Goal: Task Accomplishment & Management: Manage account settings

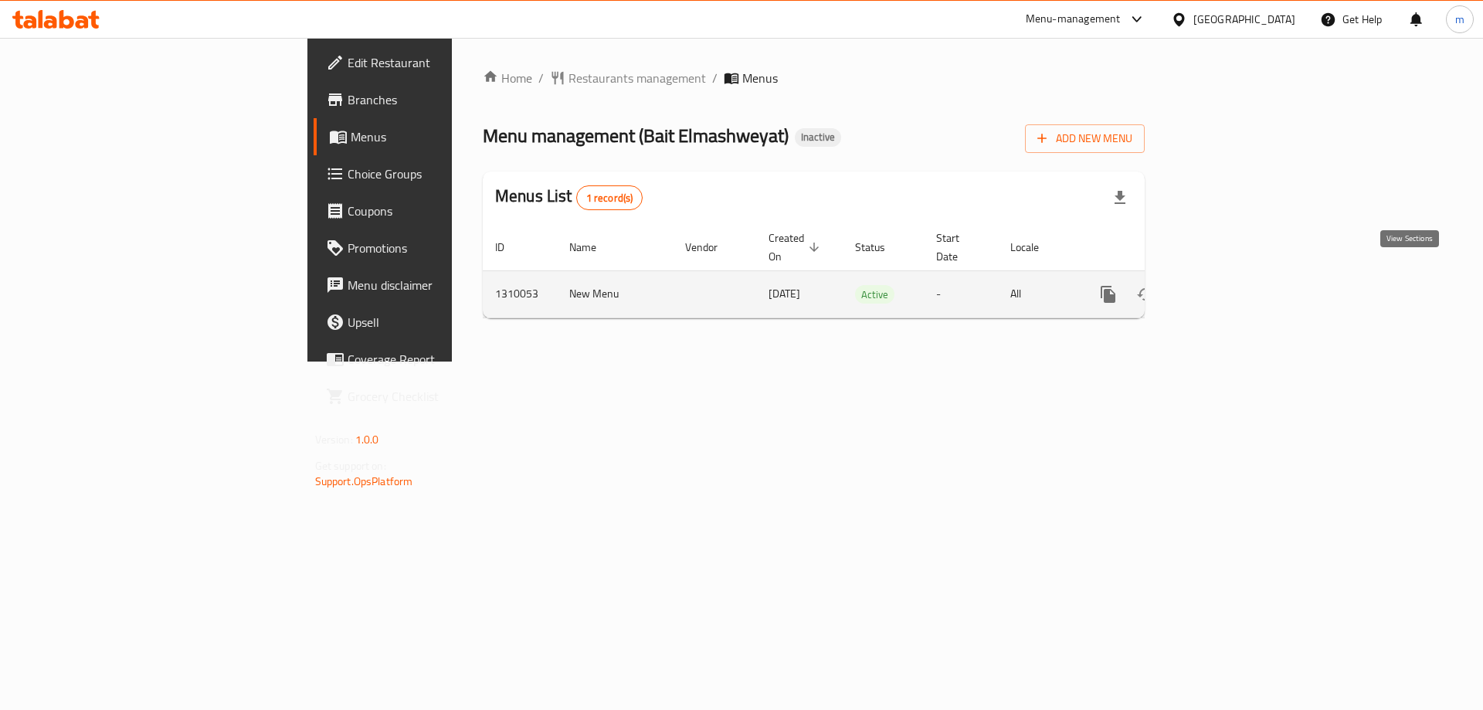
click at [1229, 285] on icon "enhanced table" at bounding box center [1220, 294] width 19 height 19
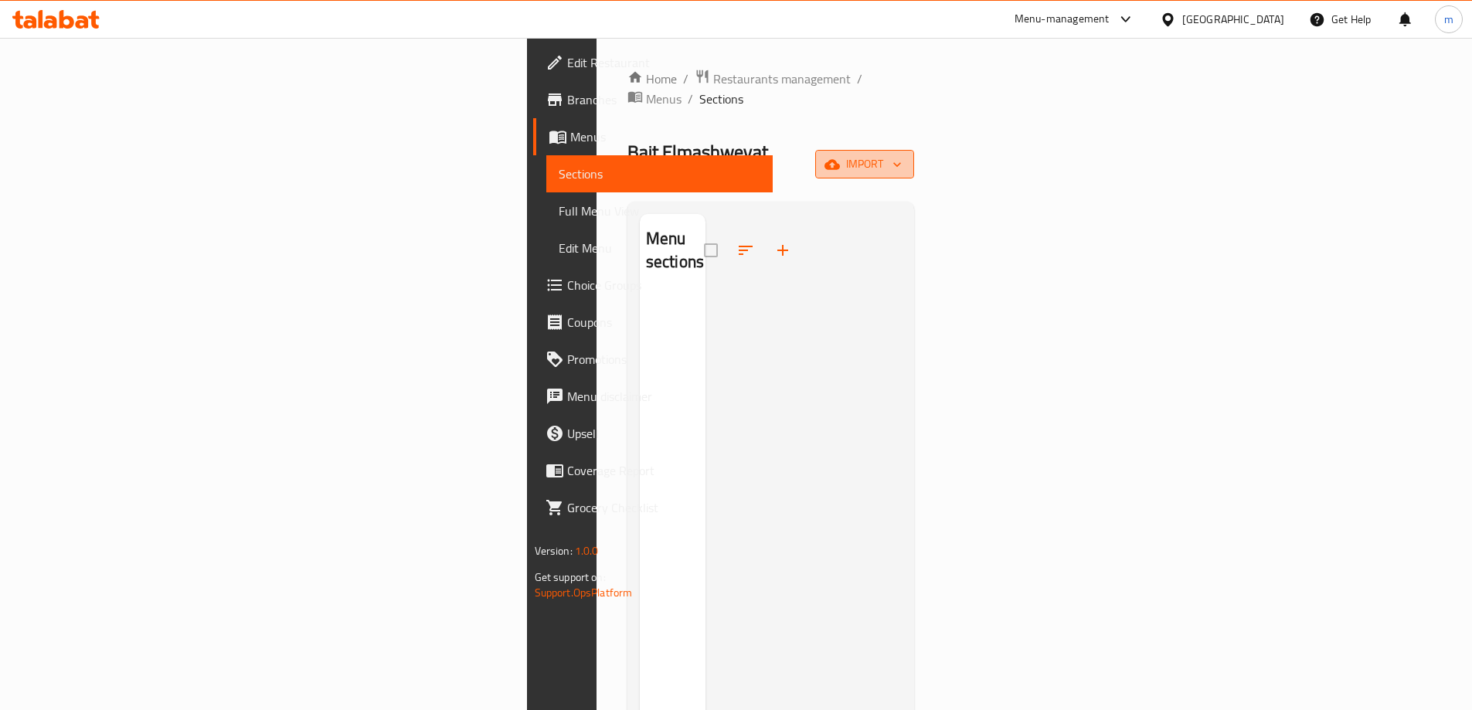
click at [902, 155] on span "import" at bounding box center [864, 164] width 74 height 19
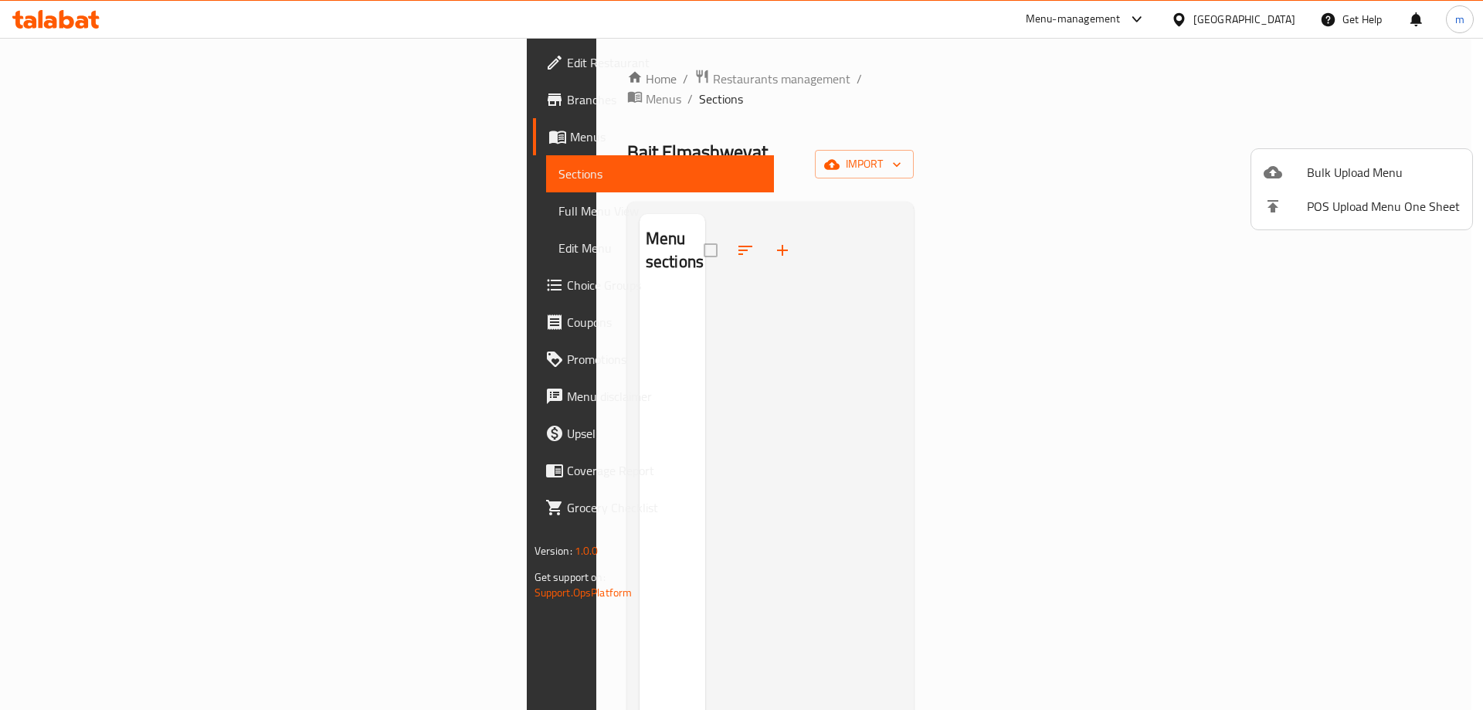
click at [545, 77] on div at bounding box center [741, 355] width 1483 height 710
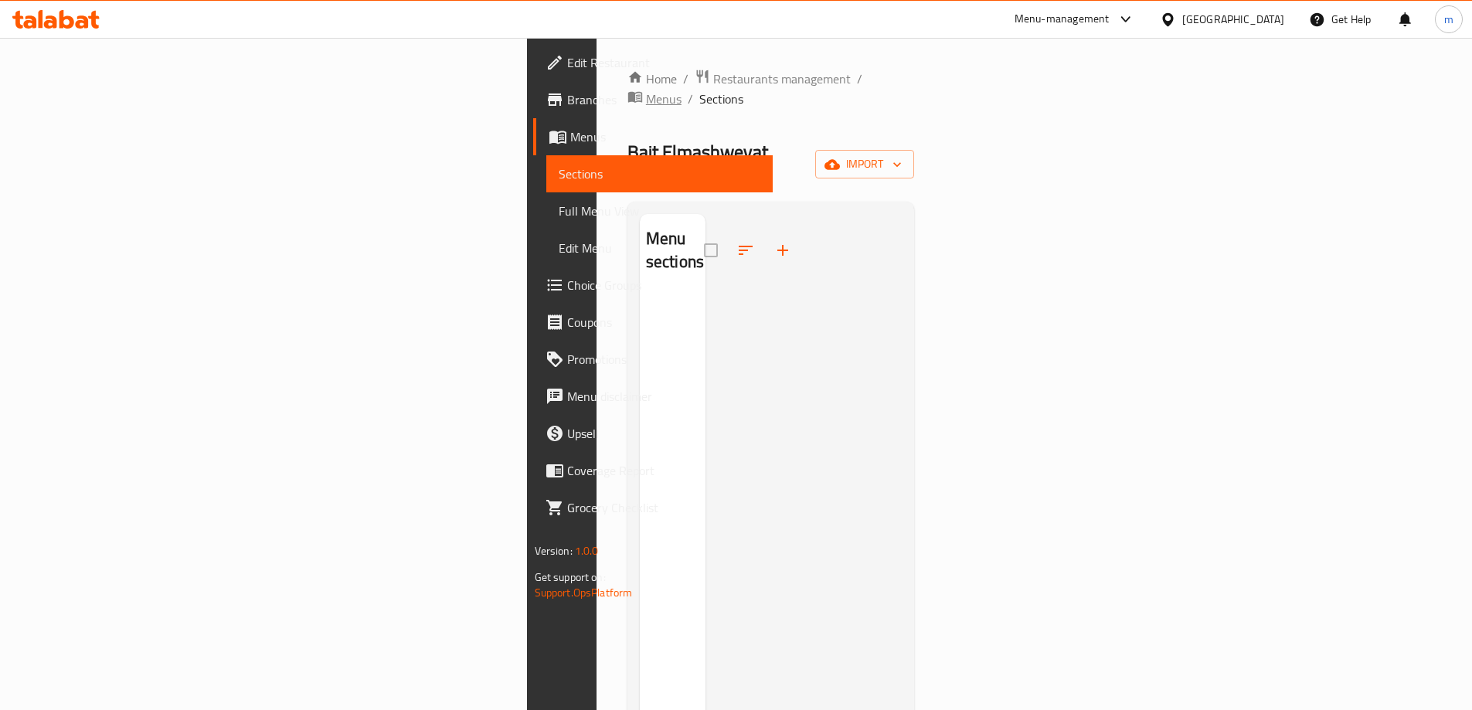
click at [646, 90] on span "Menus" at bounding box center [664, 99] width 36 height 19
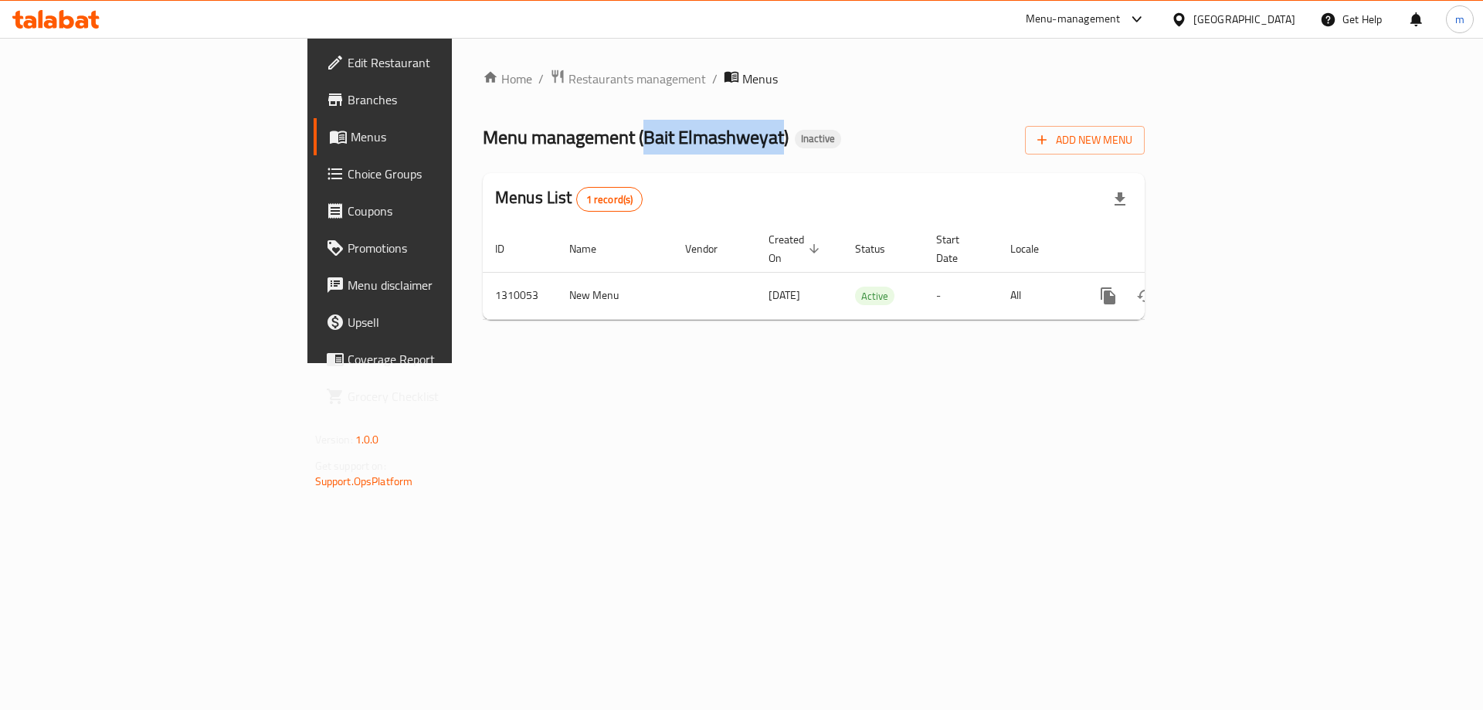
drag, startPoint x: 444, startPoint y: 133, endPoint x: 580, endPoint y: 141, distance: 136.2
click at [580, 141] on span "Menu management ( Bait Elmashweyat )" at bounding box center [636, 137] width 306 height 35
copy span "Bait Elmashweyat"
click at [1145, 129] on button "Add New Menu" at bounding box center [1085, 140] width 120 height 29
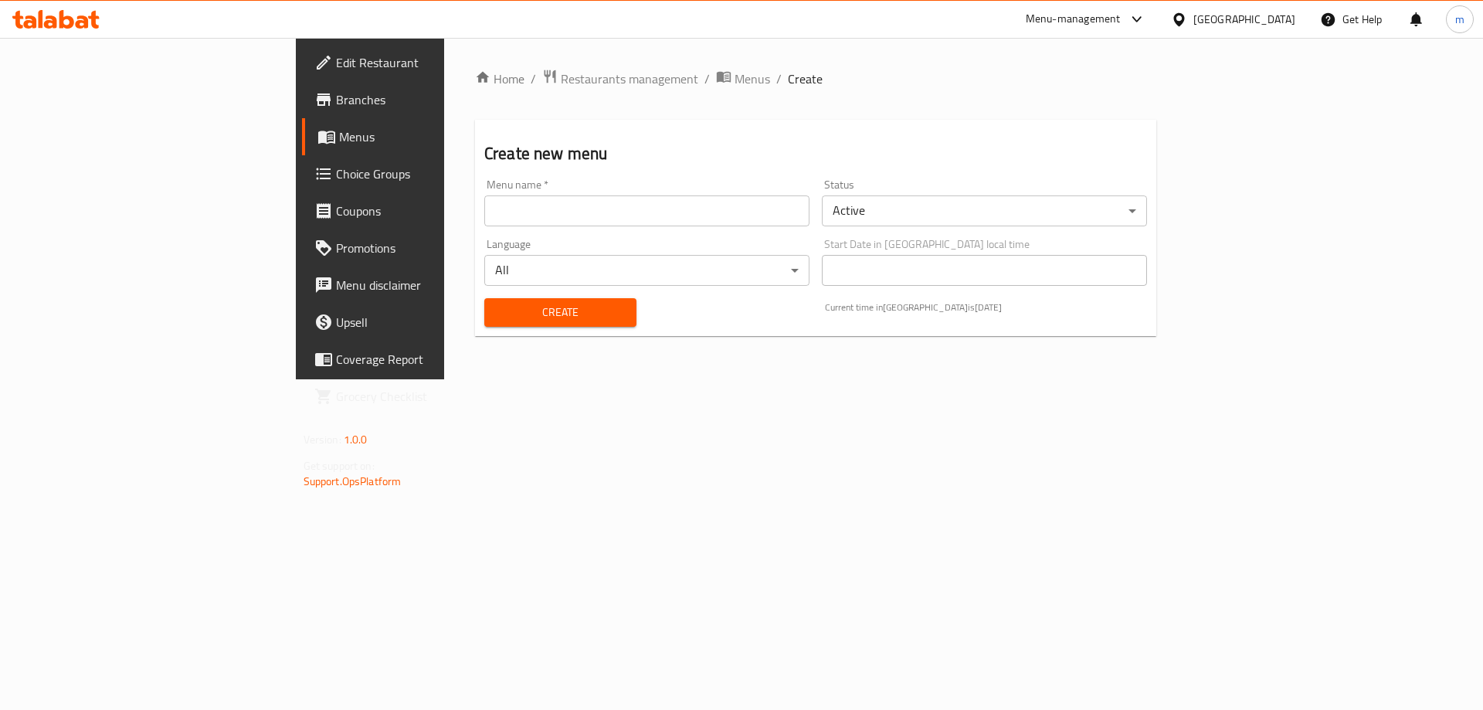
click at [507, 212] on input "text" at bounding box center [646, 210] width 325 height 31
paste input "Bait Elmashweyat"
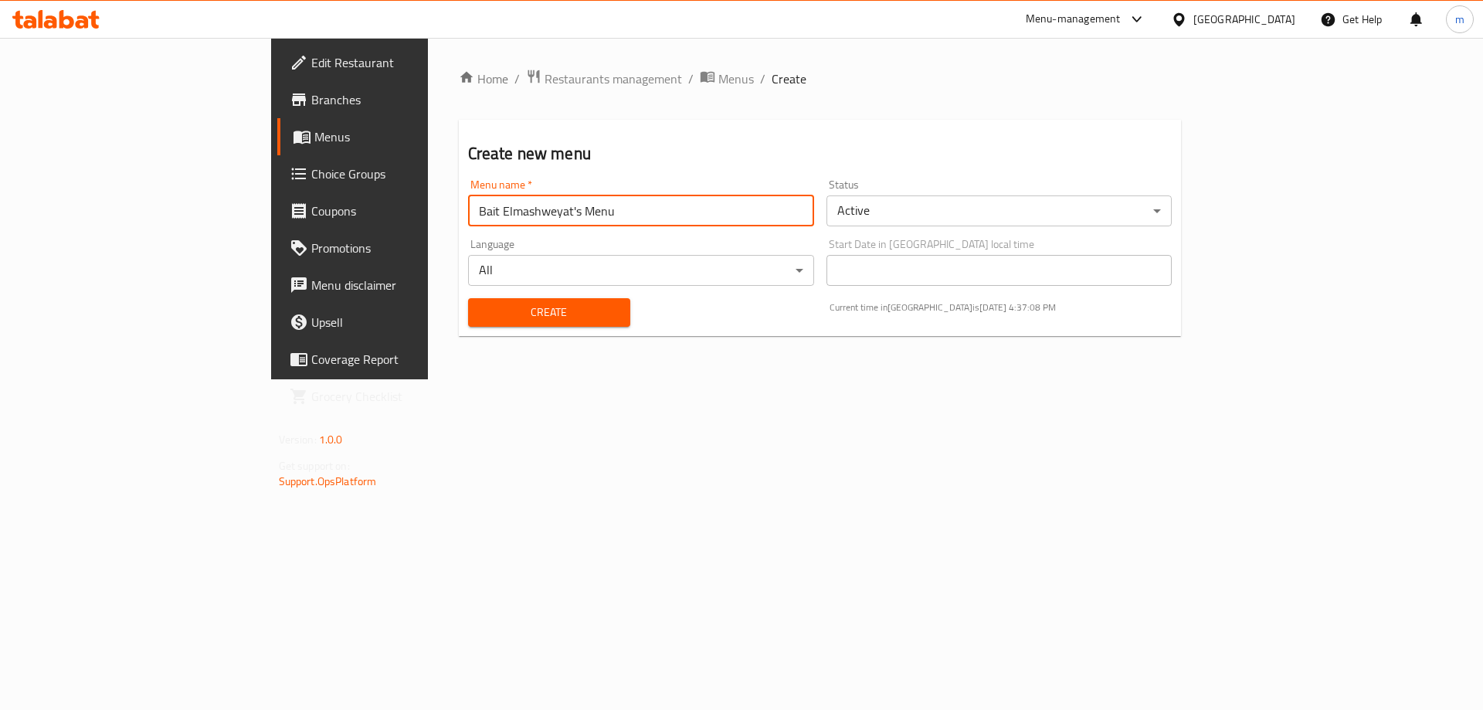
type input "Bait Elmashweyat's Menu"
click at [468, 298] on button "Create" at bounding box center [549, 312] width 162 height 29
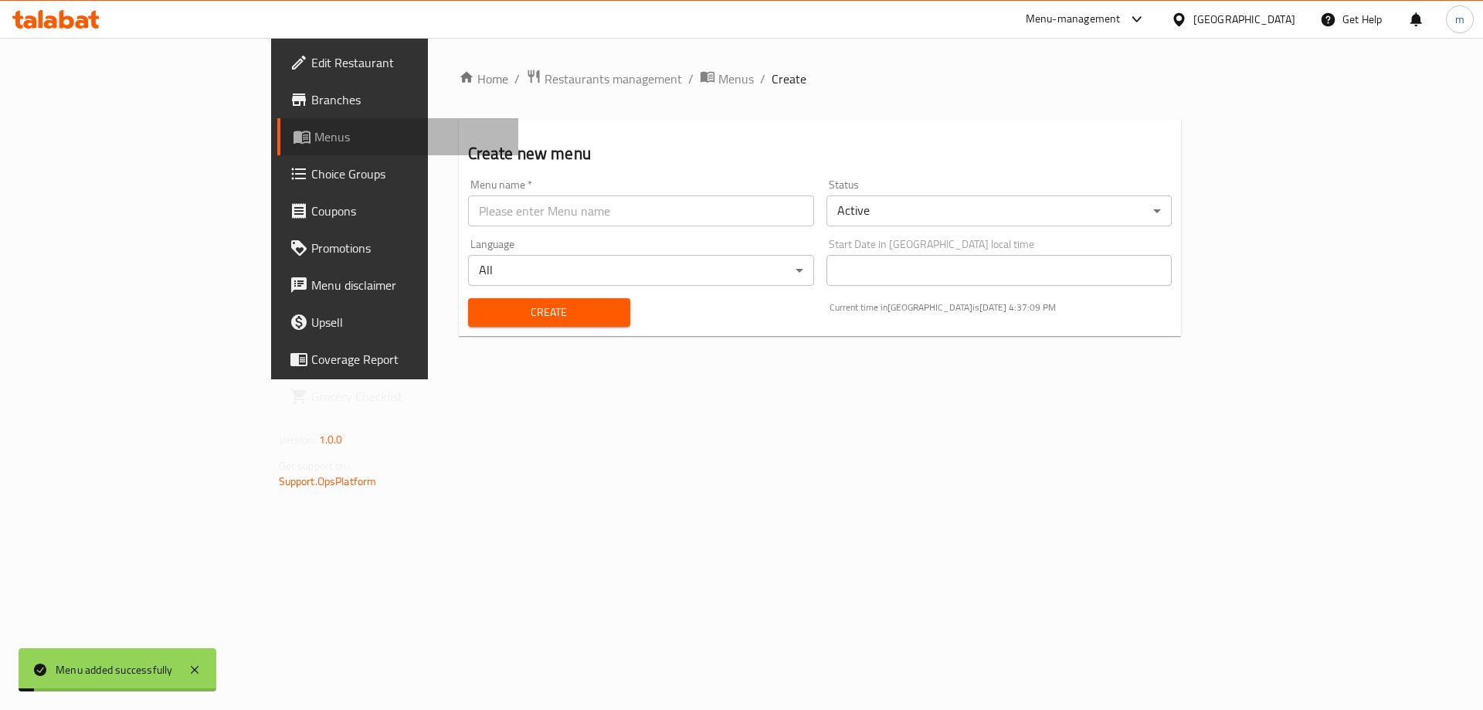
click at [314, 142] on span "Menus" at bounding box center [410, 136] width 192 height 19
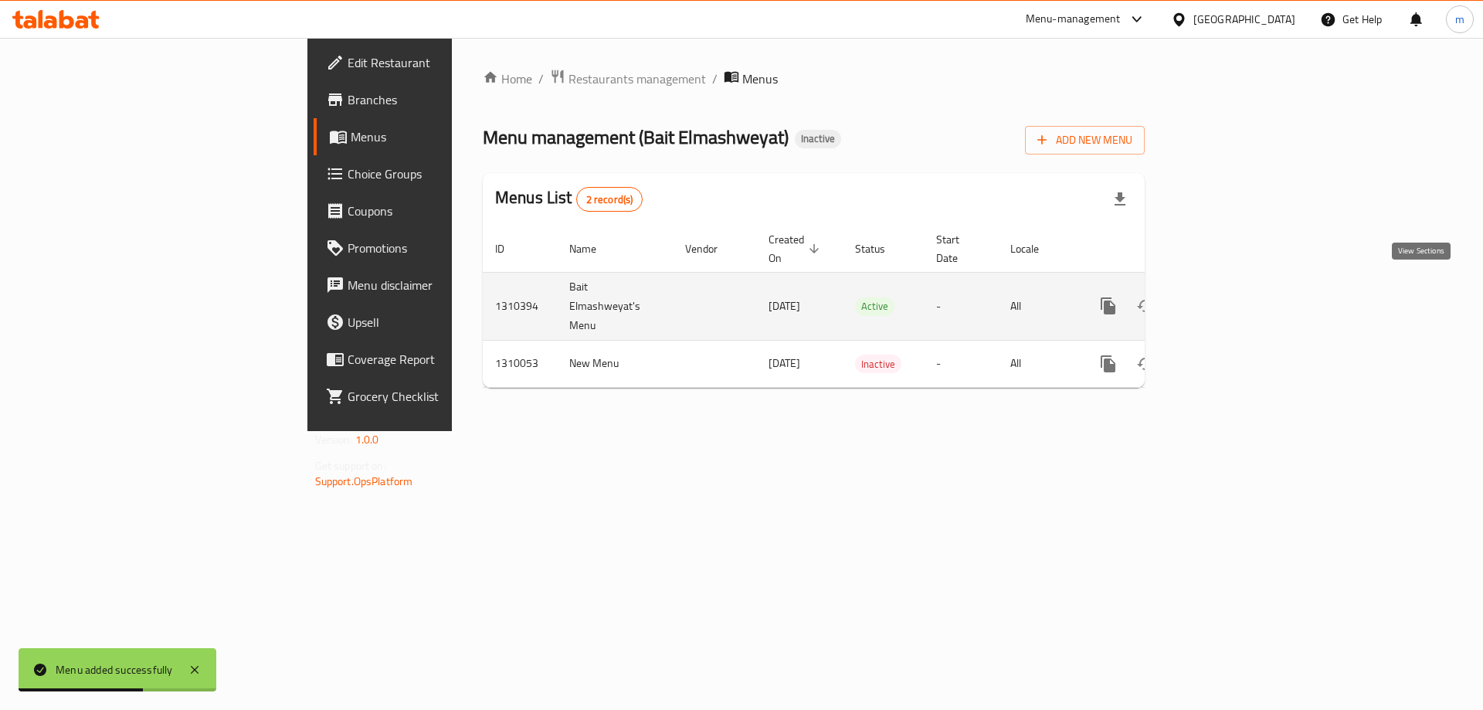
click at [1229, 297] on icon "enhanced table" at bounding box center [1220, 306] width 19 height 19
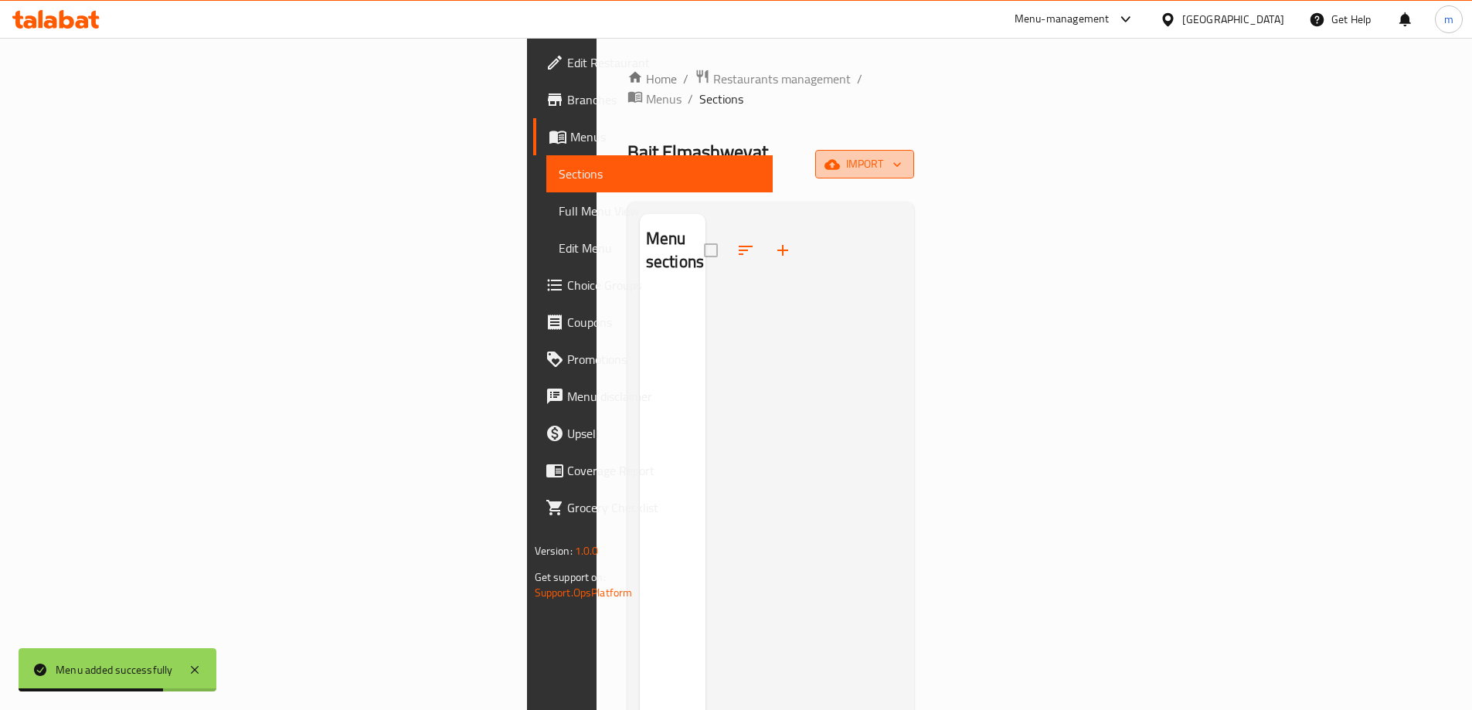
click at [914, 150] on button "import" at bounding box center [864, 164] width 99 height 29
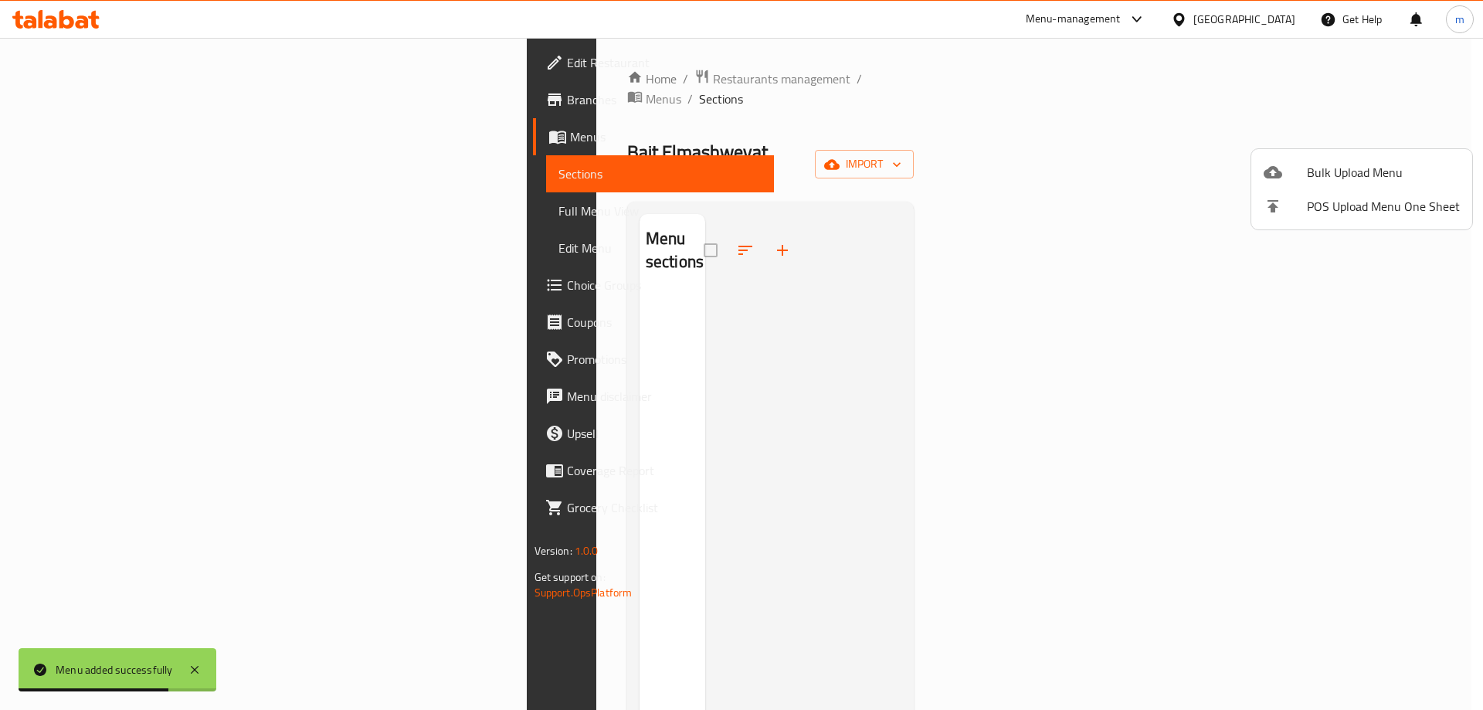
click at [1381, 169] on span "Bulk Upload Menu" at bounding box center [1383, 172] width 153 height 19
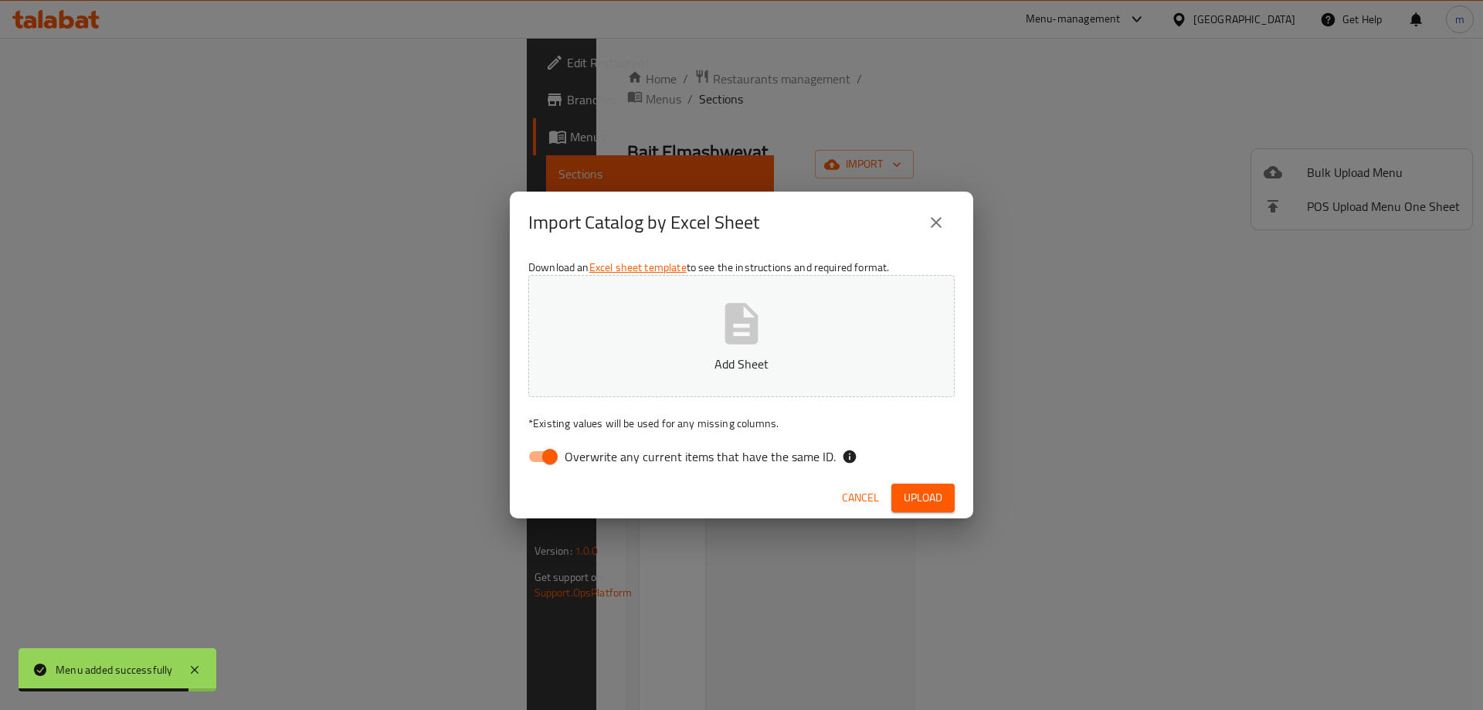
click at [791, 462] on span "Overwrite any current items that have the same ID." at bounding box center [700, 456] width 271 height 19
click at [594, 462] on input "Overwrite any current items that have the same ID." at bounding box center [550, 456] width 88 height 29
checkbox input "false"
click at [933, 499] on span "Upload" at bounding box center [923, 497] width 39 height 19
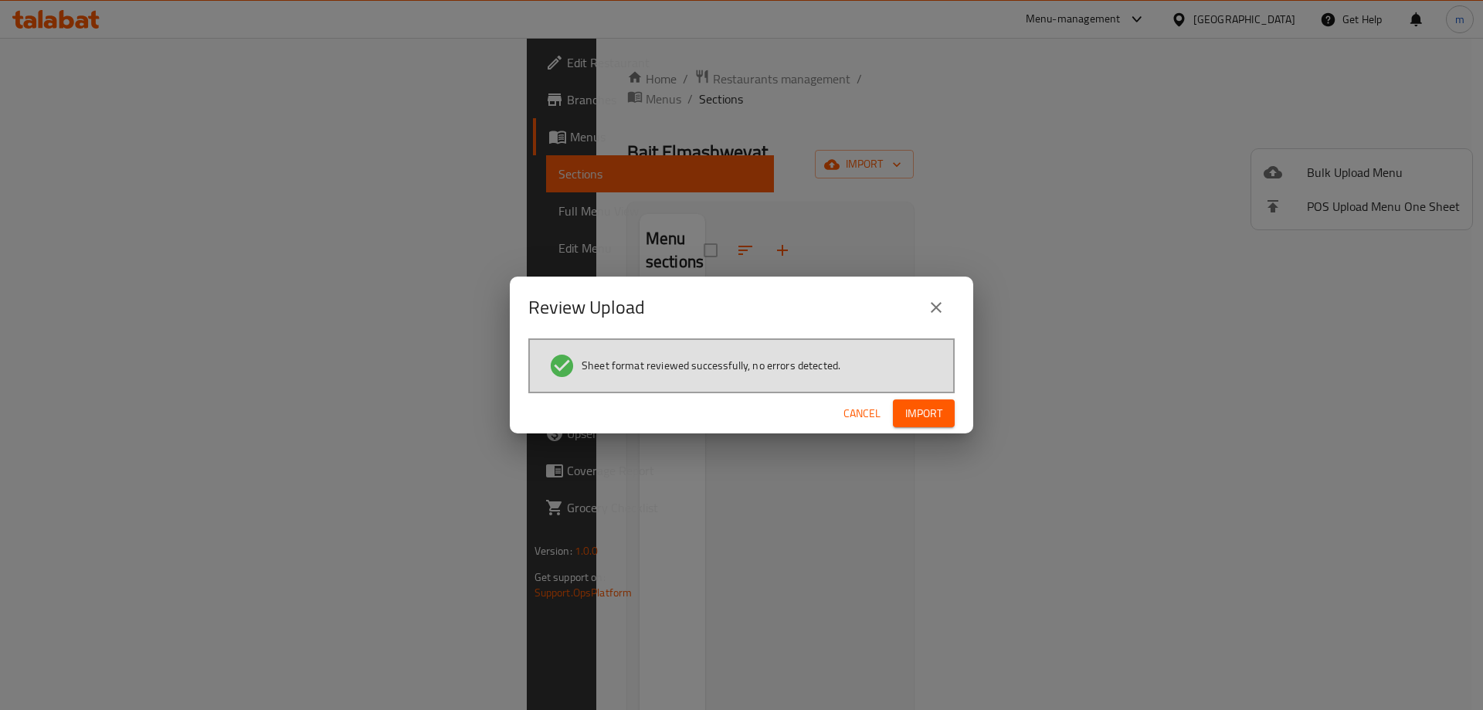
click at [917, 405] on span "Import" at bounding box center [924, 413] width 37 height 19
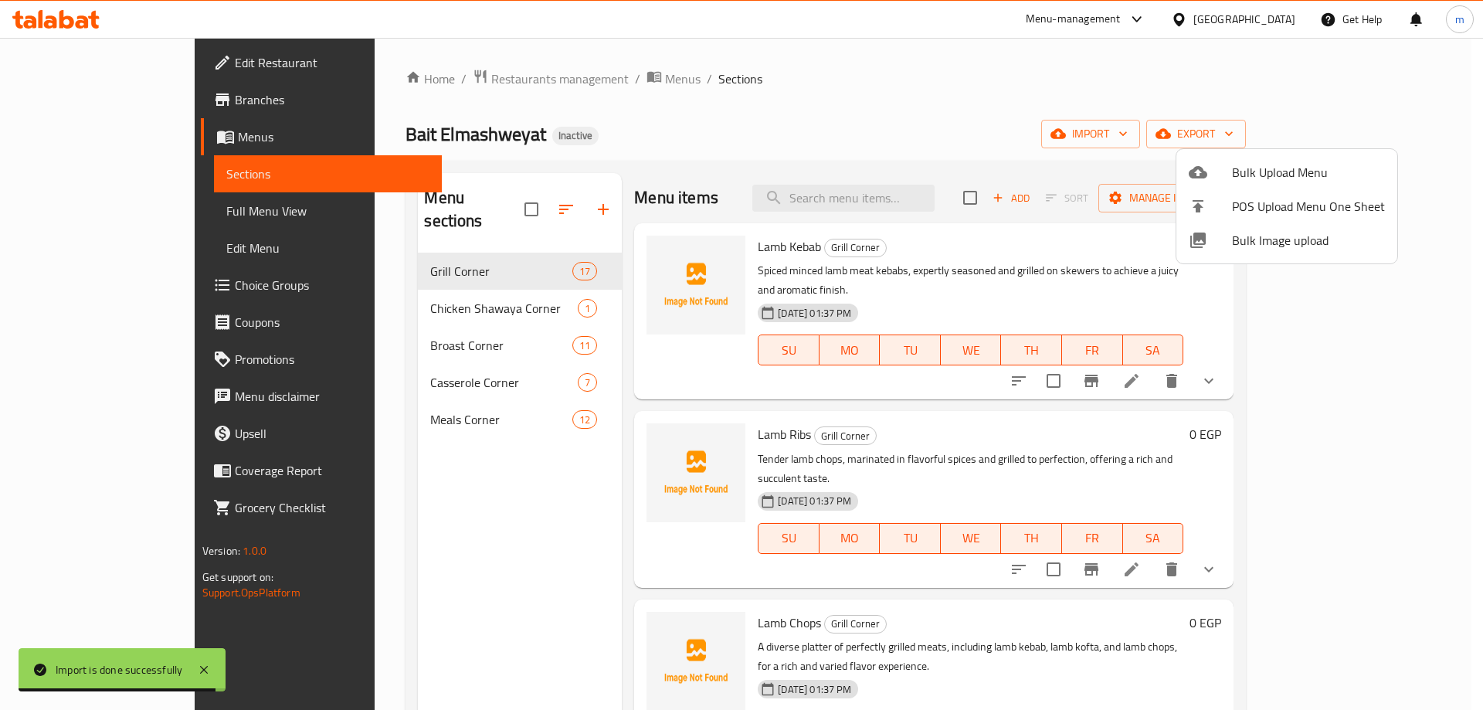
click at [800, 85] on div at bounding box center [741, 355] width 1483 height 710
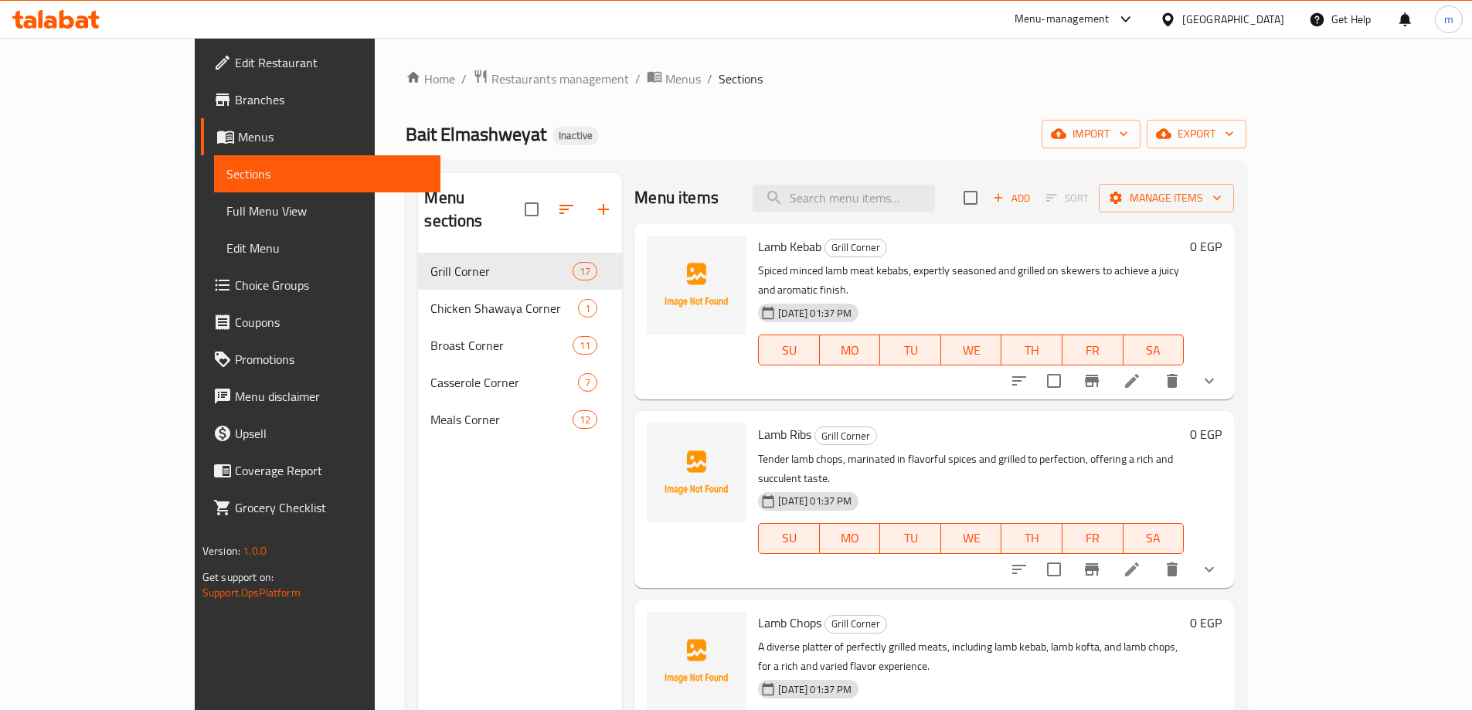
click at [214, 223] on link "Full Menu View" at bounding box center [327, 210] width 226 height 37
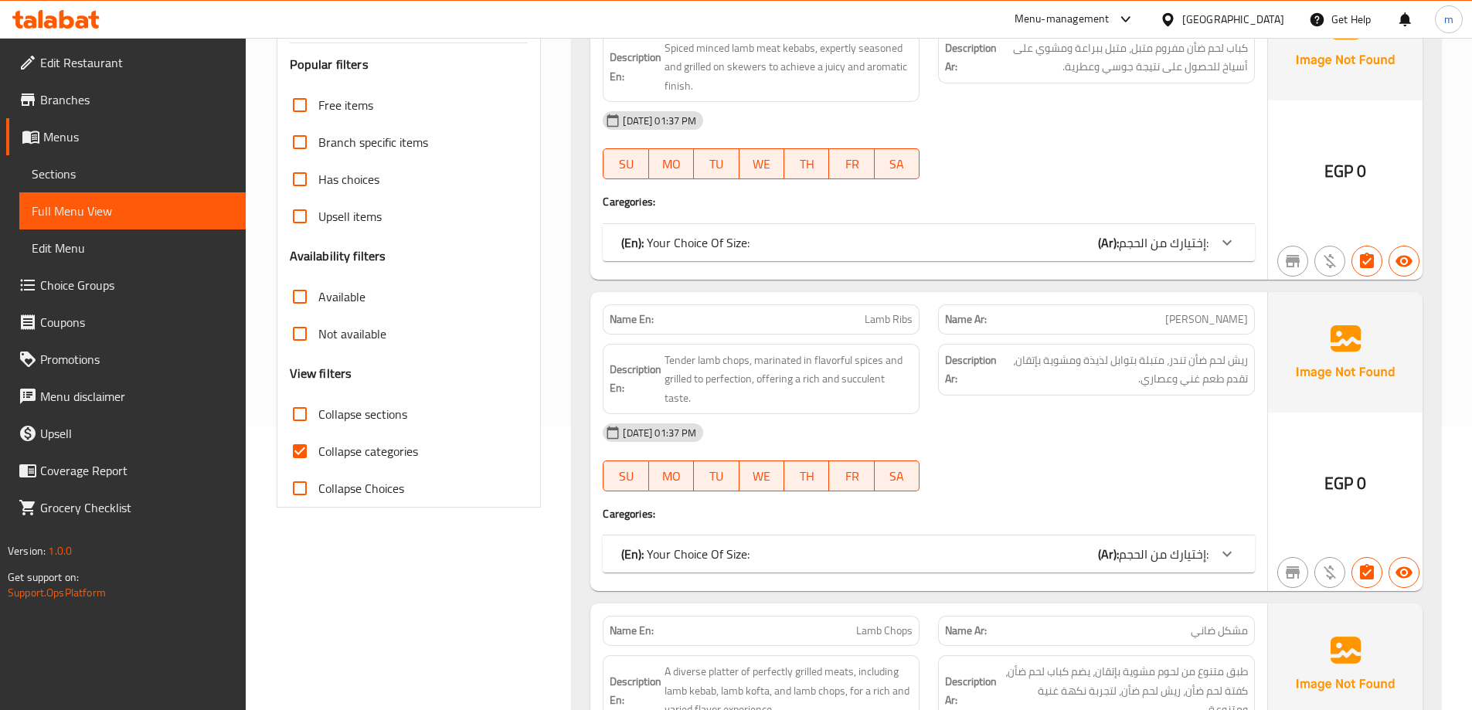
scroll to position [309, 0]
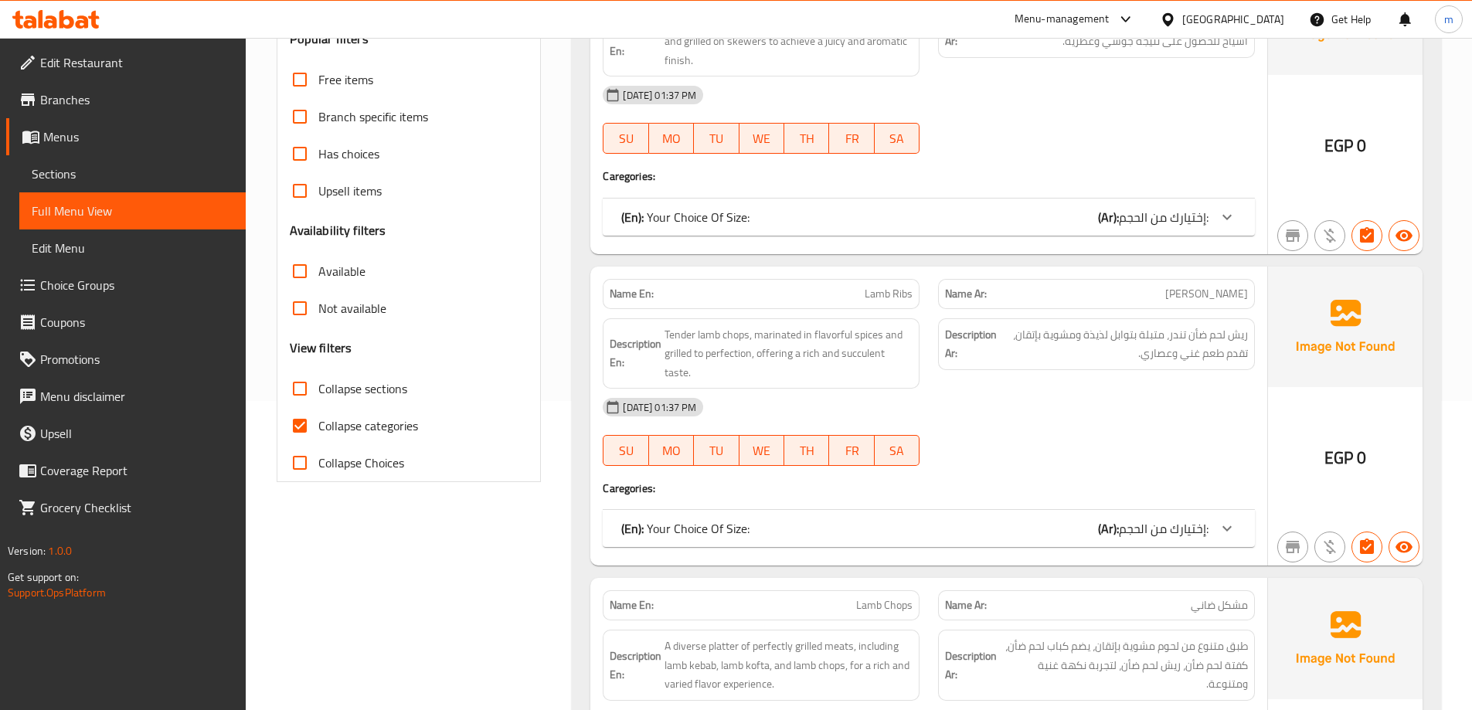
click at [379, 424] on span "Collapse categories" at bounding box center [368, 425] width 100 height 19
click at [318, 424] on input "Collapse categories" at bounding box center [299, 425] width 37 height 37
checkbox input "false"
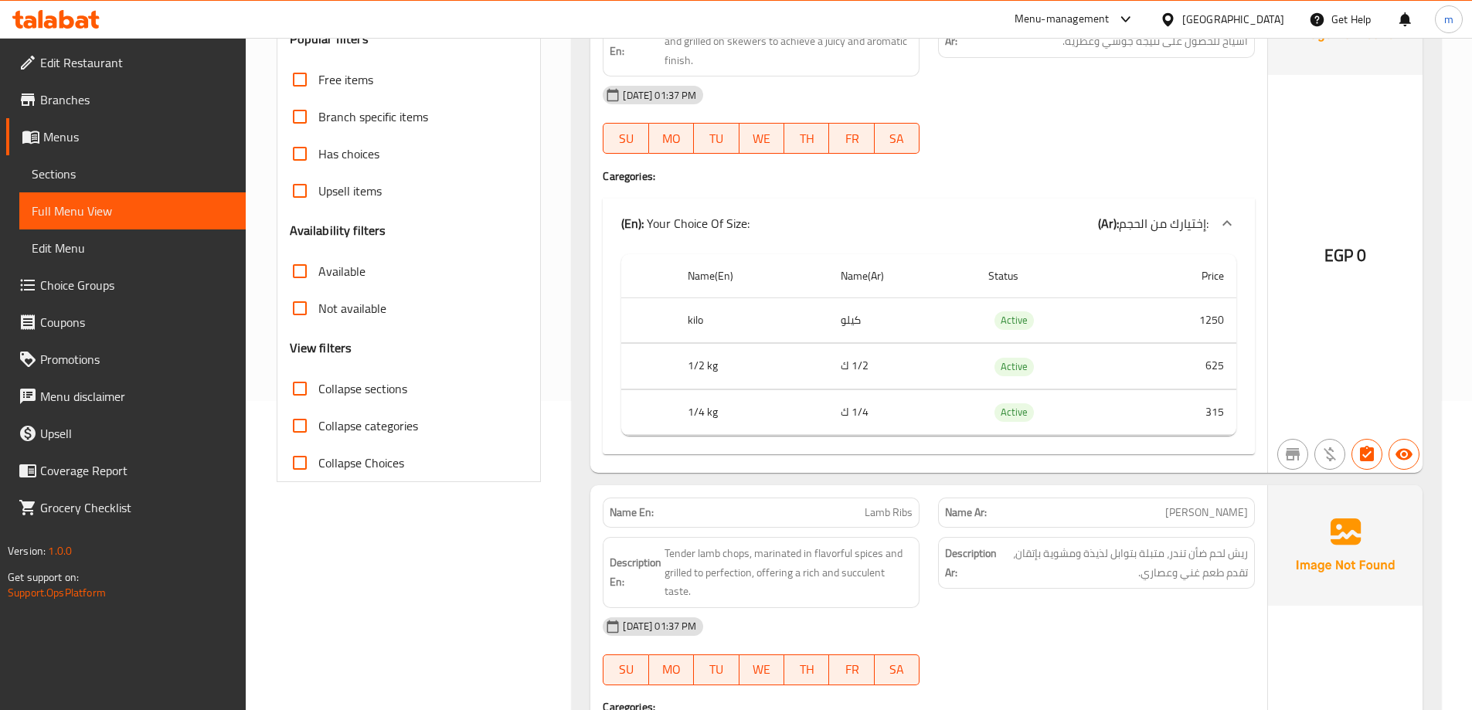
click at [386, 394] on span "Collapse sections" at bounding box center [362, 388] width 89 height 19
click at [318, 394] on input "Collapse sections" at bounding box center [299, 388] width 37 height 37
checkbox input "true"
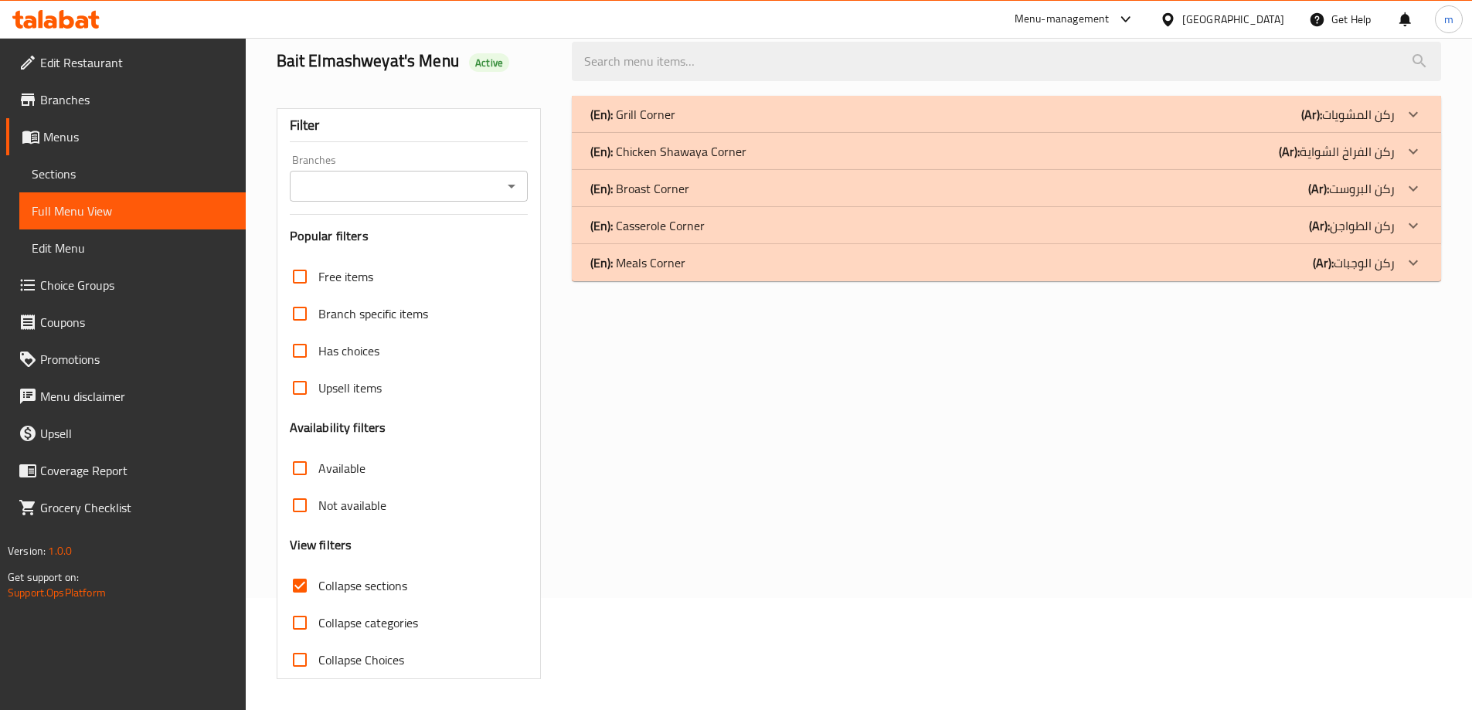
scroll to position [112, 0]
click at [1194, 125] on div "(En): Grill Corner (Ar): ركن المشويات" at bounding box center [1006, 114] width 869 height 37
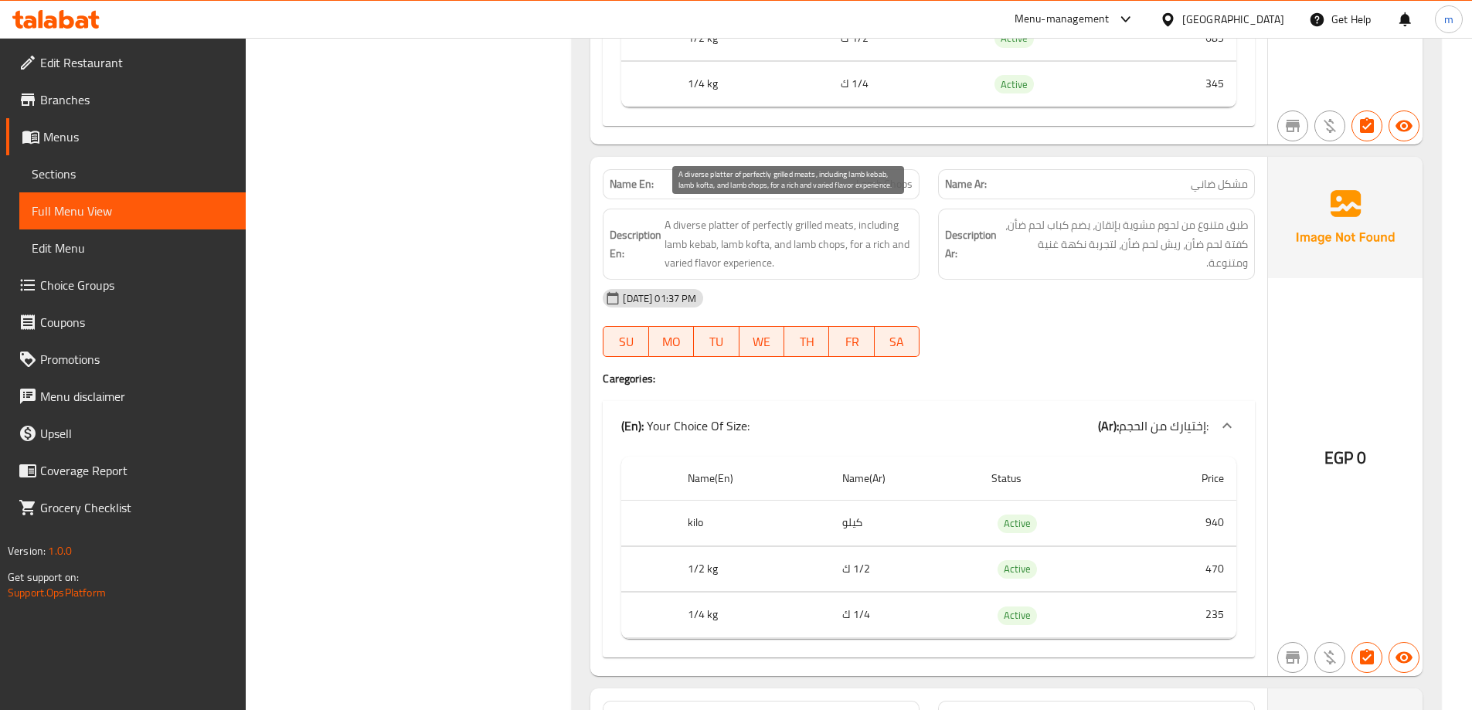
scroll to position [1194, 0]
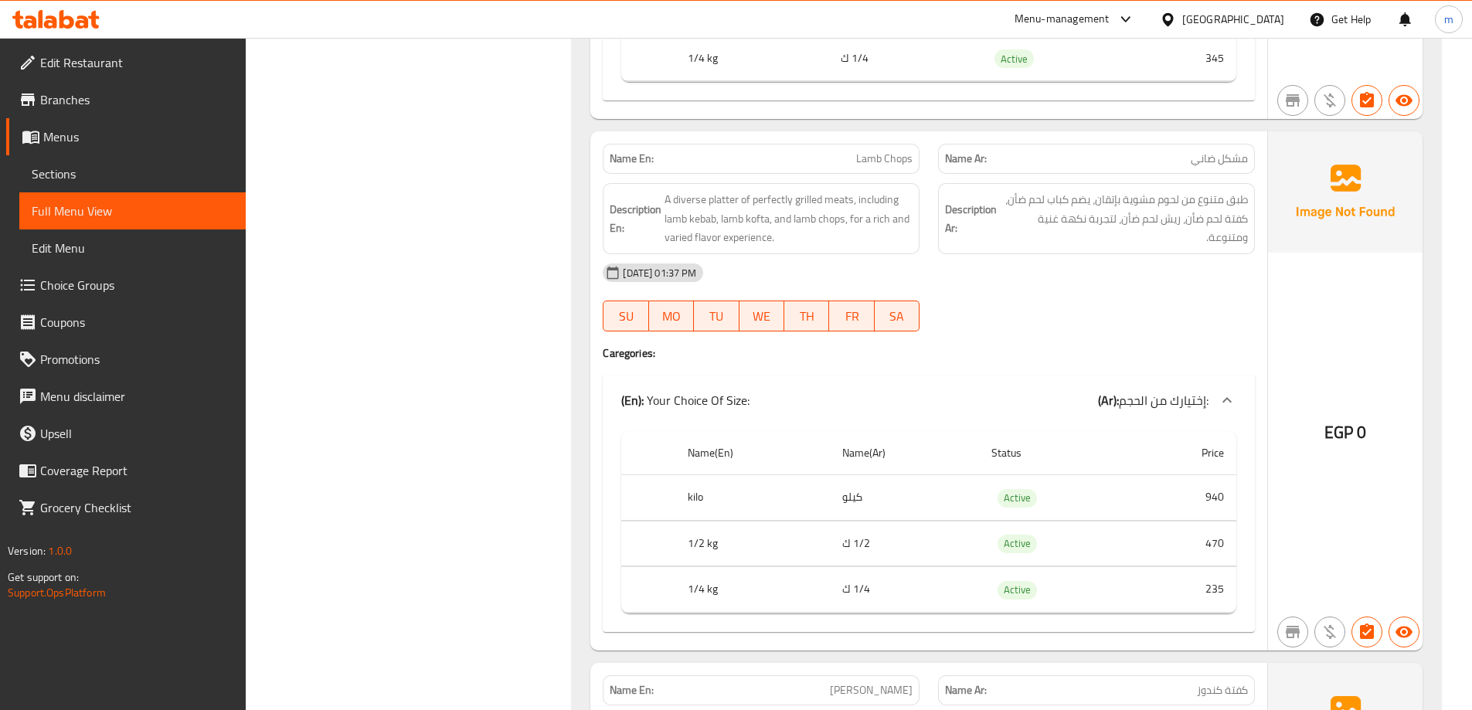
click at [865, 151] on span "Lamb Chops" at bounding box center [884, 159] width 56 height 16
copy span "Lamb Chops"
click at [680, 198] on span "A diverse platter of perfectly grilled meats, including lamb kebab, lamb kofta,…" at bounding box center [788, 218] width 248 height 57
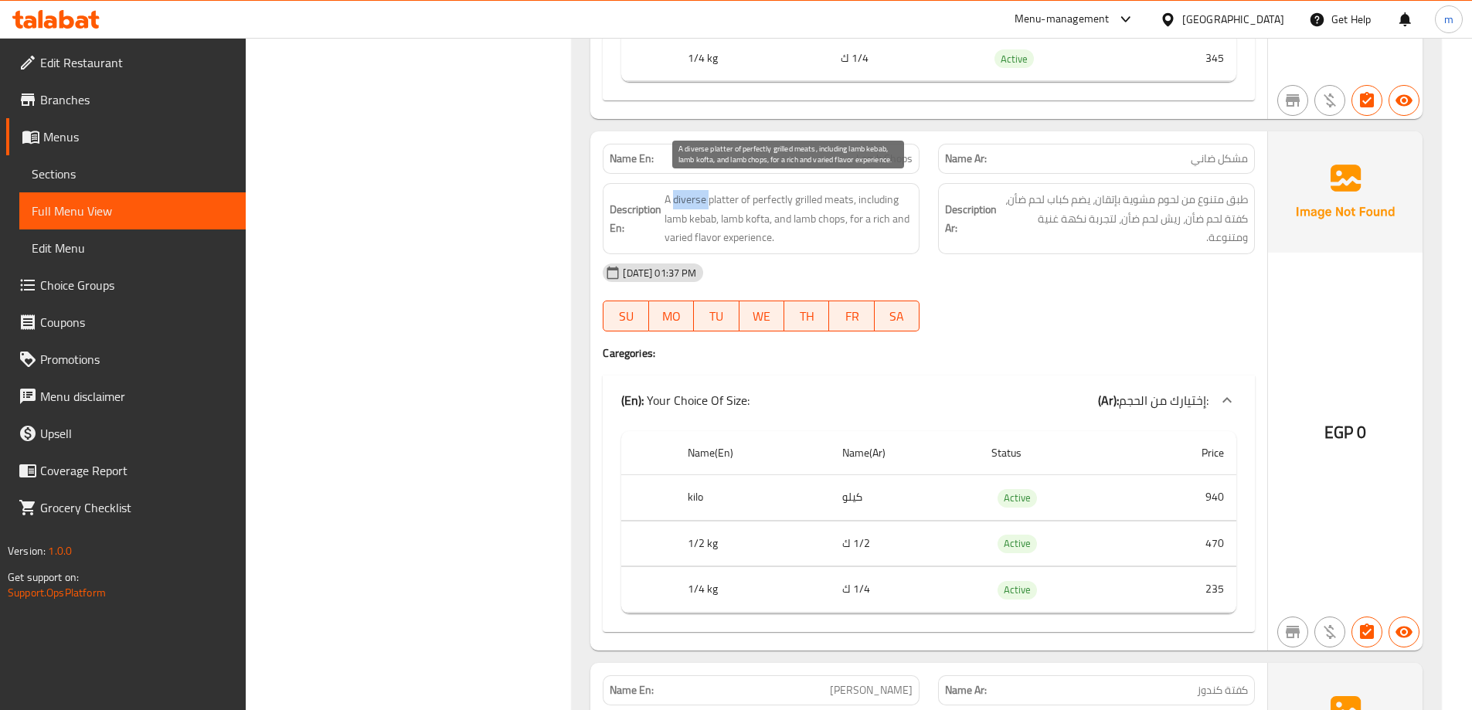
click at [680, 198] on span "A diverse platter of perfectly grilled meats, including lamb kebab, lamb kofta,…" at bounding box center [788, 218] width 248 height 57
click at [748, 197] on span "A diverse platter of perfectly grilled meats, including lamb kebab, lamb kofta,…" at bounding box center [788, 218] width 248 height 57
drag, startPoint x: 725, startPoint y: 196, endPoint x: 853, endPoint y: 202, distance: 128.4
click at [853, 202] on span "A diverse platter of perfectly grilled meats, including lamb kebab, lamb kofta,…" at bounding box center [788, 218] width 248 height 57
drag, startPoint x: 717, startPoint y: 223, endPoint x: 716, endPoint y: 210, distance: 12.4
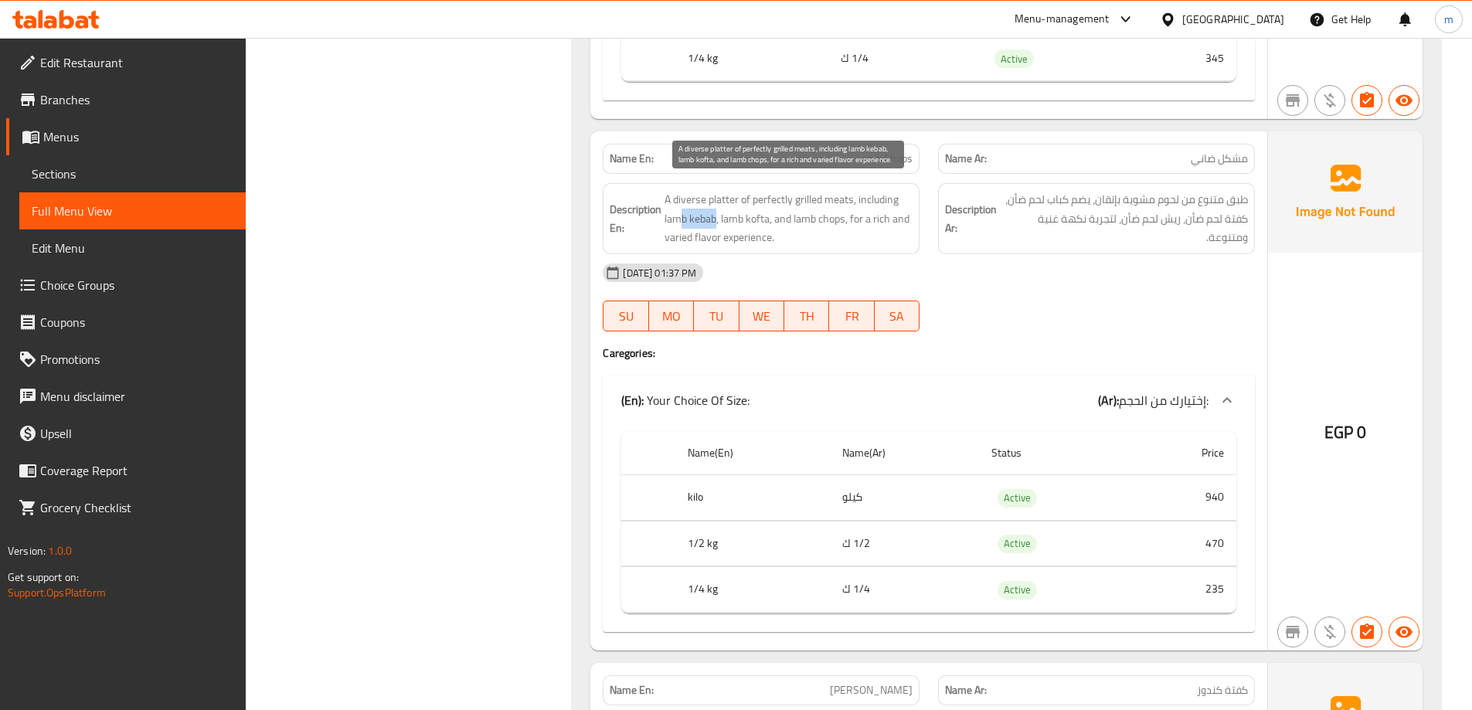
click at [693, 216] on span "A diverse platter of perfectly grilled meats, including lamb kebab, lamb kofta,…" at bounding box center [788, 218] width 248 height 57
drag, startPoint x: 768, startPoint y: 215, endPoint x: 722, endPoint y: 219, distance: 46.6
click at [722, 219] on span "A diverse platter of perfectly grilled meats, including lamb kebab, lamb kofta,…" at bounding box center [788, 218] width 248 height 57
drag, startPoint x: 845, startPoint y: 222, endPoint x: 787, endPoint y: 226, distance: 58.1
click at [787, 226] on span "A diverse platter of perfectly grilled meats, including lamb kebab, lamb kofta,…" at bounding box center [788, 218] width 248 height 57
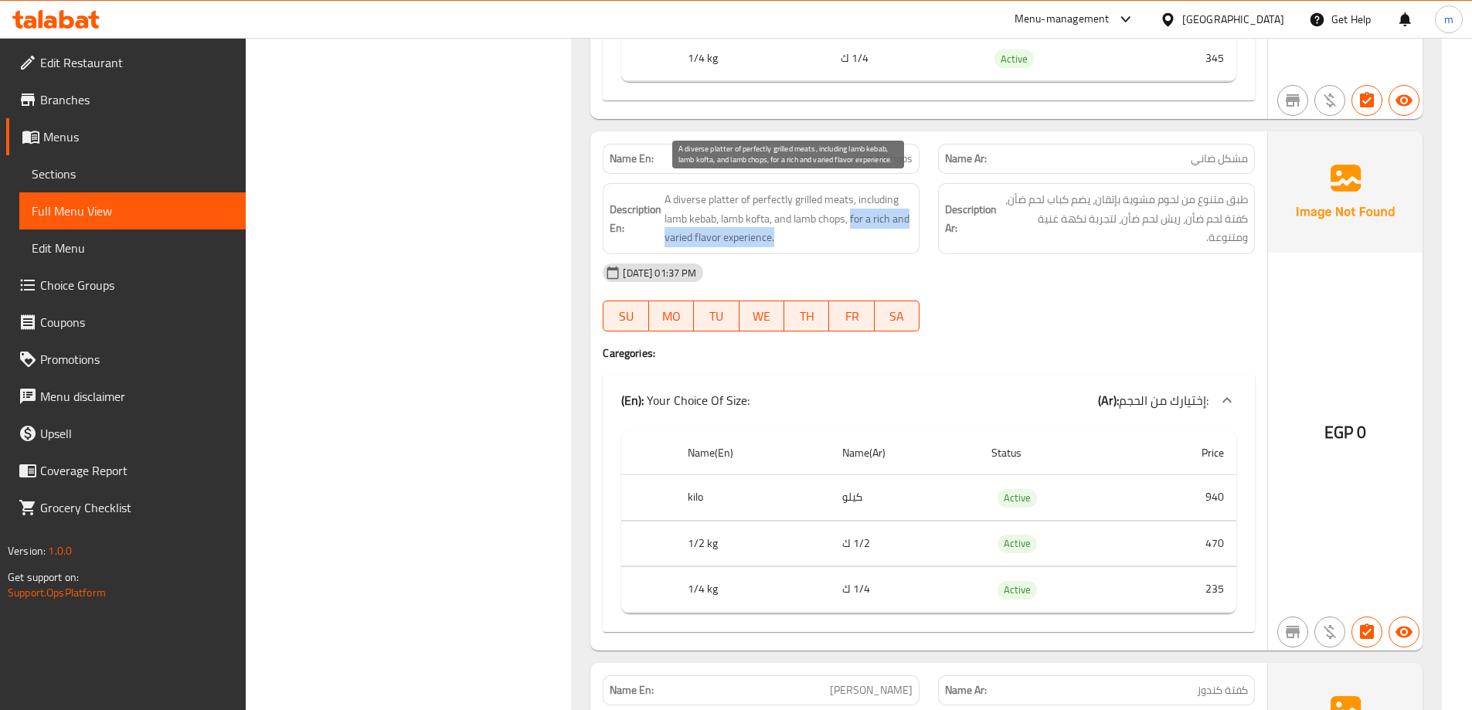
drag, startPoint x: 852, startPoint y: 217, endPoint x: 859, endPoint y: 235, distance: 19.1
click at [859, 235] on span "A diverse platter of perfectly grilled meats, including lamb kebab, lamb kofta,…" at bounding box center [788, 218] width 248 height 57
click at [872, 228] on span "A diverse platter of perfectly grilled meats, including lamb kebab, lamb kofta,…" at bounding box center [788, 218] width 248 height 57
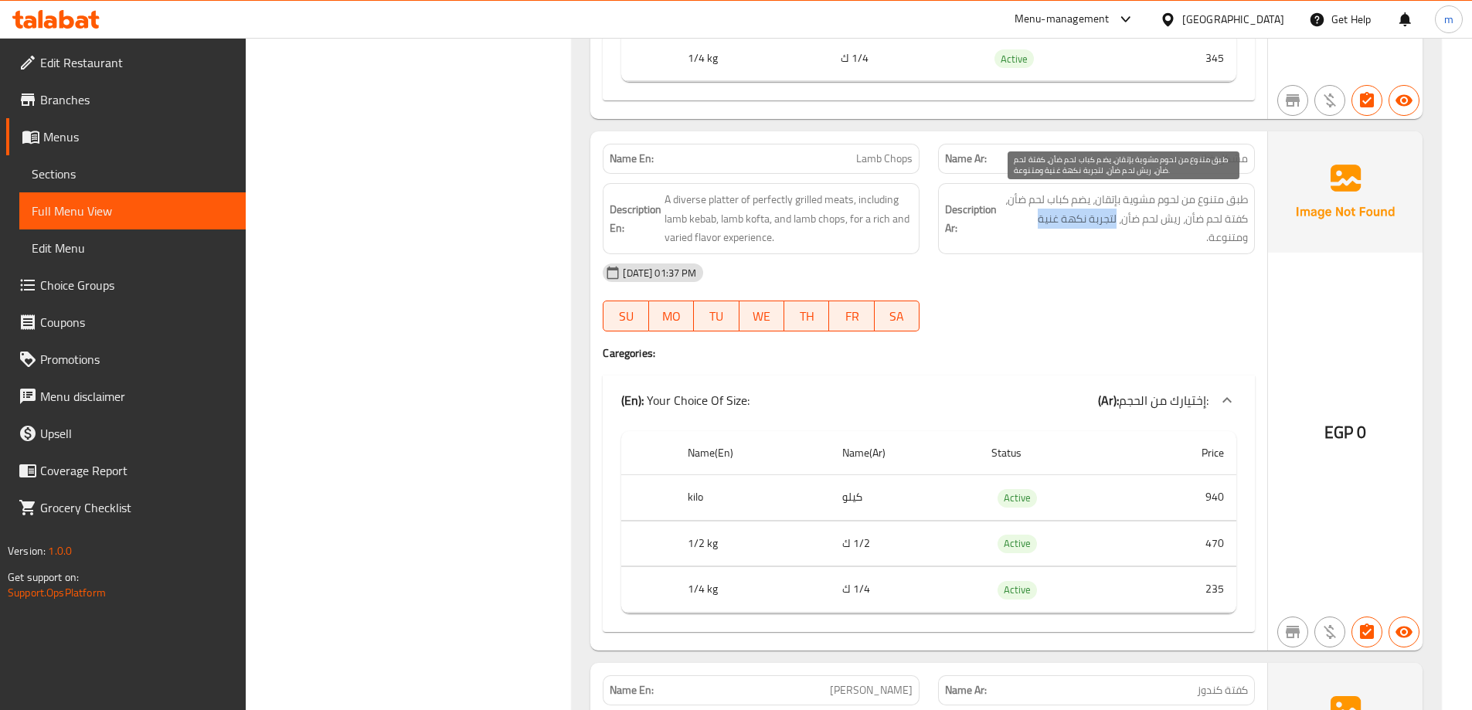
drag, startPoint x: 1113, startPoint y: 218, endPoint x: 1002, endPoint y: 223, distance: 110.6
click at [1033, 218] on span "طبق متنوع من لحوم مشوية بإتقان، يضم كباب لحم ضأن، كفتة لحم ضأن، ريش لحم ضأن، لت…" at bounding box center [1124, 218] width 248 height 57
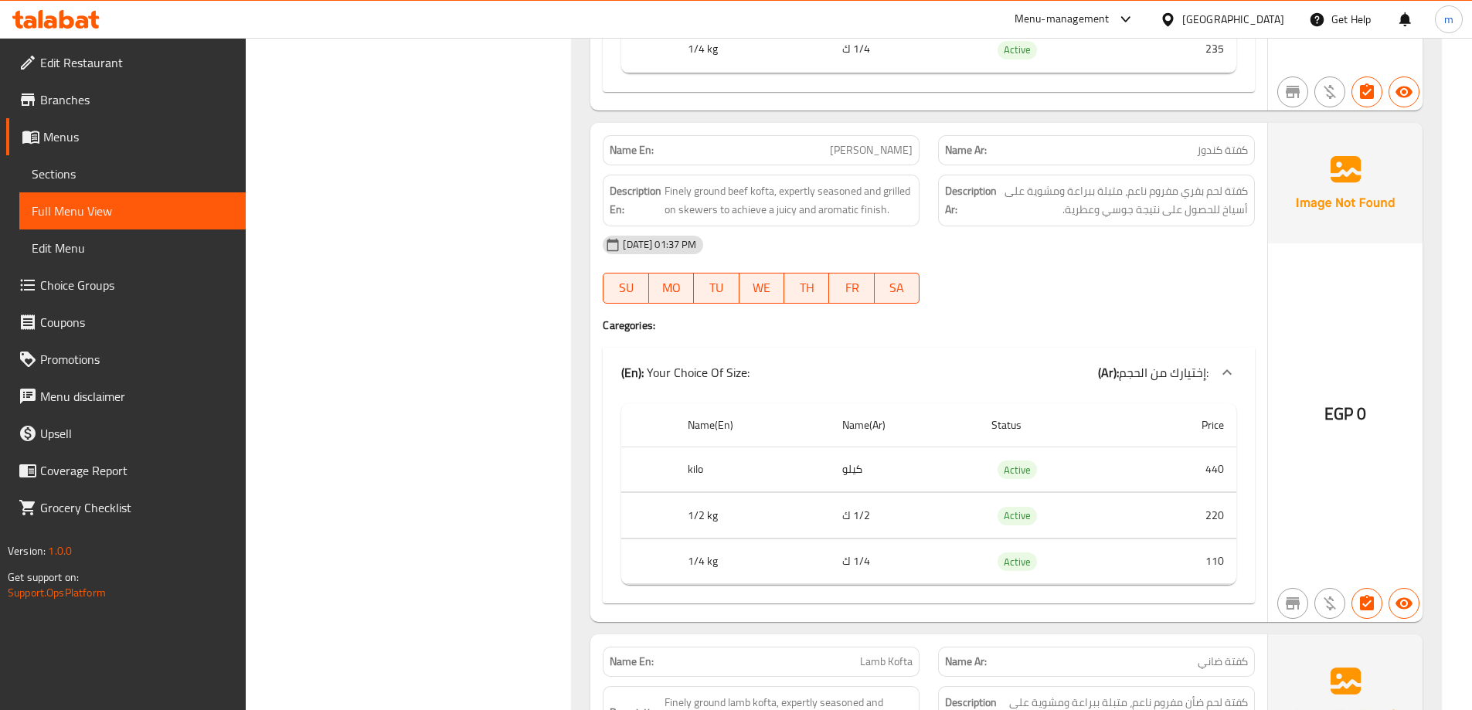
scroll to position [1735, 0]
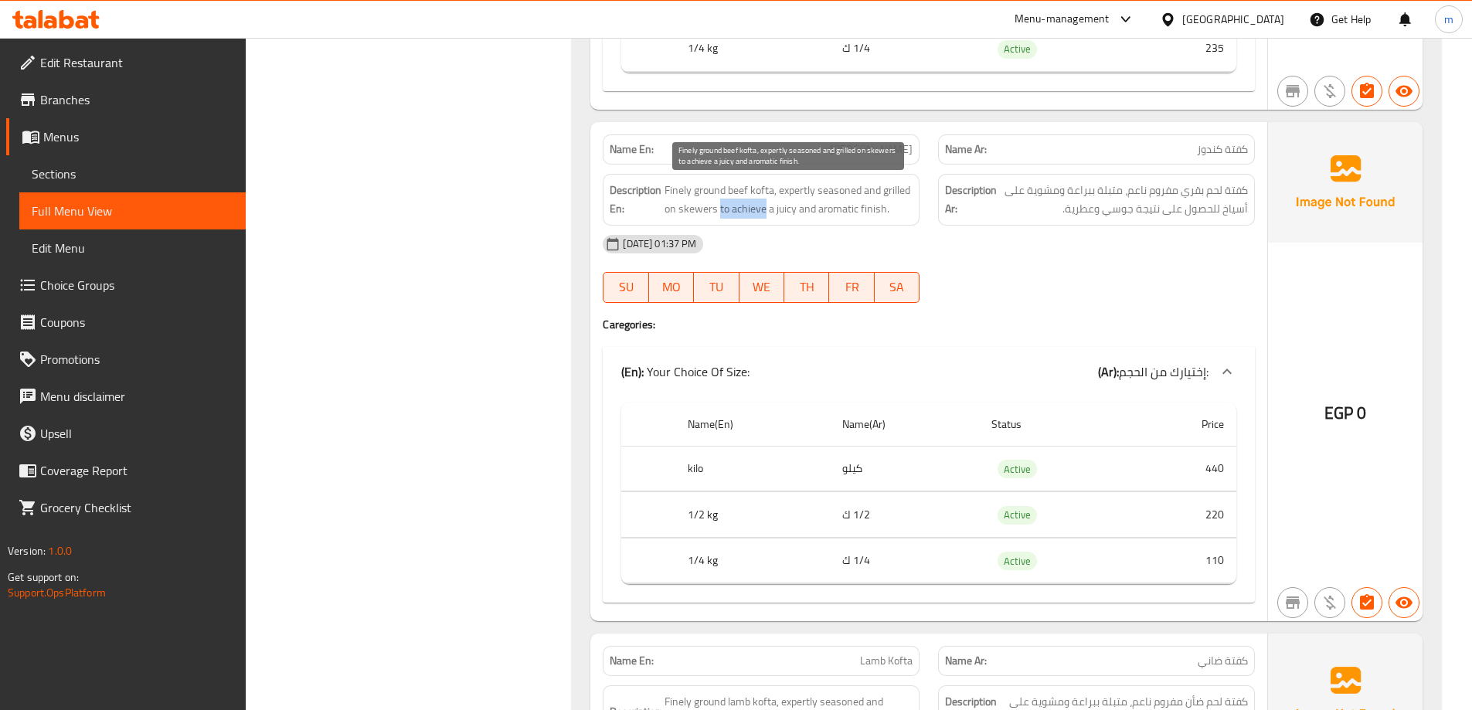
drag, startPoint x: 719, startPoint y: 208, endPoint x: 765, endPoint y: 205, distance: 46.5
click at [765, 205] on span "Finely ground beef kofta, expertly seasoned and grilled on skewers to achieve a…" at bounding box center [788, 200] width 248 height 38
click at [752, 211] on span "Finely ground beef kofta, expertly seasoned and grilled on skewers to achieve a…" at bounding box center [788, 200] width 248 height 38
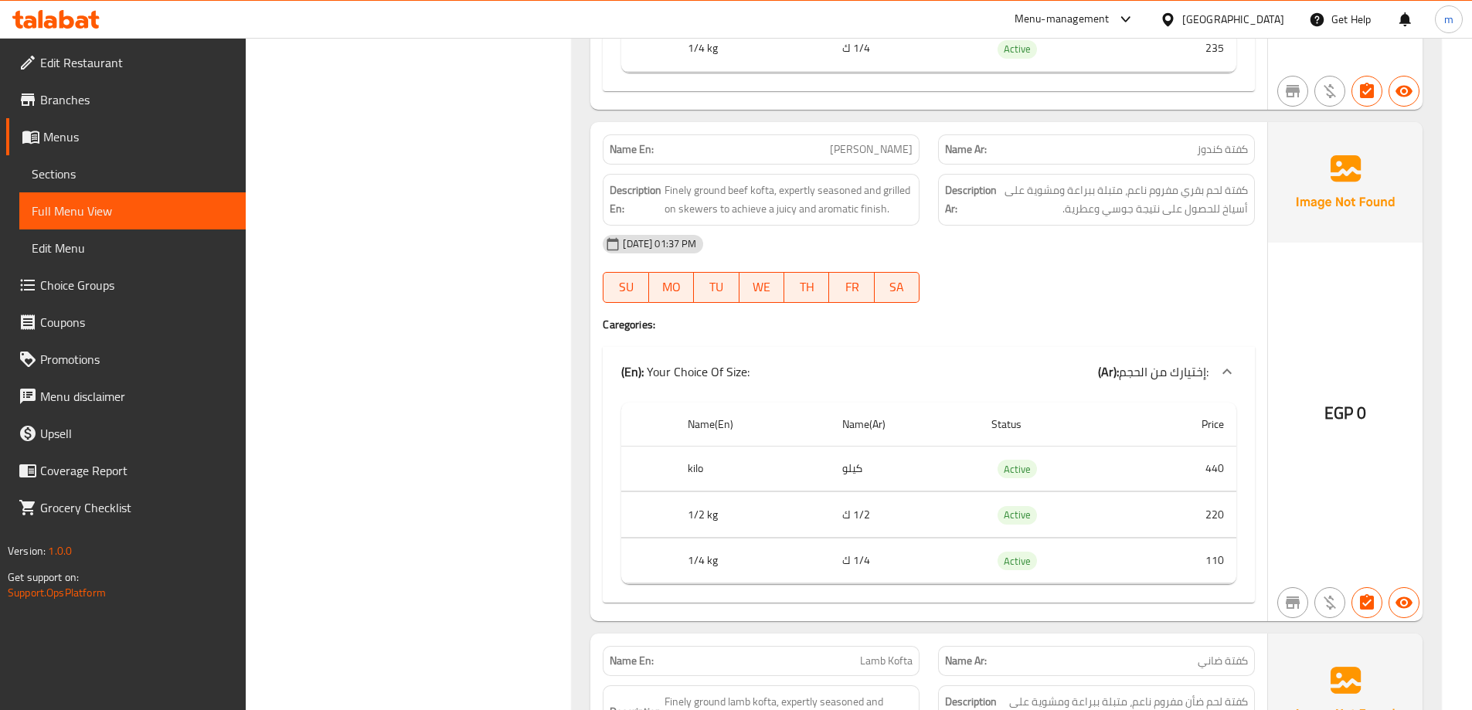
click at [841, 226] on div "08-09-2025 01:37 PM" at bounding box center [928, 244] width 671 height 37
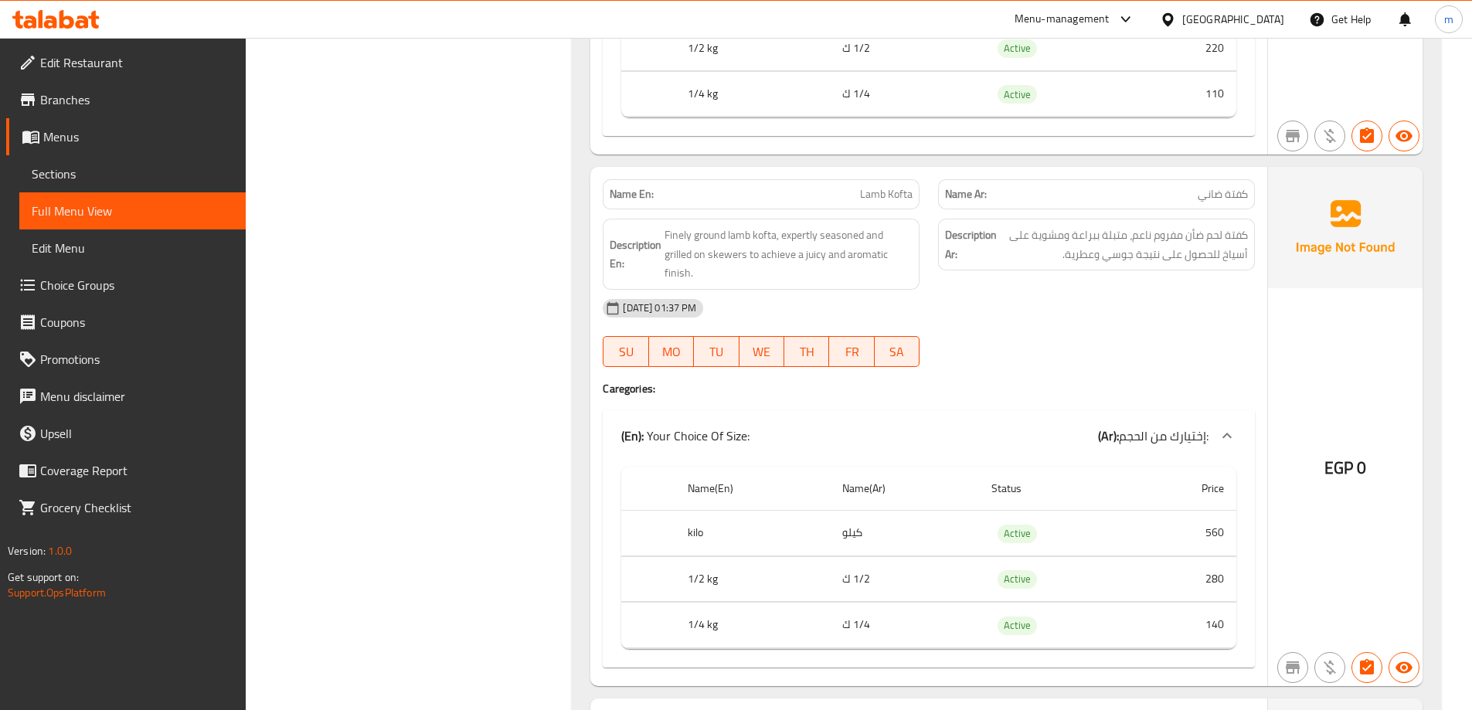
scroll to position [2275, 0]
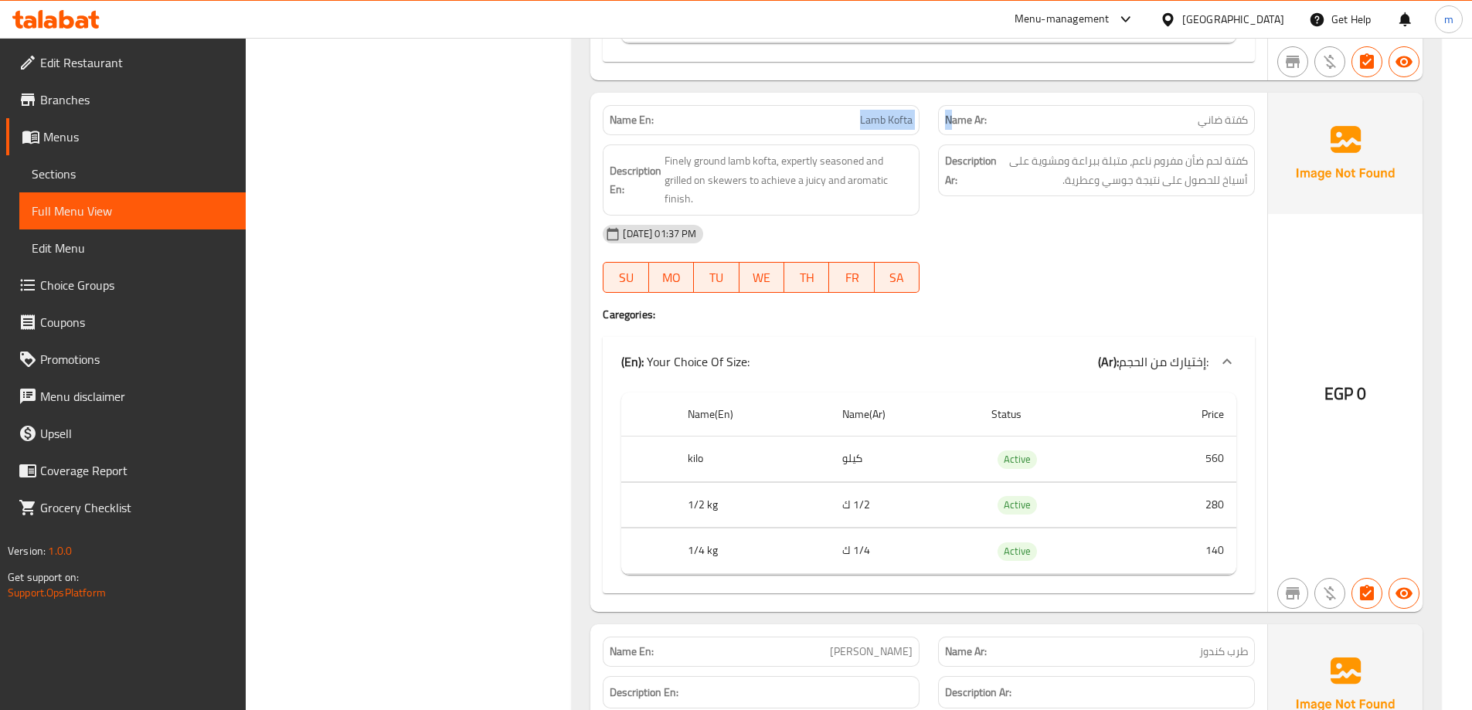
drag, startPoint x: 940, startPoint y: 127, endPoint x: 955, endPoint y: 127, distance: 14.7
click at [955, 127] on div "Name En: Lamb Kofta Name Ar: كفتة ضاني" at bounding box center [928, 120] width 671 height 49
drag, startPoint x: 762, startPoint y: 161, endPoint x: 661, endPoint y: 157, distance: 100.5
click at [661, 157] on h6 "Description En: Finely ground lamb kofta, expertly seasoned and grilled on skew…" at bounding box center [761, 179] width 303 height 57
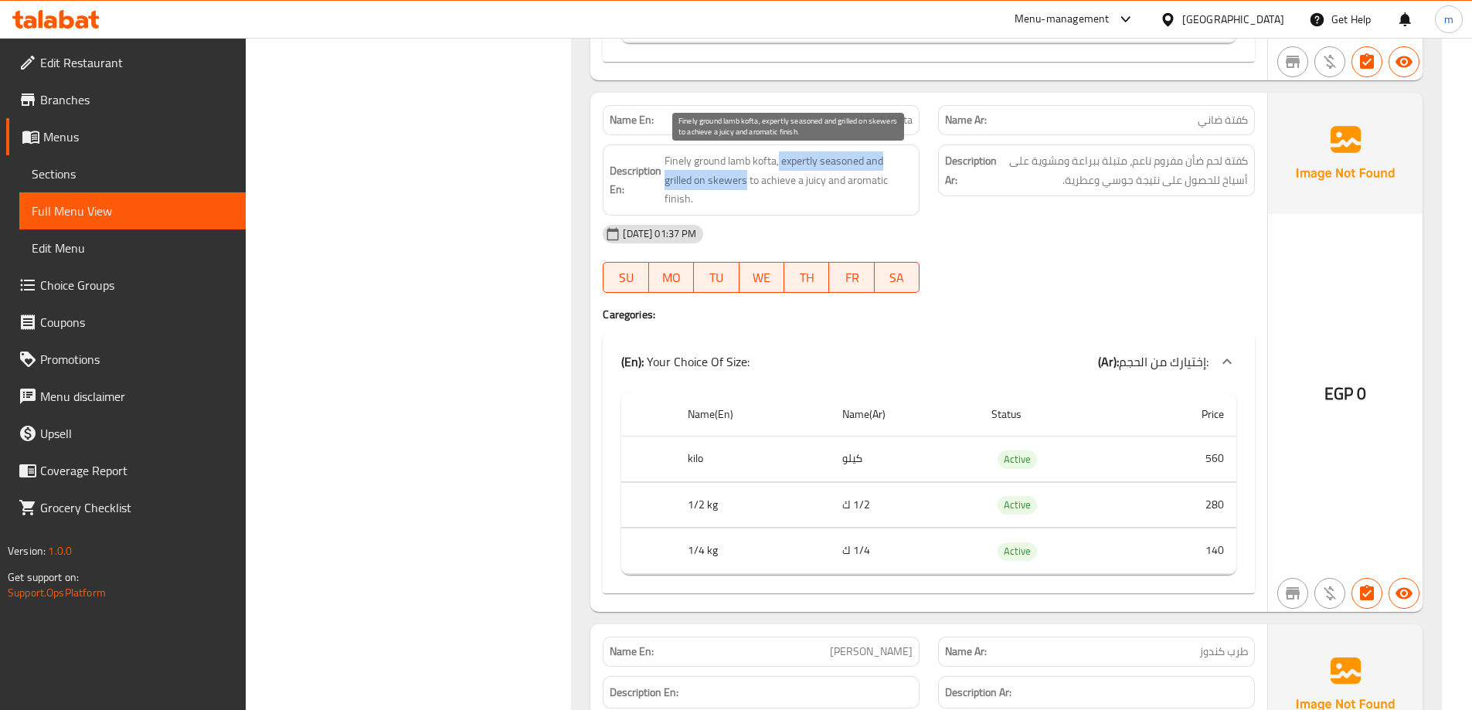
drag, startPoint x: 783, startPoint y: 158, endPoint x: 745, endPoint y: 178, distance: 43.5
click at [745, 178] on span "Finely ground lamb kofta, expertly seasoned and grilled on skewers to achieve a…" at bounding box center [788, 179] width 248 height 57
drag, startPoint x: 752, startPoint y: 178, endPoint x: 885, endPoint y: 192, distance: 134.5
click at [885, 192] on span "Finely ground lamb kofta, expertly seasoned and grilled on skewers to achieve a…" at bounding box center [788, 179] width 248 height 57
drag, startPoint x: 854, startPoint y: 171, endPoint x: 793, endPoint y: 216, distance: 75.7
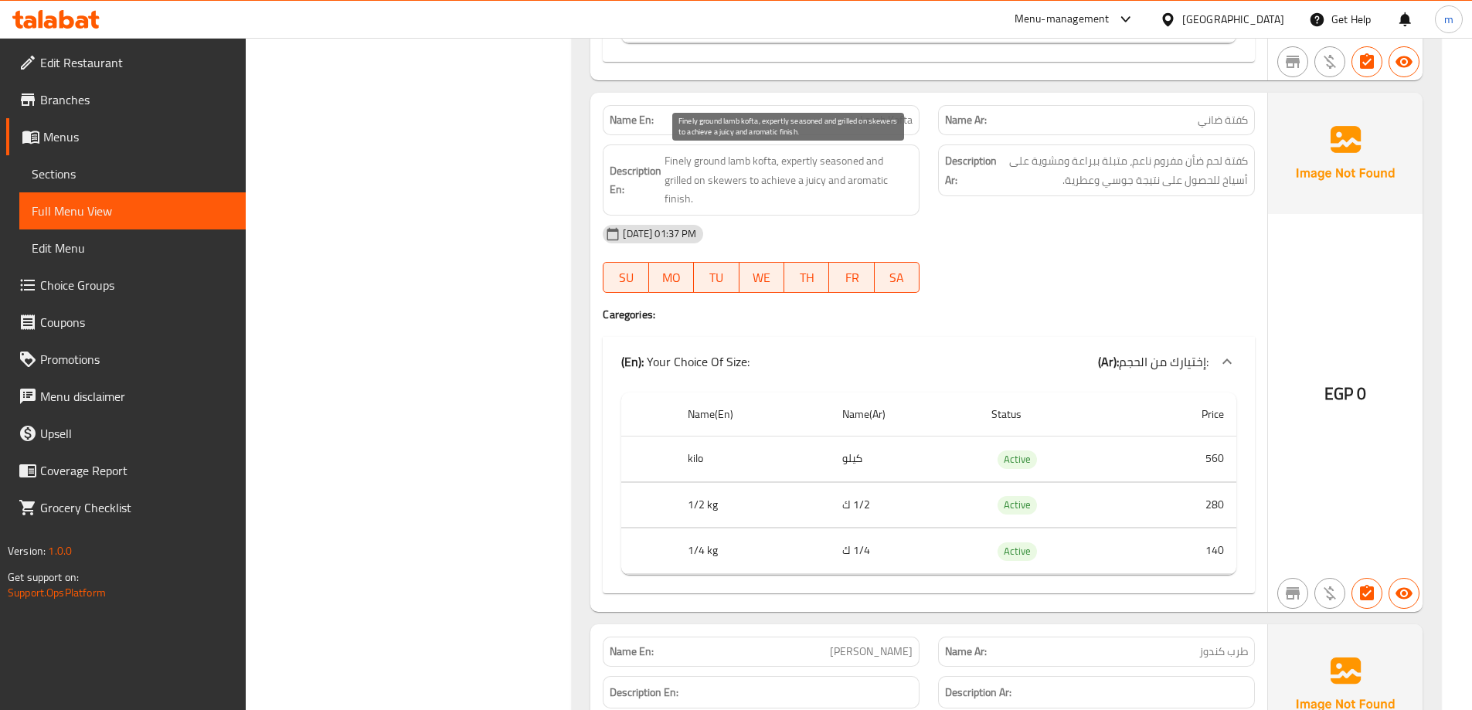
click at [793, 216] on div "08-09-2025 01:37 PM" at bounding box center [928, 234] width 671 height 37
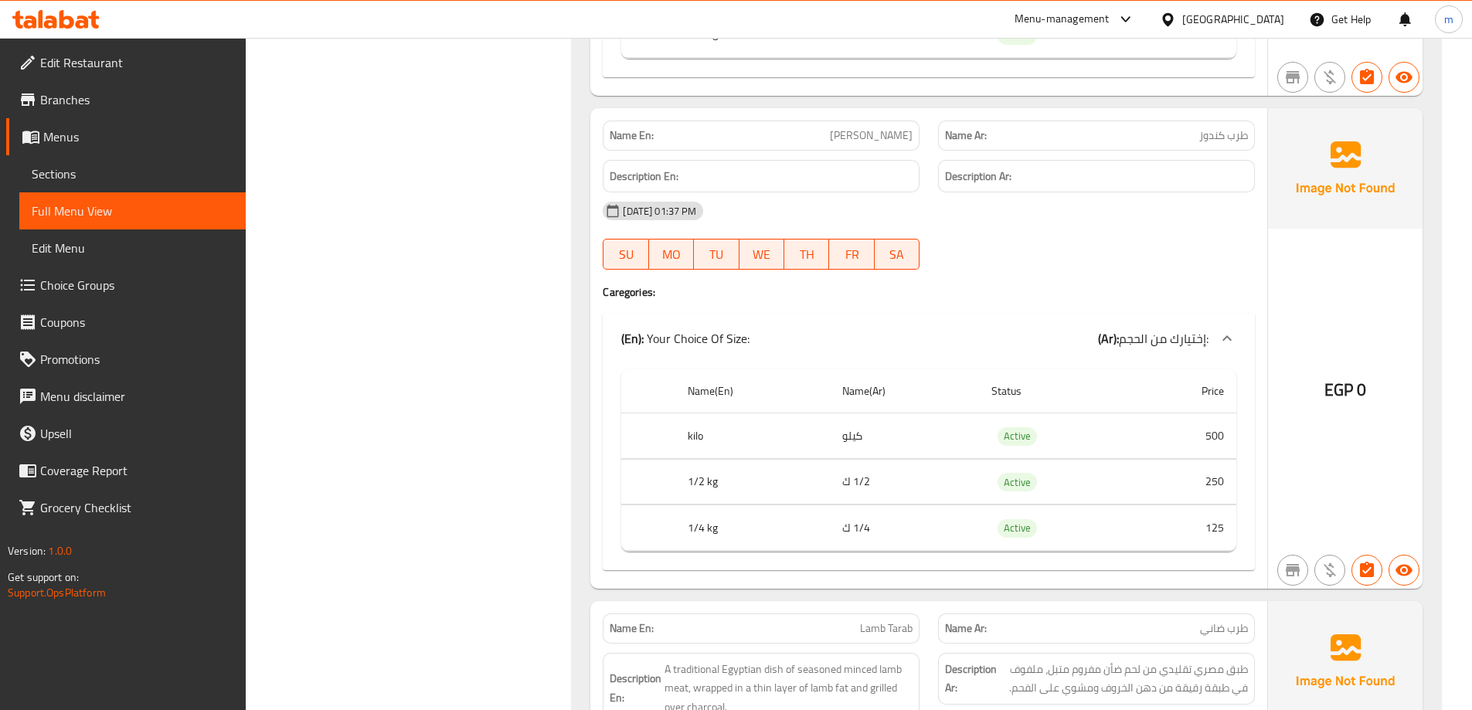
scroll to position [2816, 0]
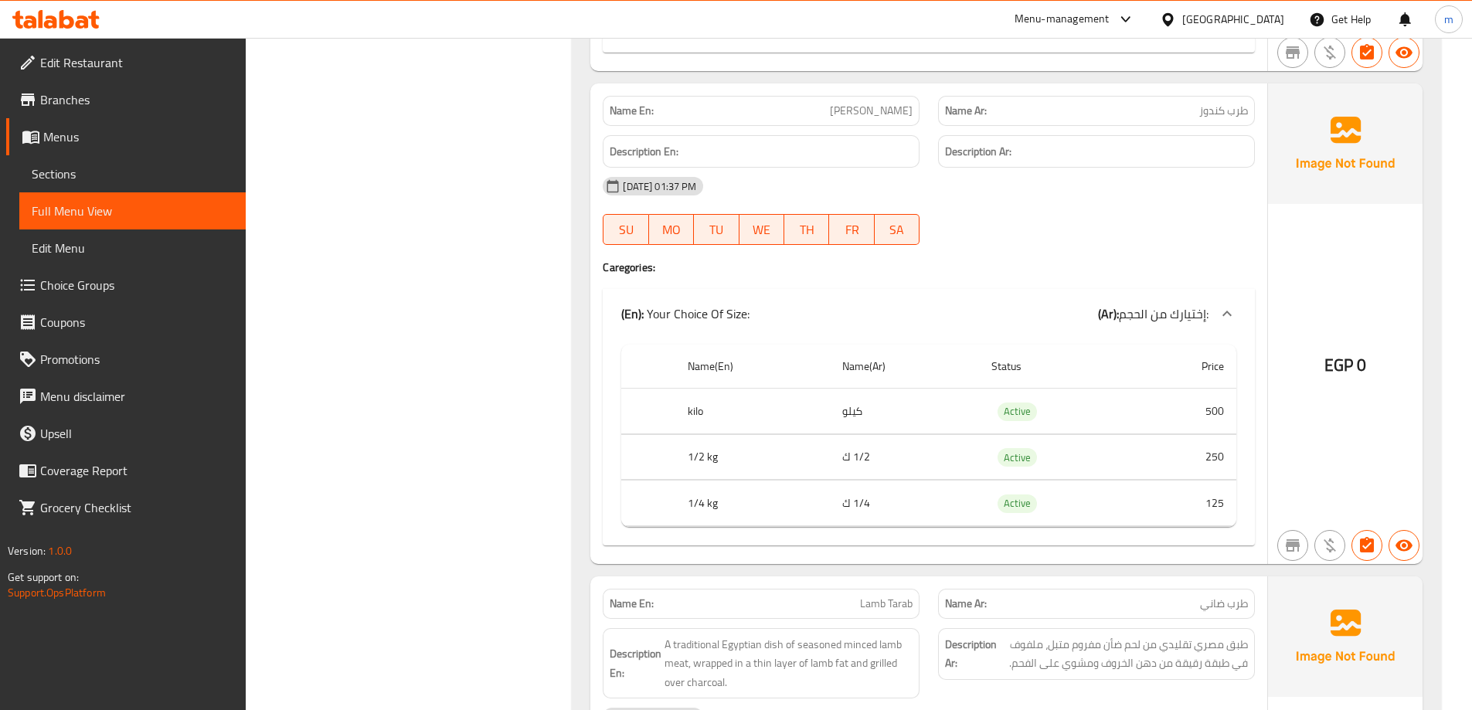
click at [876, 110] on span "Tarb Kandouz" at bounding box center [871, 111] width 83 height 16
copy span "Tarb Kandouz"
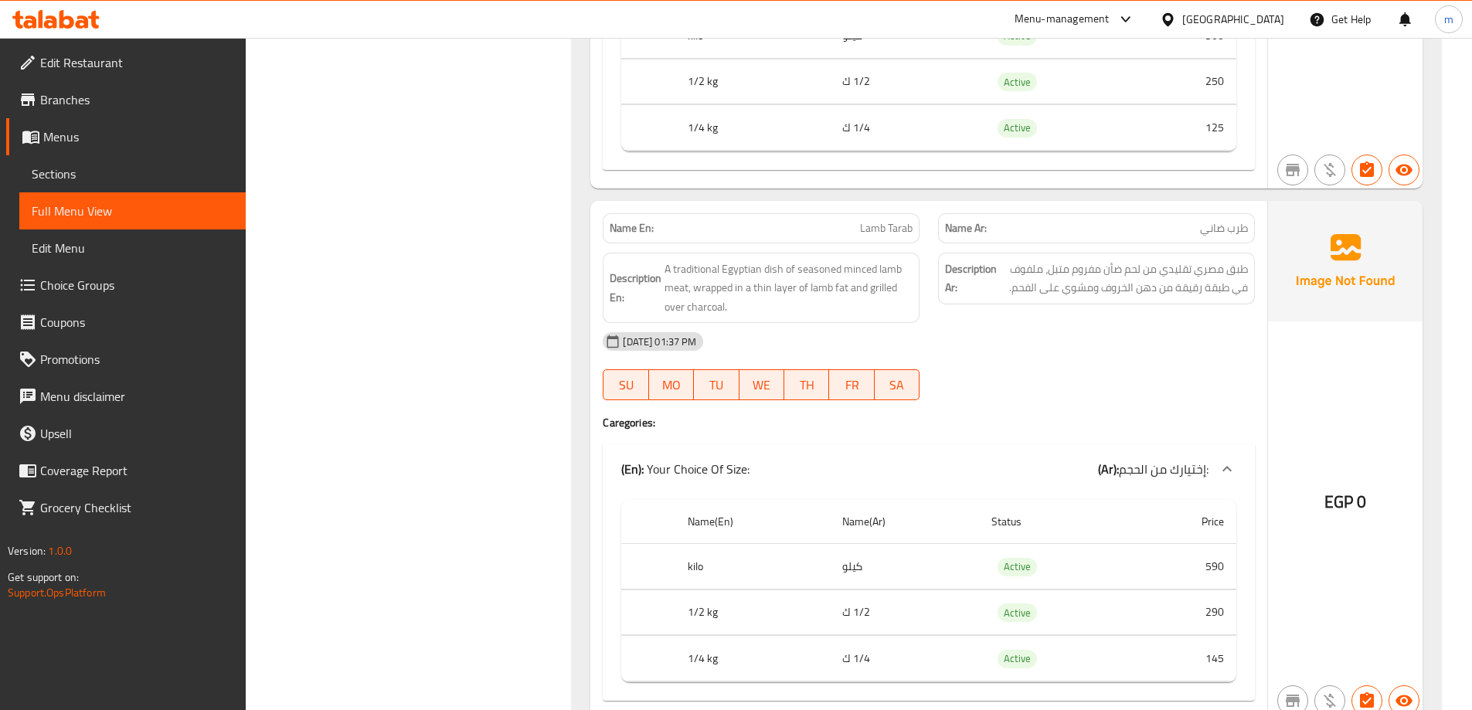
scroll to position [3203, 0]
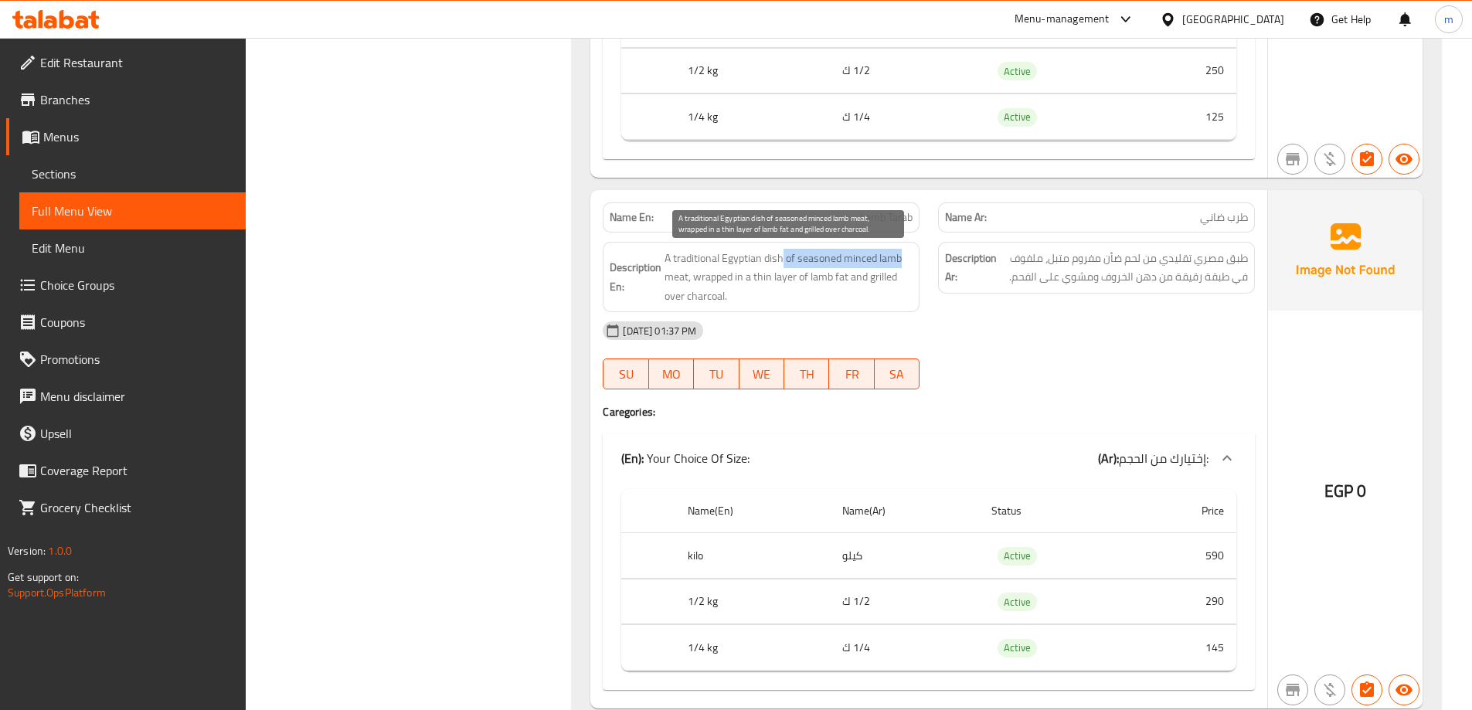
drag, startPoint x: 782, startPoint y: 257, endPoint x: 899, endPoint y: 250, distance: 116.9
click at [899, 250] on span "A traditional Egyptian dish of seasoned minced lamb meat, wrapped in a thin lay…" at bounding box center [788, 277] width 248 height 57
drag, startPoint x: 692, startPoint y: 279, endPoint x: 851, endPoint y: 284, distance: 159.3
click at [851, 284] on span "A traditional Egyptian dish of seasoned minced lamb meat, wrapped in a thin lay…" at bounding box center [788, 277] width 248 height 57
click at [869, 212] on span "Lamb Tarab" at bounding box center [886, 217] width 53 height 16
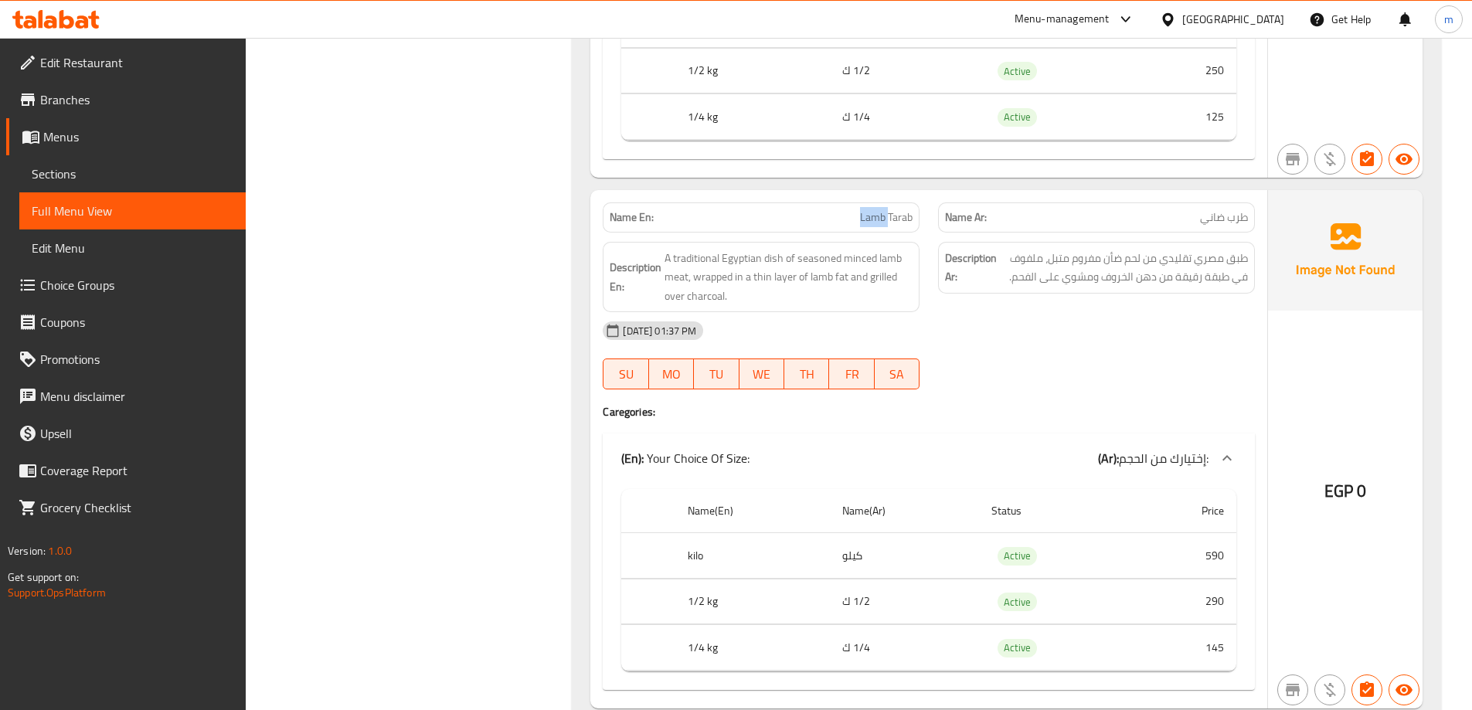
click at [869, 212] on span "Lamb Tarab" at bounding box center [886, 217] width 53 height 16
copy span "Lamb Tarab"
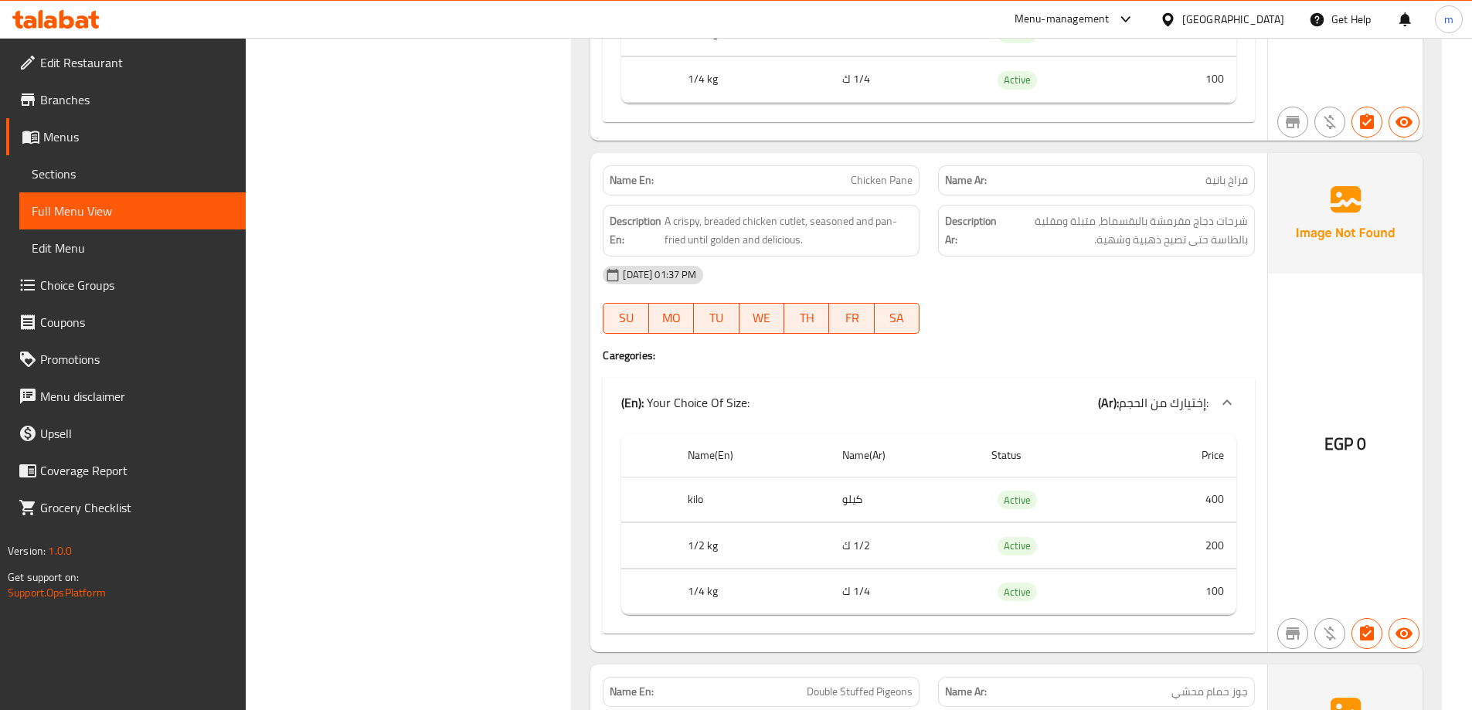
scroll to position [4284, 0]
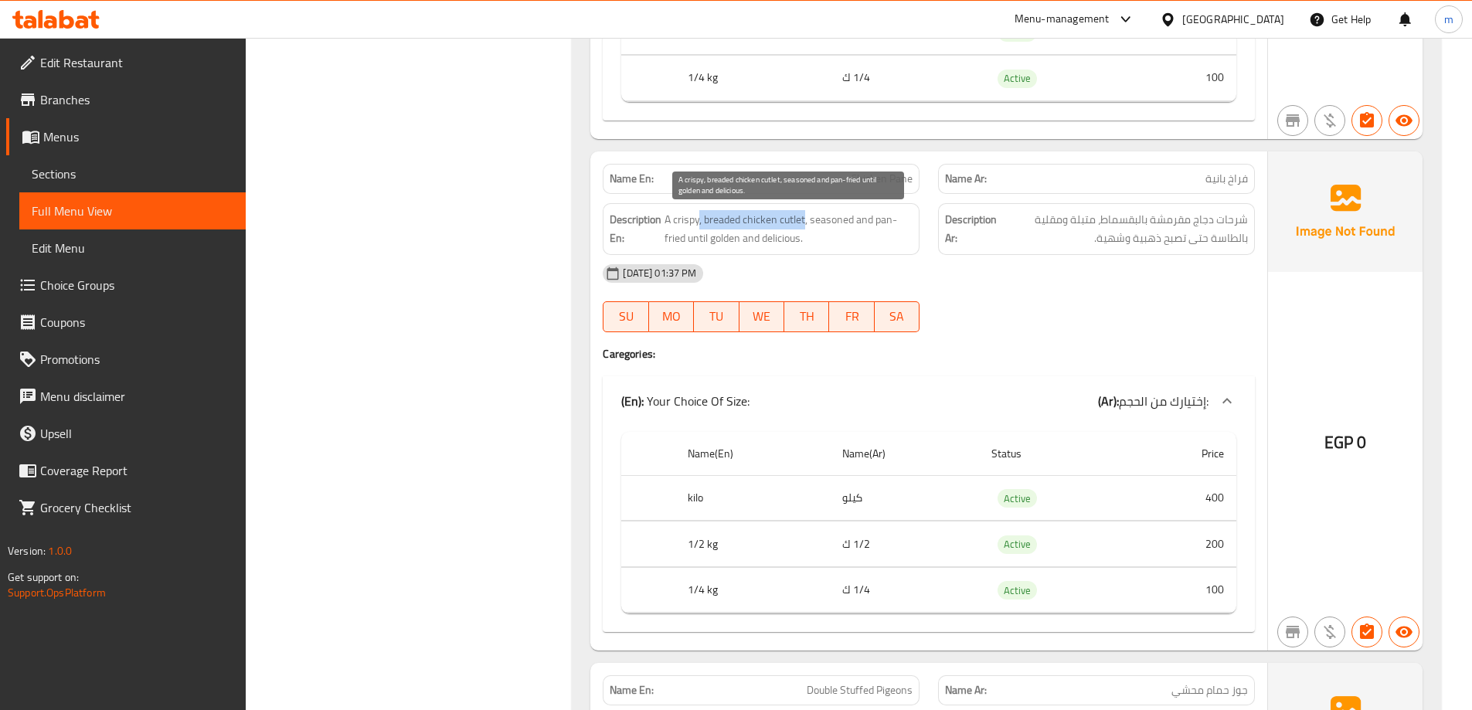
drag, startPoint x: 801, startPoint y: 222, endPoint x: 699, endPoint y: 212, distance: 102.5
click at [699, 212] on span "A crispy, breaded chicken cutlet, seasoned and pan-fried until golden and delic…" at bounding box center [788, 229] width 248 height 38
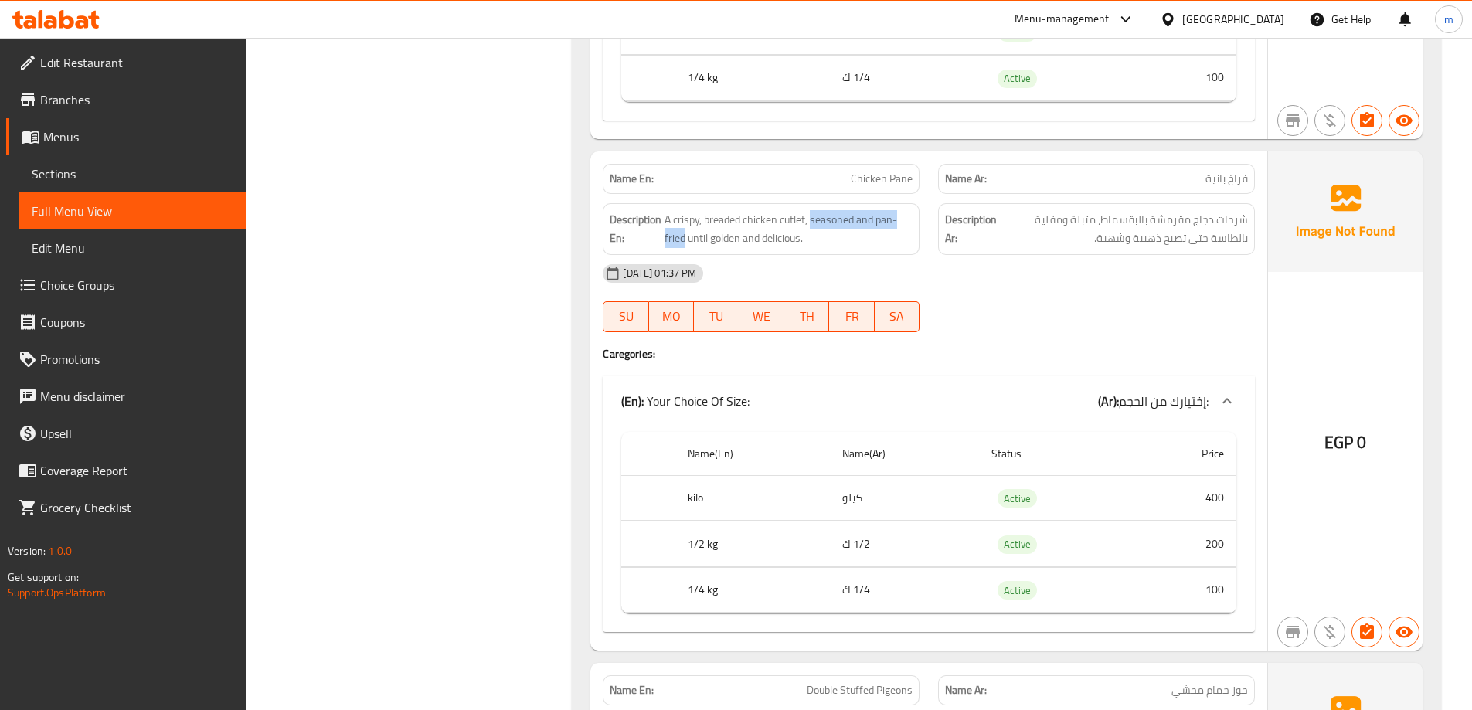
drag, startPoint x: 810, startPoint y: 218, endPoint x: 685, endPoint y: 253, distance: 129.9
click at [685, 253] on div "Description En: A crispy, breaded chicken cutlet, seasoned and pan-fried until …" at bounding box center [761, 229] width 317 height 52
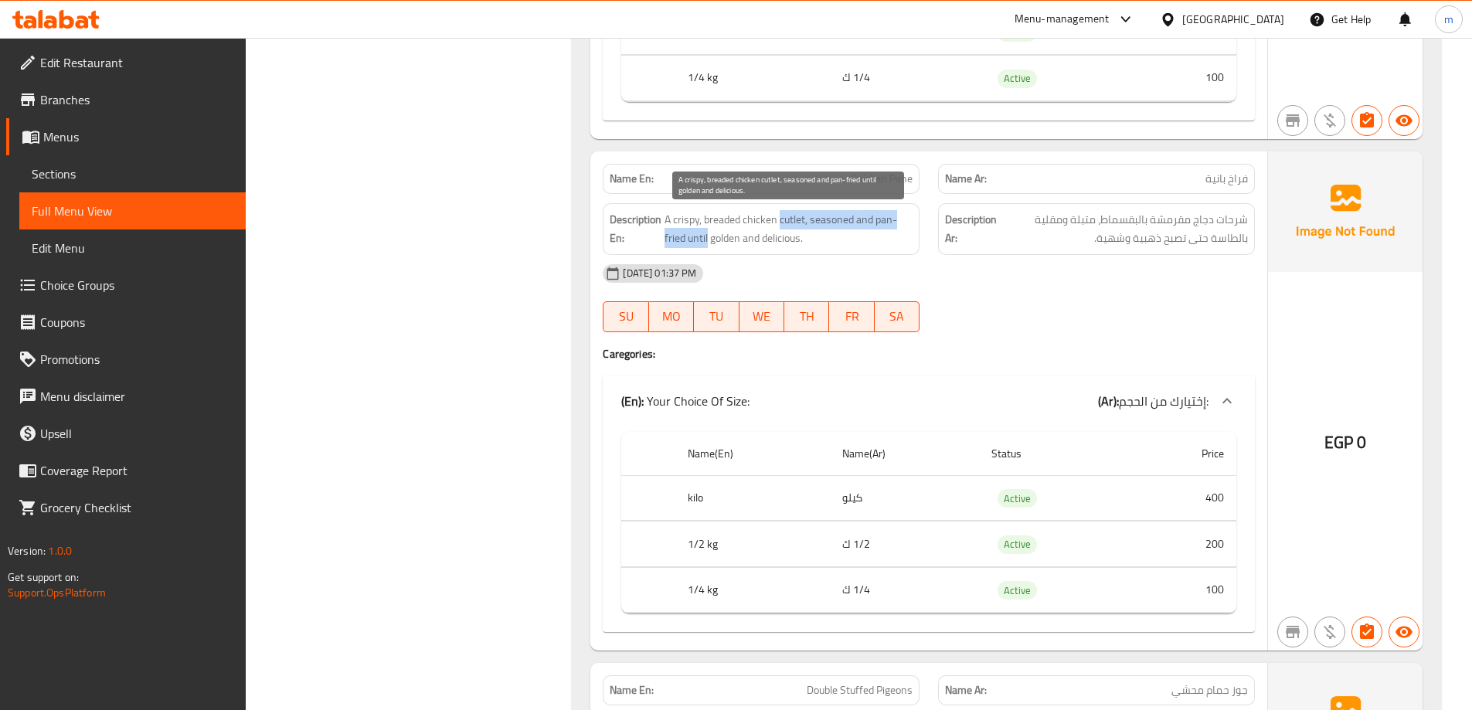
drag, startPoint x: 708, startPoint y: 238, endPoint x: 781, endPoint y: 224, distance: 74.7
click at [781, 224] on span "A crispy, breaded chicken cutlet, seasoned and pan-fried until golden and delic…" at bounding box center [788, 229] width 248 height 38
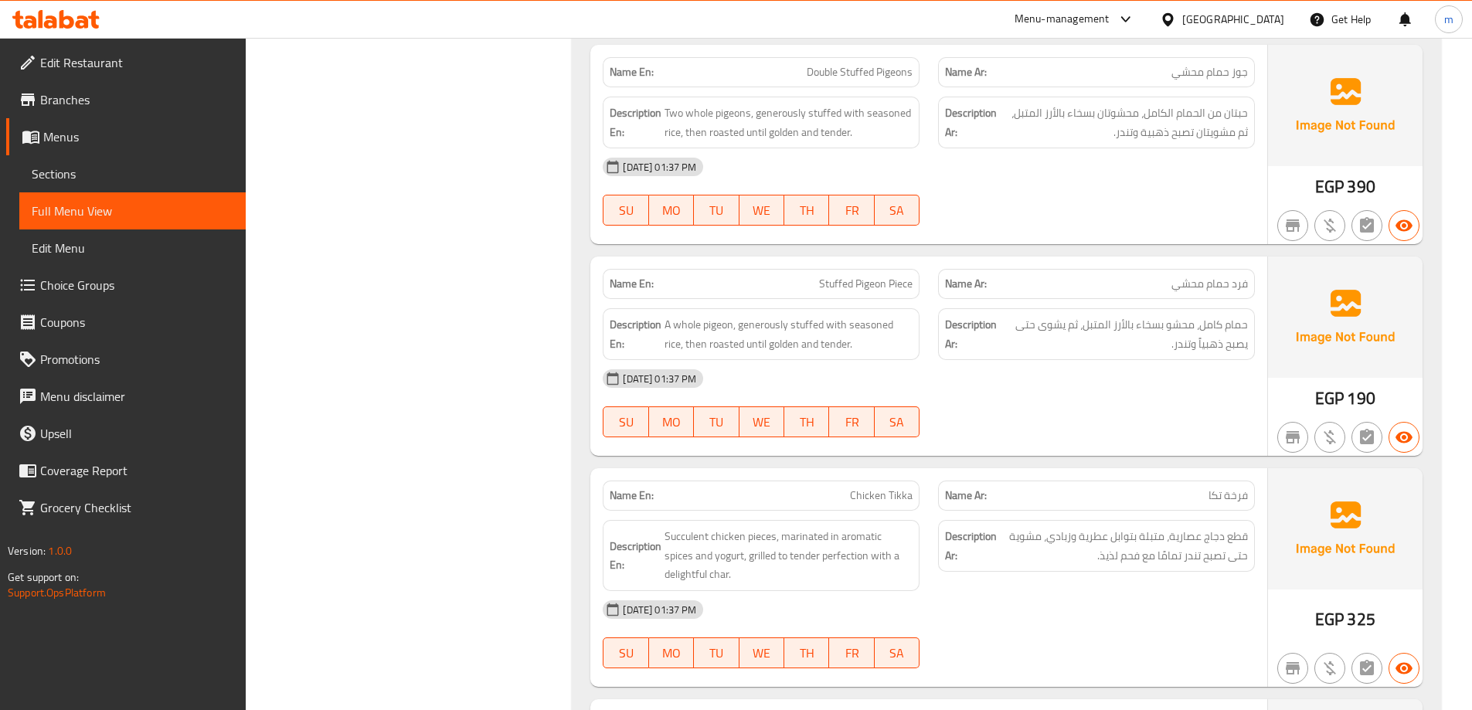
scroll to position [4825, 0]
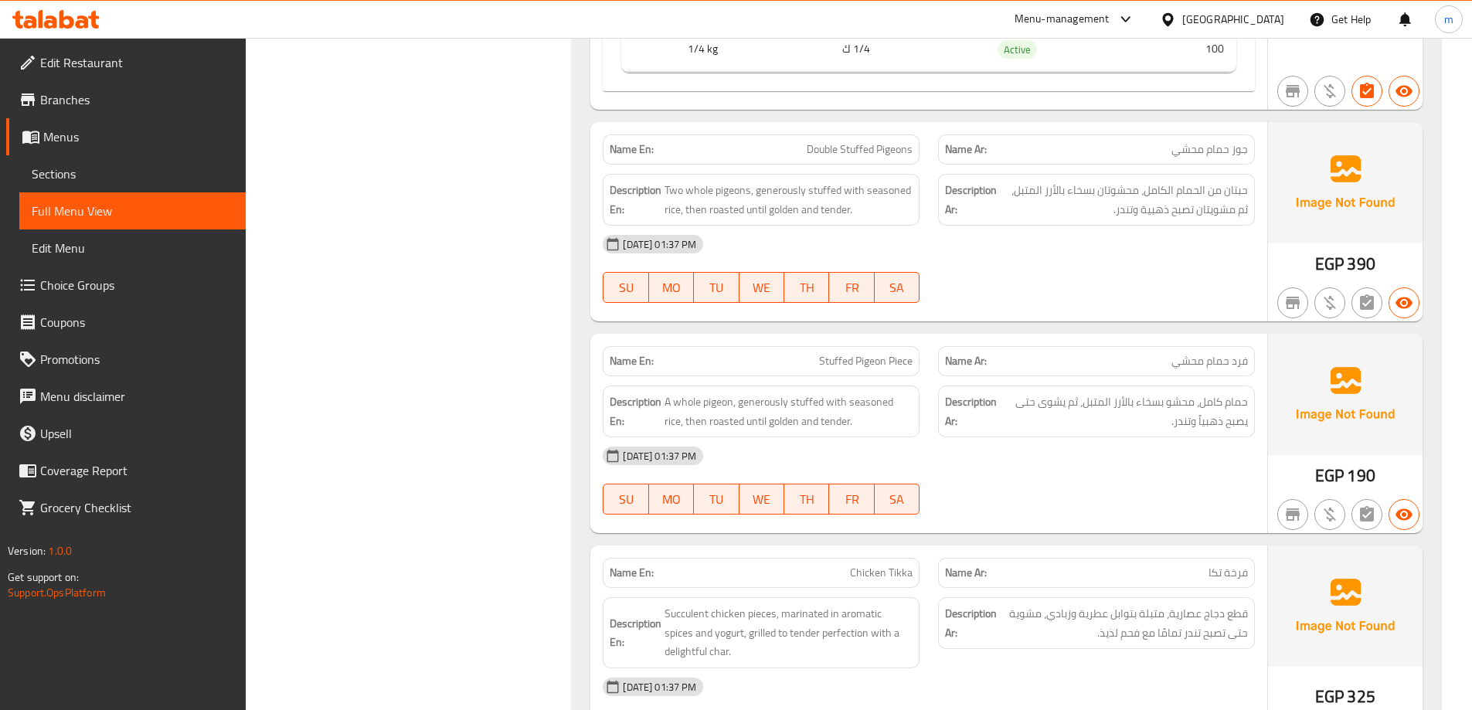
click at [845, 160] on div "Name En: Double Stuffed Pigeons" at bounding box center [761, 149] width 317 height 30
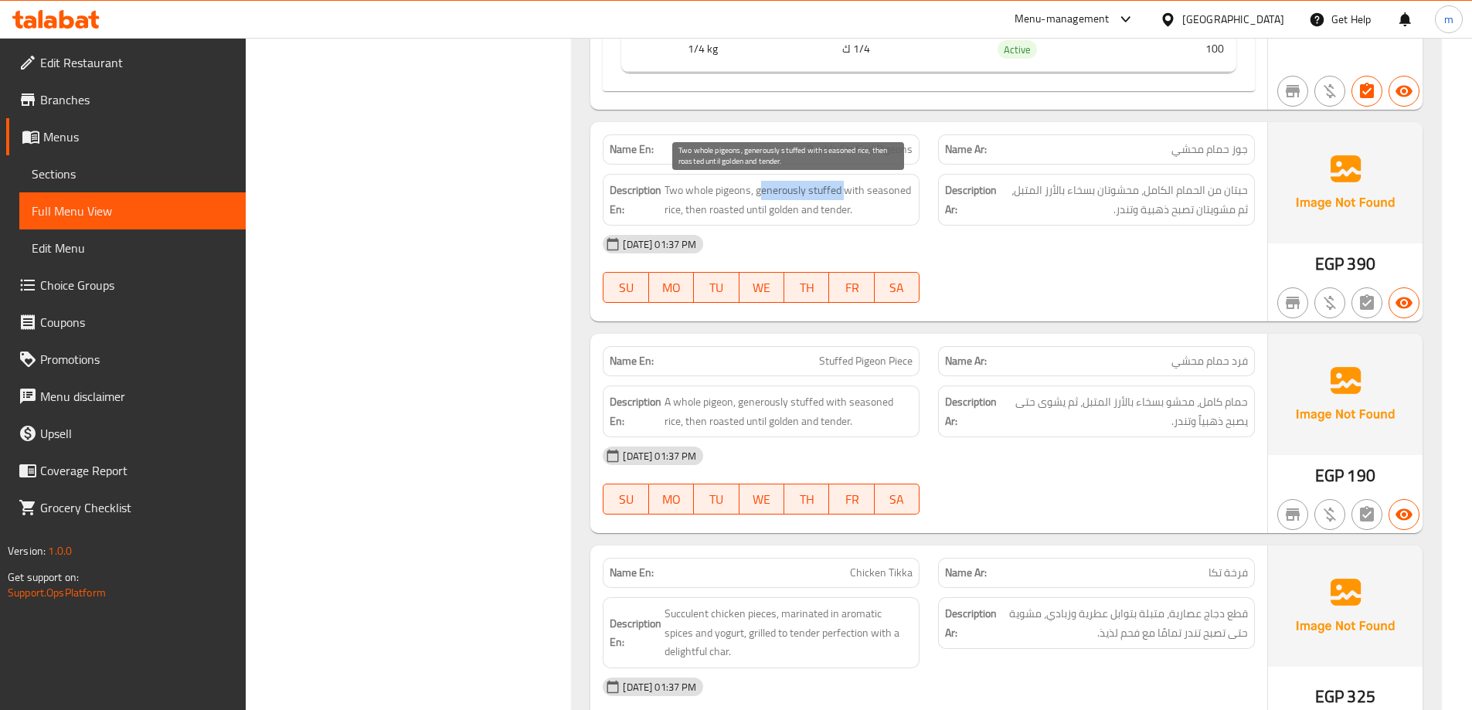
drag, startPoint x: 762, startPoint y: 190, endPoint x: 845, endPoint y: 200, distance: 84.0
click at [845, 200] on span "Two whole pigeons, generously stuffed with seasoned rice, then roasted until go…" at bounding box center [788, 200] width 248 height 38
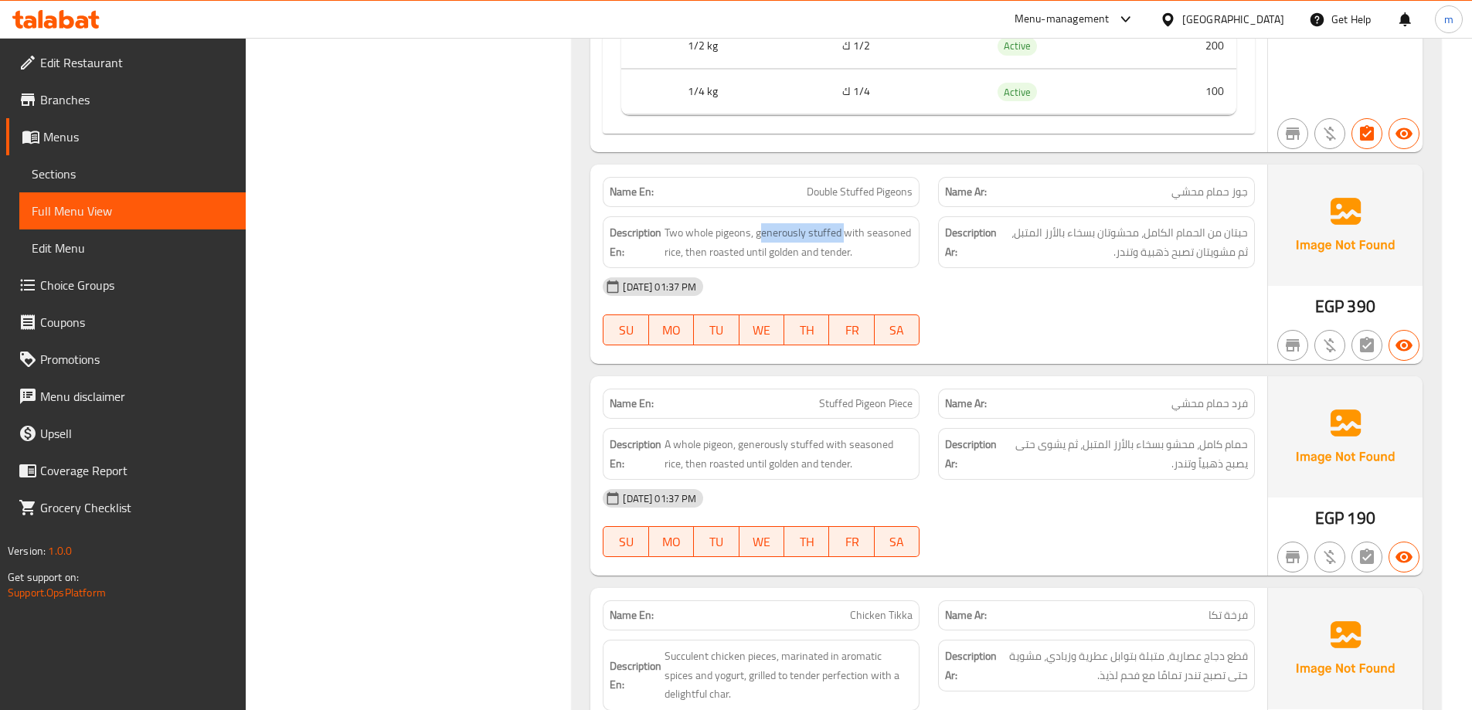
scroll to position [4748, 0]
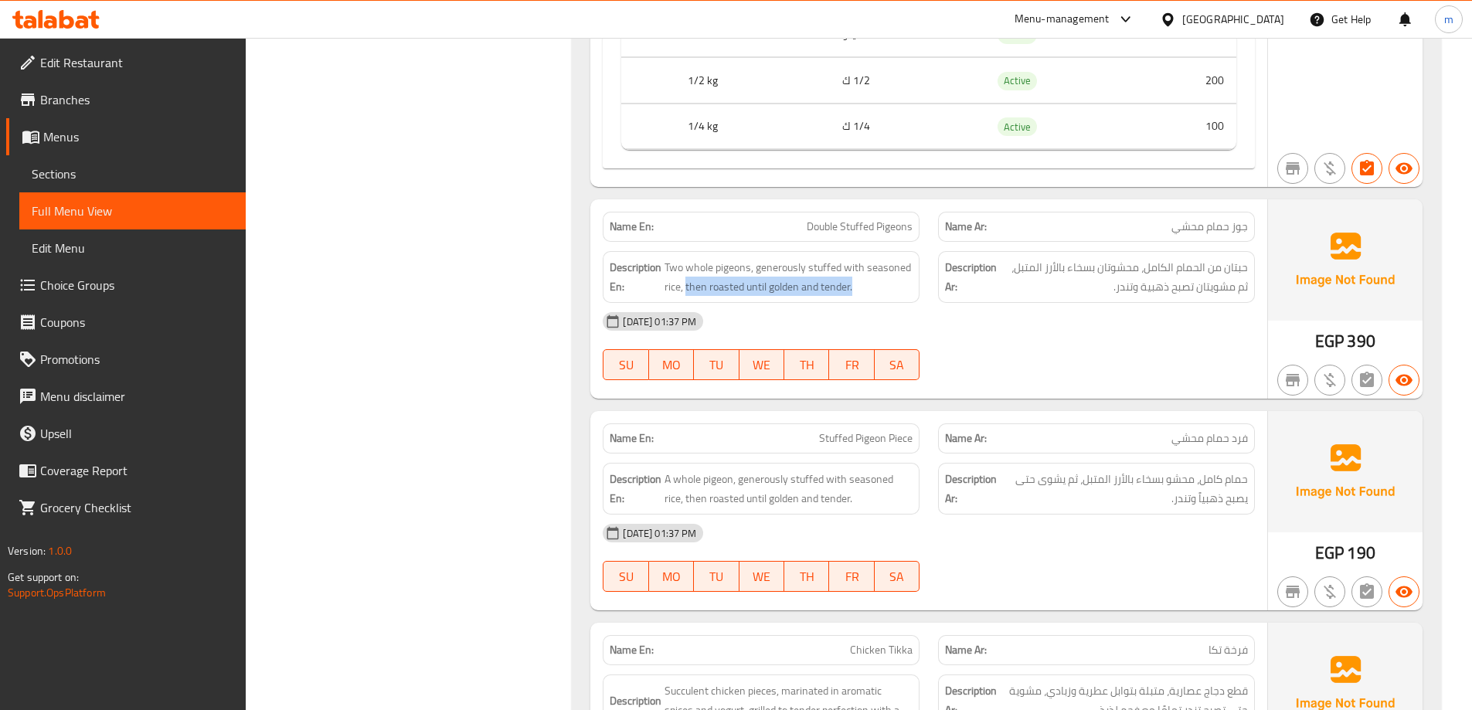
drag, startPoint x: 688, startPoint y: 282, endPoint x: 882, endPoint y: 297, distance: 195.3
click at [882, 297] on div "Description En: Two whole pigeons, generously stuffed with seasoned rice, then …" at bounding box center [761, 277] width 317 height 52
click at [894, 224] on span "Double Stuffed Pigeons" at bounding box center [860, 227] width 106 height 16
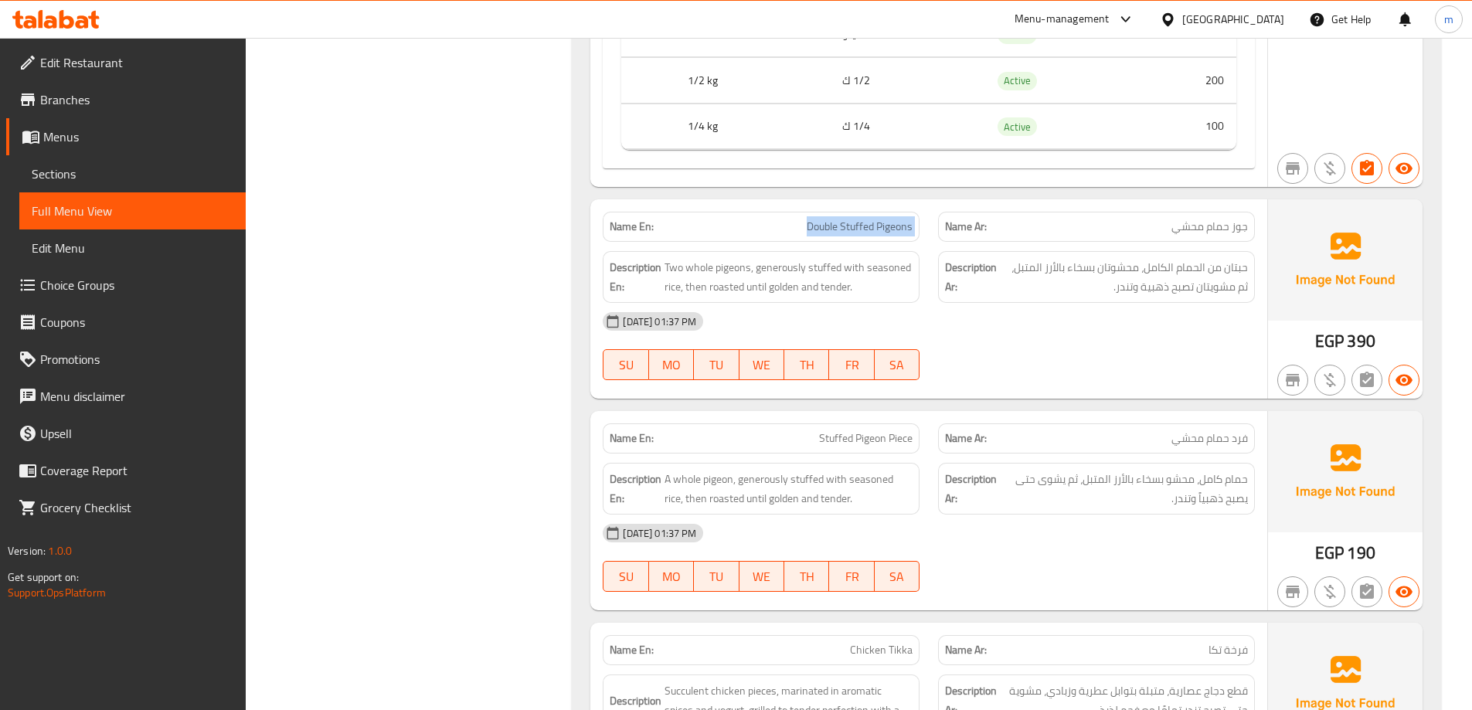
copy span "Double Stuffed Pigeons"
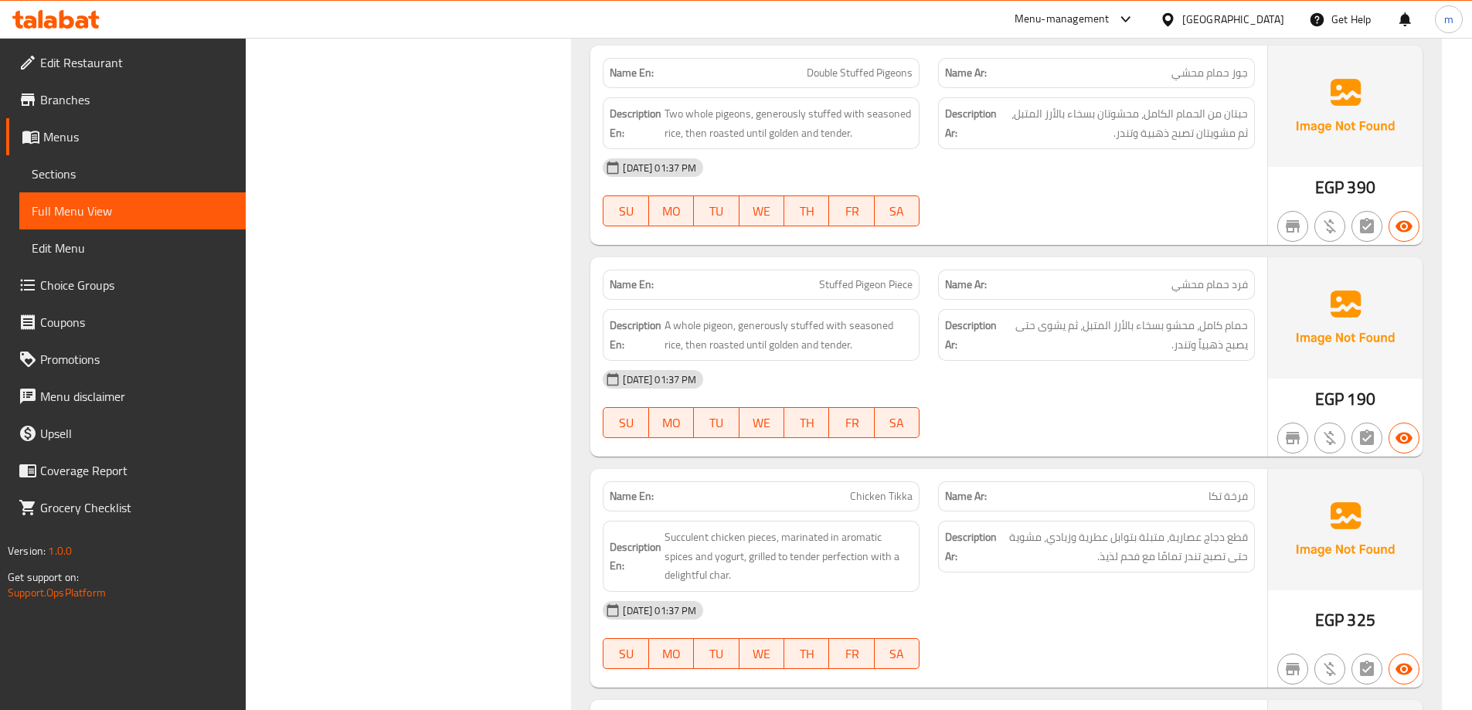
scroll to position [4902, 0]
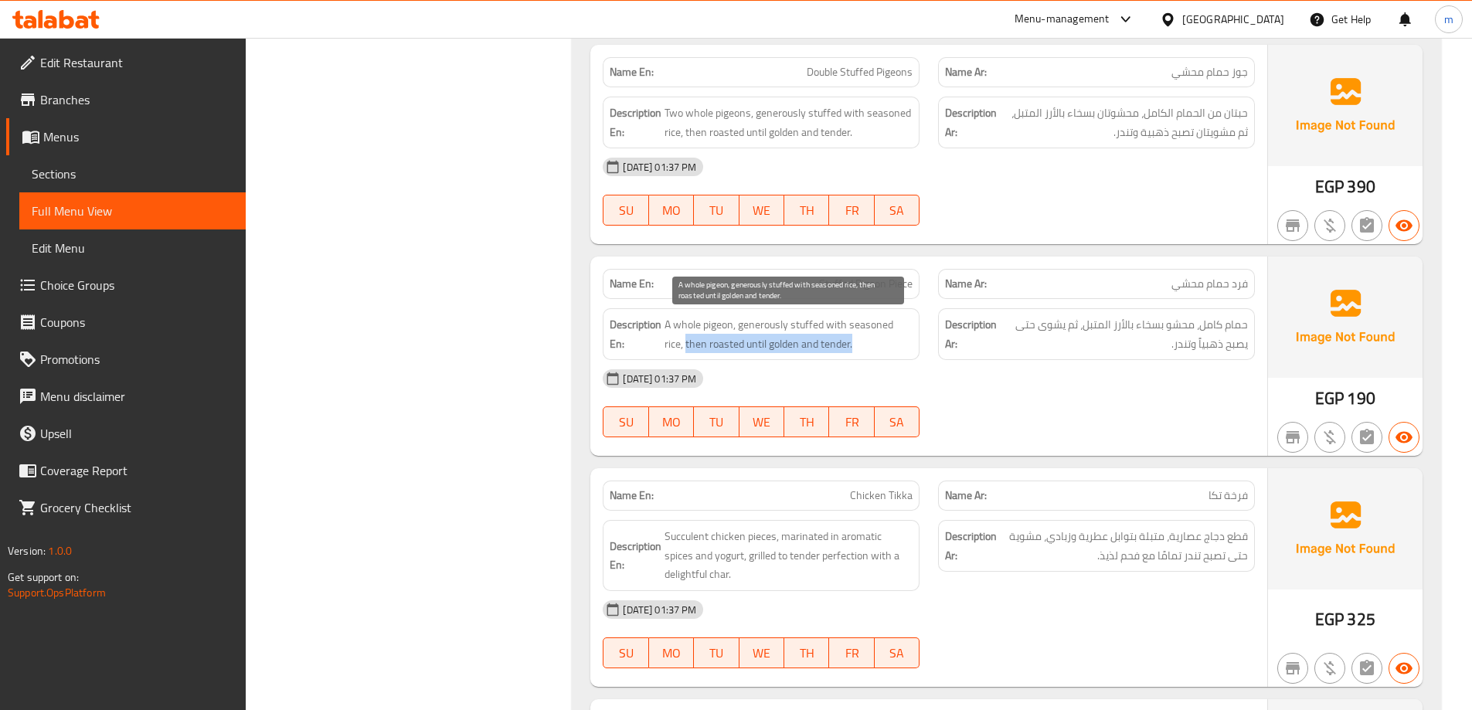
drag, startPoint x: 685, startPoint y: 340, endPoint x: 867, endPoint y: 344, distance: 182.4
click at [867, 344] on span "A whole pigeon, generously stuffed with seasoned rice, then roasted until golde…" at bounding box center [788, 334] width 248 height 38
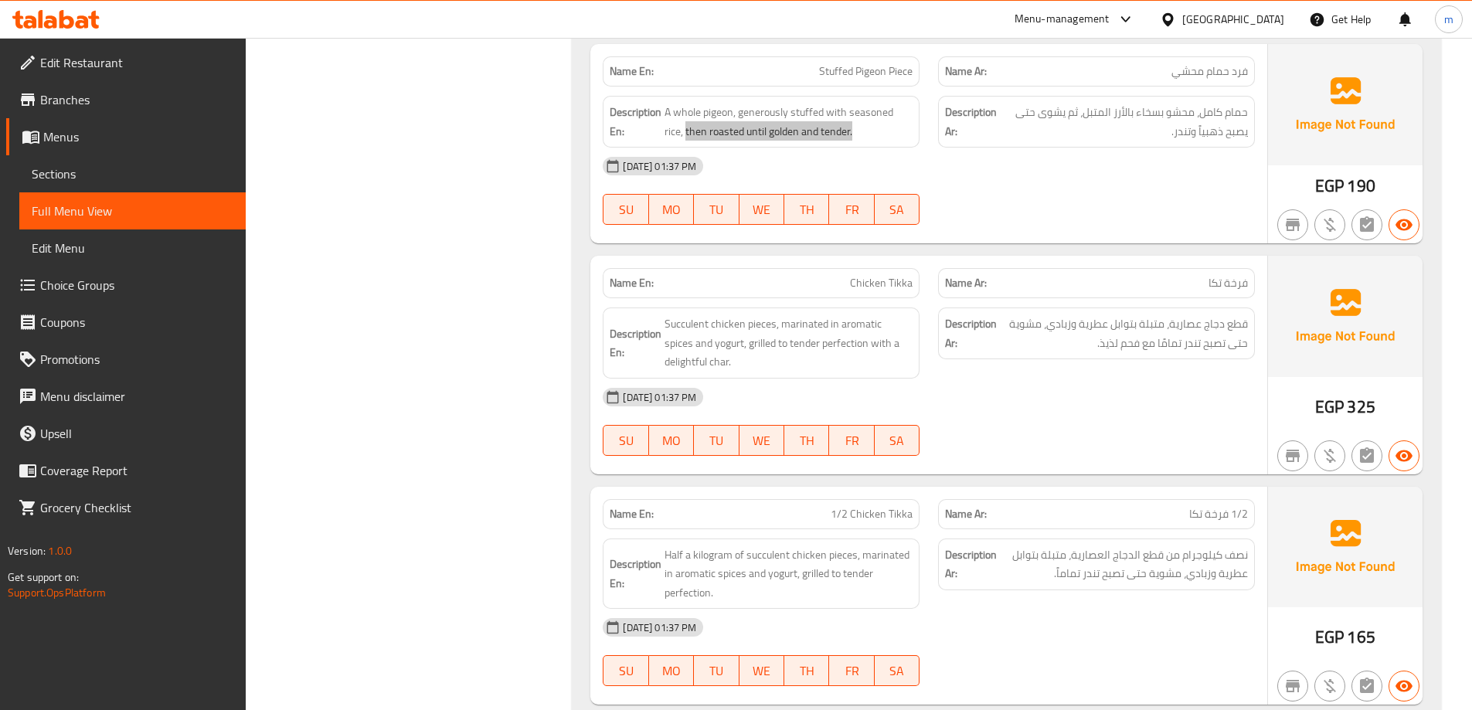
scroll to position [5134, 0]
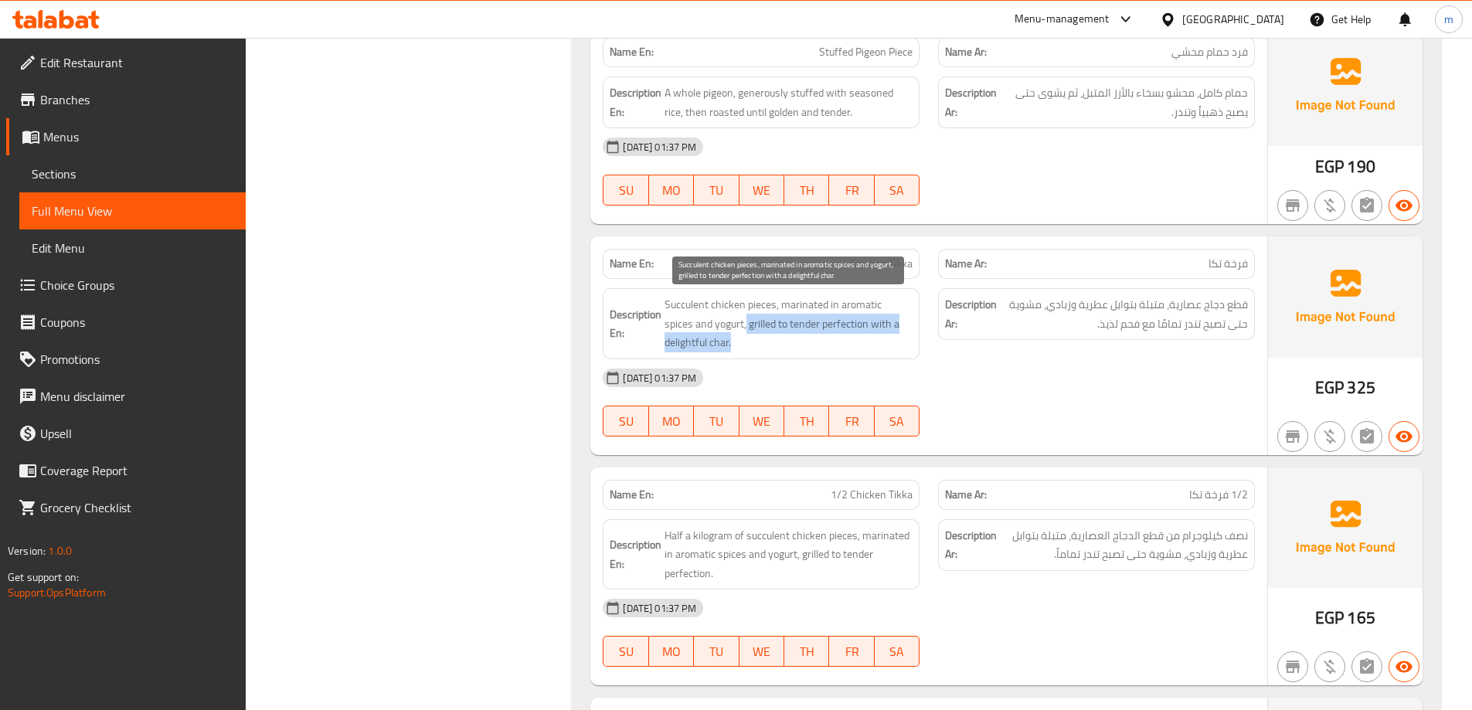
drag, startPoint x: 716, startPoint y: 323, endPoint x: 884, endPoint y: 347, distance: 169.4
click at [884, 347] on span "Succulent chicken pieces, marinated in aromatic spices and yogurt, grilled to t…" at bounding box center [788, 323] width 248 height 57
click at [899, 339] on span "Succulent chicken pieces, marinated in aromatic spices and yogurt, grilled to t…" at bounding box center [788, 323] width 248 height 57
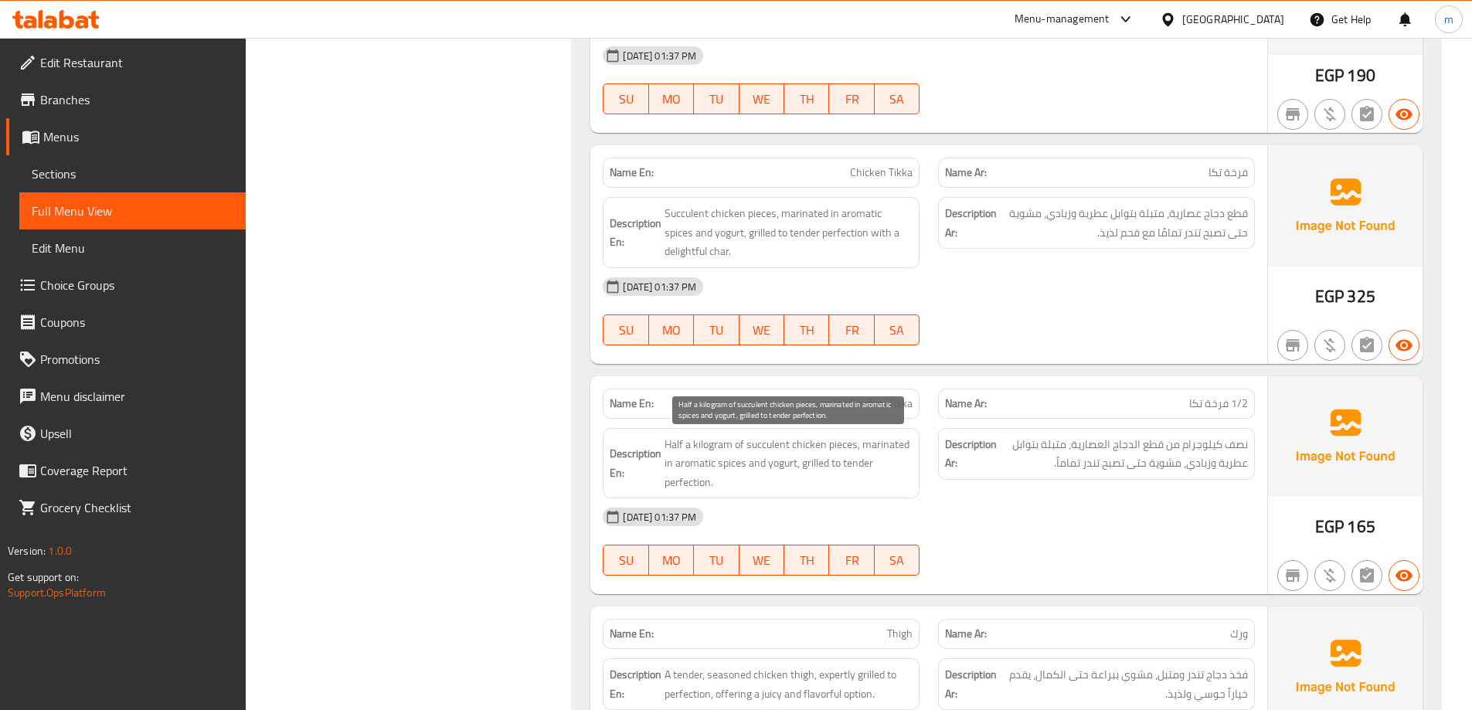
scroll to position [5366, 0]
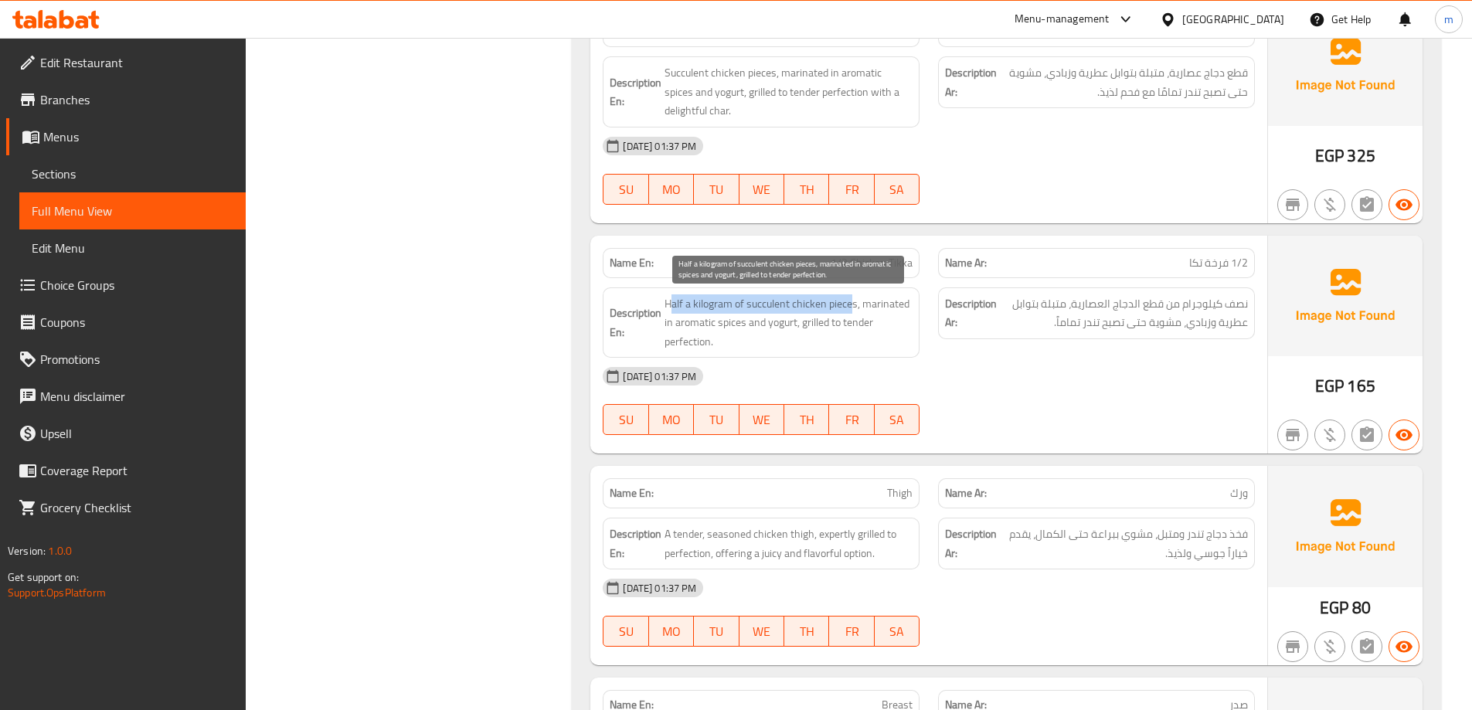
drag, startPoint x: 669, startPoint y: 299, endPoint x: 850, endPoint y: 309, distance: 181.1
click at [850, 309] on span "Half a kilogram of succulent chicken pieces, marinated in aromatic spices and y…" at bounding box center [788, 322] width 248 height 57
drag, startPoint x: 865, startPoint y: 304, endPoint x: 811, endPoint y: 322, distance: 56.2
click at [797, 331] on span "Half a kilogram of succulent chicken pieces, marinated in aromatic spices and y…" at bounding box center [788, 322] width 248 height 57
drag, startPoint x: 807, startPoint y: 323, endPoint x: 809, endPoint y: 335, distance: 11.7
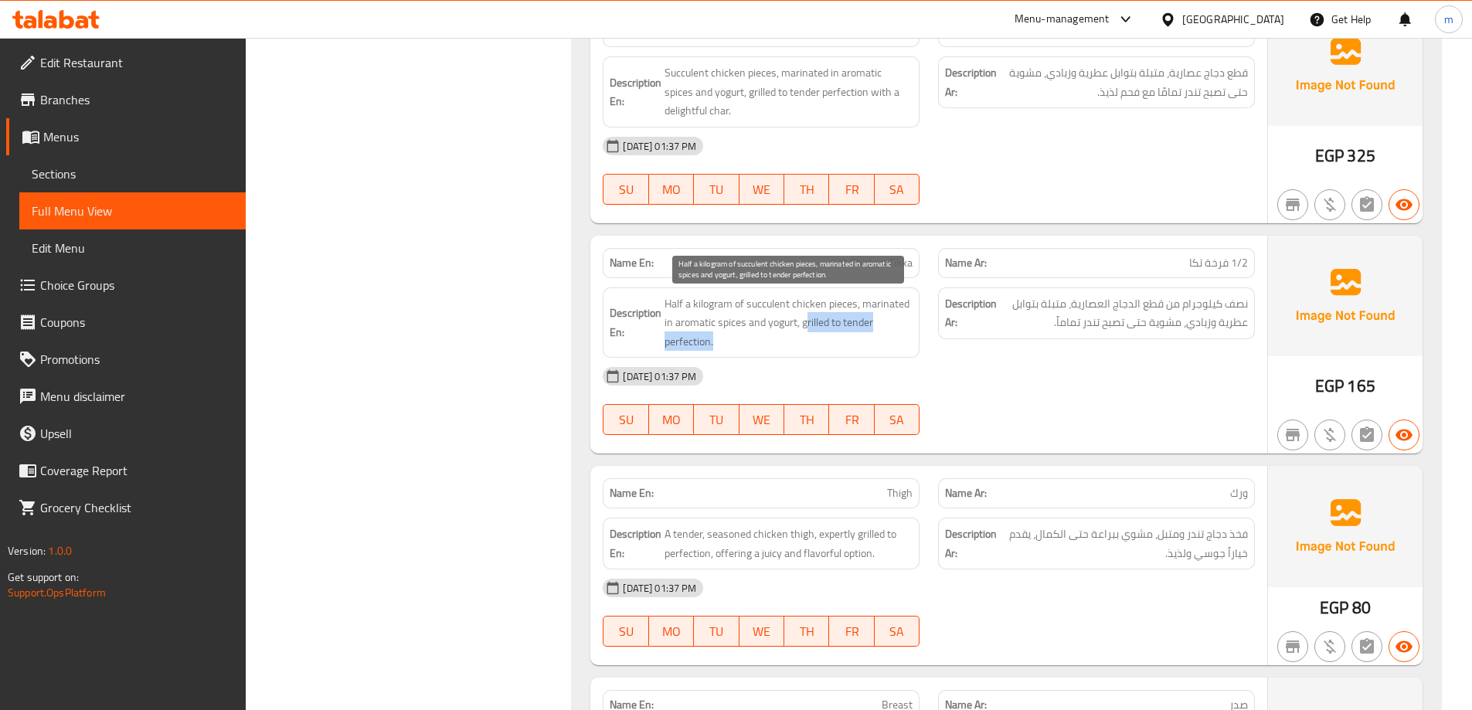
click at [809, 335] on span "Half a kilogram of succulent chicken pieces, marinated in aromatic spices and y…" at bounding box center [788, 322] width 248 height 57
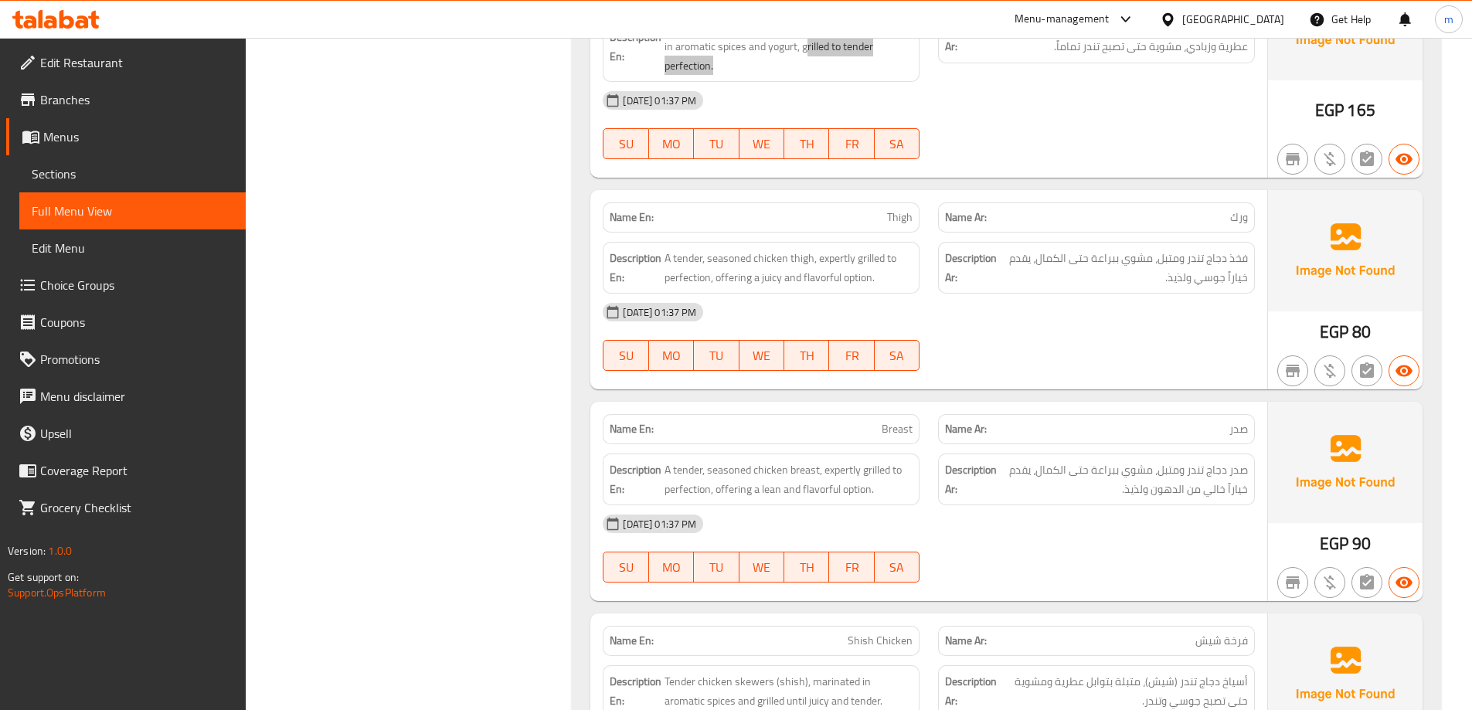
scroll to position [5675, 0]
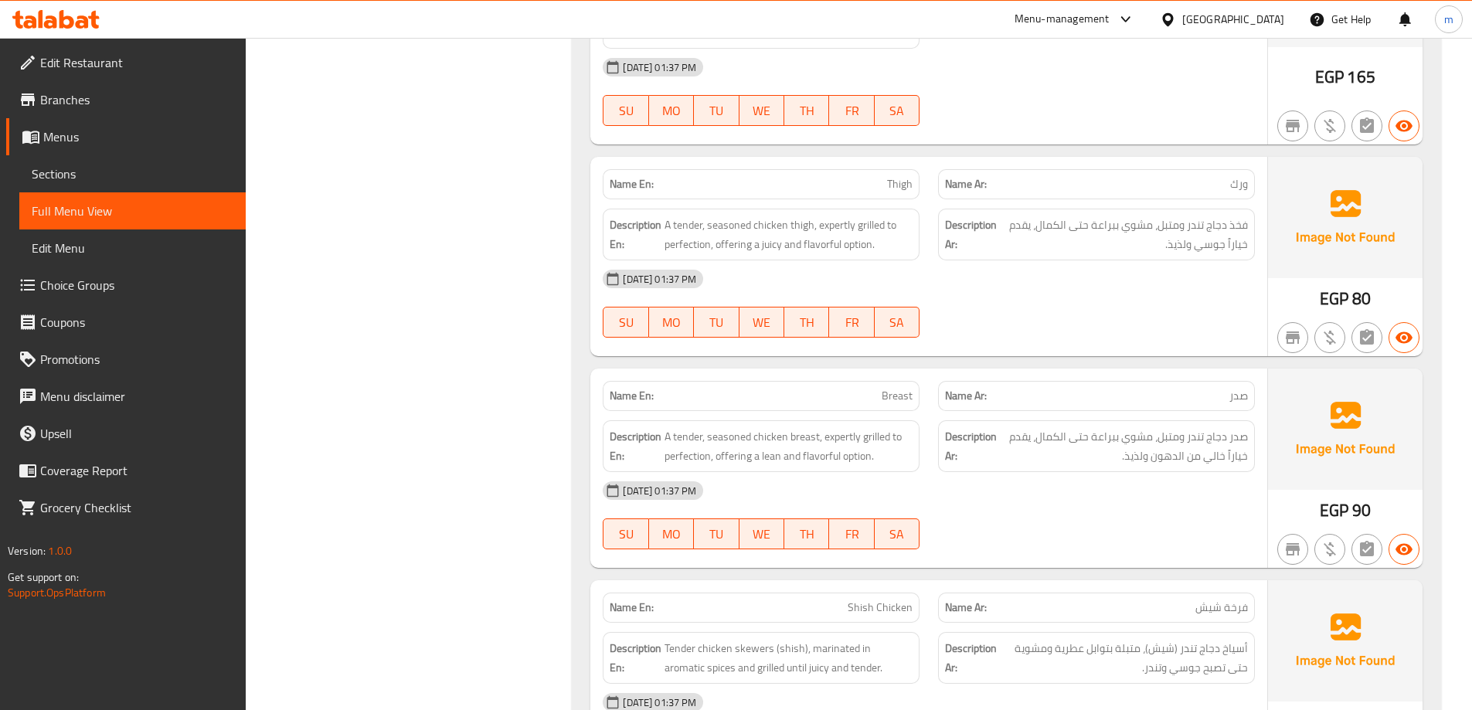
click at [874, 192] on p "Name En: Thigh" at bounding box center [761, 184] width 303 height 16
click at [902, 274] on div "08-09-2025 01:37 PM" at bounding box center [928, 278] width 671 height 37
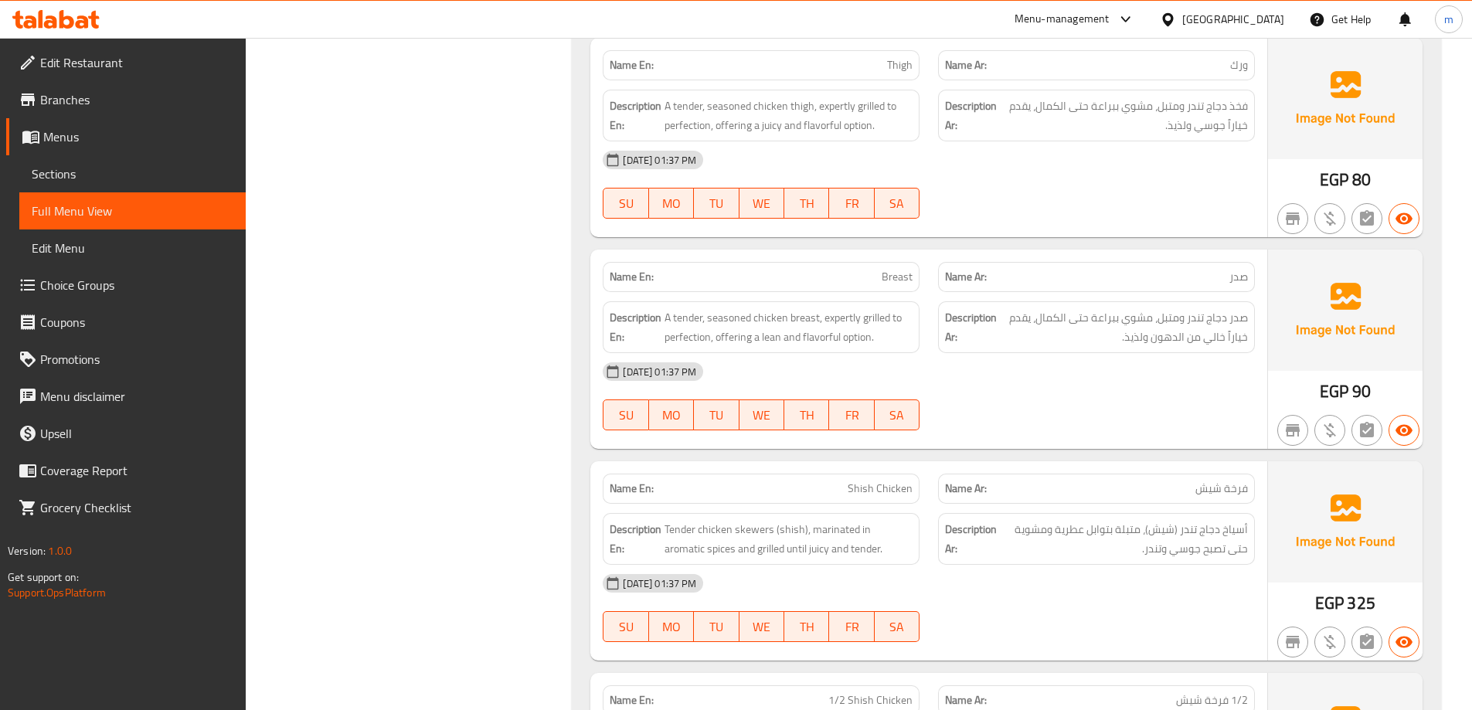
scroll to position [5829, 0]
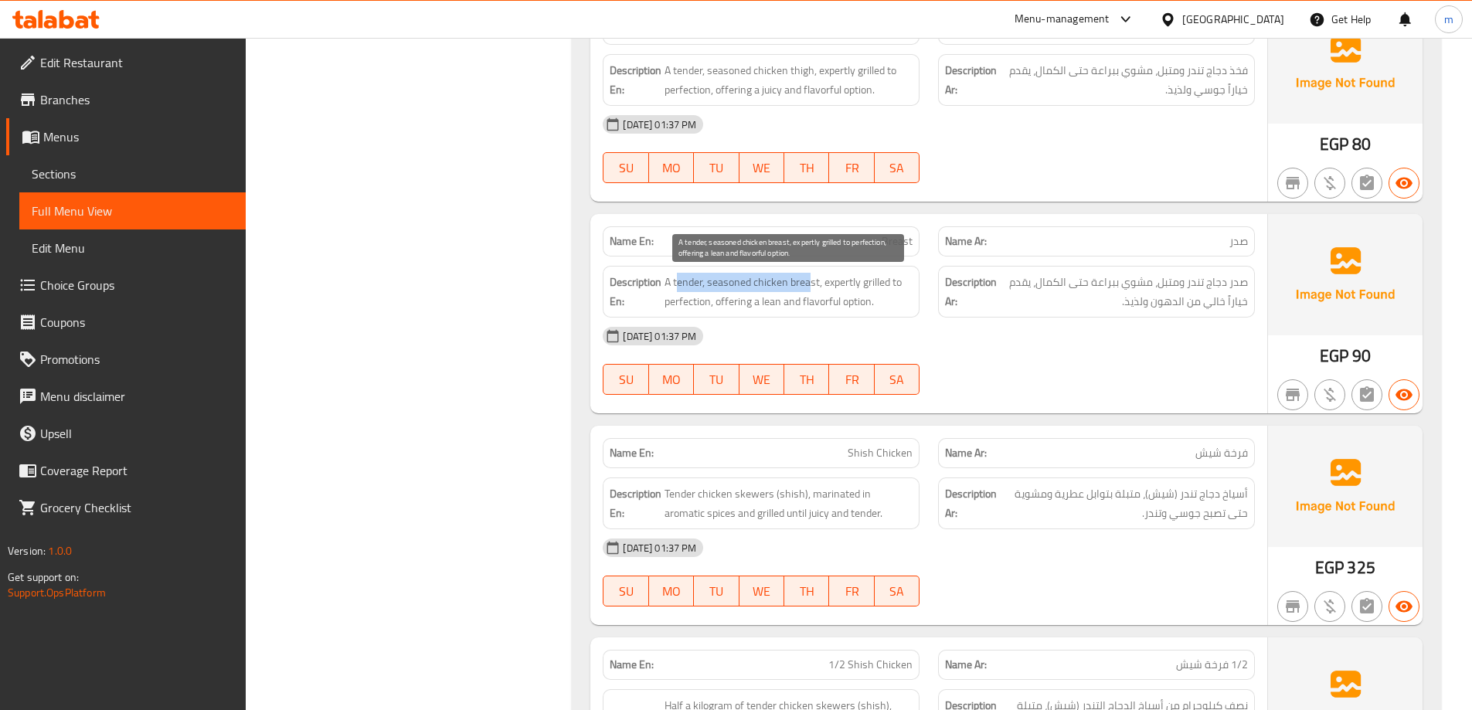
drag, startPoint x: 812, startPoint y: 279, endPoint x: 710, endPoint y: 280, distance: 102.0
click at [685, 280] on span "A tender, seasoned chicken breast, expertly grilled to perfection, offering a l…" at bounding box center [788, 292] width 248 height 38
drag, startPoint x: 823, startPoint y: 282, endPoint x: 708, endPoint y: 299, distance: 116.4
click at [708, 299] on span "A tender, seasoned chicken breast, expertly grilled to perfection, offering a l…" at bounding box center [788, 292] width 248 height 38
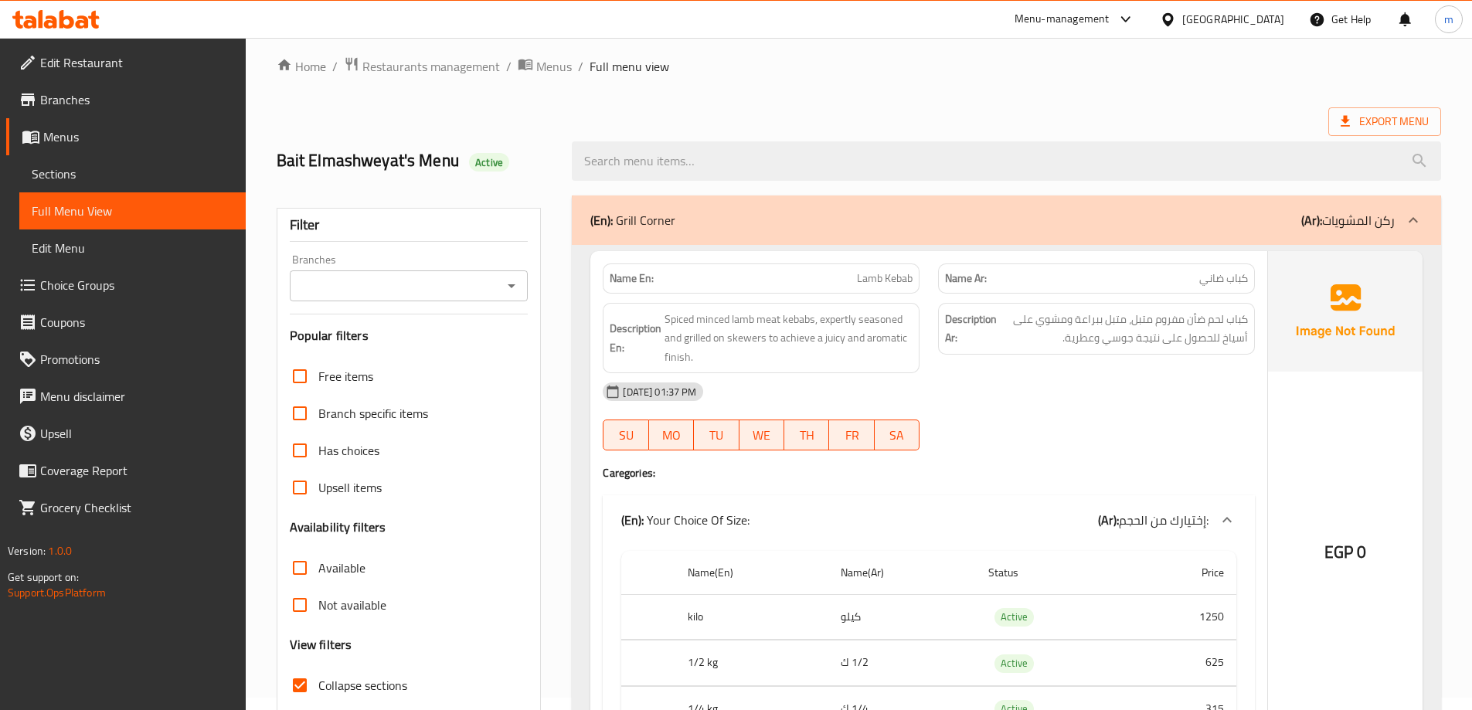
scroll to position [0, 0]
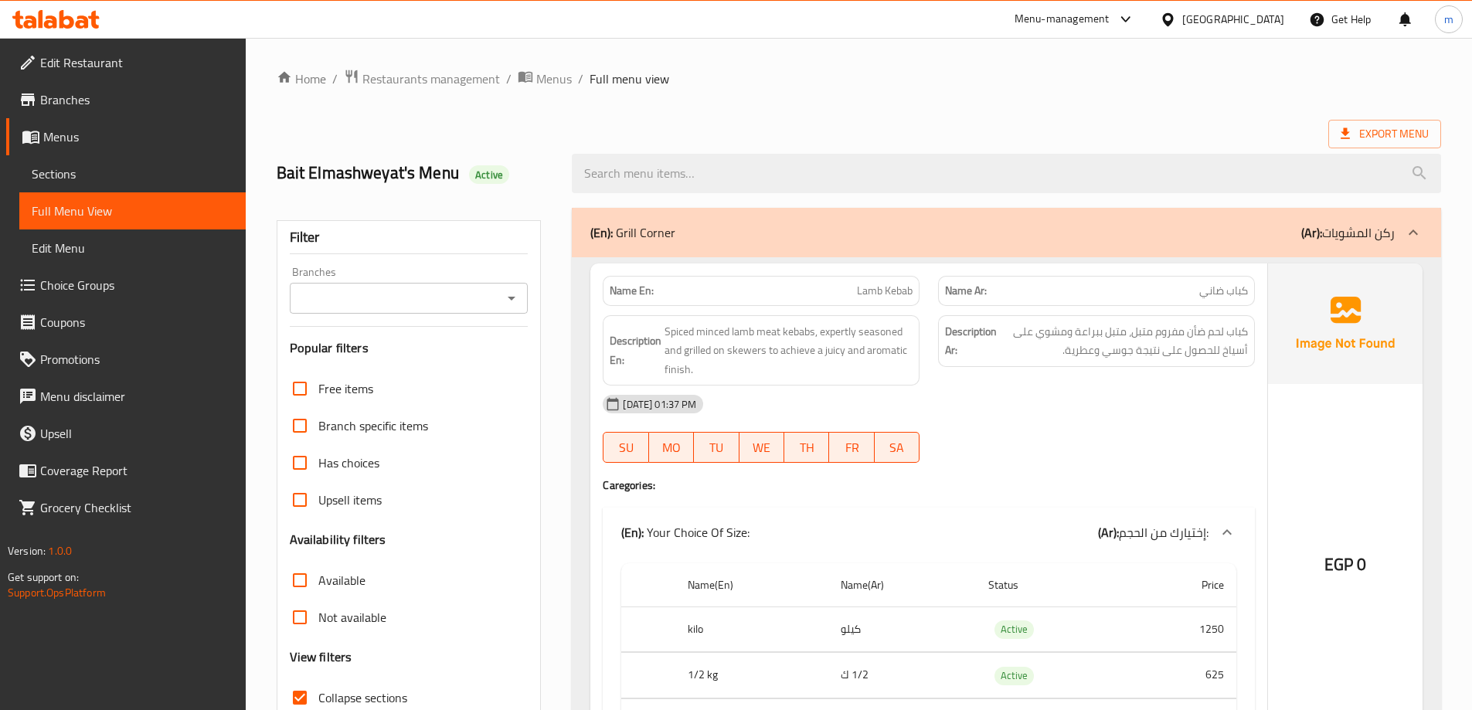
click at [1377, 213] on div "(En): Grill Corner (Ar): ركن المشويات" at bounding box center [1006, 232] width 869 height 49
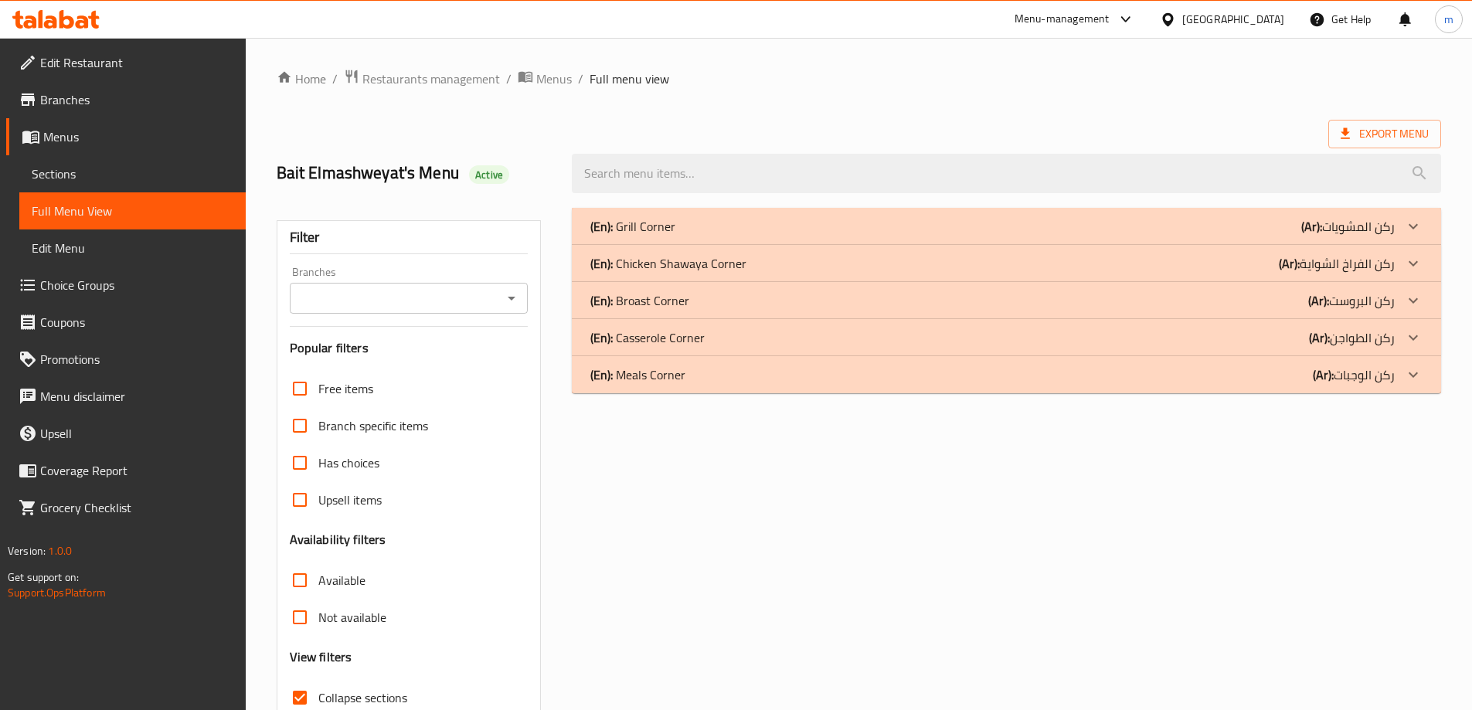
click at [1272, 262] on div "(En): Chicken Shawaya Corner (Ar): ركن الفراخ الشواية" at bounding box center [992, 263] width 804 height 19
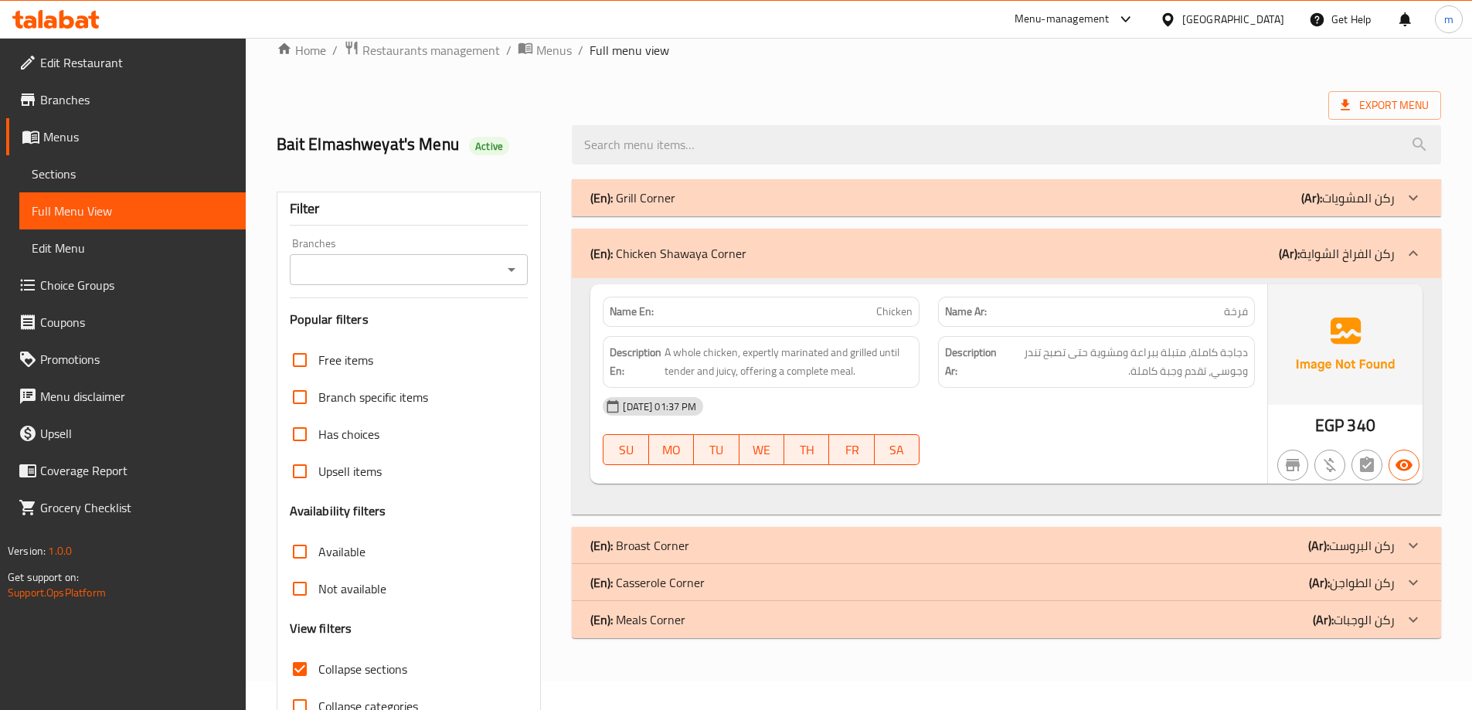
scroll to position [31, 0]
click at [1171, 270] on div "(En): Chicken Shawaya Corner (Ar): ركن الفراخ الشواية" at bounding box center [1006, 250] width 869 height 49
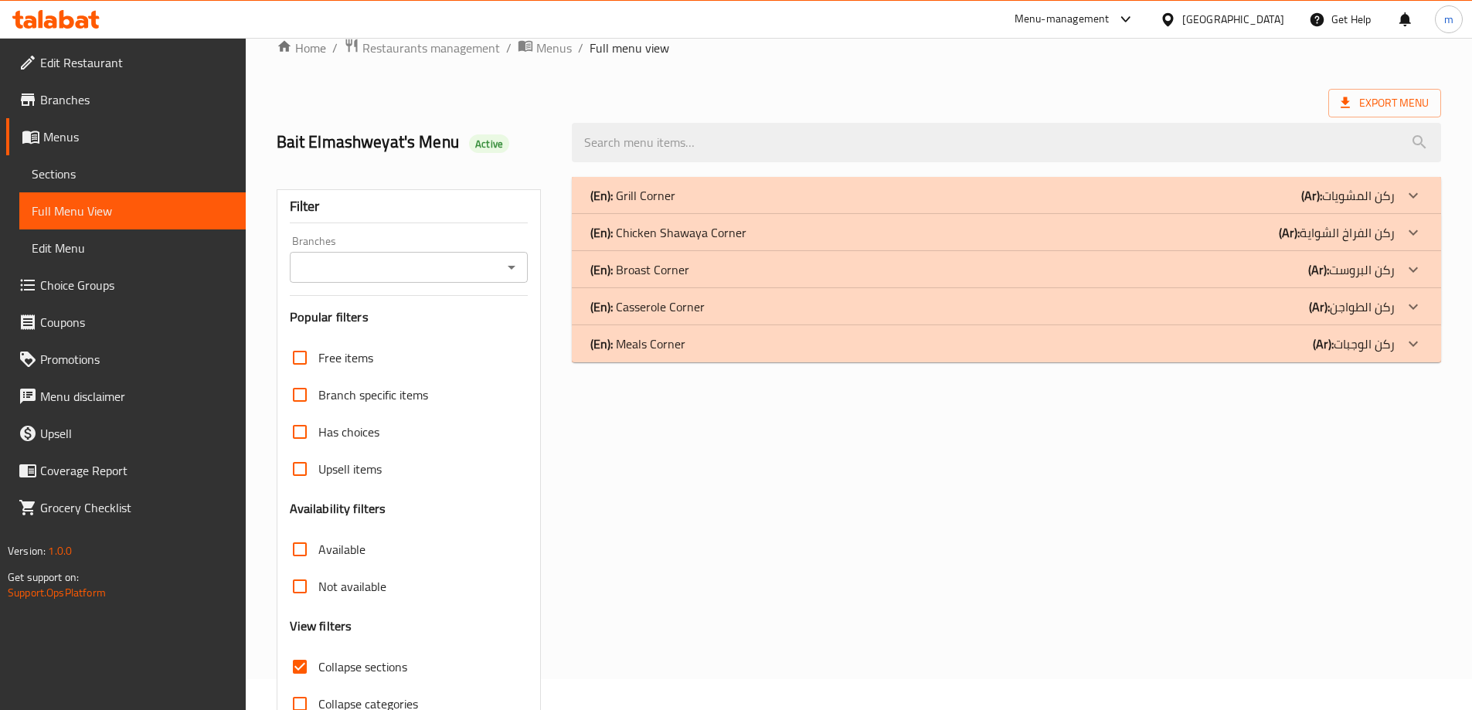
click at [1347, 260] on p "(Ar): ركن البروست" at bounding box center [1351, 269] width 87 height 19
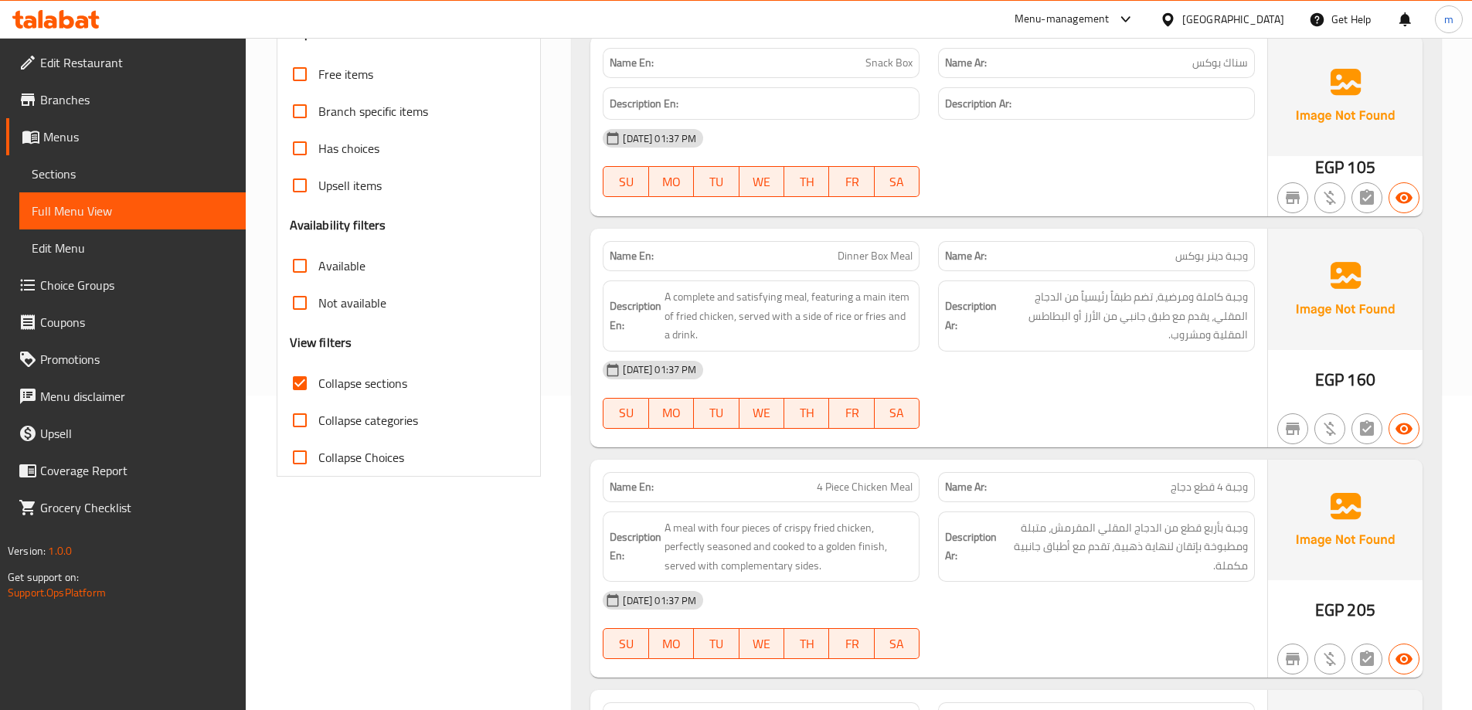
scroll to position [340, 0]
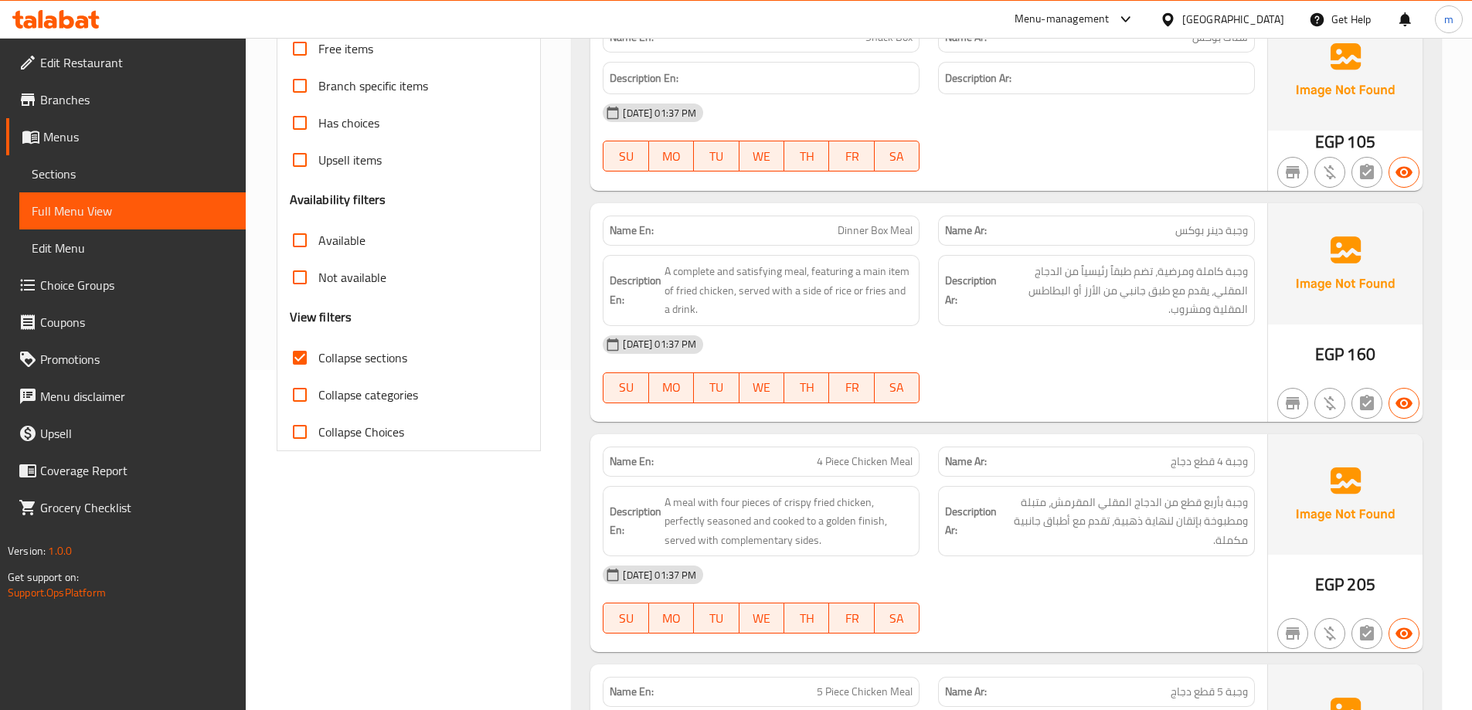
drag, startPoint x: 891, startPoint y: 206, endPoint x: 885, endPoint y: 216, distance: 11.4
click at [889, 211] on div "Name En: Dinner Box Meal Name Ar: وجبة دينر بوكس Description En: A complete and…" at bounding box center [928, 312] width 677 height 219
click at [885, 219] on div "Name En: Dinner Box Meal" at bounding box center [761, 231] width 317 height 30
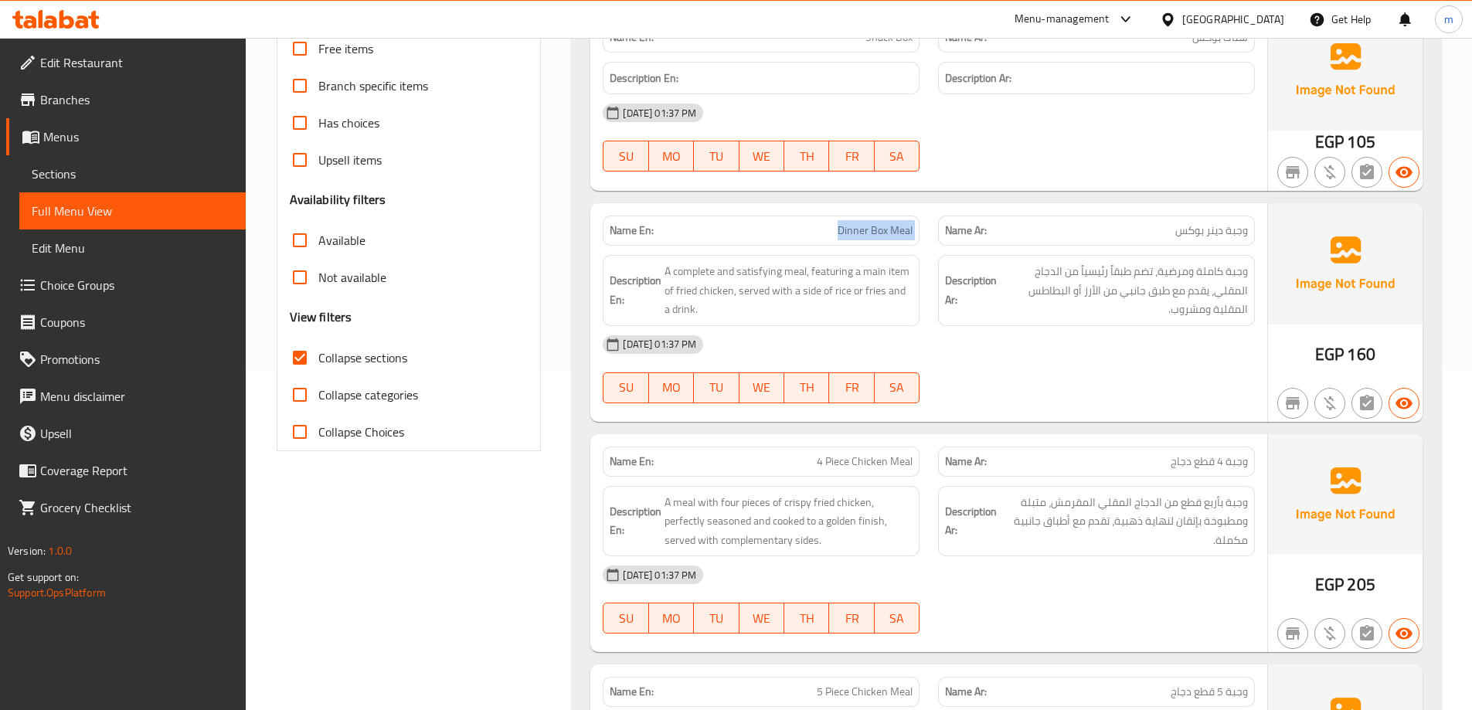
copy span "Dinner Box Meal"
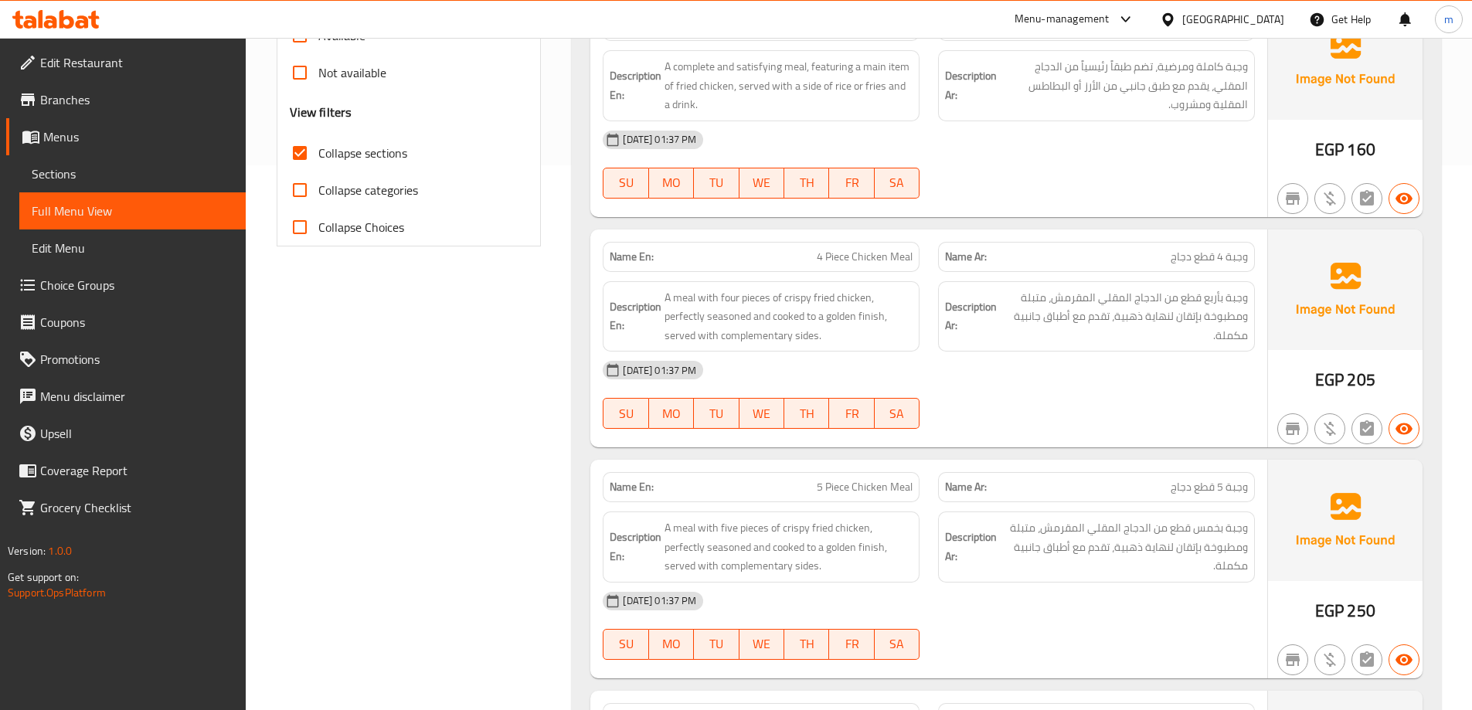
scroll to position [572, 0]
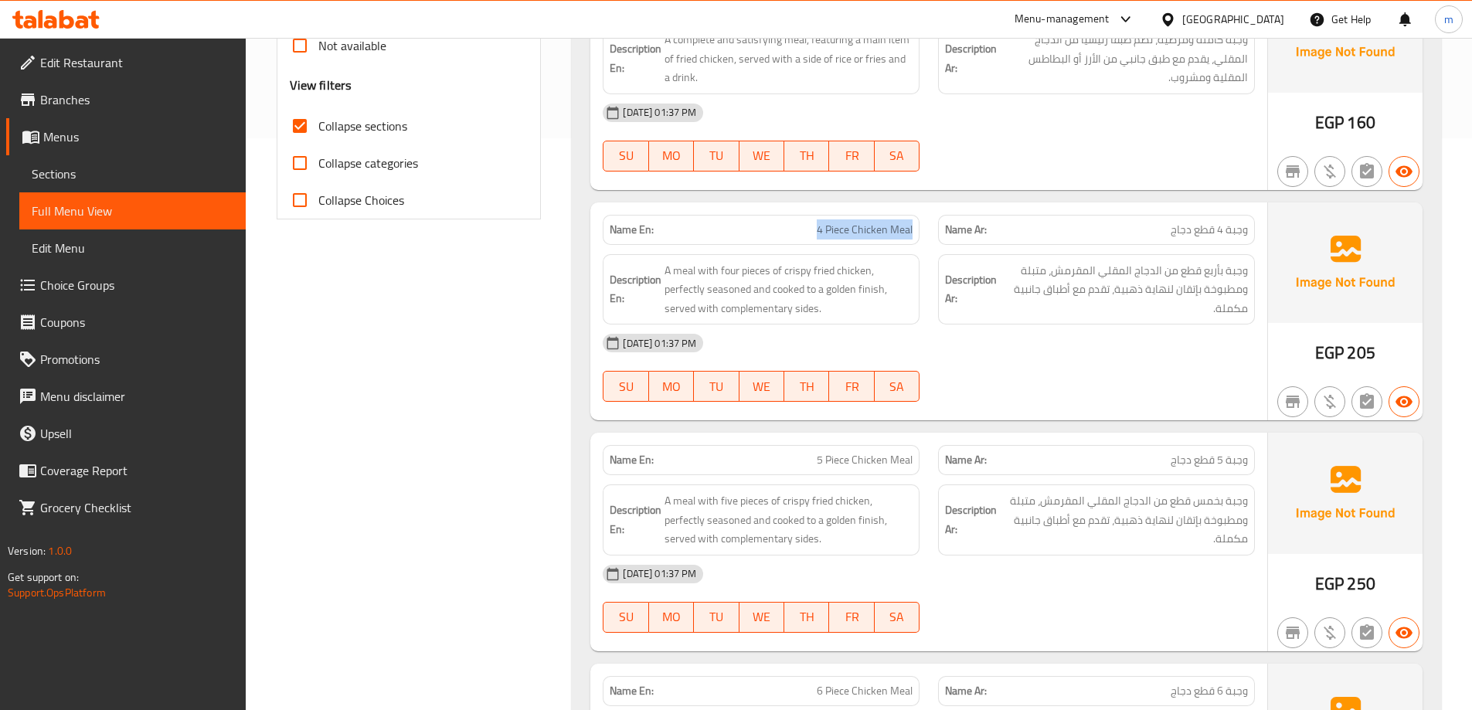
drag, startPoint x: 848, startPoint y: 232, endPoint x: 923, endPoint y: 225, distance: 75.3
click at [923, 225] on div "Name En: 4 Piece Chicken Meal" at bounding box center [760, 230] width 335 height 49
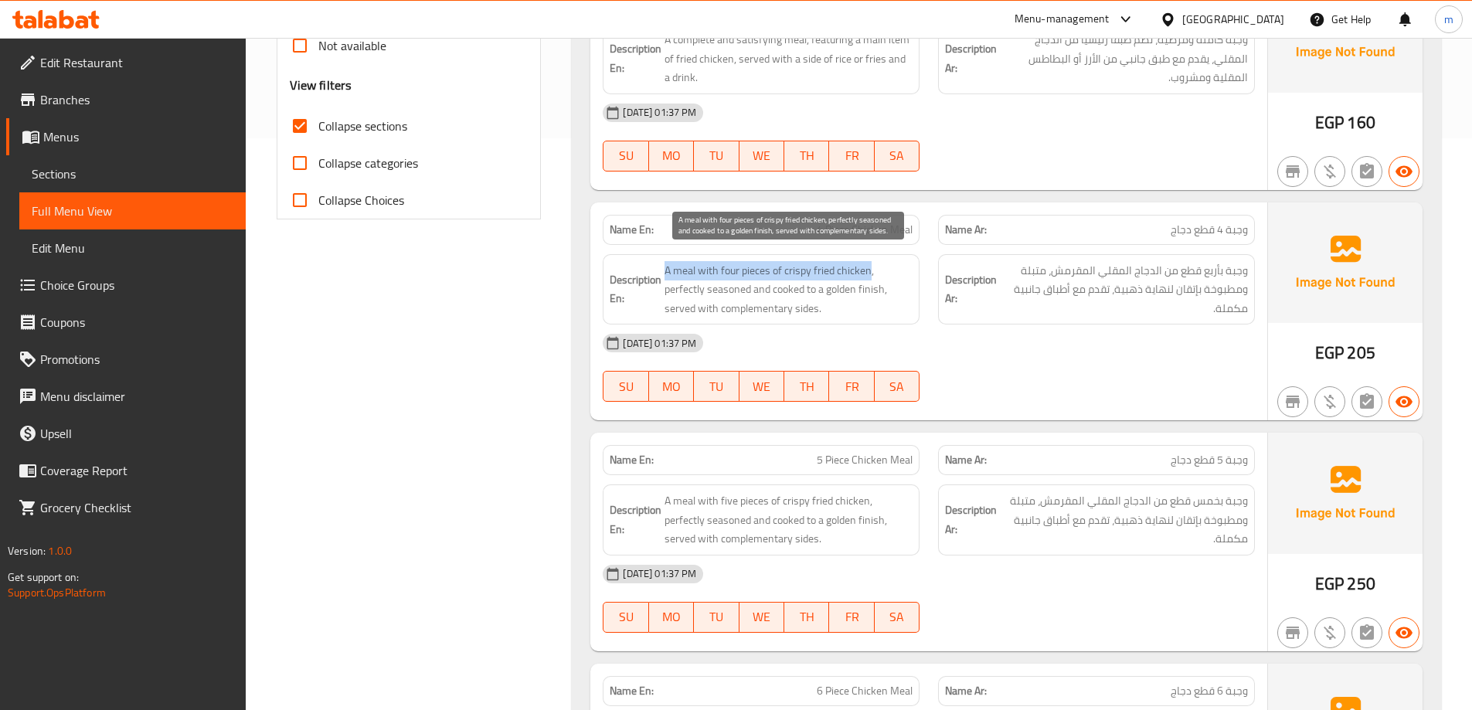
drag, startPoint x: 665, startPoint y: 267, endPoint x: 870, endPoint y: 271, distance: 204.8
click at [870, 271] on span "A meal with four pieces of crispy fried chicken, perfectly seasoned and cooked …" at bounding box center [788, 289] width 248 height 57
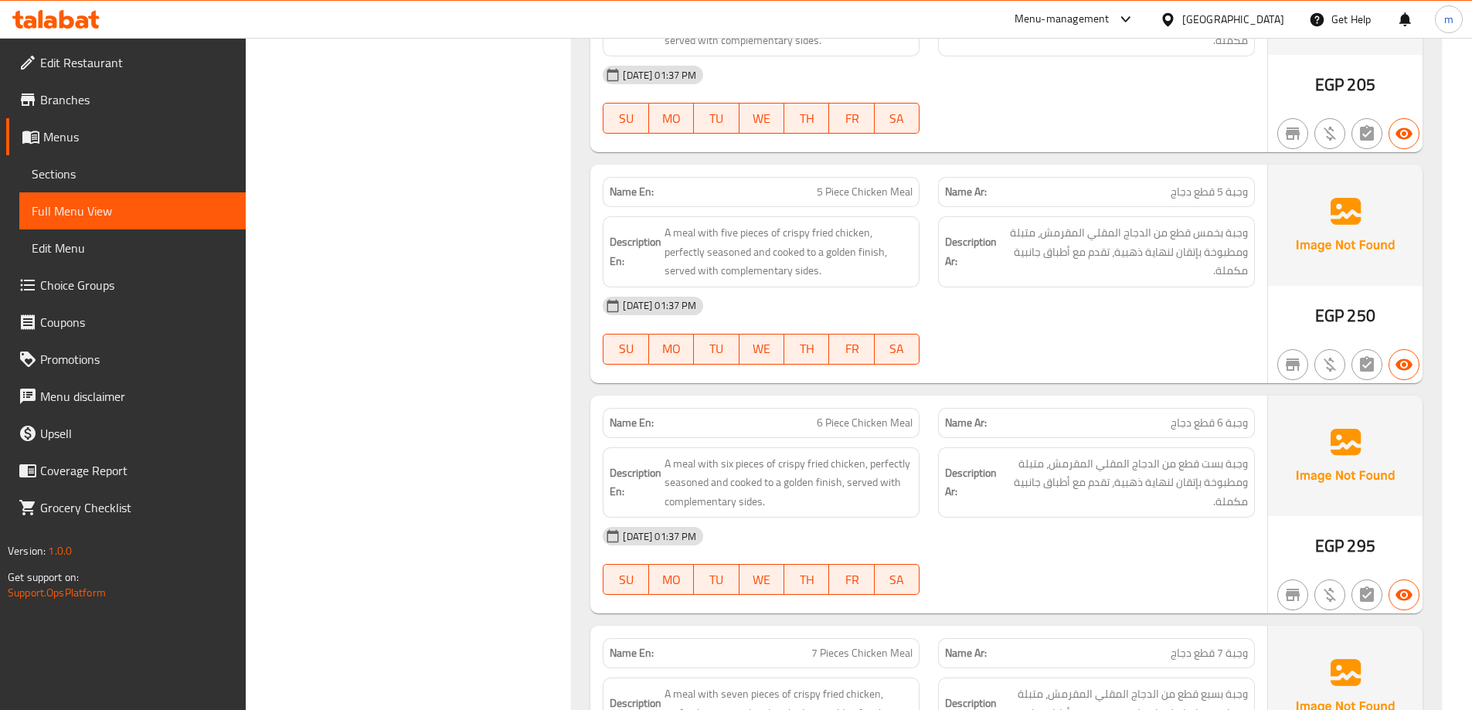
scroll to position [881, 0]
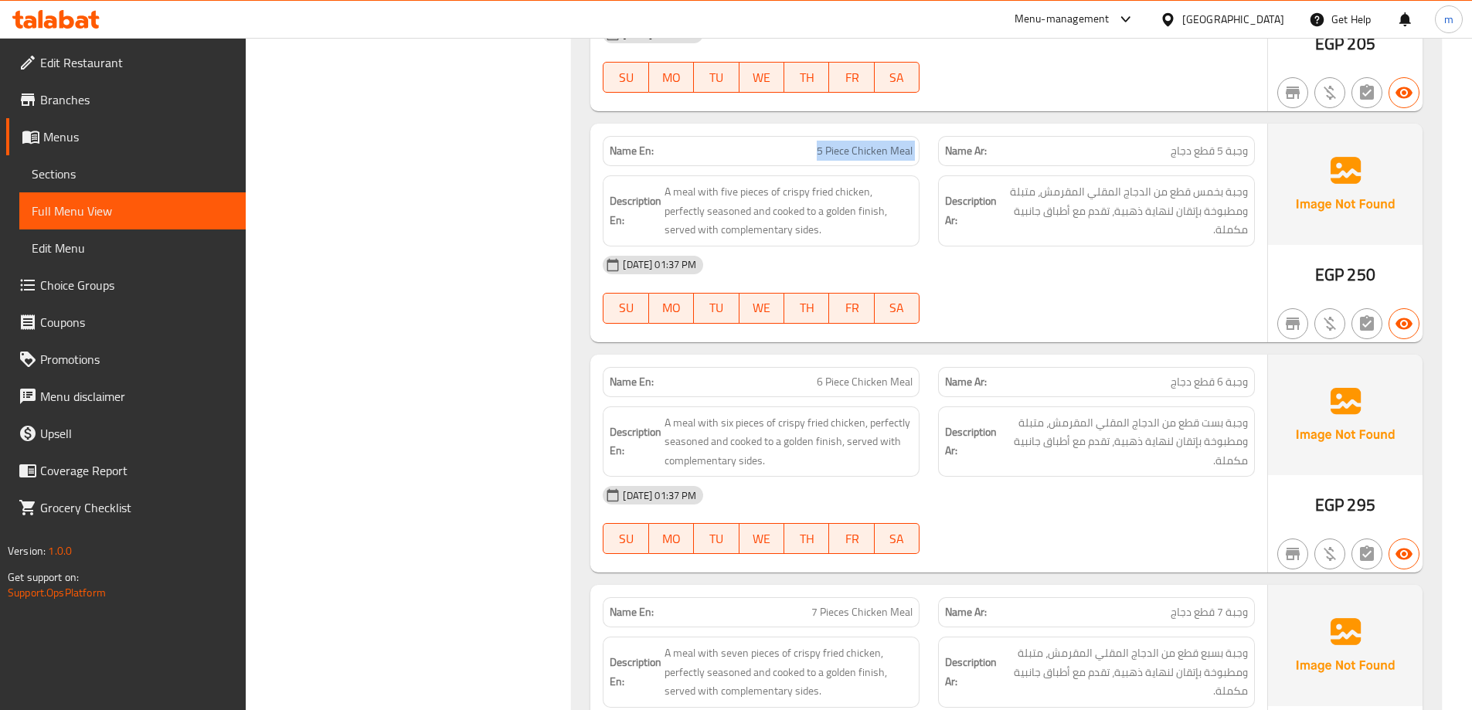
drag, startPoint x: 813, startPoint y: 153, endPoint x: 935, endPoint y: 158, distance: 122.2
click at [935, 158] on div "Name En: 5 Piece Chicken Meal Name Ar: وجبة 5 قطع دجاج" at bounding box center [928, 151] width 671 height 49
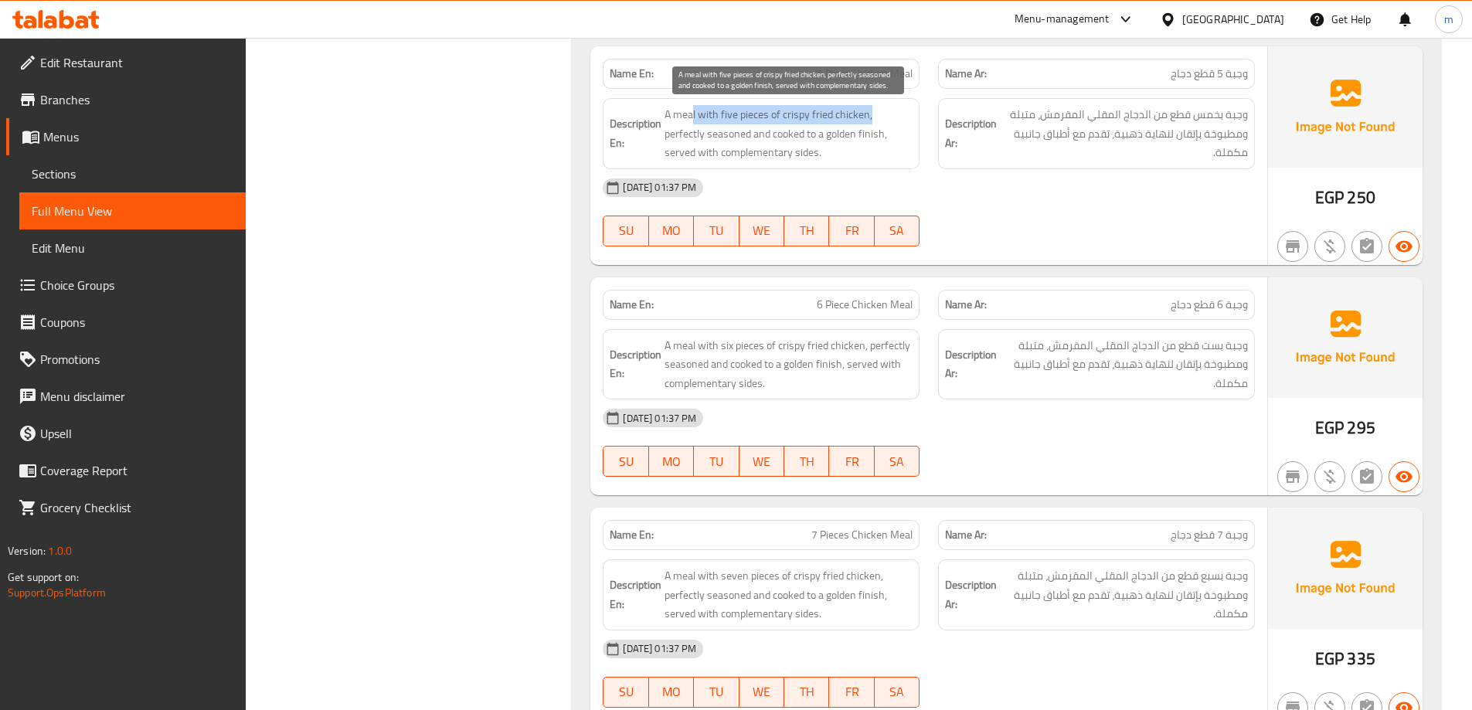
drag, startPoint x: 692, startPoint y: 110, endPoint x: 871, endPoint y: 117, distance: 178.6
click at [871, 117] on span "A meal with five pieces of crispy fried chicken, perfectly seasoned and cooked …" at bounding box center [788, 133] width 248 height 57
drag, startPoint x: 667, startPoint y: 133, endPoint x: 884, endPoint y: 132, distance: 217.1
click at [884, 132] on span "A meal with five pieces of crispy fried chicken, perfectly seasoned and cooked …" at bounding box center [788, 133] width 248 height 57
drag, startPoint x: 670, startPoint y: 162, endPoint x: 843, endPoint y: 153, distance: 173.3
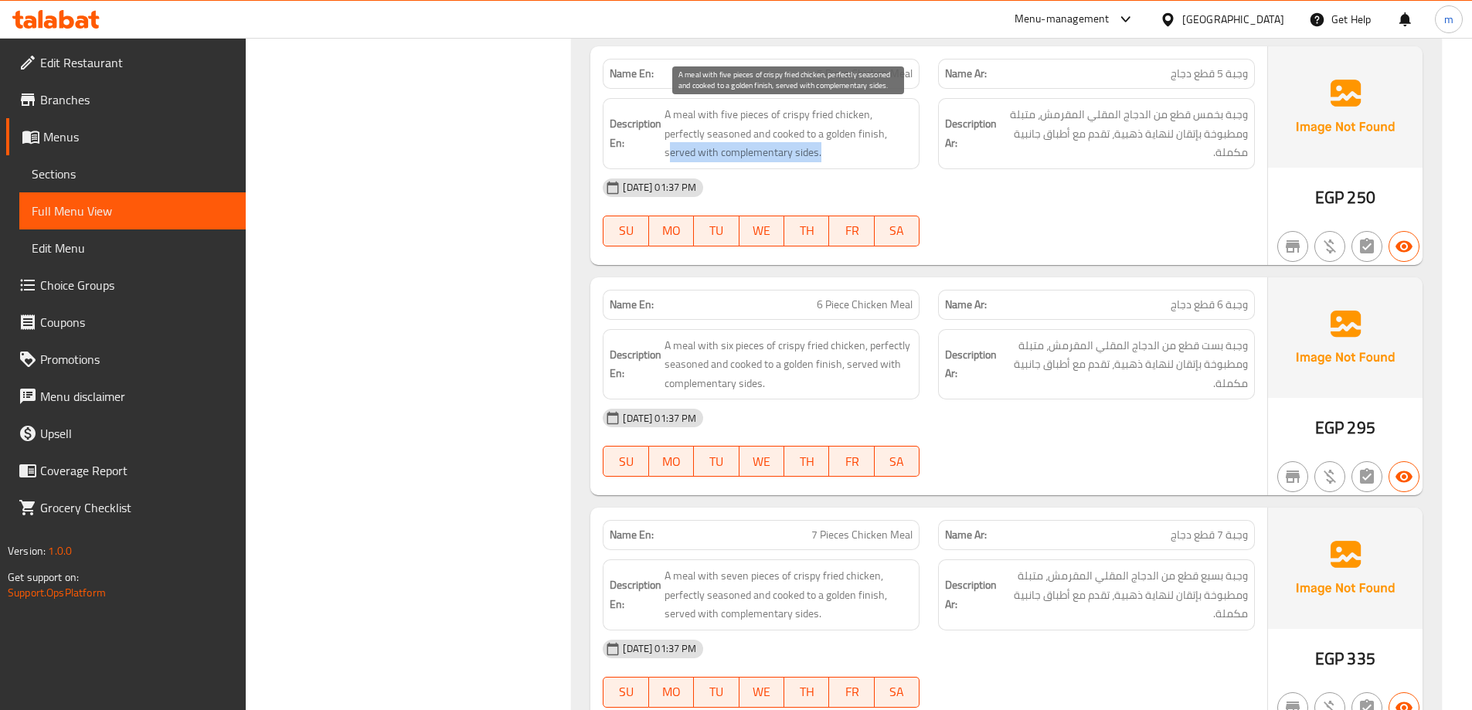
click at [843, 153] on div "Description En: A meal with five pieces of crispy fried chicken, perfectly seas…" at bounding box center [761, 133] width 317 height 71
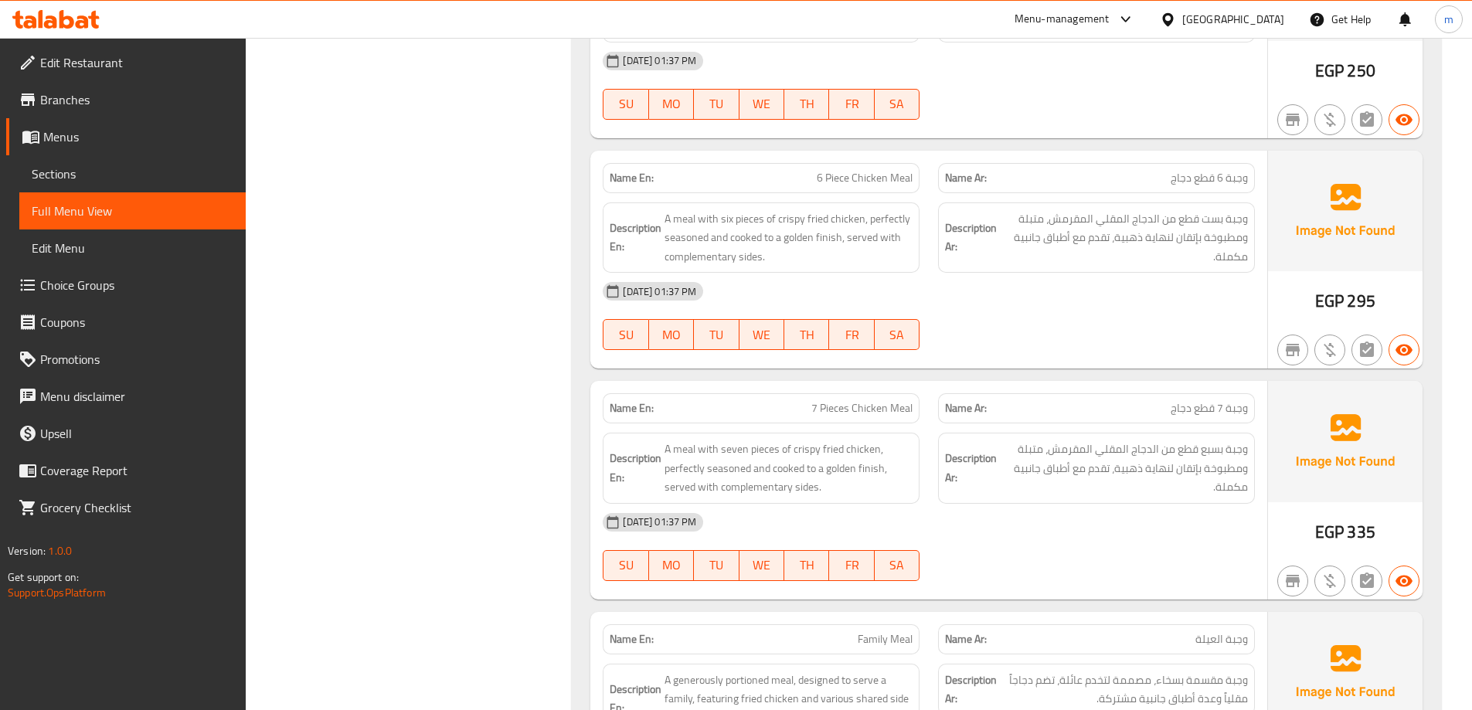
scroll to position [1113, 0]
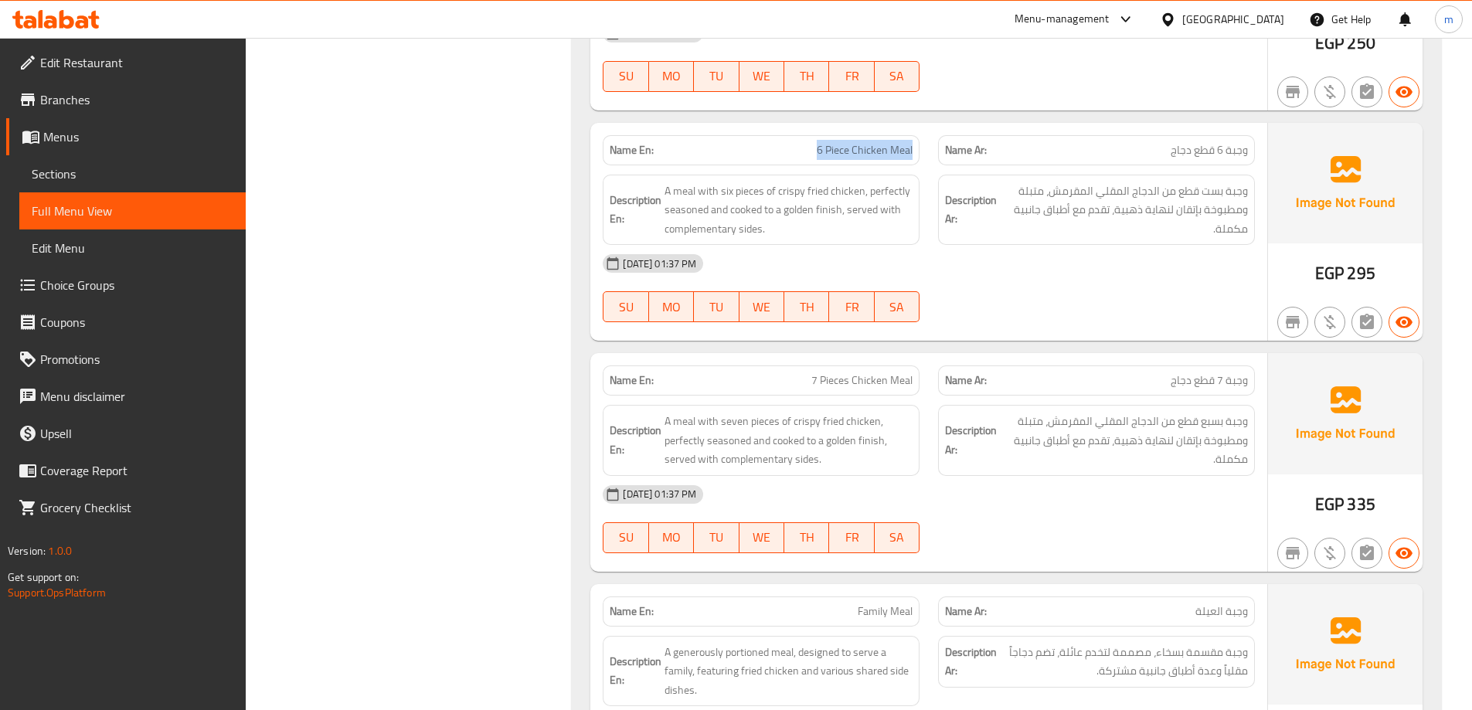
drag, startPoint x: 819, startPoint y: 146, endPoint x: 916, endPoint y: 151, distance: 97.5
click at [916, 151] on div "Name En: 6 Piece Chicken Meal" at bounding box center [761, 150] width 317 height 30
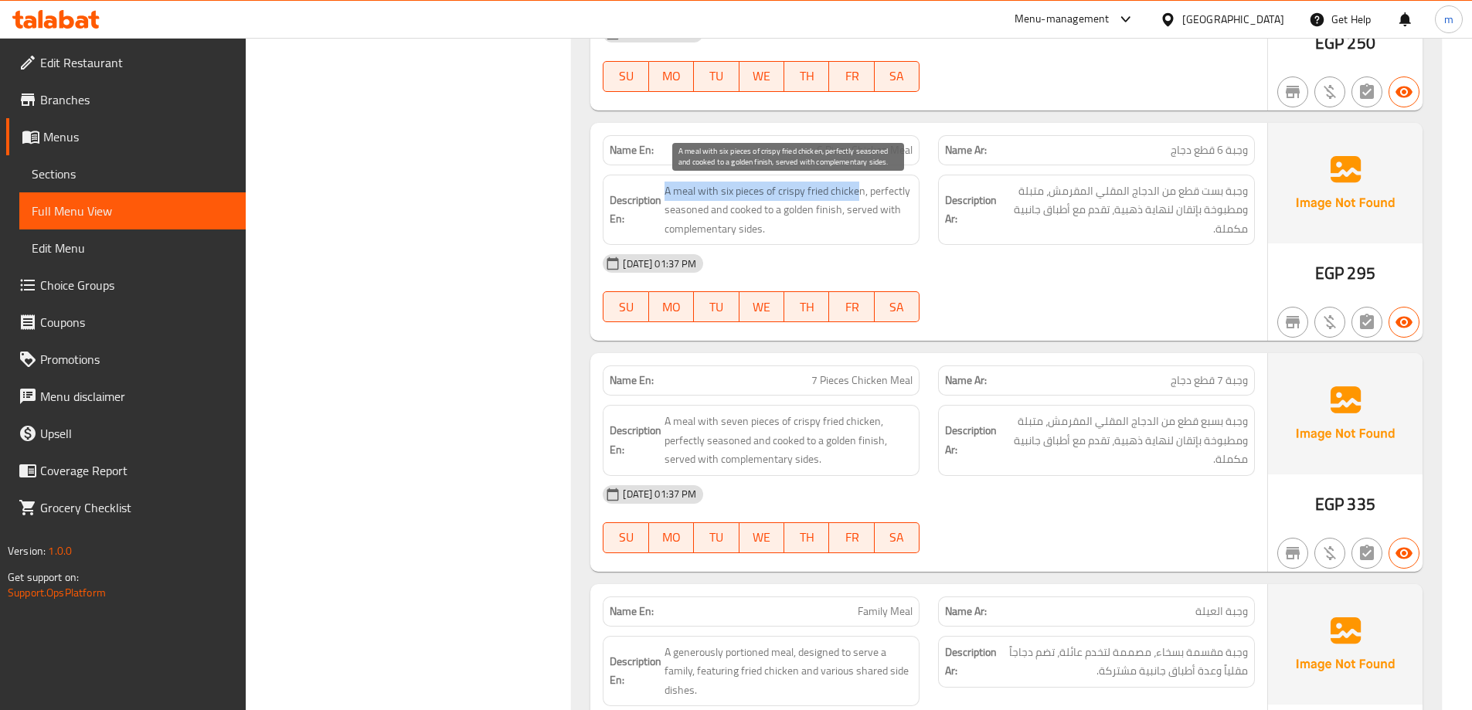
drag, startPoint x: 668, startPoint y: 190, endPoint x: 861, endPoint y: 188, distance: 193.2
click at [861, 188] on span "A meal with six pieces of crispy fried chicken, perfectly seasoned and cooked t…" at bounding box center [788, 210] width 248 height 57
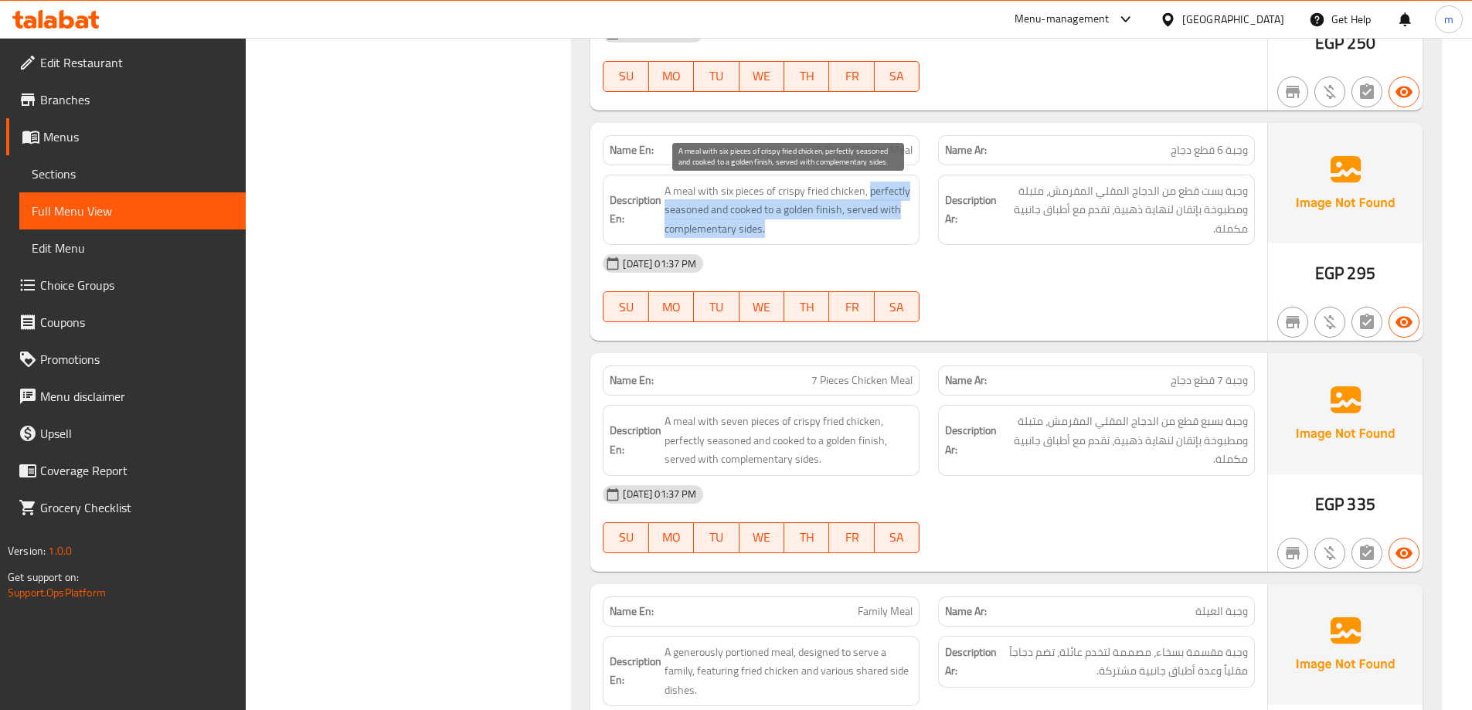
drag, startPoint x: 868, startPoint y: 198, endPoint x: 881, endPoint y: 219, distance: 24.9
click at [881, 219] on span "A meal with six pieces of crispy fried chicken, perfectly seasoned and cooked t…" at bounding box center [788, 210] width 248 height 57
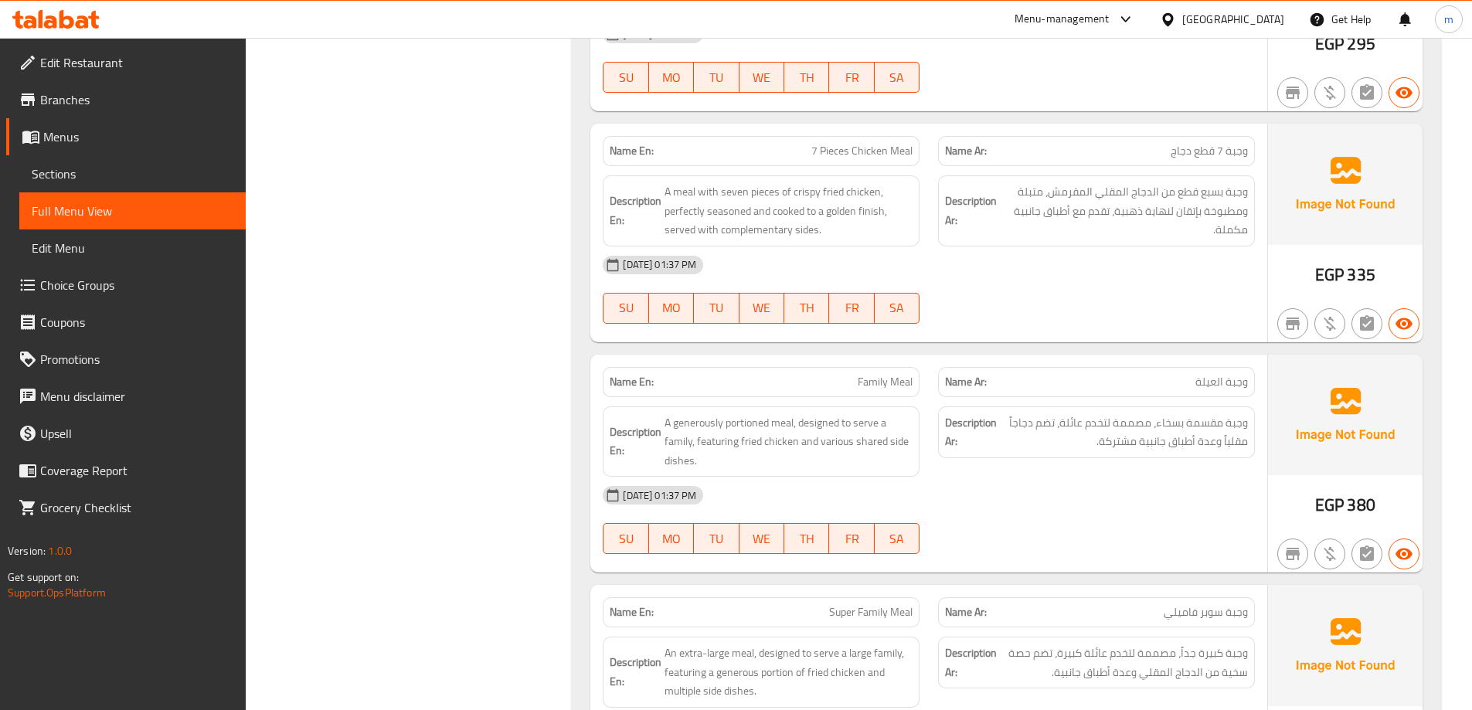
scroll to position [1344, 0]
drag, startPoint x: 814, startPoint y: 147, endPoint x: 912, endPoint y: 144, distance: 98.9
click at [912, 144] on p "Name En: 7 Pieces Chicken Meal" at bounding box center [761, 149] width 303 height 16
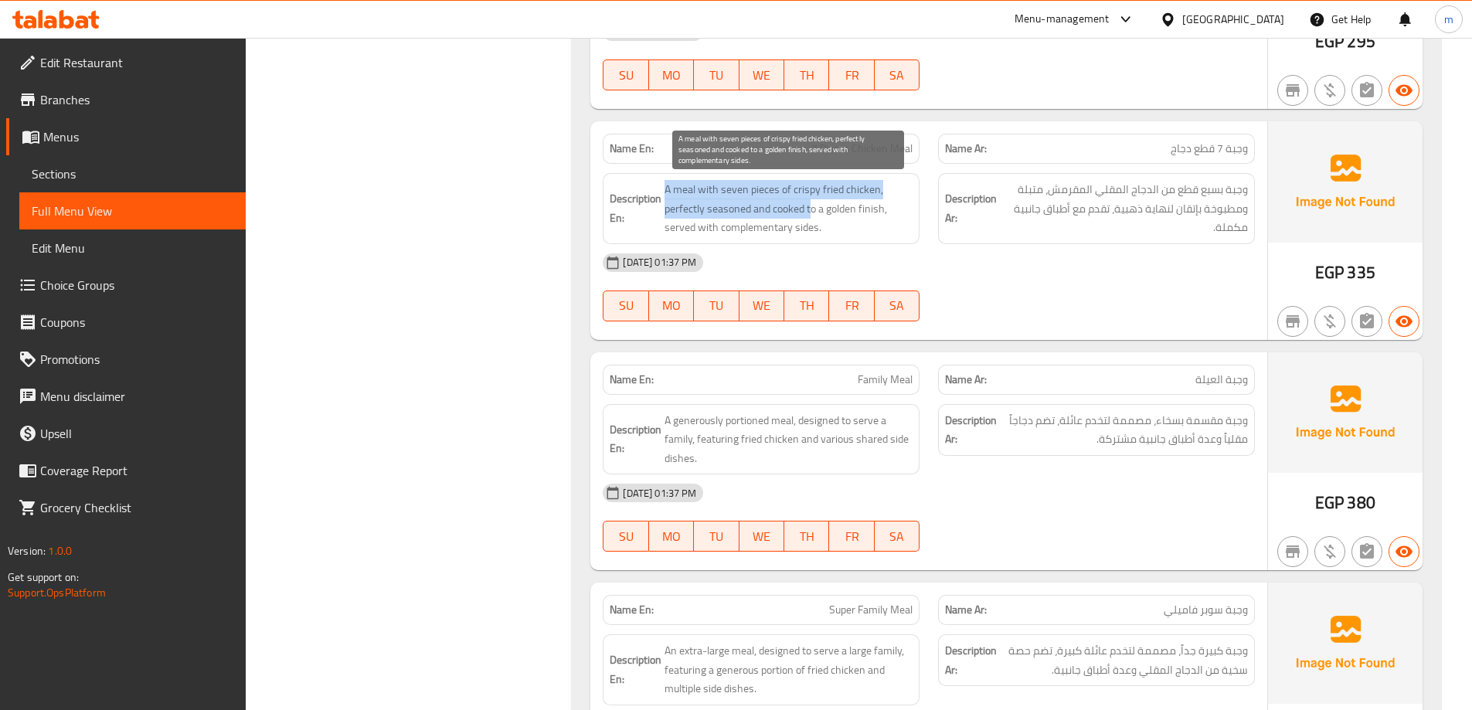
drag, startPoint x: 666, startPoint y: 188, endPoint x: 810, endPoint y: 202, distance: 144.5
click at [810, 202] on span "A meal with seven pieces of crispy fried chicken, perfectly seasoned and cooked…" at bounding box center [788, 208] width 248 height 57
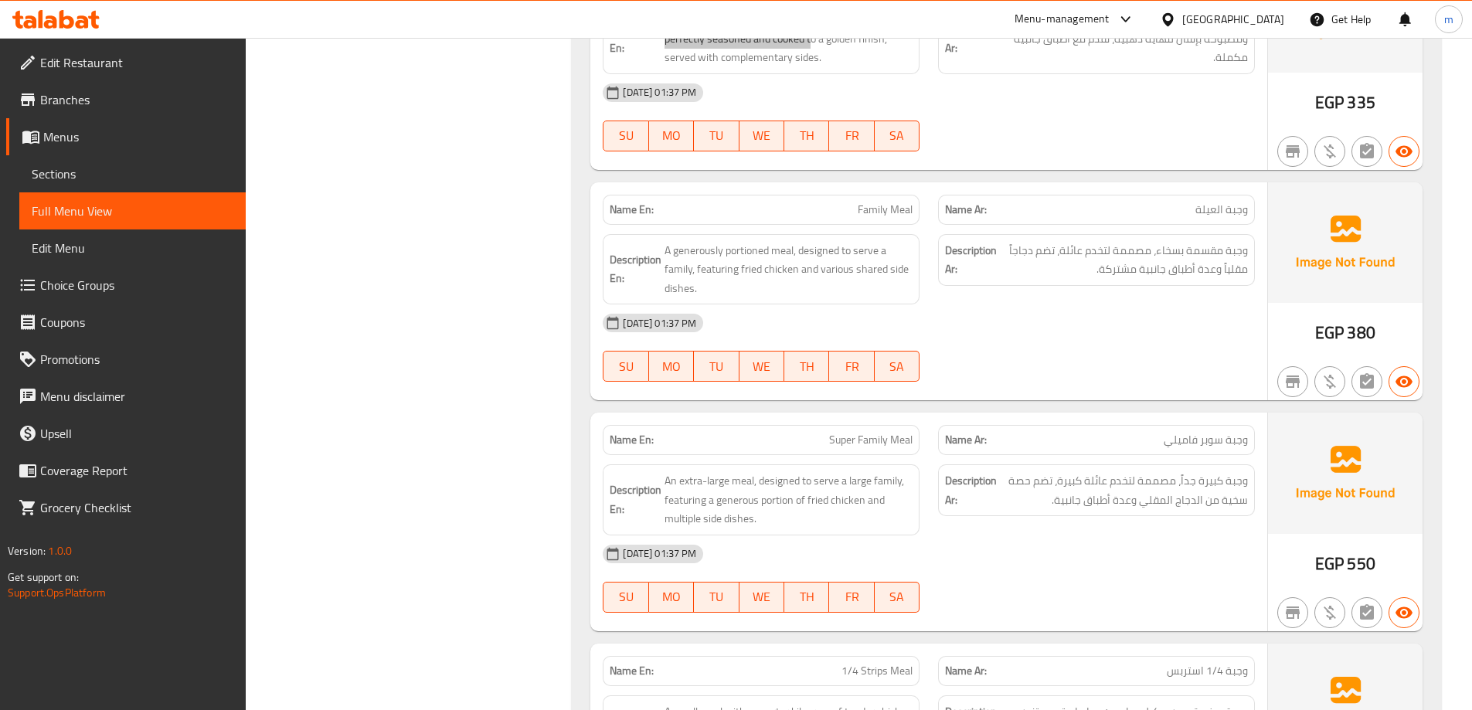
scroll to position [1576, 0]
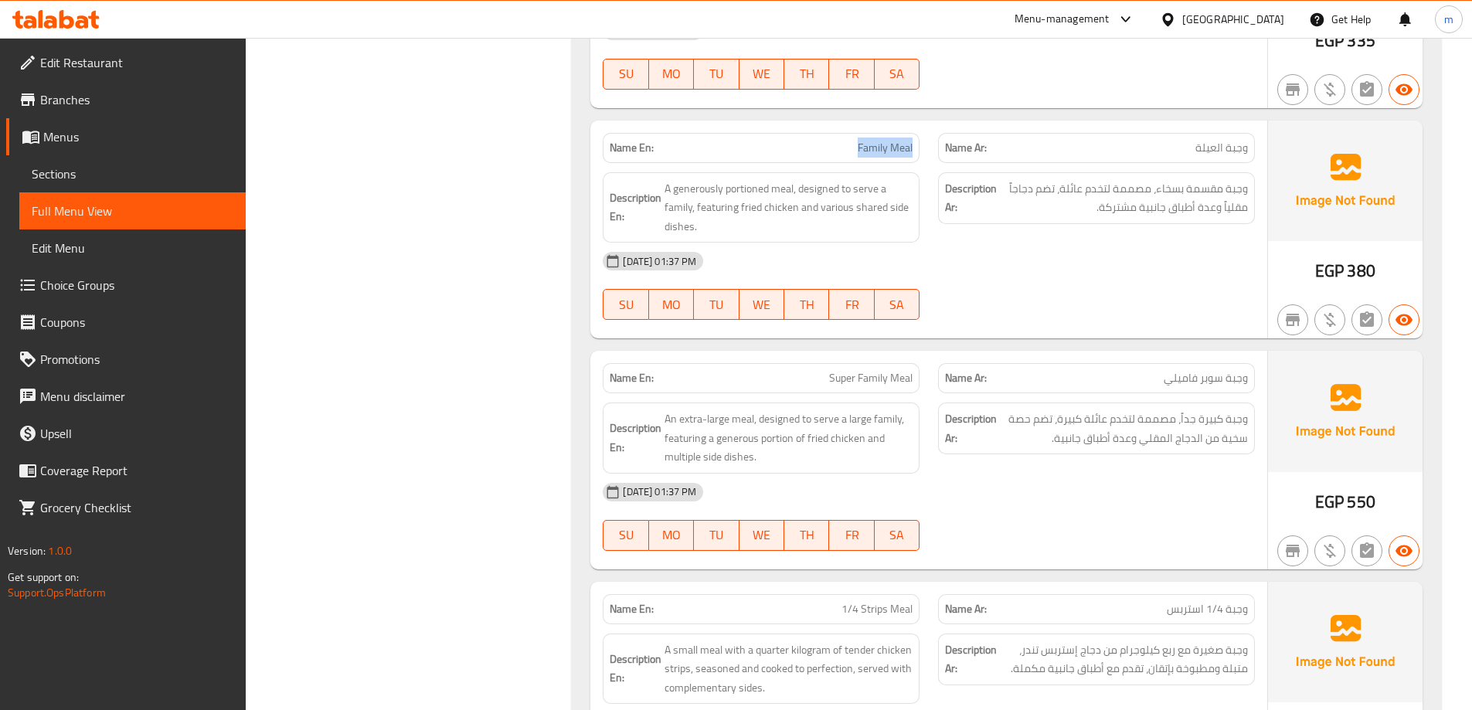
drag, startPoint x: 860, startPoint y: 155, endPoint x: 912, endPoint y: 151, distance: 52.7
click at [912, 151] on div "Name En: Family Meal" at bounding box center [761, 148] width 317 height 30
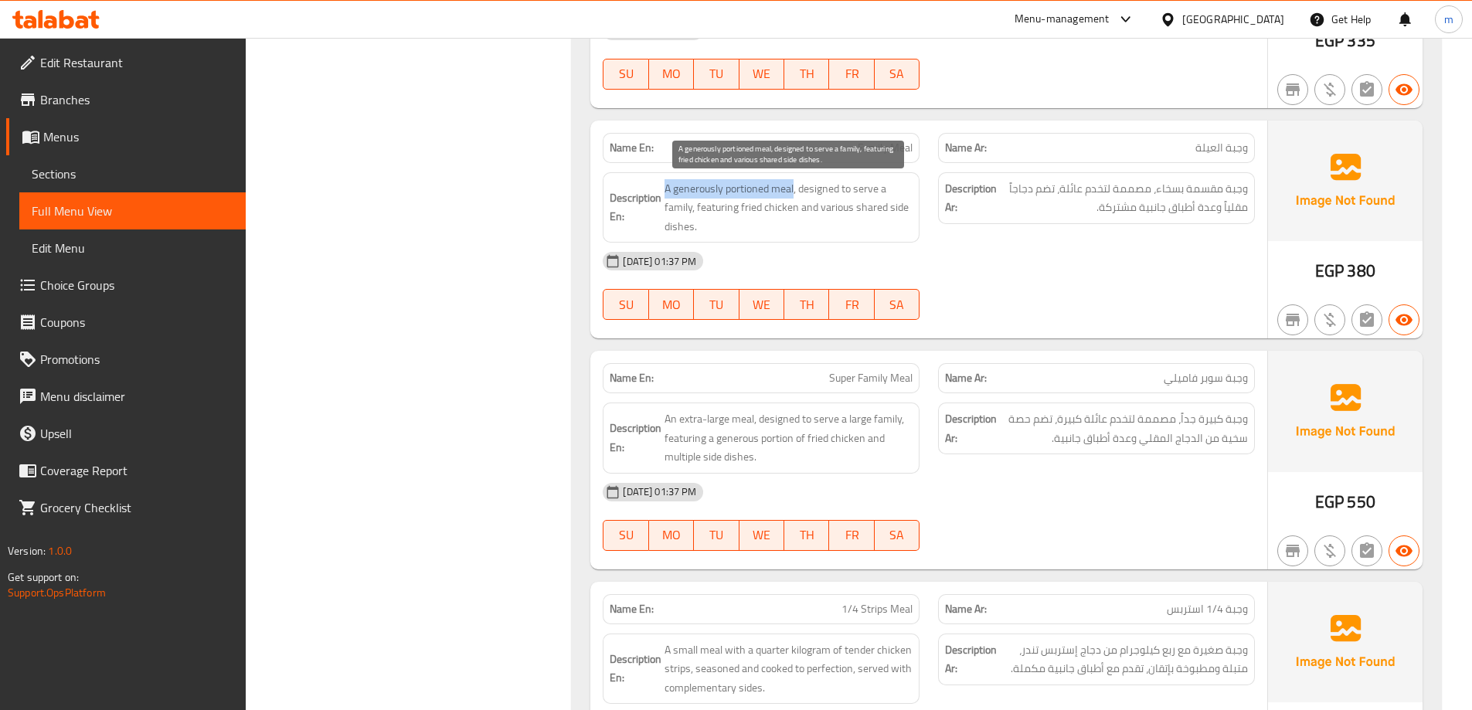
drag, startPoint x: 770, startPoint y: 191, endPoint x: 665, endPoint y: 197, distance: 104.5
click at [665, 197] on span "A generously portioned meal, designed to serve a family, featuring fried chicke…" at bounding box center [788, 207] width 248 height 57
drag, startPoint x: 804, startPoint y: 185, endPoint x: 881, endPoint y: 179, distance: 77.5
click at [881, 179] on span "A generously portioned meal, designed to serve a family, featuring fried chicke…" at bounding box center [788, 207] width 248 height 57
drag, startPoint x: 695, startPoint y: 209, endPoint x: 912, endPoint y: 217, distance: 216.5
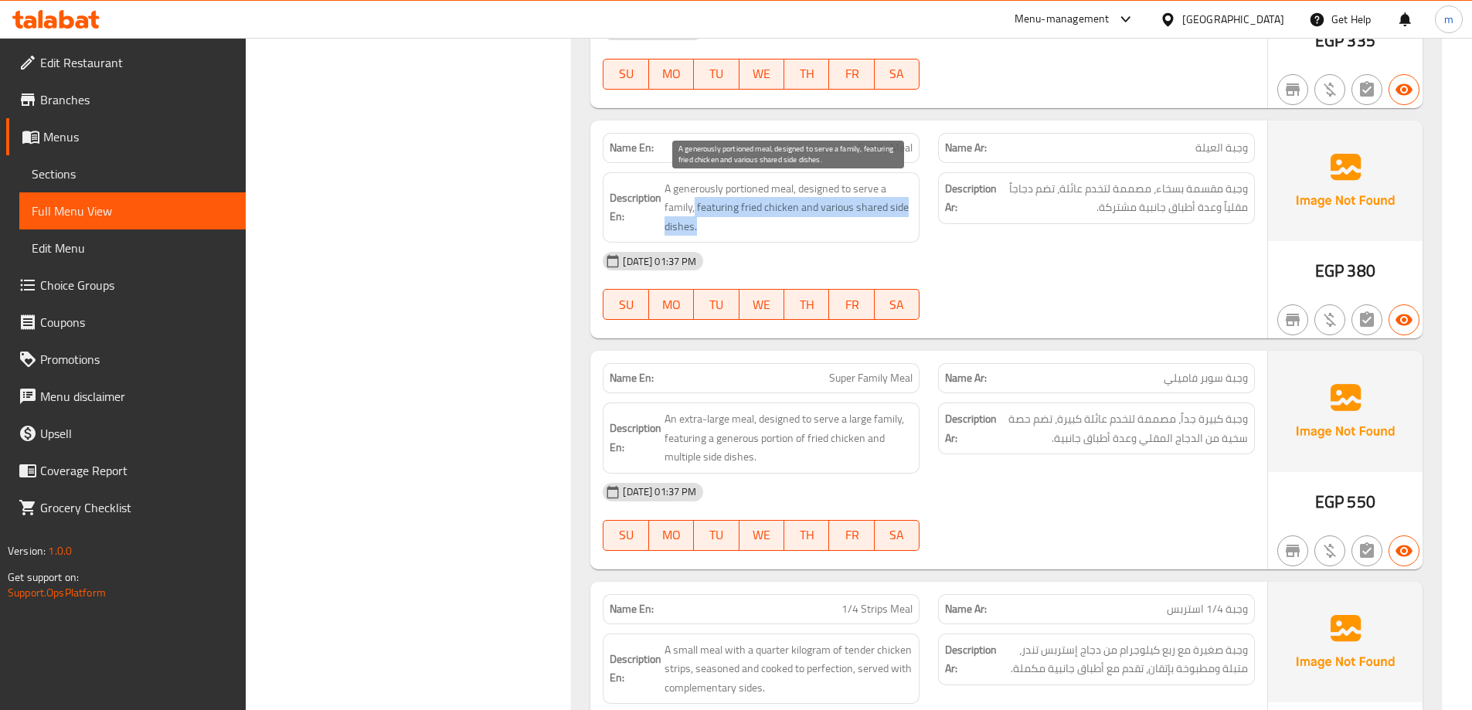
click at [912, 217] on span "A generously portioned meal, designed to serve a family, featuring fried chicke…" at bounding box center [788, 207] width 248 height 57
click at [876, 207] on span "A generously portioned meal, designed to serve a family, featuring fried chicke…" at bounding box center [788, 207] width 248 height 57
drag, startPoint x: 820, startPoint y: 210, endPoint x: 837, endPoint y: 219, distance: 19.0
click at [837, 219] on span "A generously portioned meal, designed to serve a family, featuring fried chicke…" at bounding box center [788, 207] width 248 height 57
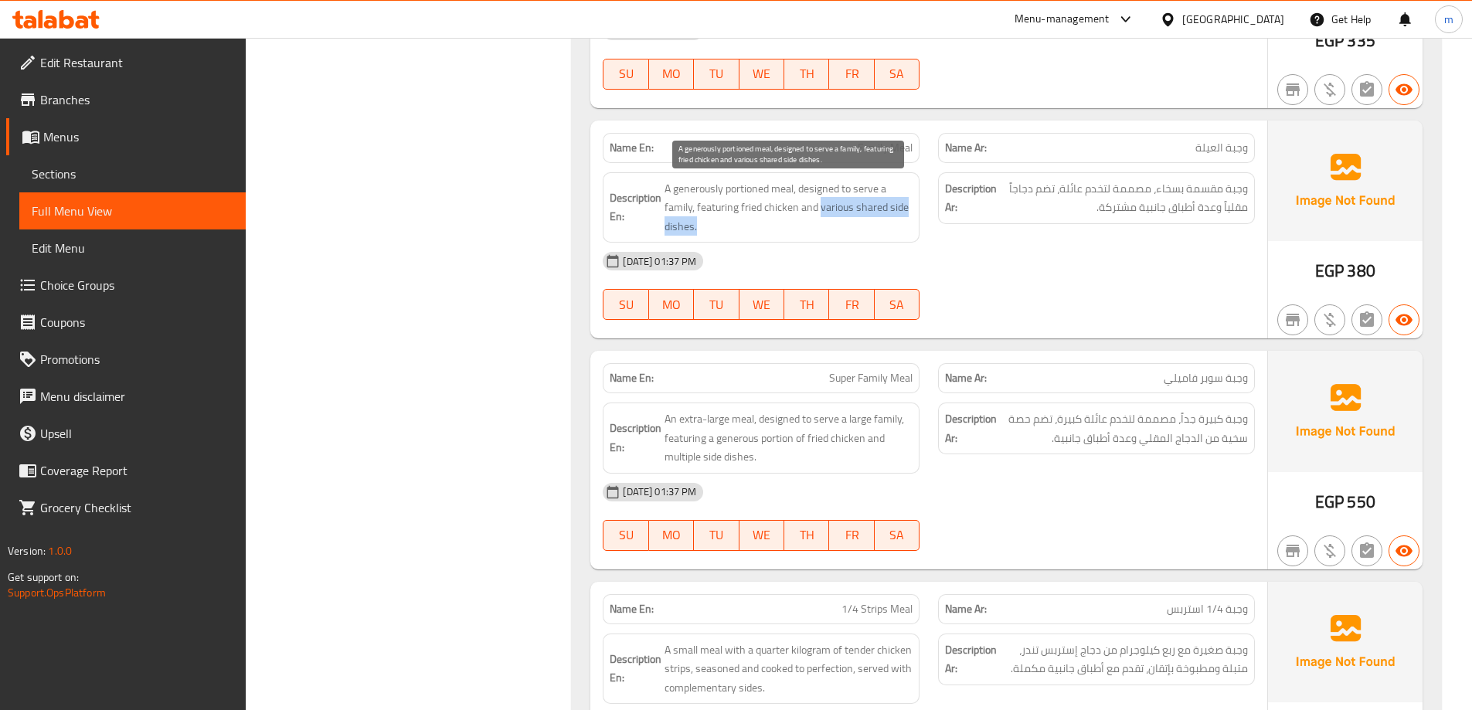
drag, startPoint x: 850, startPoint y: 196, endPoint x: 823, endPoint y: 228, distance: 41.7
click at [823, 228] on span "A generously portioned meal, designed to serve a family, featuring fried chicke…" at bounding box center [788, 207] width 248 height 57
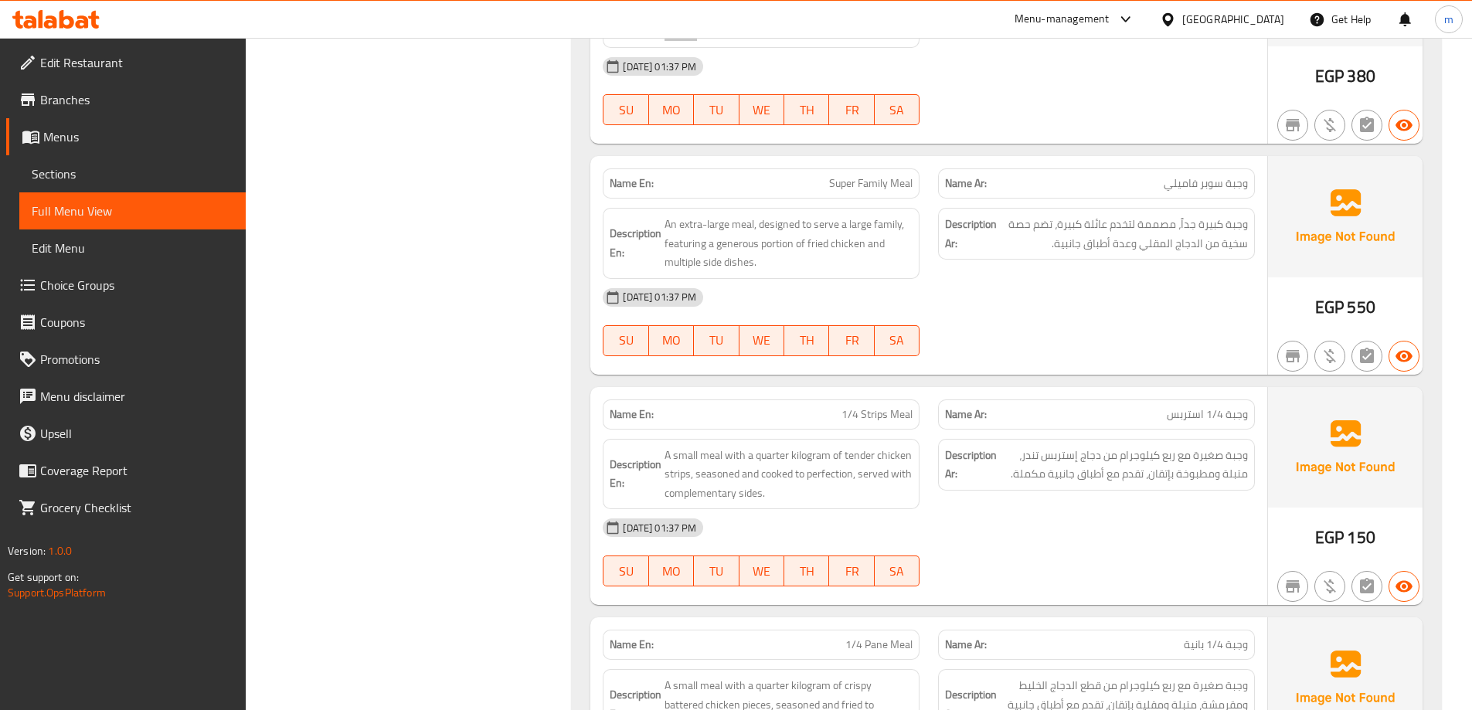
scroll to position [1808, 0]
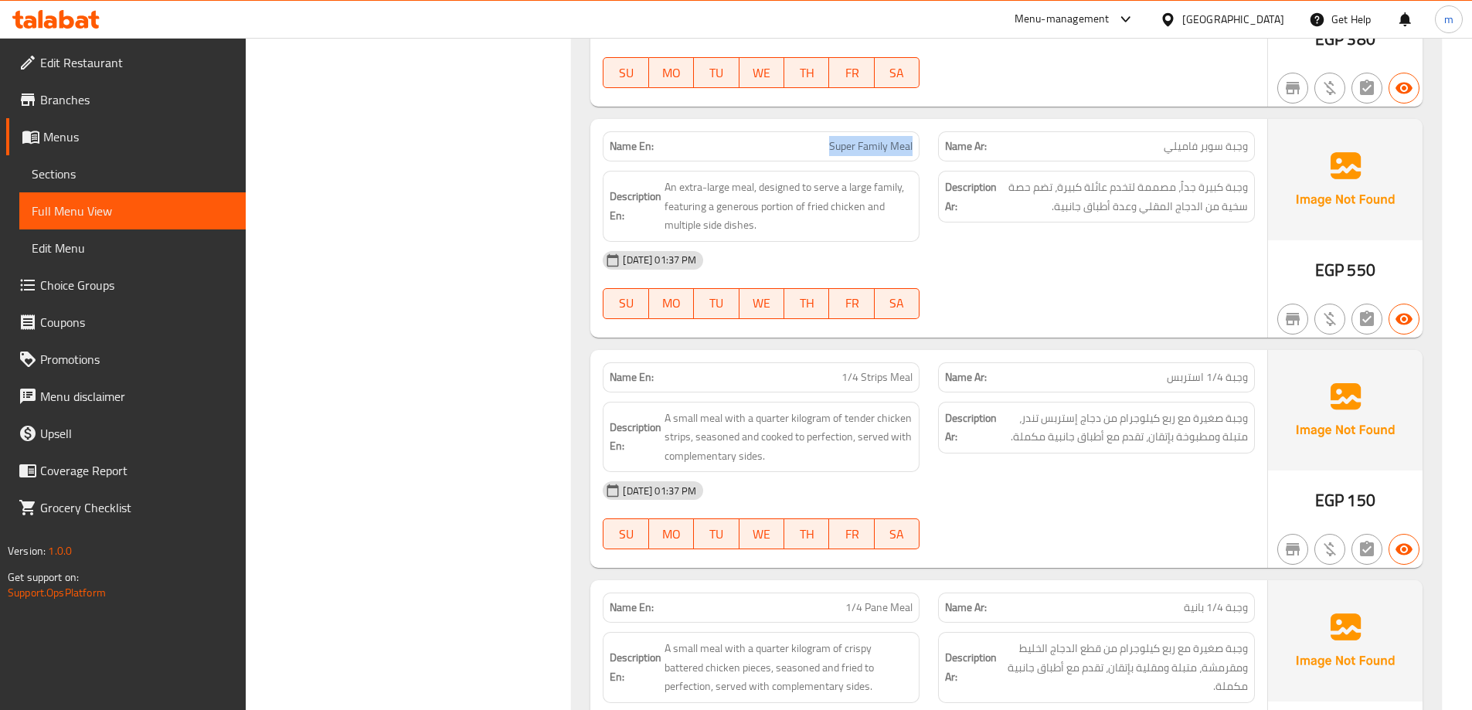
drag, startPoint x: 887, startPoint y: 151, endPoint x: 916, endPoint y: 151, distance: 29.4
click at [916, 151] on div "Name En: Super Family Meal" at bounding box center [761, 146] width 317 height 30
drag, startPoint x: 665, startPoint y: 186, endPoint x: 755, endPoint y: 186, distance: 89.6
click at [755, 186] on span "An extra-large meal, designed to serve a large family, featuring a generous por…" at bounding box center [788, 206] width 248 height 57
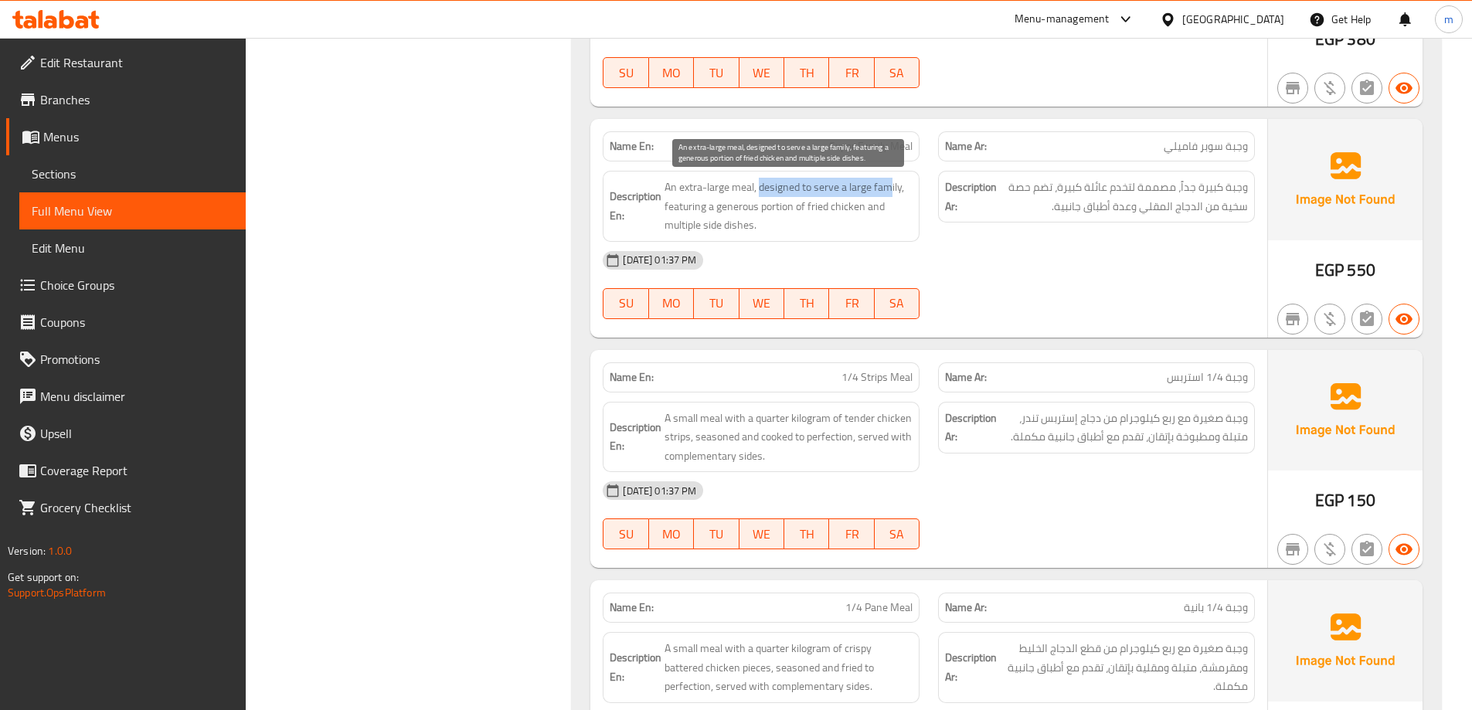
drag, startPoint x: 759, startPoint y: 182, endPoint x: 893, endPoint y: 182, distance: 134.4
click at [893, 182] on span "An extra-large meal, designed to serve a large family, featuring a generous por…" at bounding box center [788, 206] width 248 height 57
drag, startPoint x: 669, startPoint y: 207, endPoint x: 879, endPoint y: 220, distance: 210.6
click at [879, 220] on span "An extra-large meal, designed to serve a large family, featuring a generous por…" at bounding box center [788, 206] width 248 height 57
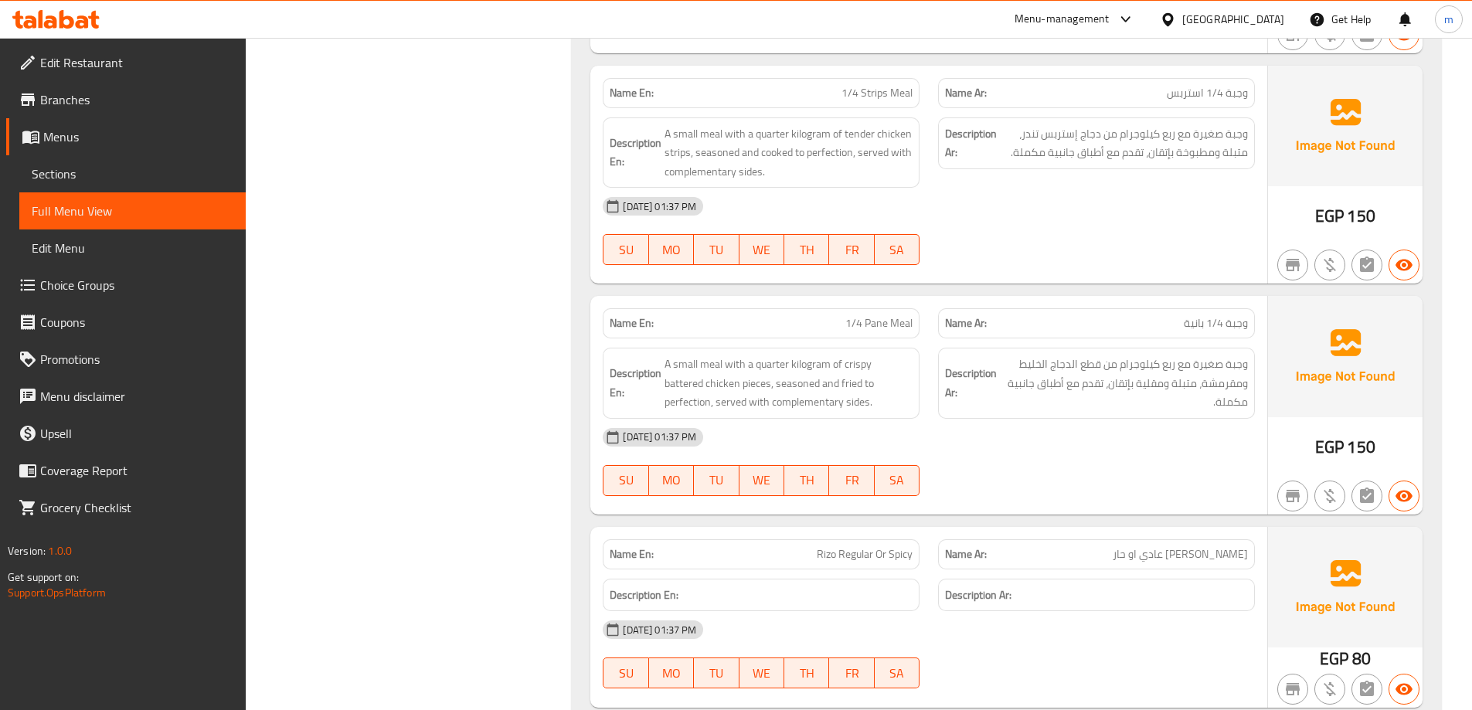
scroll to position [2238, 0]
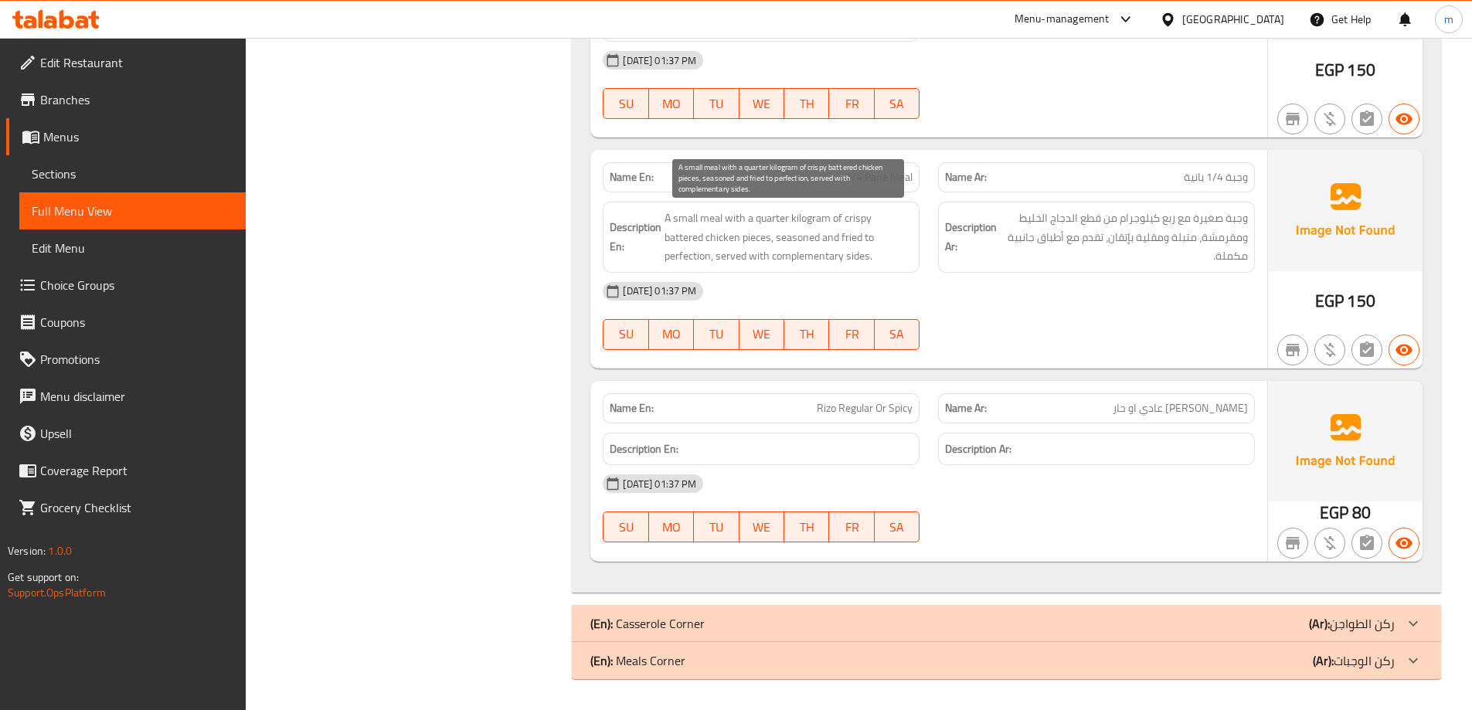
click at [746, 239] on span "A small meal with a quarter kilogram of crispy battered chicken pieces, seasone…" at bounding box center [788, 237] width 248 height 57
click at [681, 237] on span "A small meal with a quarter kilogram of crispy battered chicken pieces, seasone…" at bounding box center [788, 237] width 248 height 57
click at [684, 243] on span "A small meal with a quarter kilogram of crispy battered chicken pieces, seasone…" at bounding box center [788, 237] width 248 height 57
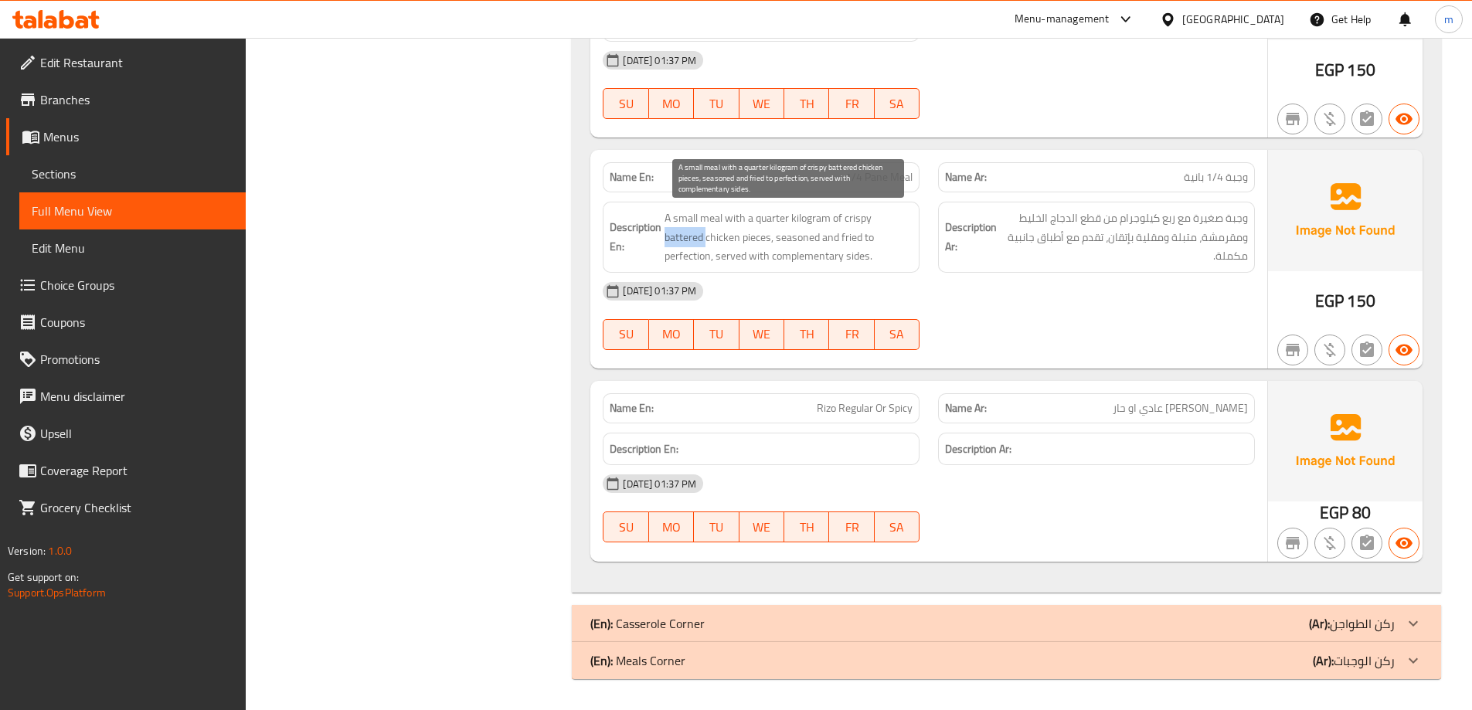
click at [684, 243] on span "A small meal with a quarter kilogram of crispy battered chicken pieces, seasone…" at bounding box center [788, 237] width 248 height 57
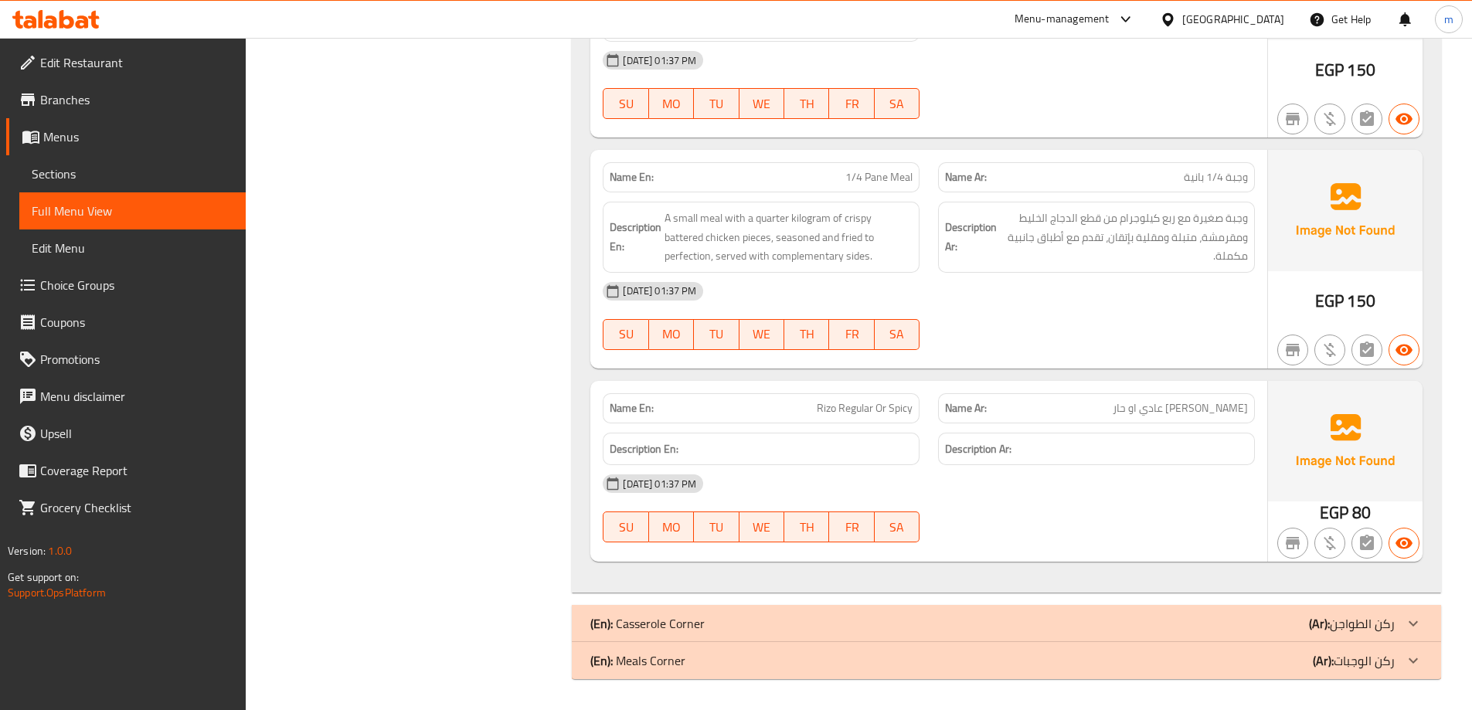
click at [871, 171] on span "1/4 Pane Meal" at bounding box center [878, 177] width 67 height 16
copy span "1/4 Pane Meal"
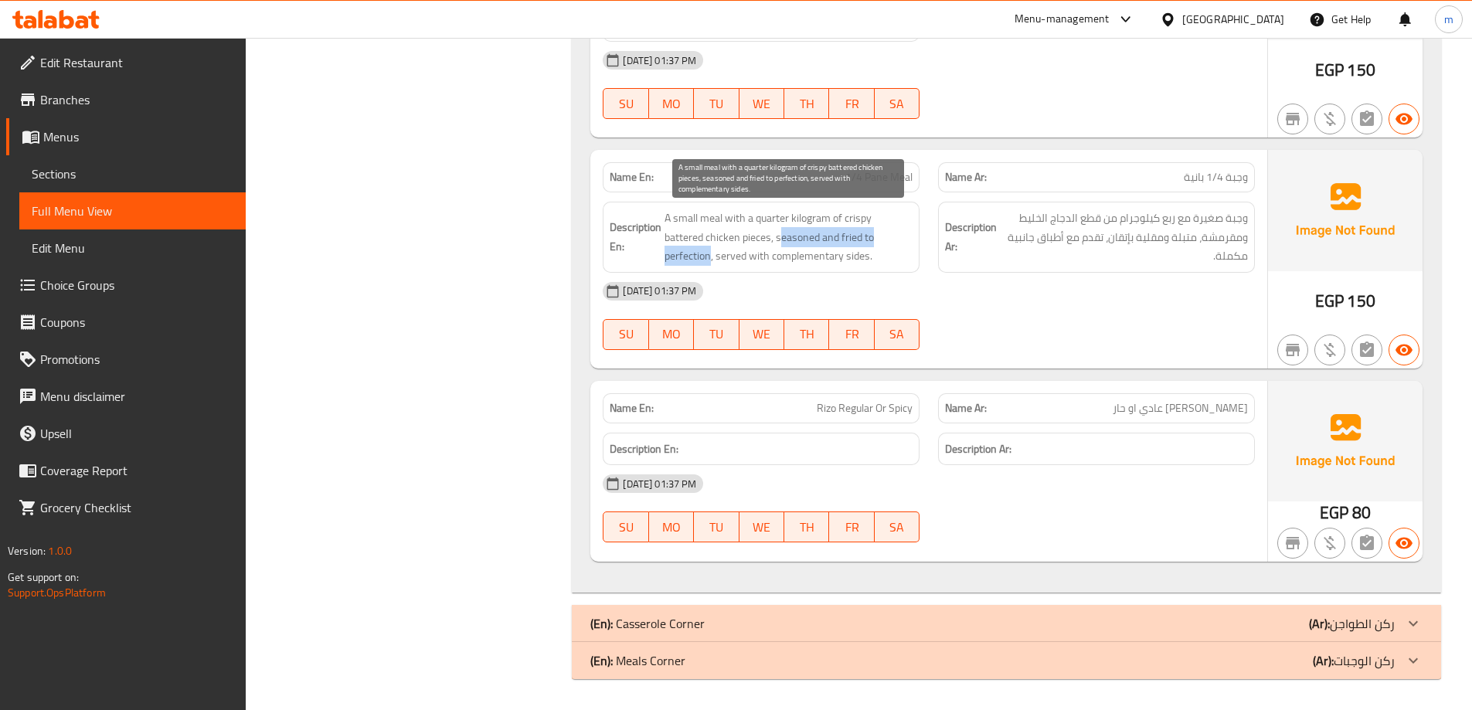
drag, startPoint x: 779, startPoint y: 235, endPoint x: 709, endPoint y: 263, distance: 74.9
click at [709, 263] on span "A small meal with a quarter kilogram of crispy battered chicken pieces, seasone…" at bounding box center [788, 237] width 248 height 57
drag, startPoint x: 719, startPoint y: 260, endPoint x: 898, endPoint y: 261, distance: 178.5
click at [898, 261] on span "A small meal with a quarter kilogram of crispy battered chicken pieces, seasone…" at bounding box center [788, 237] width 248 height 57
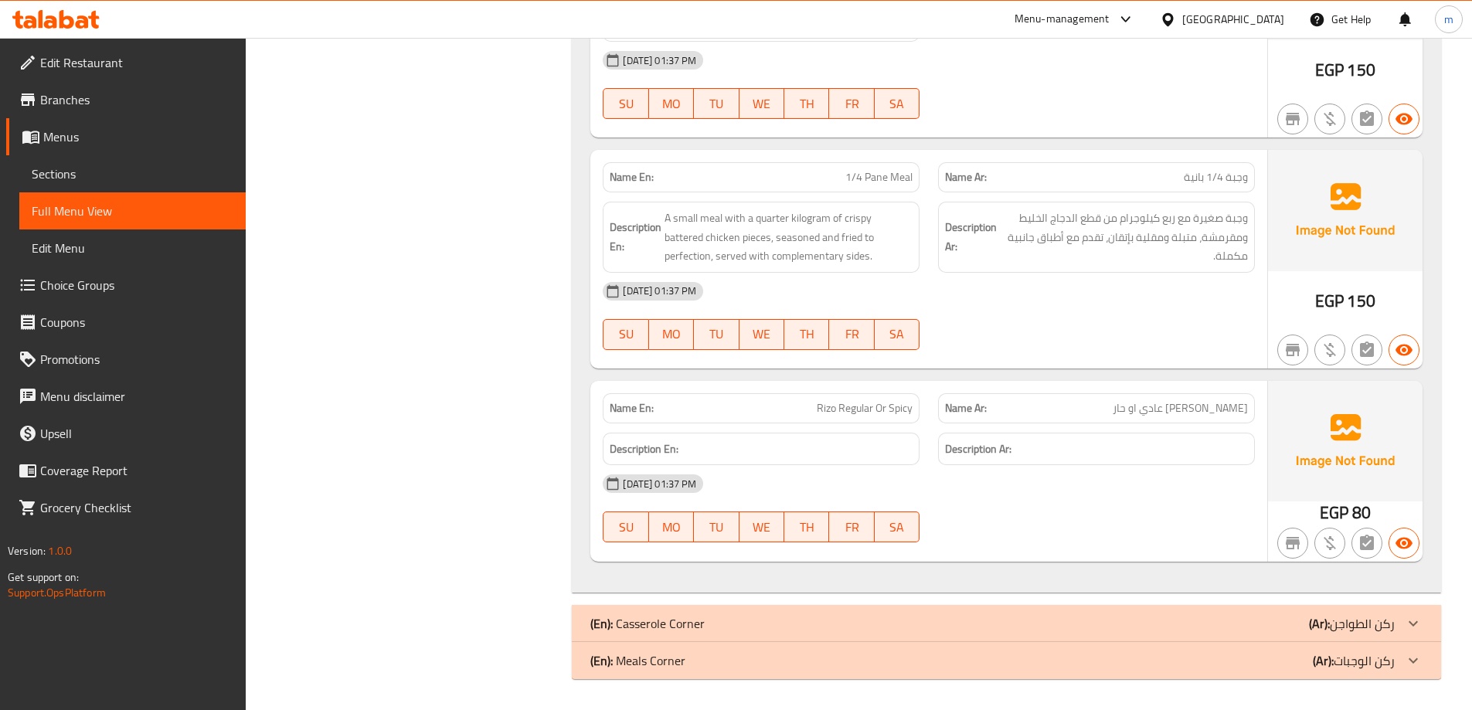
click at [987, 298] on div "08-09-2025 01:37 PM" at bounding box center [928, 291] width 671 height 37
click at [902, 401] on span "Rizo Regular Or Spicy" at bounding box center [865, 408] width 96 height 16
copy span "Rizo Regular Or Spicy"
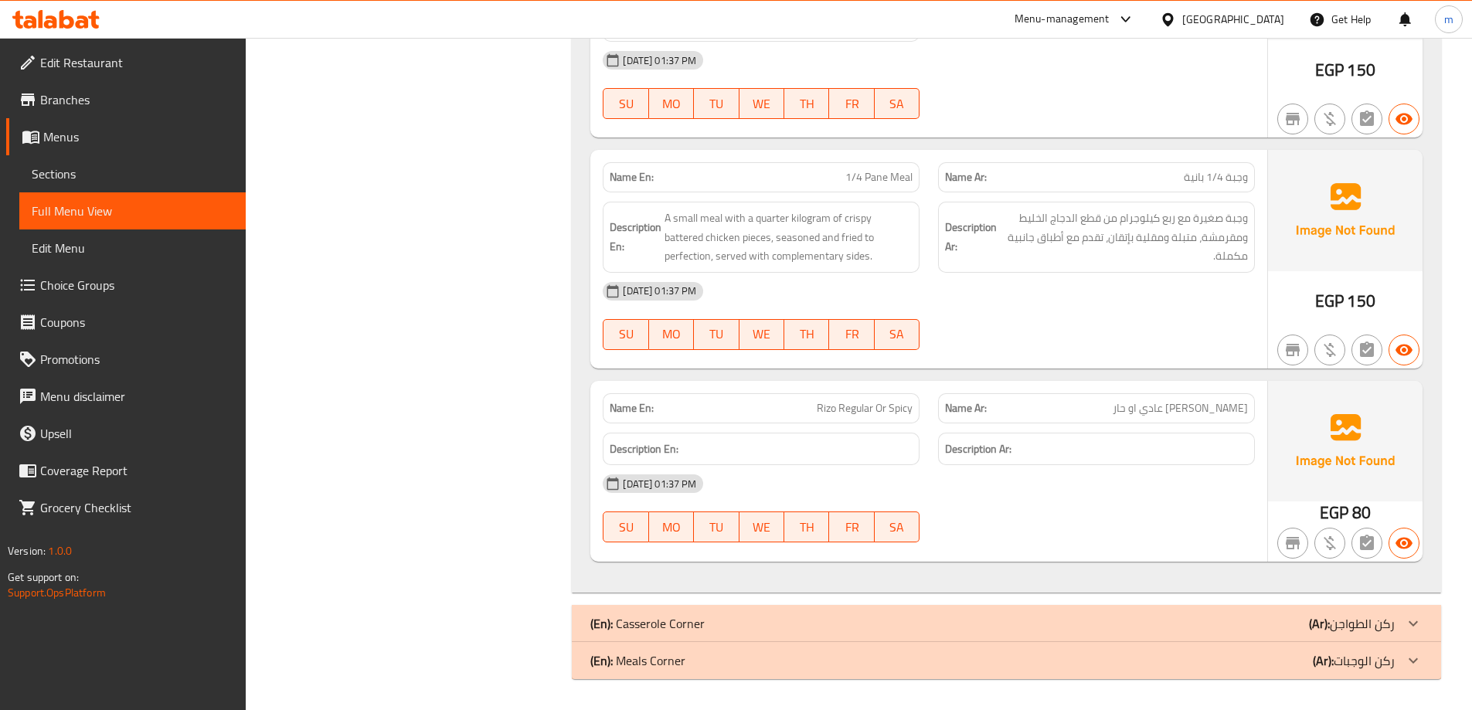
click at [1014, 455] on h6 "Description Ar:" at bounding box center [1096, 449] width 303 height 19
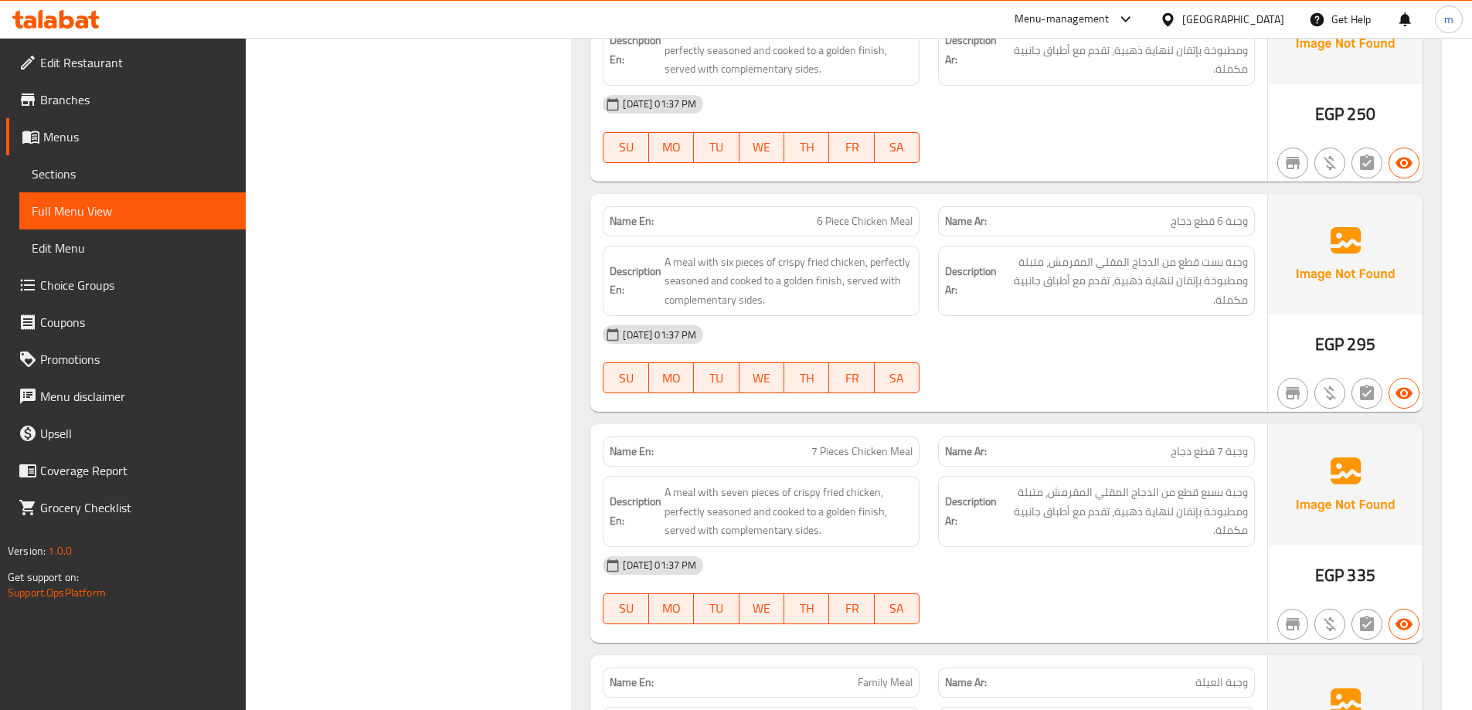
drag, startPoint x: 1098, startPoint y: 430, endPoint x: 1109, endPoint y: 300, distance: 130.3
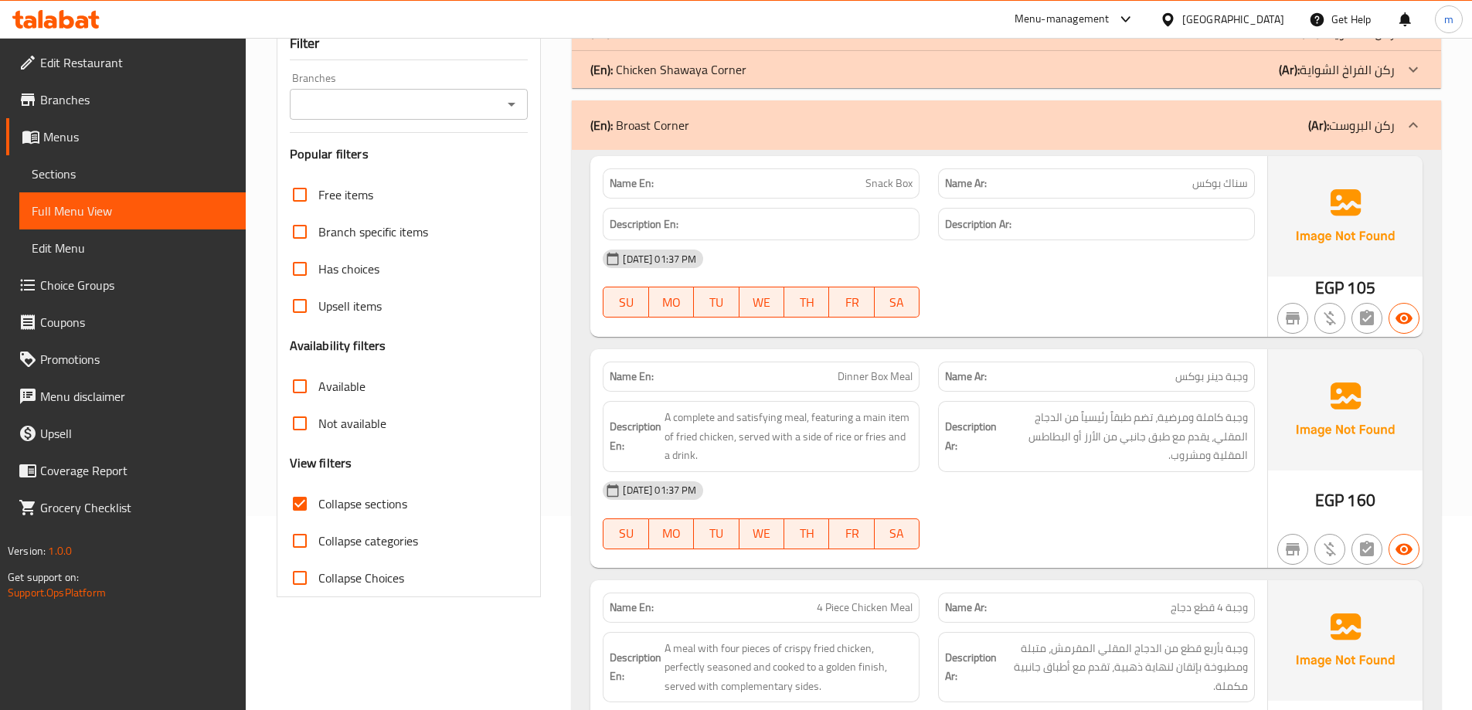
click at [1285, 130] on div "(En): Broast Corner (Ar): ركن البروست" at bounding box center [992, 125] width 804 height 19
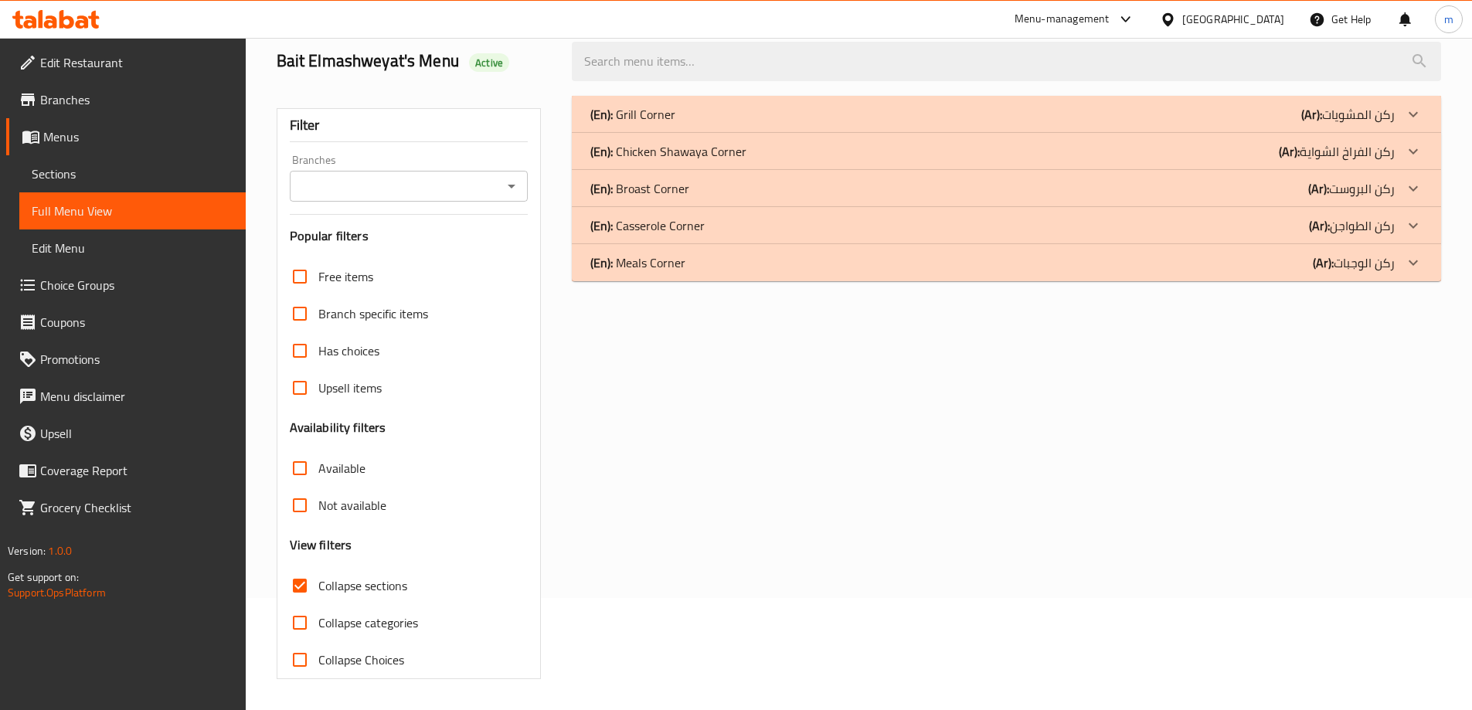
scroll to position [112, 0]
click at [1320, 237] on div "(En): Casserole Corner (Ar): ركن الطواجن" at bounding box center [1006, 225] width 869 height 37
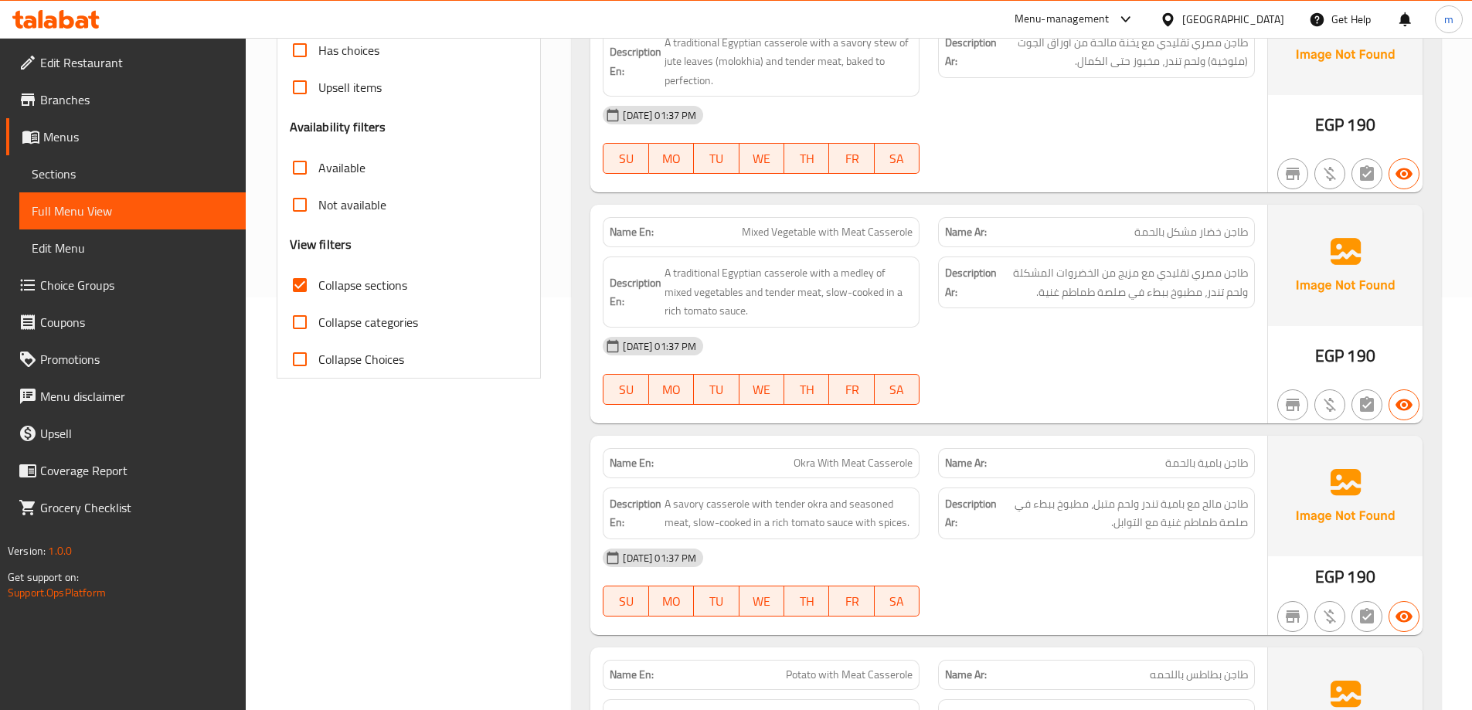
scroll to position [421, 0]
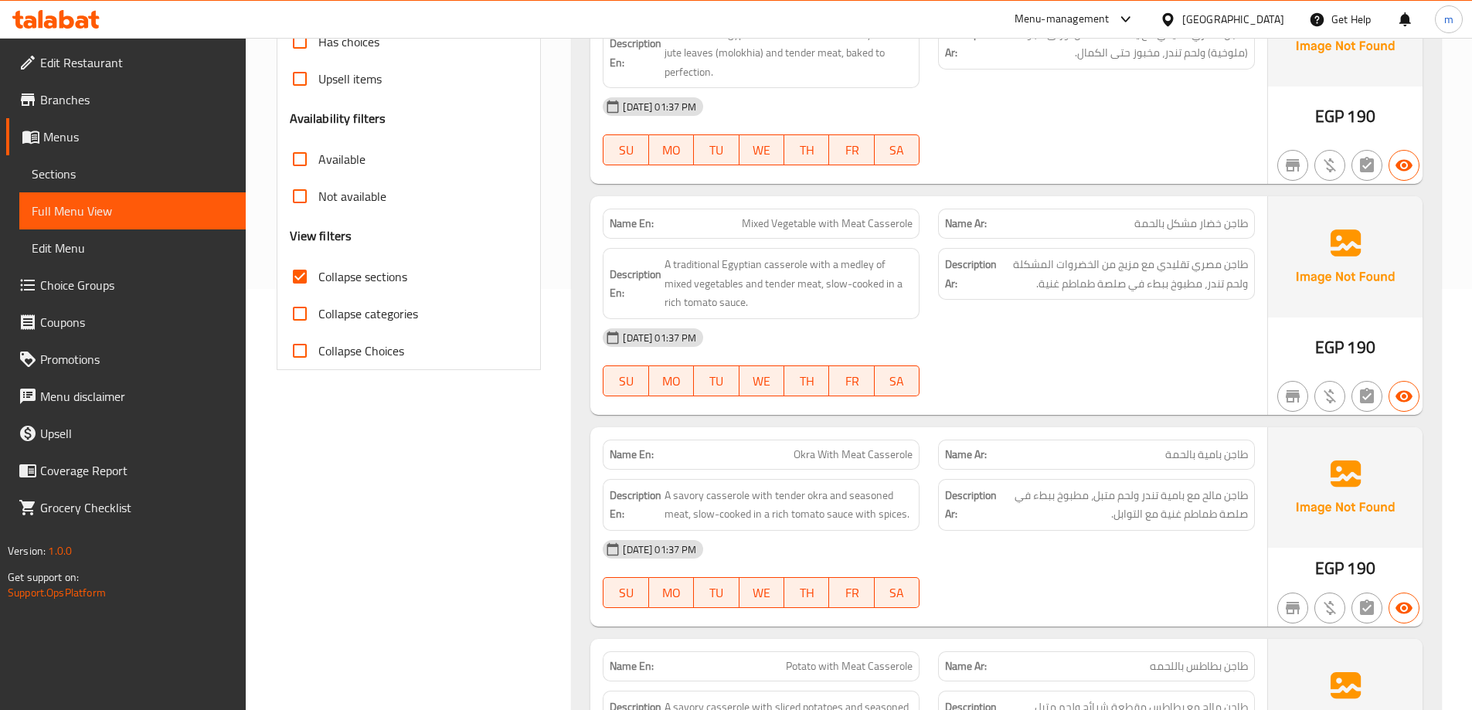
click at [865, 203] on div "Name En: Mixed Vegetable with Meat Casserole" at bounding box center [760, 223] width 335 height 49
click at [859, 216] on span "Mixed Vegetable with Meat Casserole" at bounding box center [827, 224] width 171 height 16
click at [995, 320] on div "08-09-2025 01:37 PM" at bounding box center [928, 337] width 671 height 37
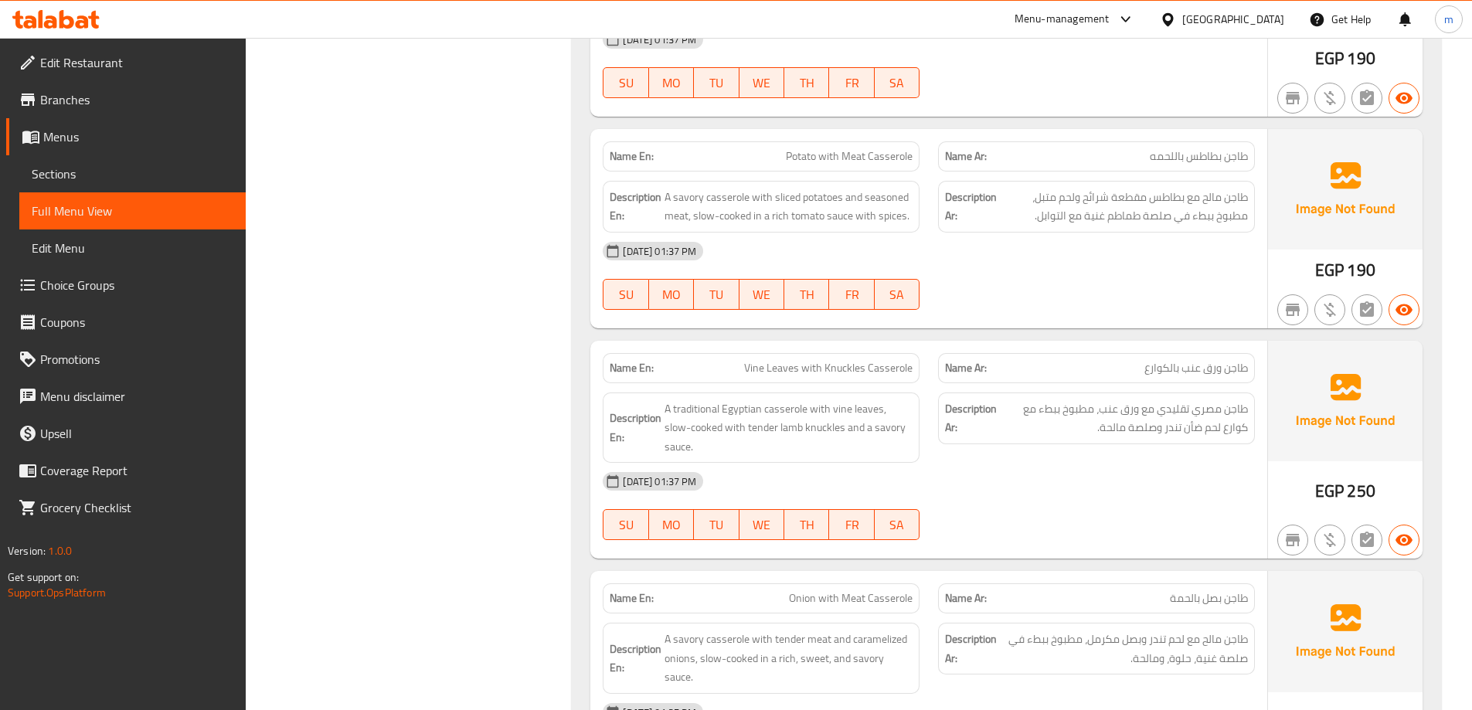
scroll to position [962, 0]
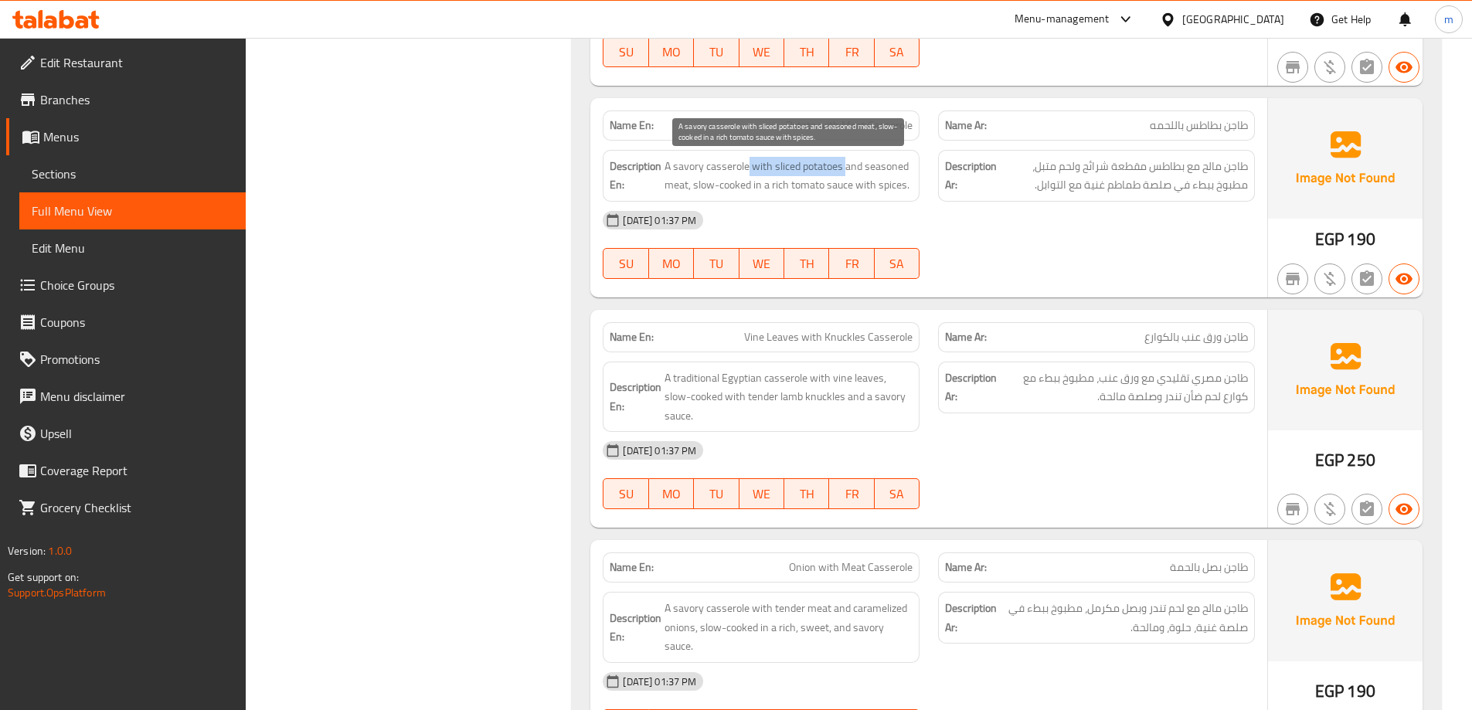
drag, startPoint x: 748, startPoint y: 162, endPoint x: 846, endPoint y: 171, distance: 98.5
click at [846, 171] on span "A savory casserole with sliced potatoes and seasoned meat, slow-cooked in a ric…" at bounding box center [788, 176] width 248 height 38
click at [893, 128] on span "Potato with Meat Casserole" at bounding box center [849, 125] width 127 height 16
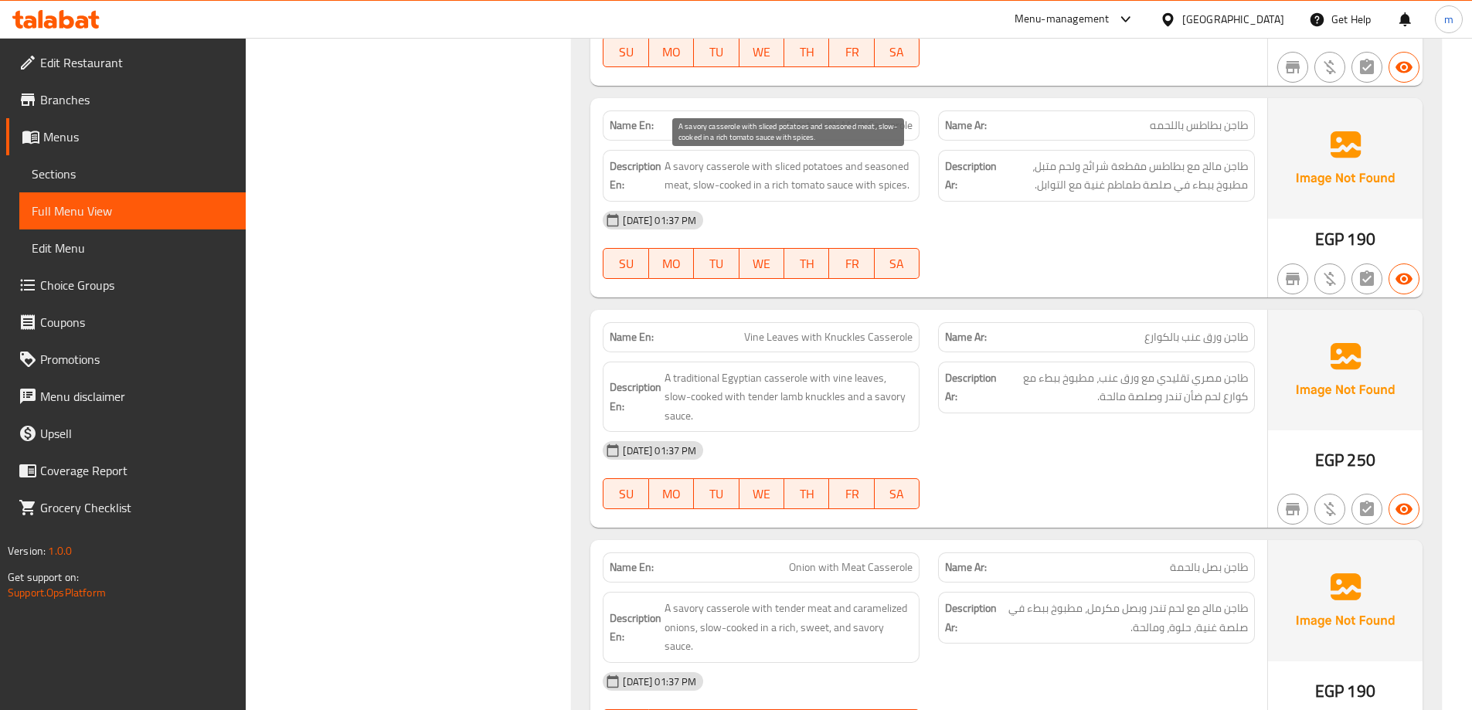
click at [808, 178] on span "A savory casserole with sliced potatoes and seasoned meat, slow-cooked in a ric…" at bounding box center [788, 176] width 248 height 38
click at [831, 193] on span "A savory casserole with sliced potatoes and seasoned meat, slow-cooked in a ric…" at bounding box center [788, 176] width 248 height 38
click at [855, 114] on div "Name En: Potato with Meat Casserole" at bounding box center [761, 125] width 317 height 30
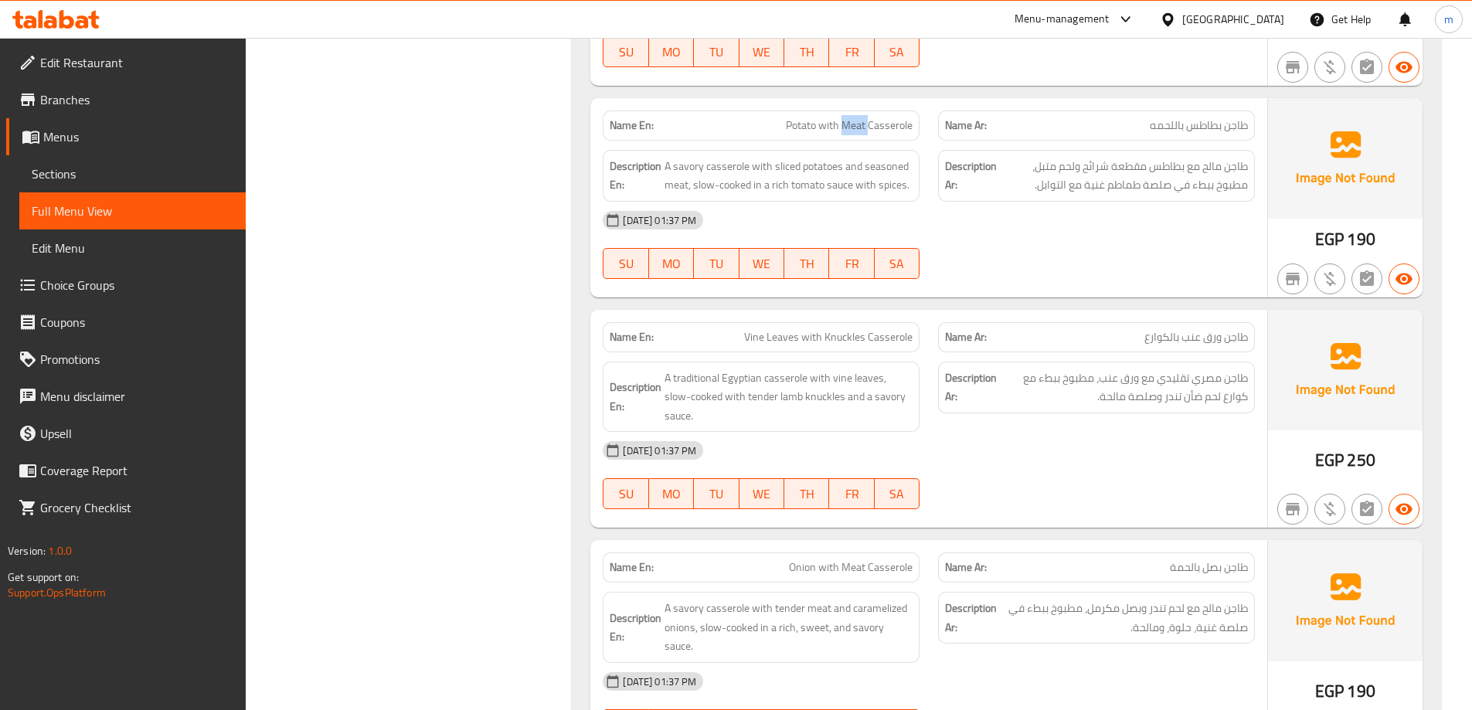
click at [855, 114] on div "Name En: Potato with Meat Casserole" at bounding box center [761, 125] width 317 height 30
copy span "Potato with Meat Casserole"
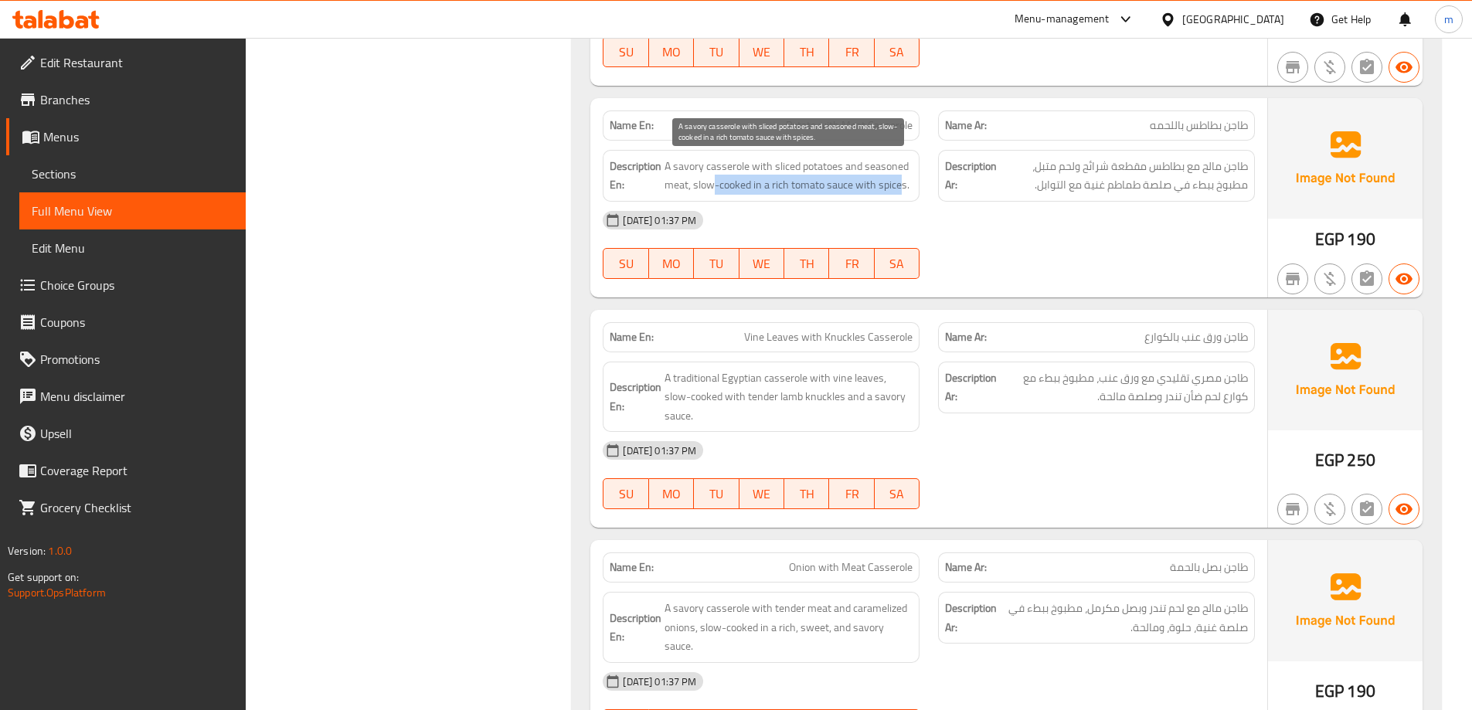
drag, startPoint x: 711, startPoint y: 189, endPoint x: 902, endPoint y: 197, distance: 191.0
click at [902, 197] on div "Description En: A savory casserole with sliced potatoes and seasoned meat, slow…" at bounding box center [761, 176] width 317 height 52
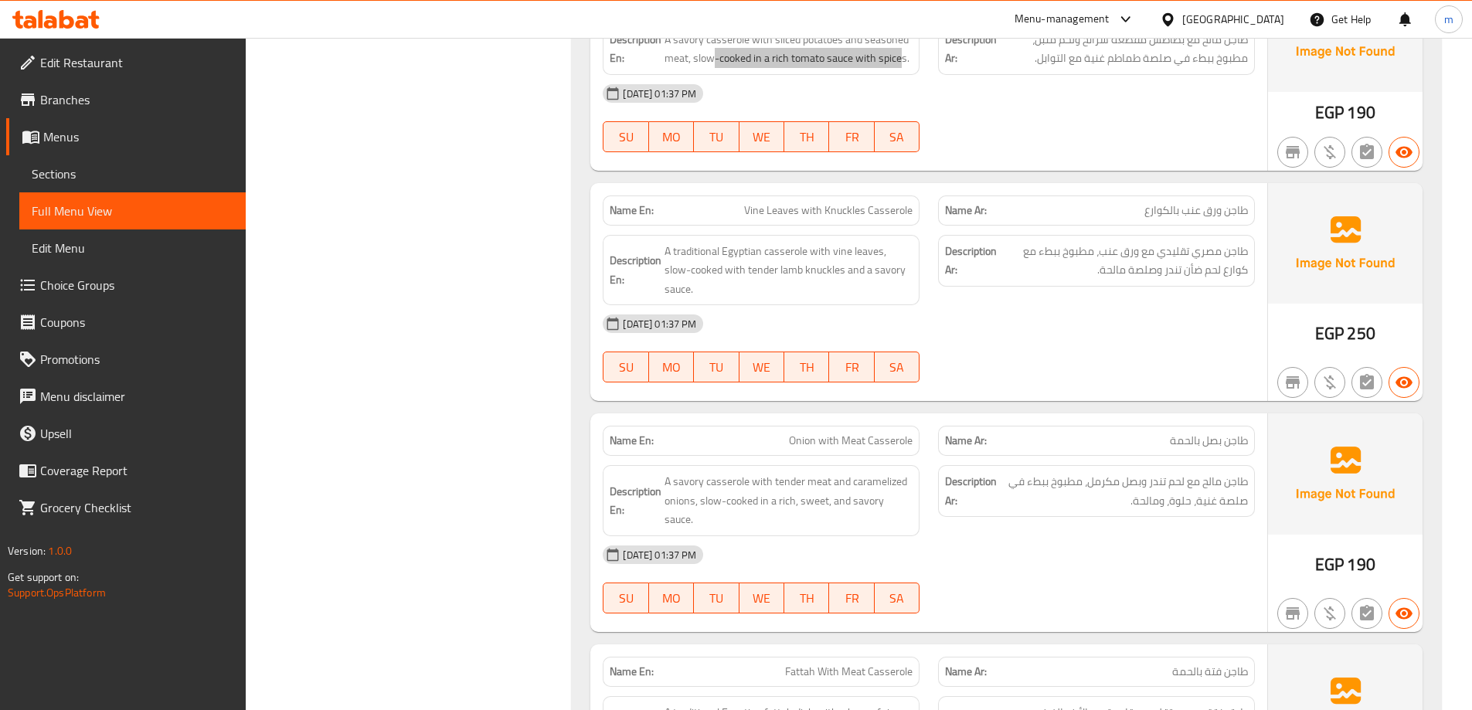
scroll to position [1116, 0]
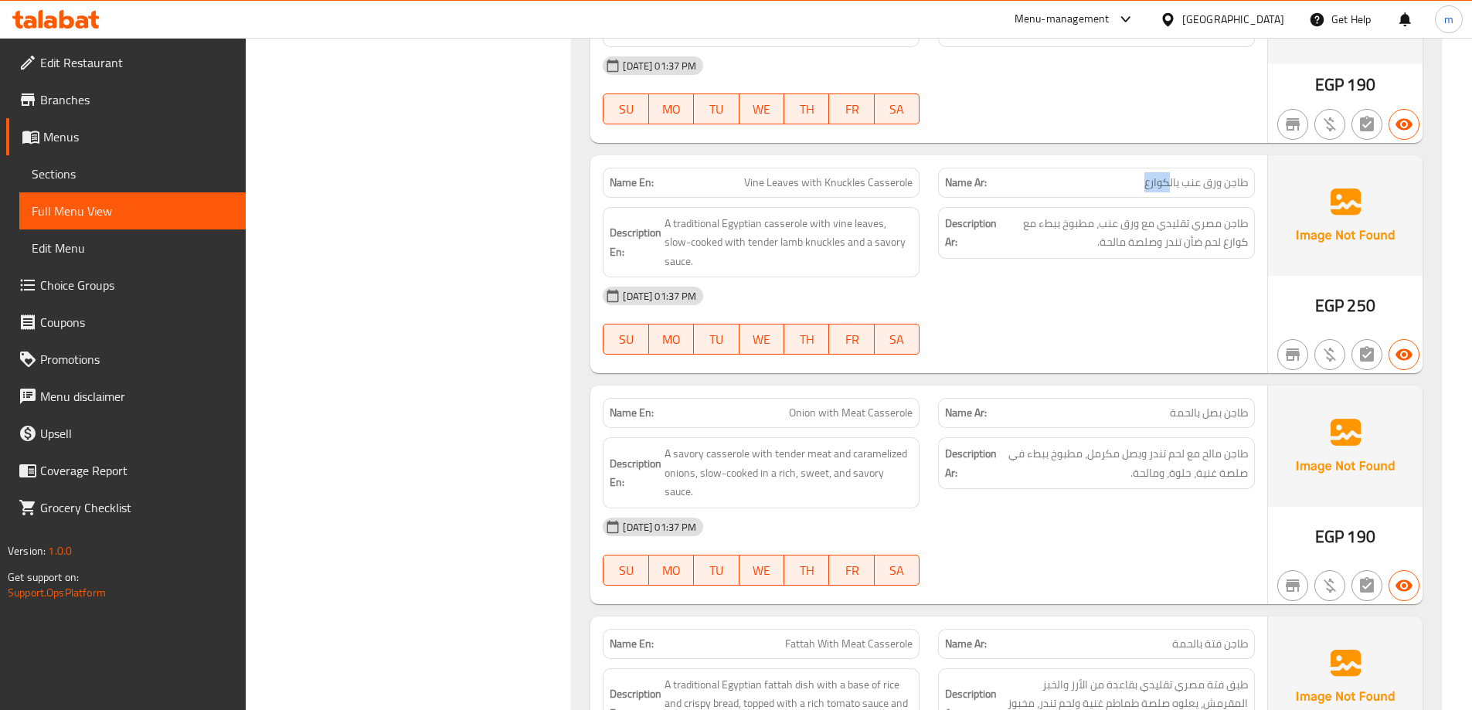
drag, startPoint x: 1132, startPoint y: 189, endPoint x: 1167, endPoint y: 189, distance: 35.5
click at [1167, 189] on p "Name Ar: طاجن ورق عنب بالكوارع" at bounding box center [1096, 183] width 303 height 16
copy span "كوارع"
click at [773, 187] on span "Vine Leaves with Knuckles Casserole" at bounding box center [828, 183] width 168 height 16
drag, startPoint x: 700, startPoint y: 192, endPoint x: 907, endPoint y: 187, distance: 207.1
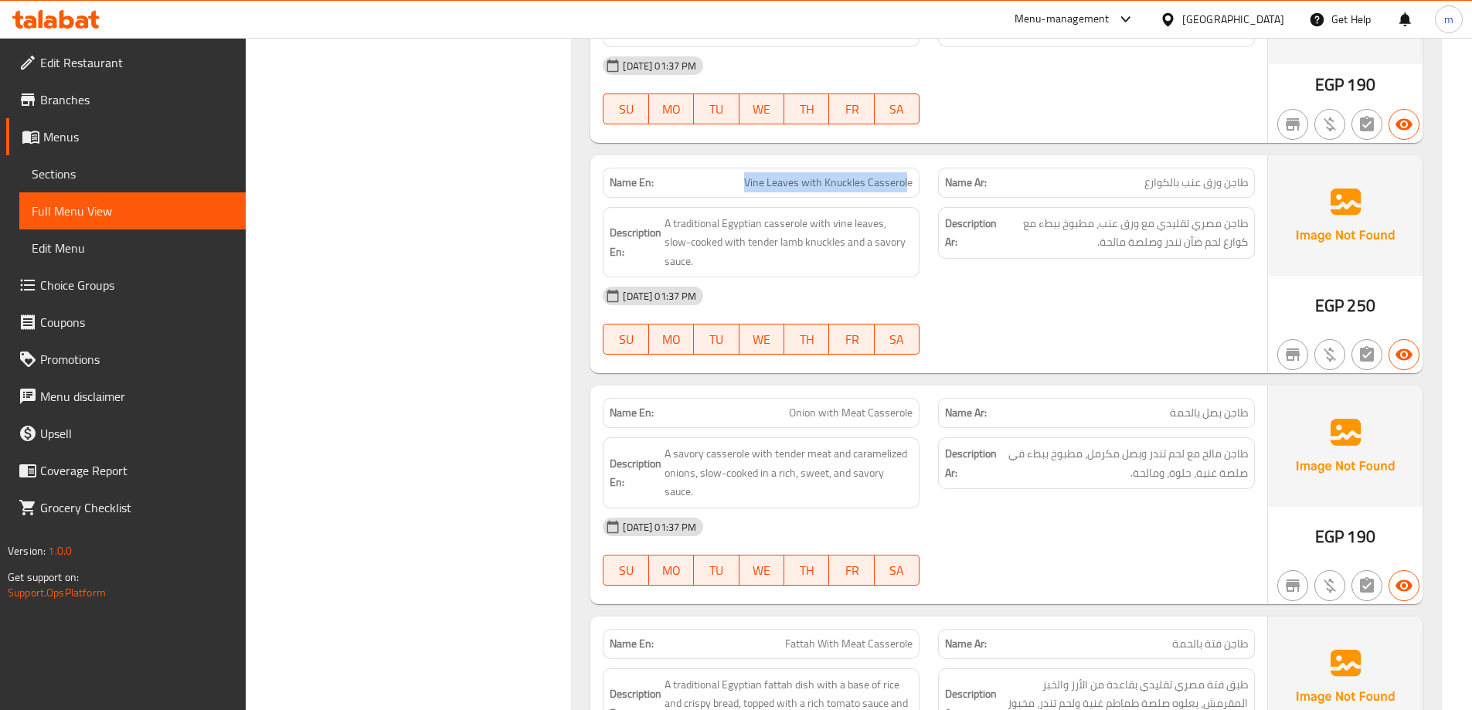
click at [907, 187] on p "Name En: Vine Leaves with Knuckles Casserole" at bounding box center [761, 183] width 303 height 16
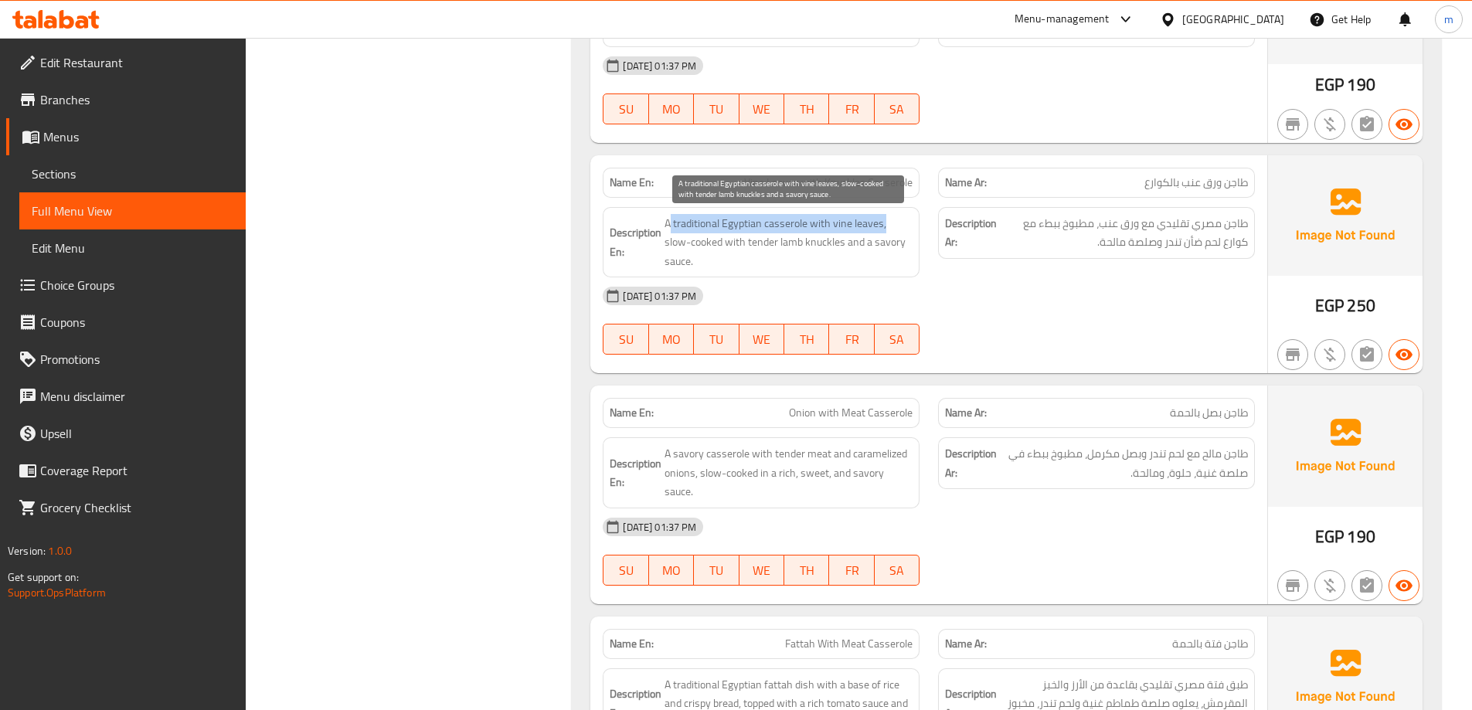
drag, startPoint x: 671, startPoint y: 226, endPoint x: 904, endPoint y: 223, distance: 232.6
click at [904, 223] on span "A traditional Egyptian casserole with vine leaves, slow-cooked with tender lamb…" at bounding box center [788, 242] width 248 height 57
drag, startPoint x: 682, startPoint y: 243, endPoint x: 797, endPoint y: 247, distance: 115.2
click at [797, 247] on span "A traditional Egyptian casserole with vine leaves, slow-cooked with tender lamb…" at bounding box center [788, 242] width 248 height 57
drag, startPoint x: 858, startPoint y: 263, endPoint x: 859, endPoint y: 271, distance: 8.6
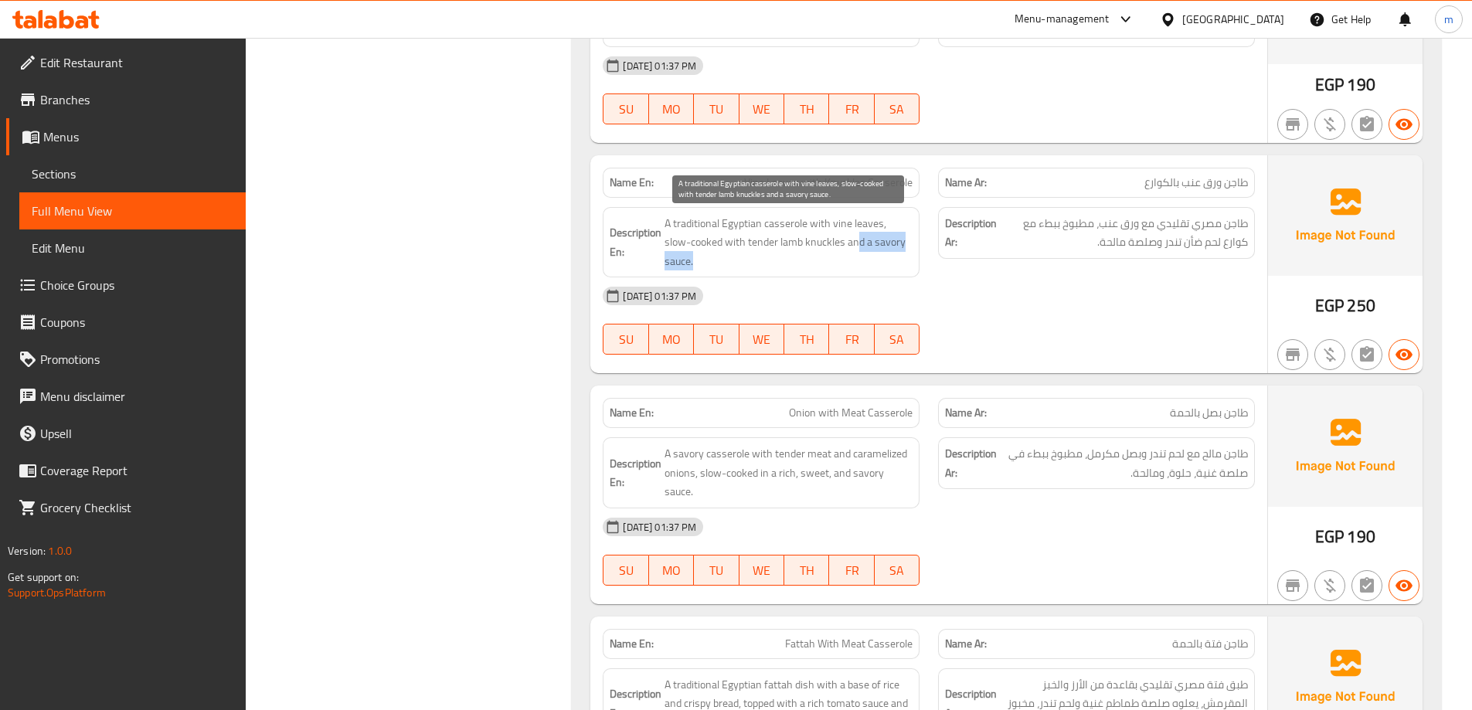
click at [859, 271] on div "Description En: A traditional Egyptian casserole with vine leaves, slow-cooked …" at bounding box center [761, 242] width 317 height 71
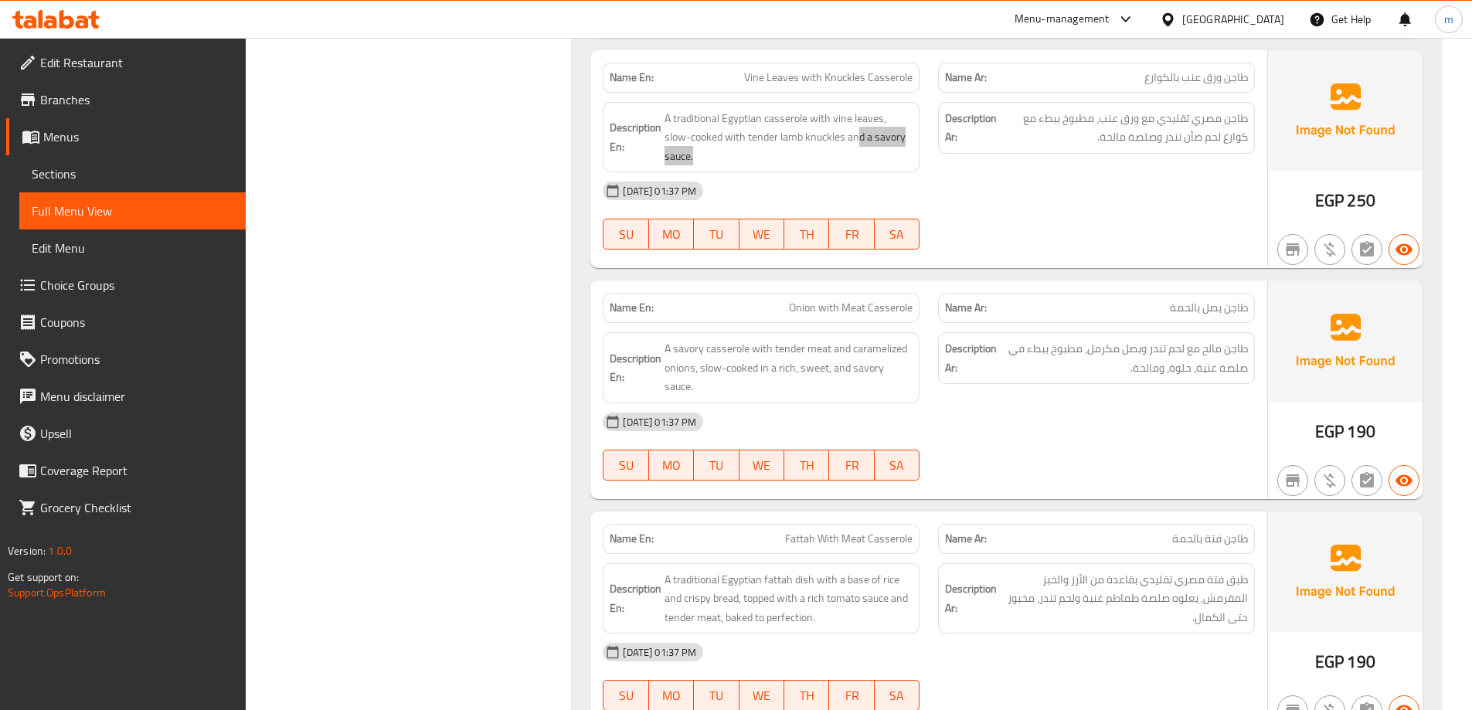
scroll to position [1271, 0]
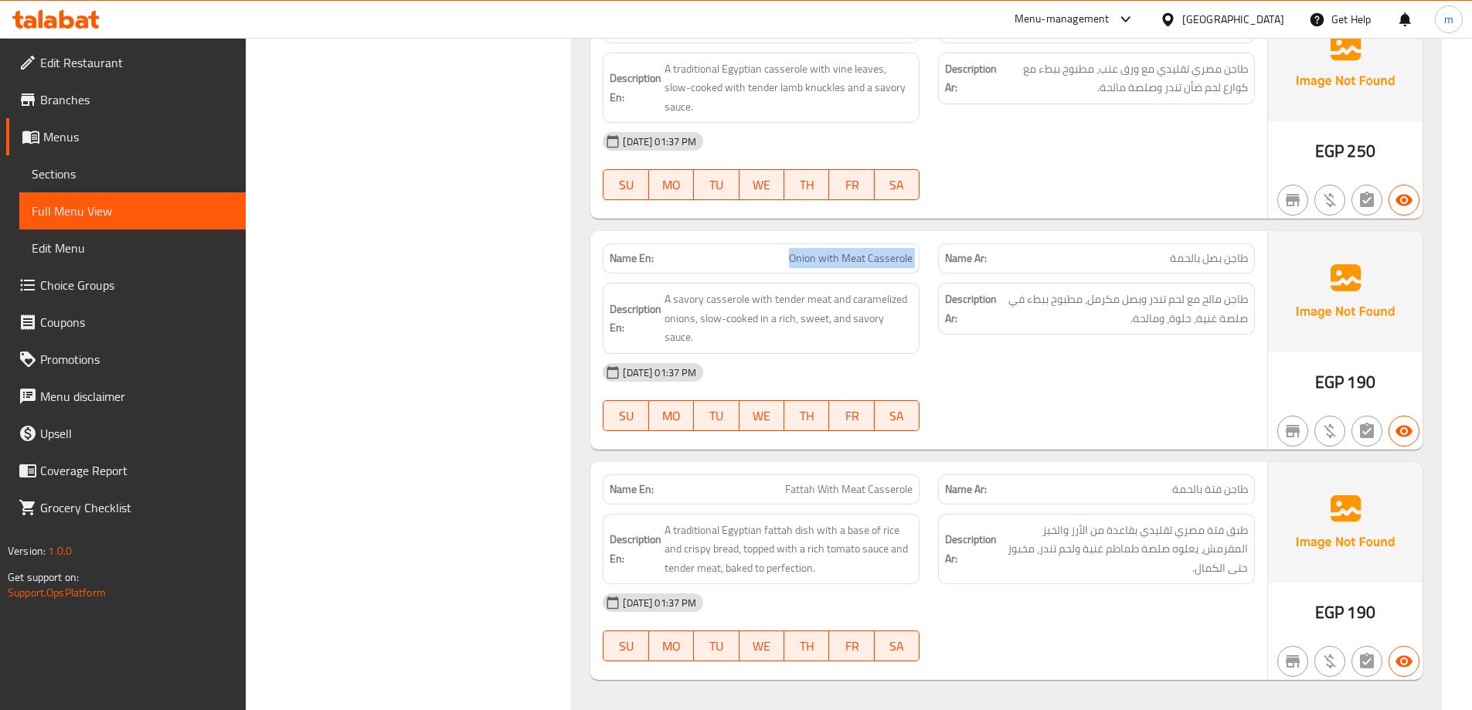
drag, startPoint x: 786, startPoint y: 255, endPoint x: 929, endPoint y: 259, distance: 143.0
click at [929, 259] on div "Name En: Onion with Meat Casserole Name Ar: طاجن بصل بالحمة" at bounding box center [928, 258] width 671 height 49
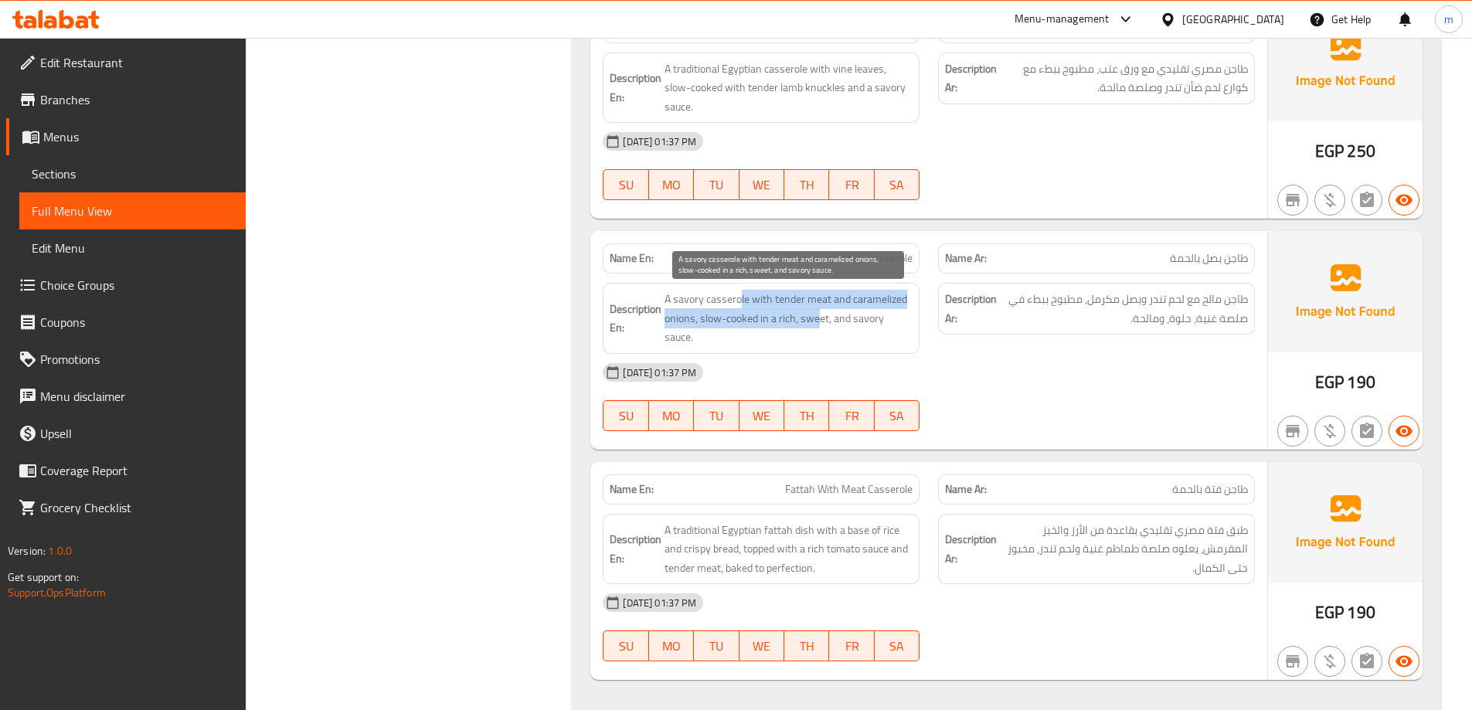
drag, startPoint x: 739, startPoint y: 300, endPoint x: 821, endPoint y: 320, distance: 83.6
click at [821, 320] on span "A savory casserole with tender meat and caramelized onions, slow-cooked in a ri…" at bounding box center [788, 318] width 248 height 57
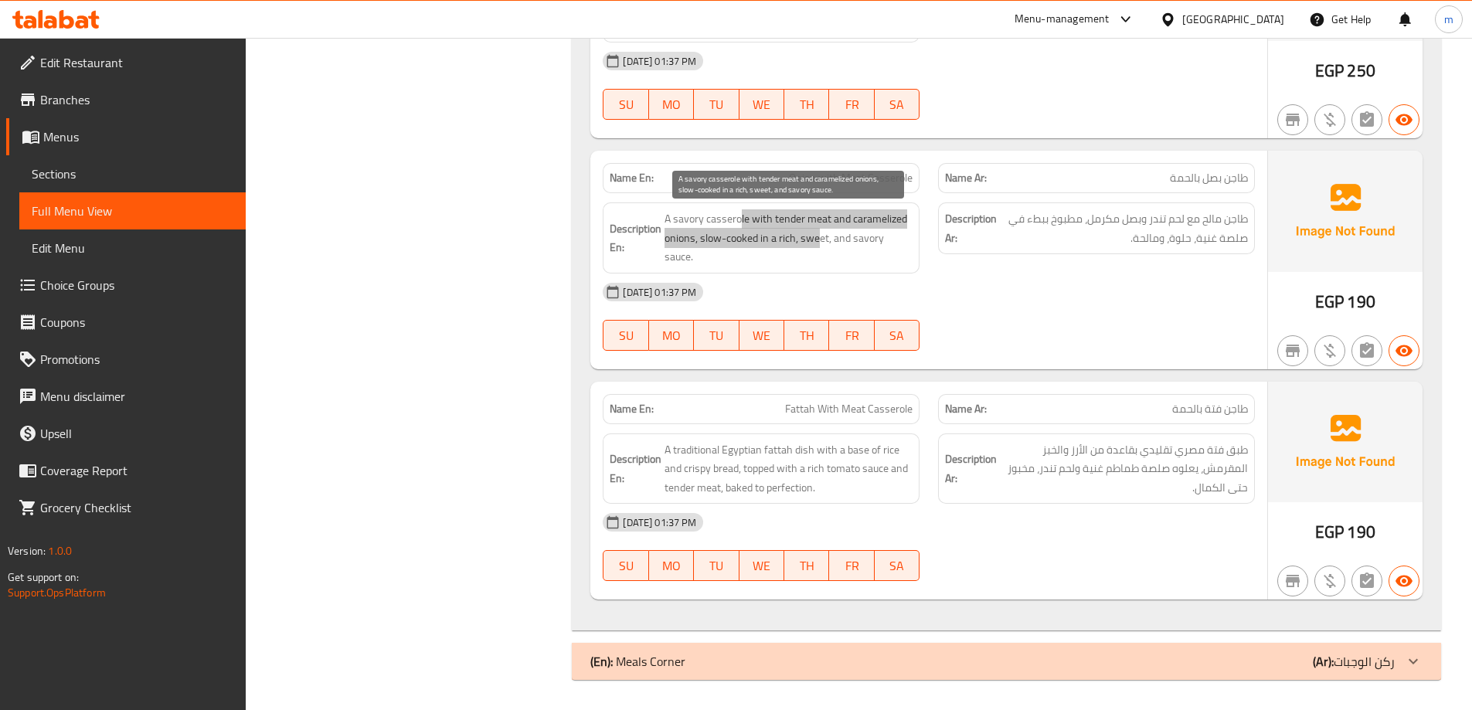
scroll to position [1352, 0]
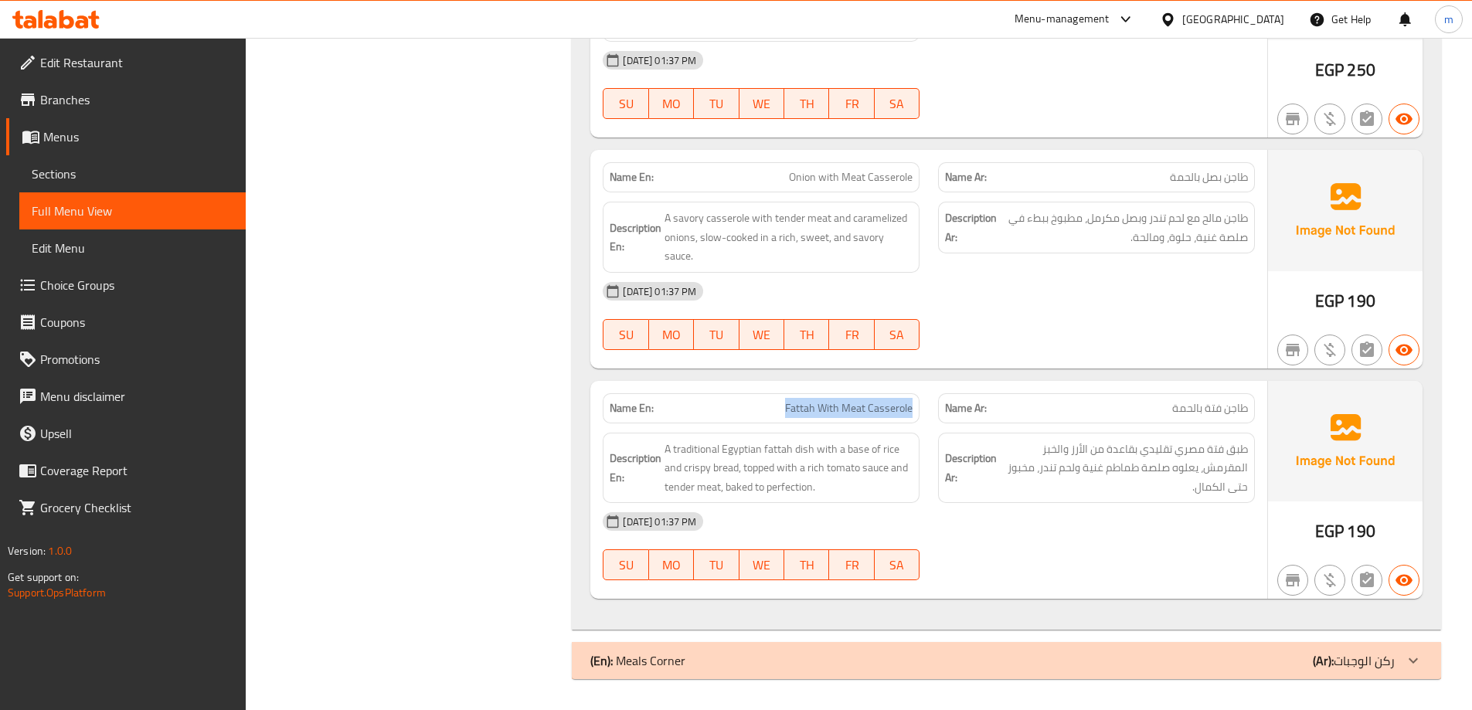
drag, startPoint x: 898, startPoint y: 419, endPoint x: 750, endPoint y: 403, distance: 148.4
click at [750, 403] on div "Name En: Fattah With Meat Casserole" at bounding box center [760, 408] width 335 height 49
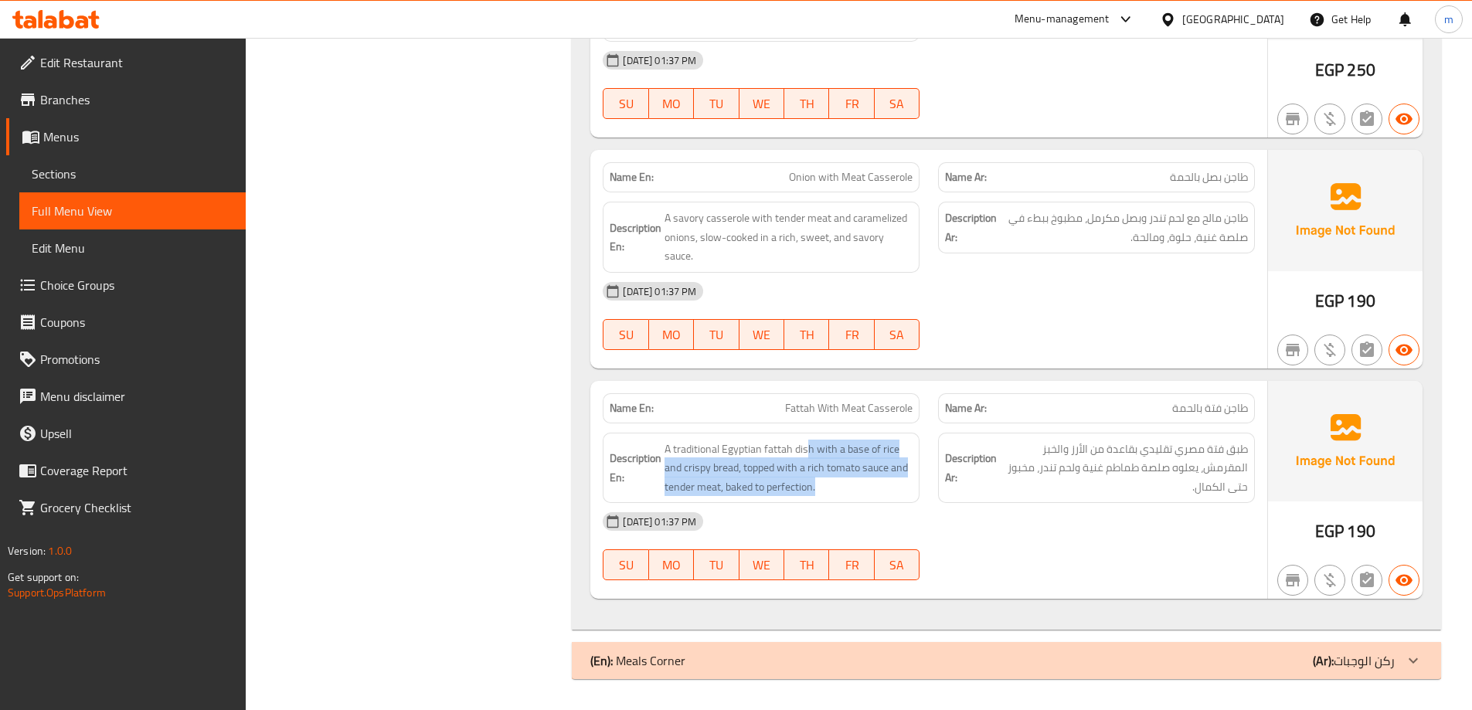
drag, startPoint x: 806, startPoint y: 447, endPoint x: 884, endPoint y: 499, distance: 94.1
click at [884, 499] on div "Description En: A traditional Egyptian fattah dish with a base of rice and cris…" at bounding box center [761, 468] width 317 height 71
click at [970, 519] on div "08-09-2025 01:37 PM" at bounding box center [928, 521] width 671 height 37
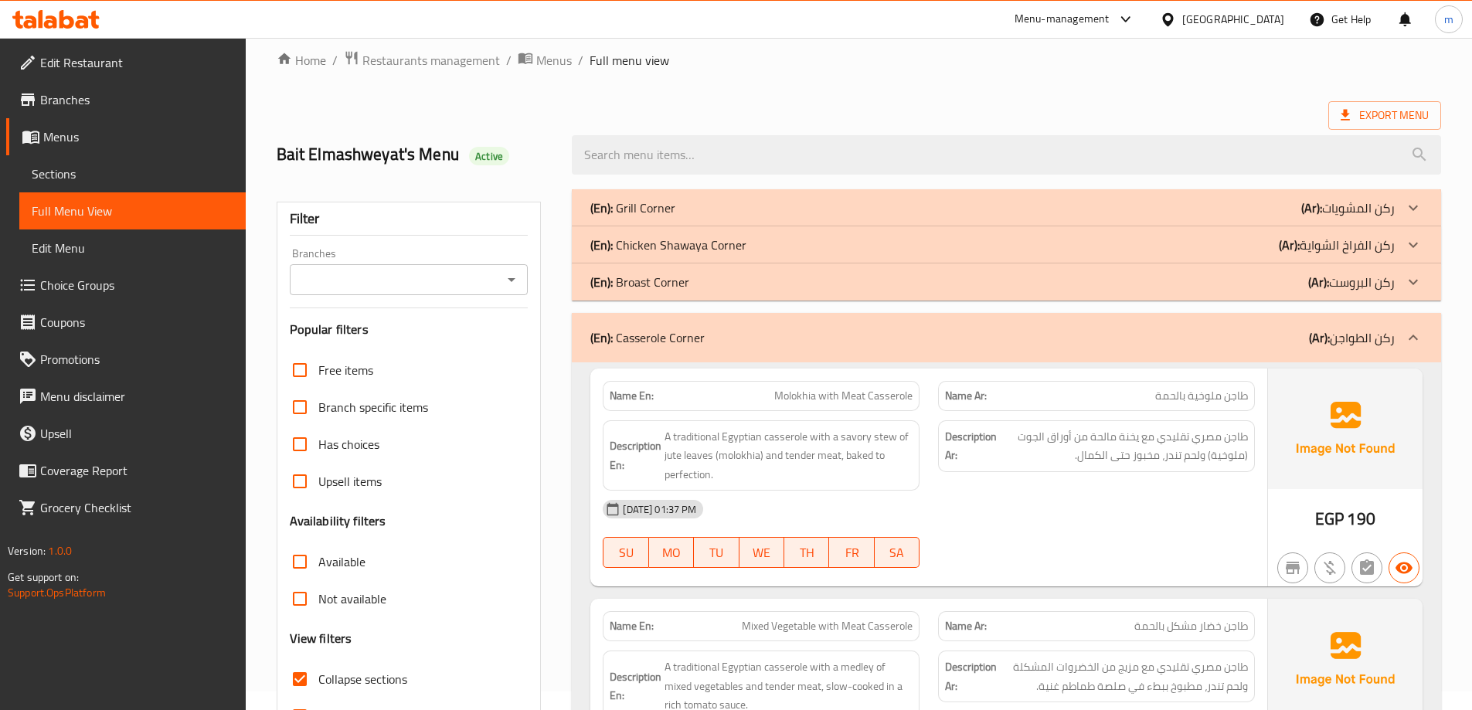
scroll to position [0, 0]
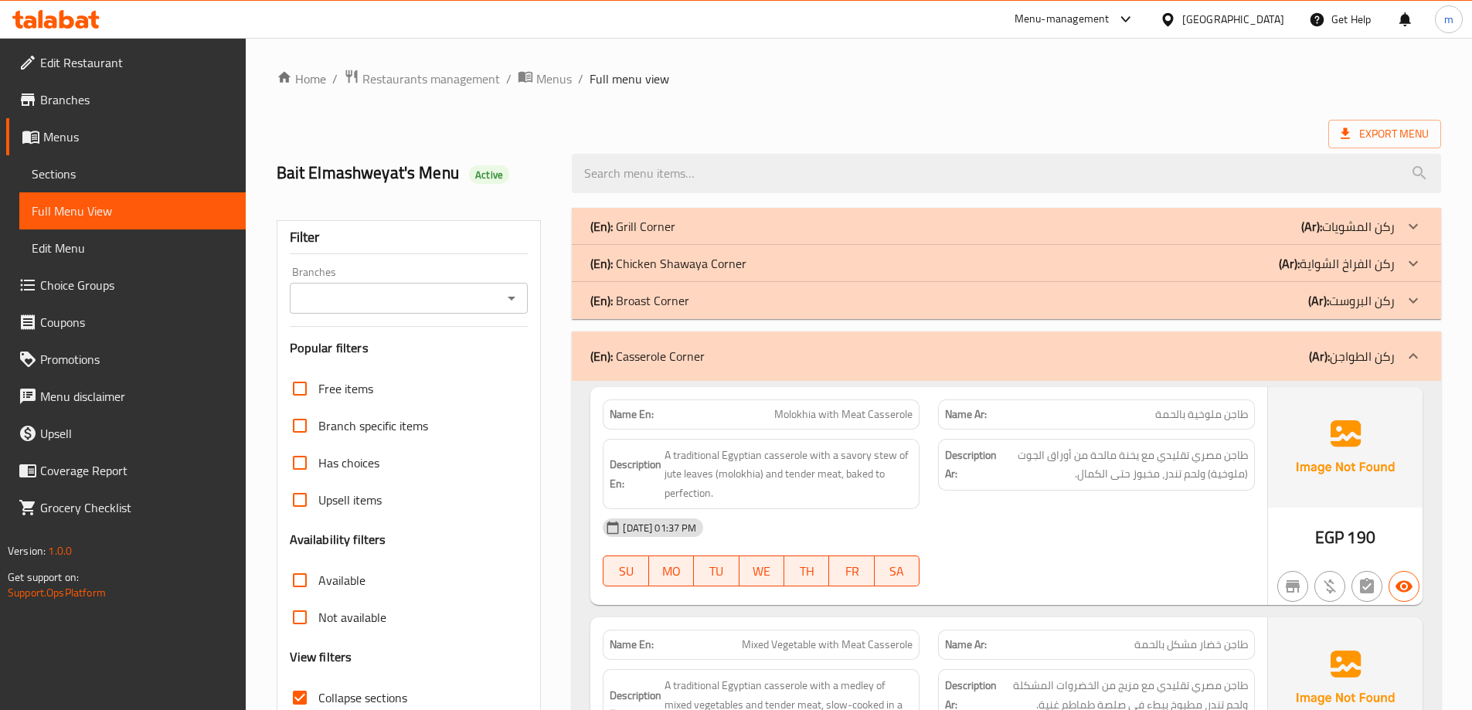
click at [1329, 355] on b "(Ar):" at bounding box center [1319, 356] width 21 height 23
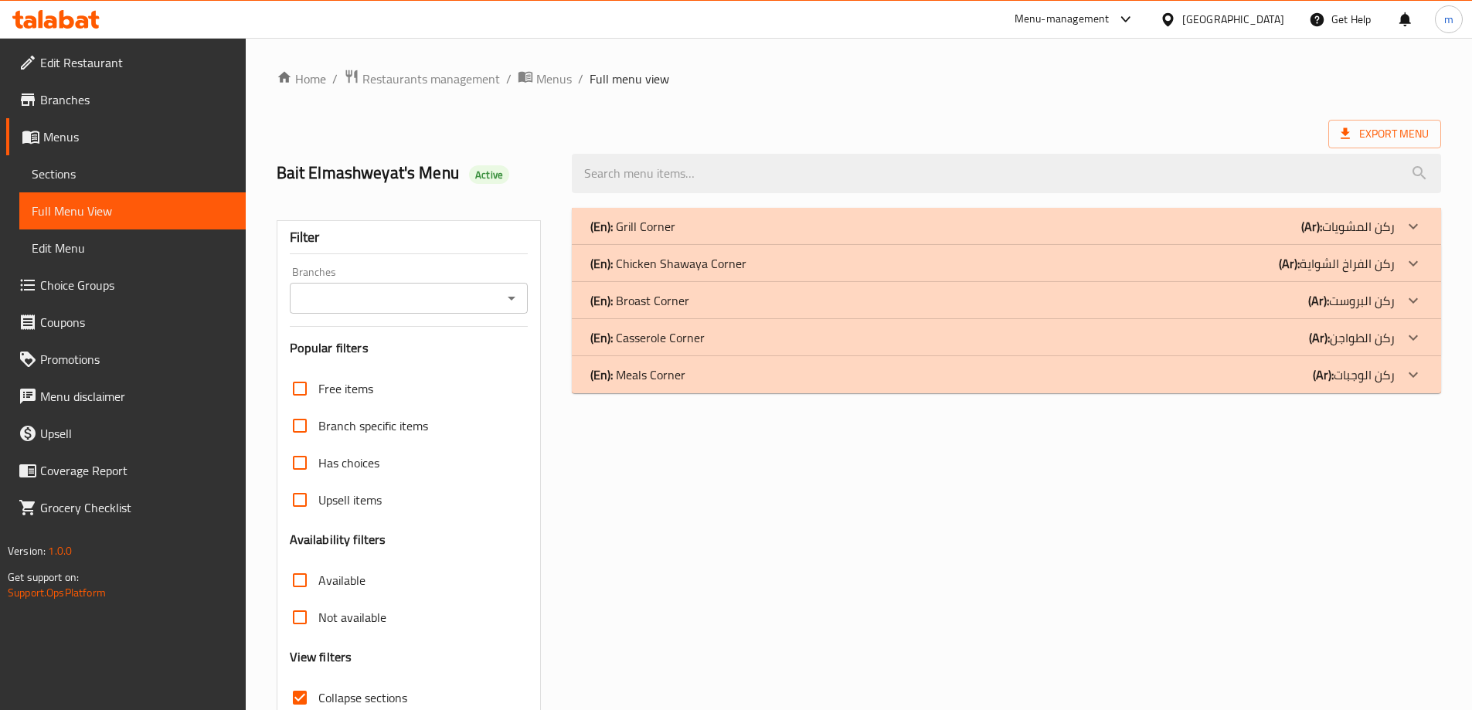
click at [1325, 373] on b "(Ar):" at bounding box center [1323, 374] width 21 height 23
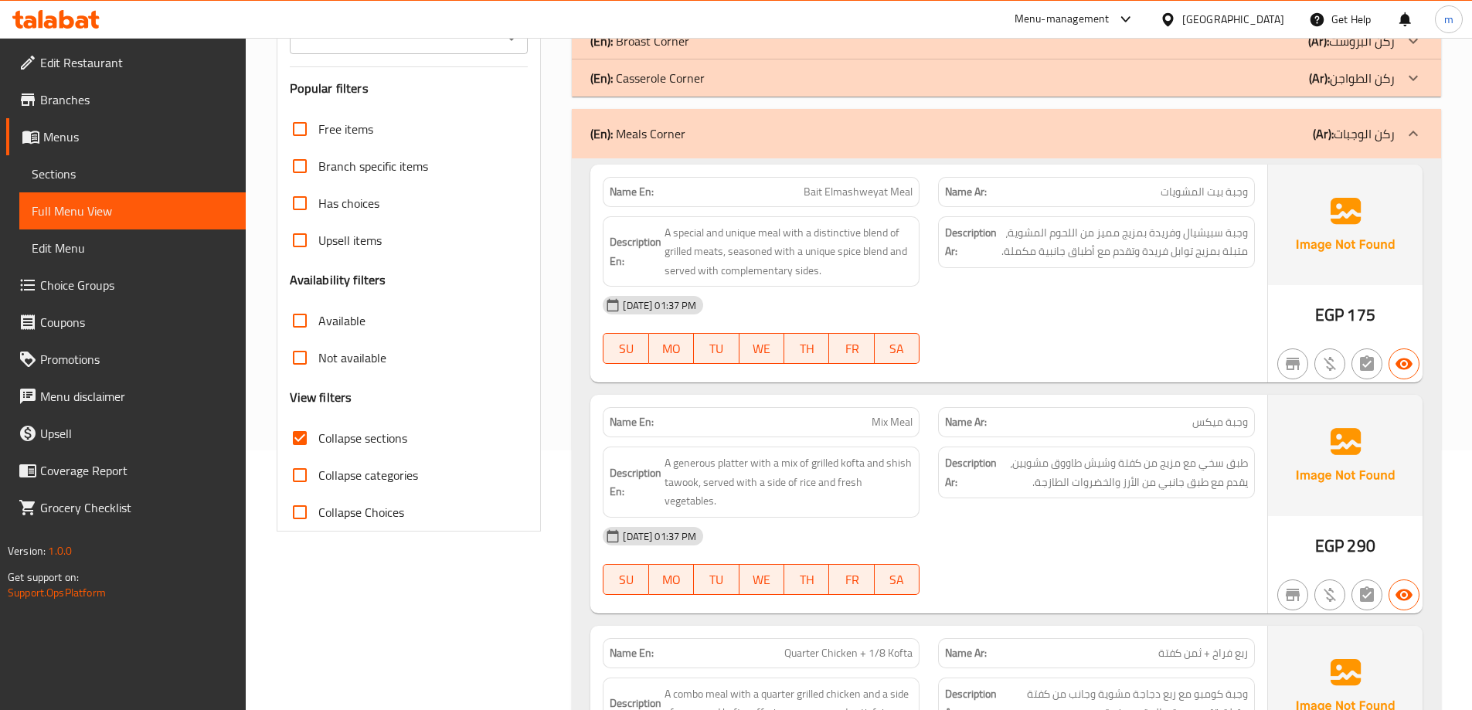
scroll to position [232, 0]
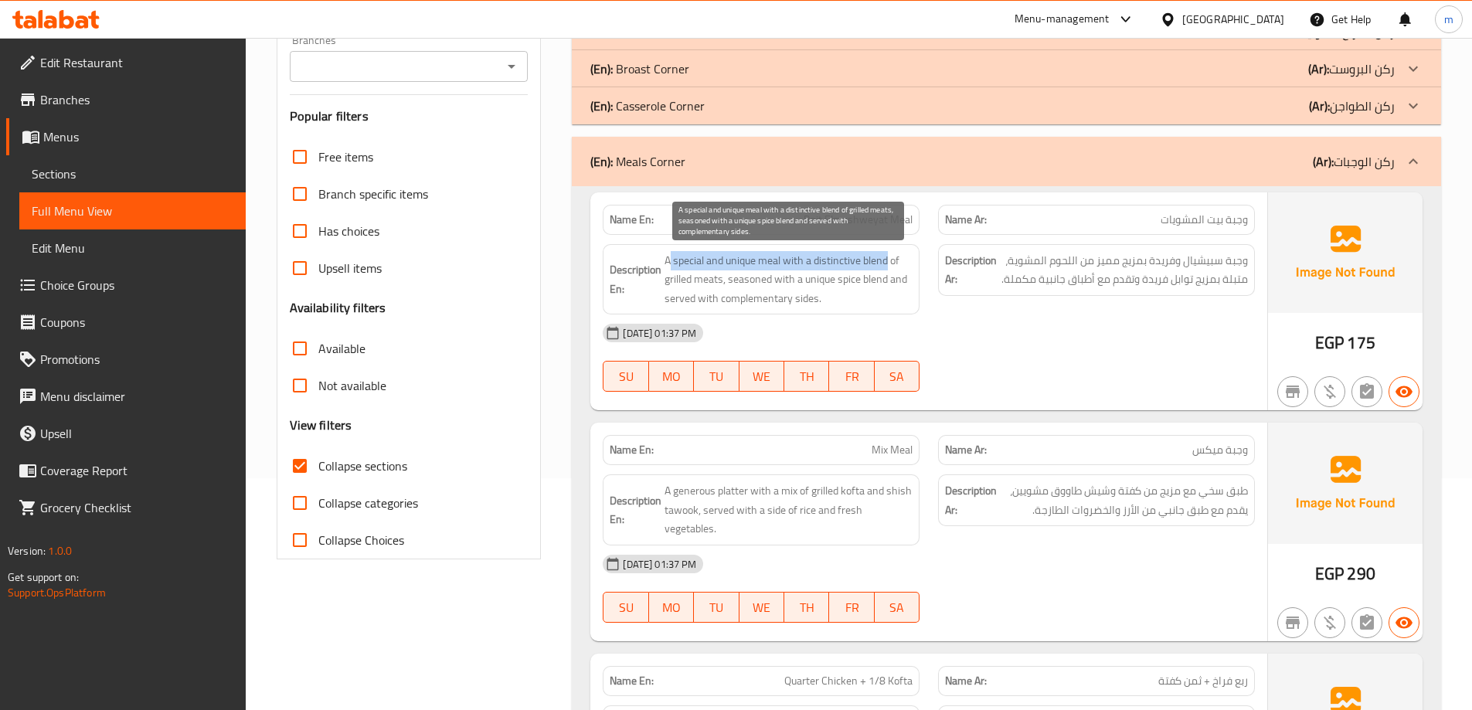
drag, startPoint x: 675, startPoint y: 260, endPoint x: 889, endPoint y: 259, distance: 213.3
click at [889, 259] on span "A special and unique meal with a distinctive blend of grilled meats, seasoned w…" at bounding box center [788, 279] width 248 height 57
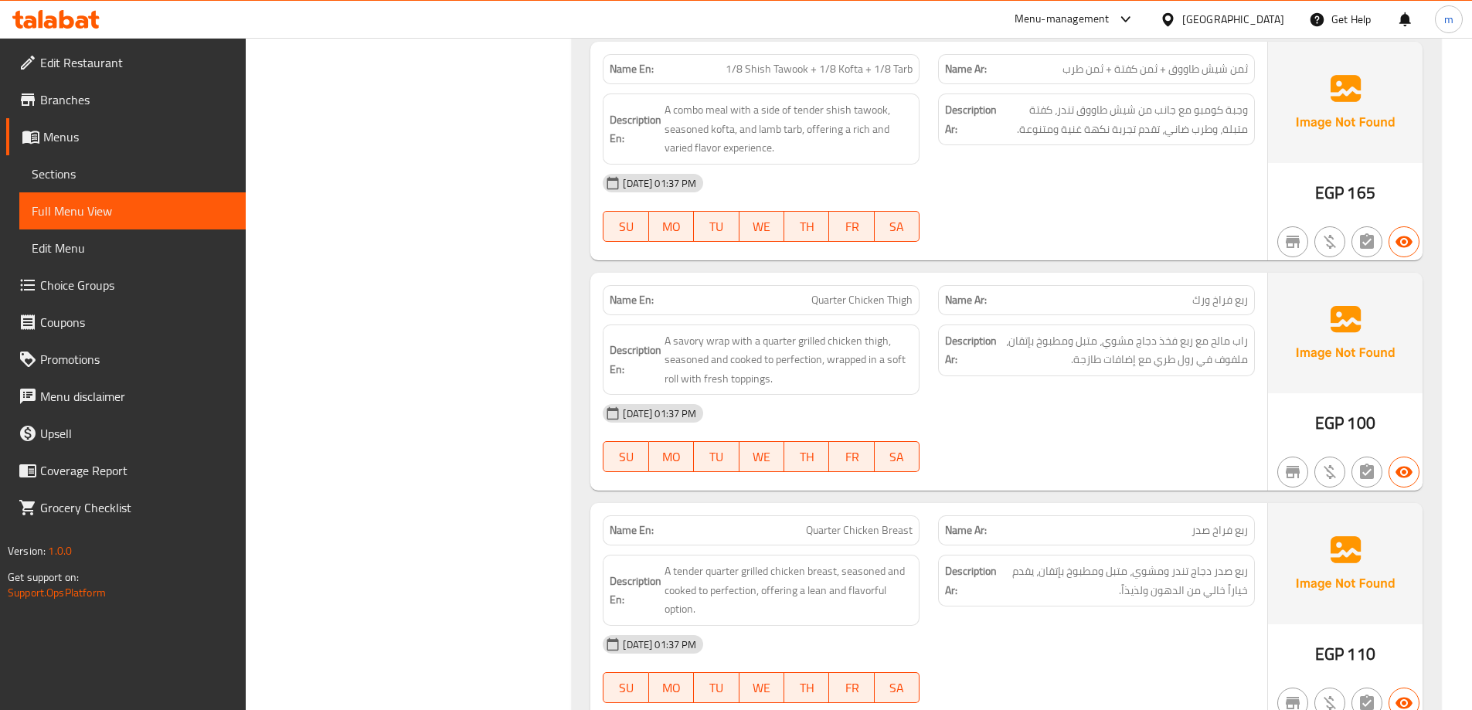
scroll to position [1313, 0]
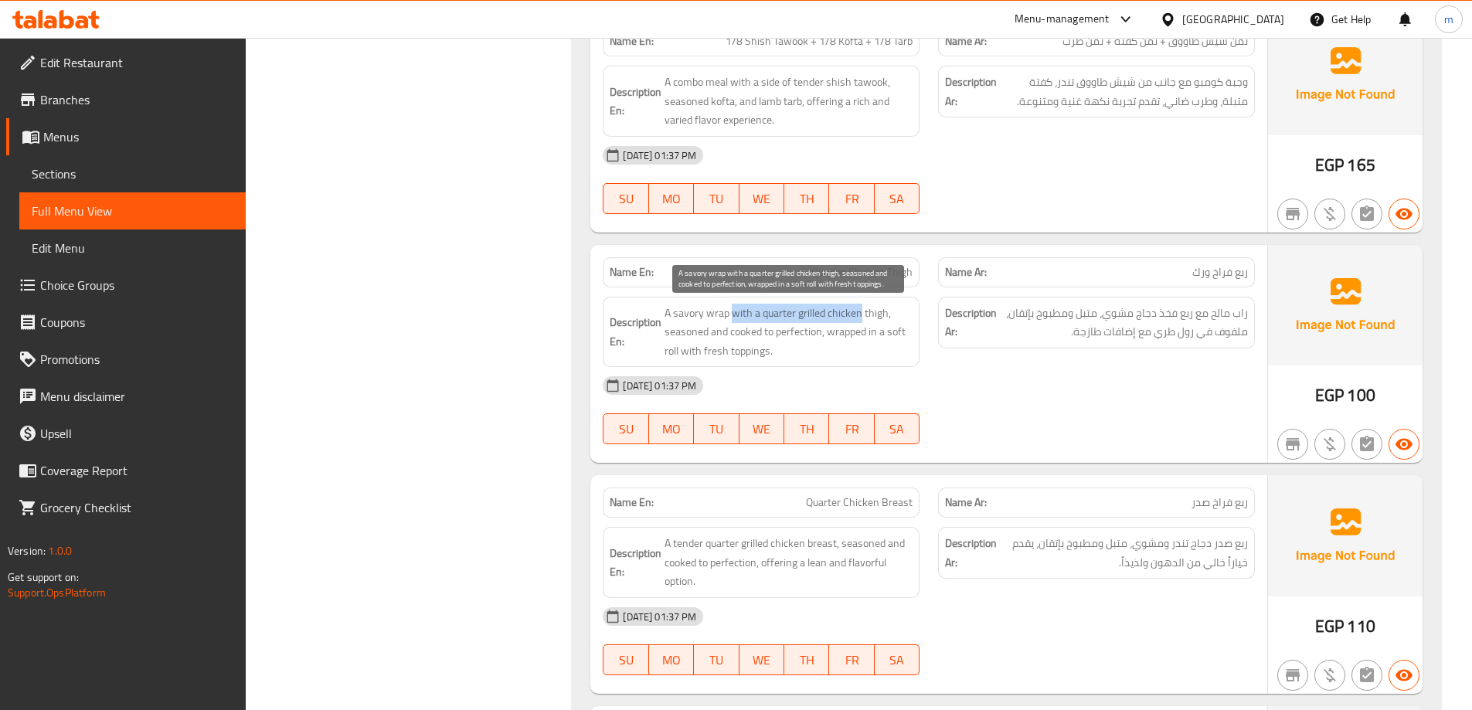
drag, startPoint x: 736, startPoint y: 314, endPoint x: 862, endPoint y: 314, distance: 125.9
click at [862, 314] on span "A savory wrap with a quarter grilled chicken thigh, seasoned and cooked to perf…" at bounding box center [788, 332] width 248 height 57
drag, startPoint x: 683, startPoint y: 330, endPoint x: 806, endPoint y: 326, distance: 122.9
click at [806, 326] on span "A savory wrap with a quarter grilled chicken thigh, seasoned and cooked to perf…" at bounding box center [788, 332] width 248 height 57
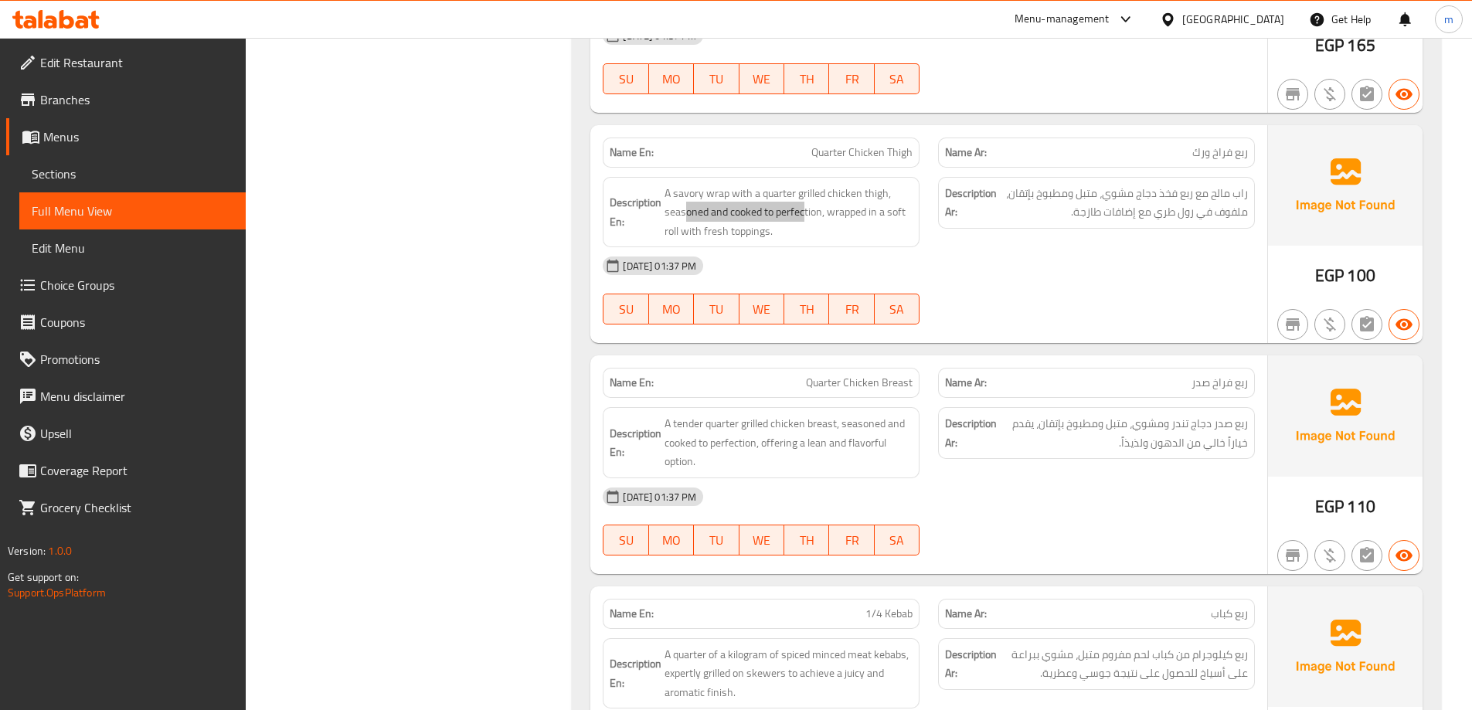
scroll to position [1468, 0]
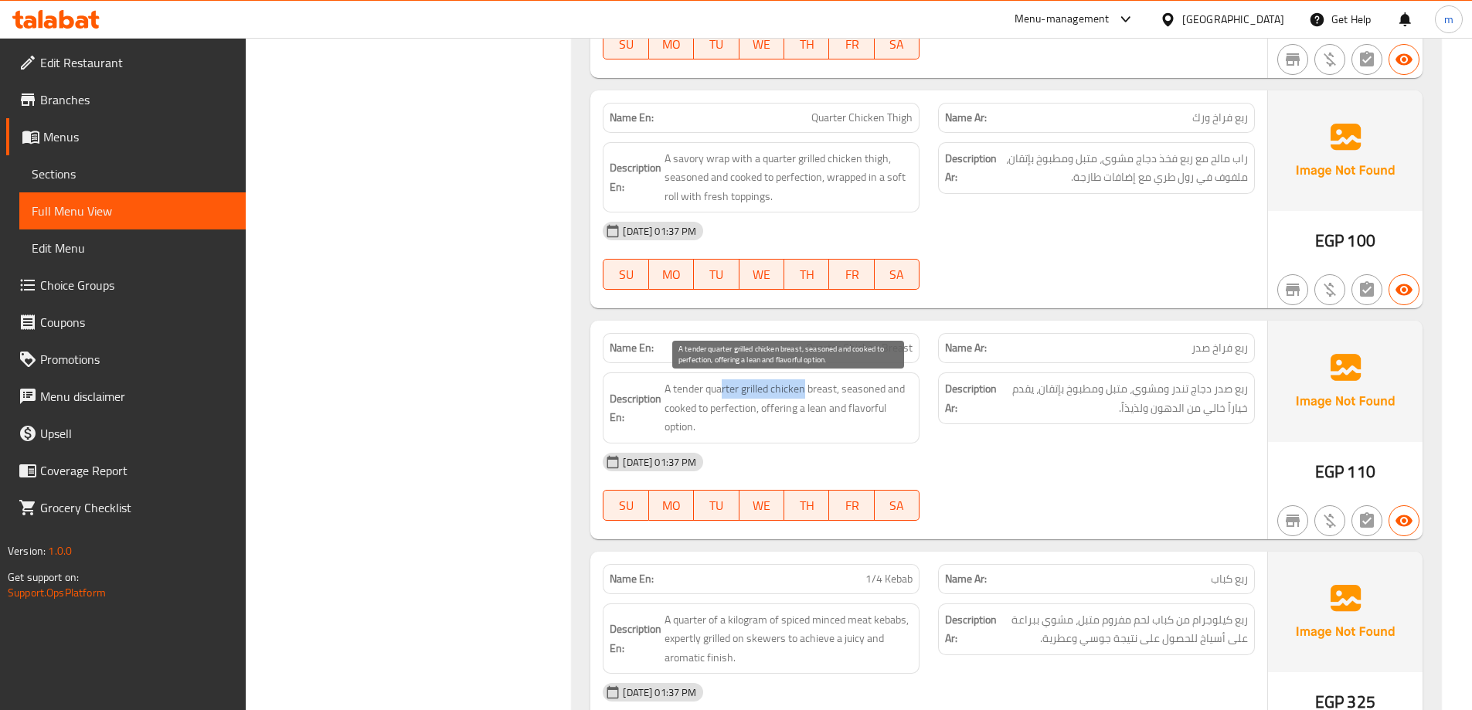
drag, startPoint x: 720, startPoint y: 395, endPoint x: 807, endPoint y: 389, distance: 86.7
click at [807, 389] on span "A tender quarter grilled chicken breast, seasoned and cooked to perfection, off…" at bounding box center [788, 407] width 248 height 57
drag, startPoint x: 841, startPoint y: 386, endPoint x: 755, endPoint y: 411, distance: 90.0
click at [755, 411] on span "A tender quarter grilled chicken breast, seasoned and cooked to perfection, off…" at bounding box center [788, 407] width 248 height 57
drag, startPoint x: 793, startPoint y: 403, endPoint x: 860, endPoint y: 422, distance: 69.0
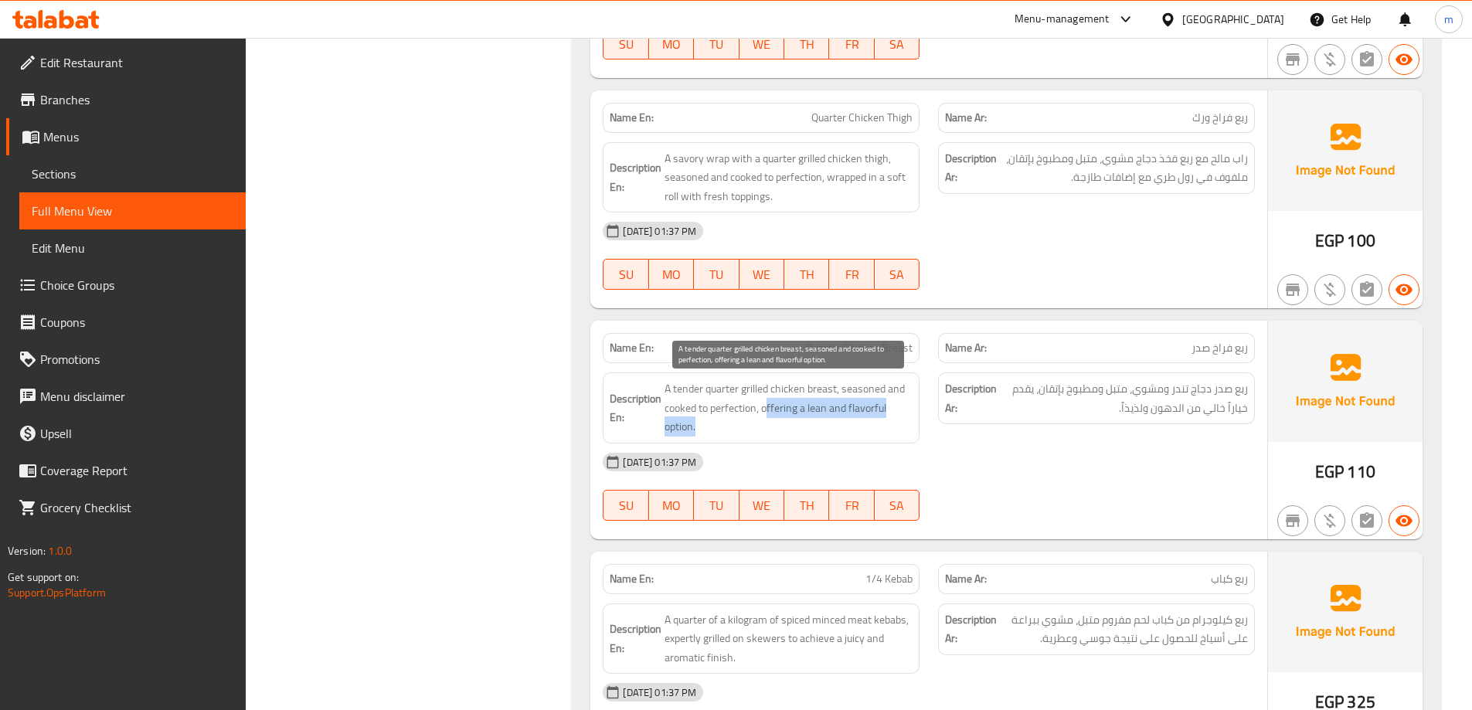
click at [860, 422] on span "A tender quarter grilled chicken breast, seasoned and cooked to perfection, off…" at bounding box center [788, 407] width 248 height 57
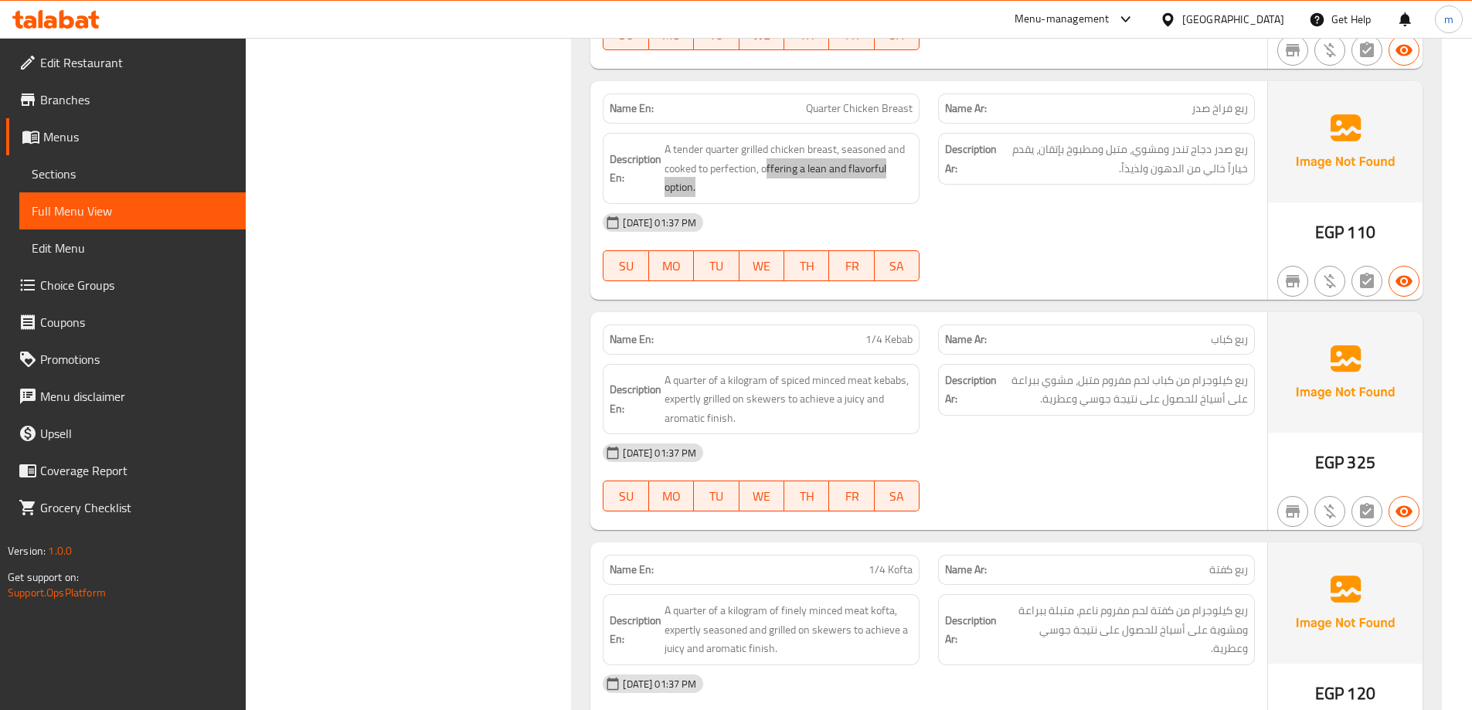
scroll to position [1777, 0]
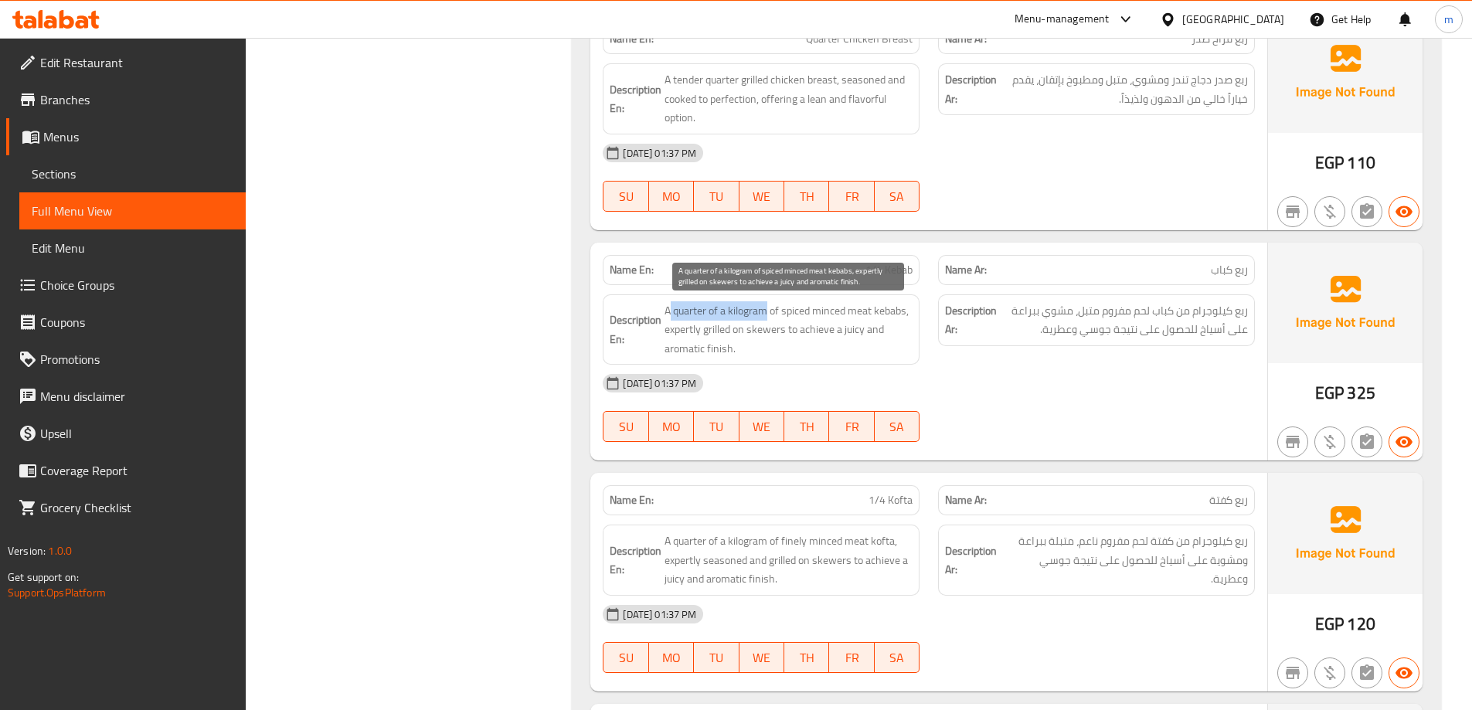
drag, startPoint x: 670, startPoint y: 308, endPoint x: 767, endPoint y: 311, distance: 97.4
click at [767, 311] on span "A quarter of a kilogram of spiced minced meat kebabs, expertly grilled on skewe…" at bounding box center [788, 329] width 248 height 57
drag, startPoint x: 770, startPoint y: 309, endPoint x: 906, endPoint y: 312, distance: 135.2
click at [906, 312] on span "A quarter of a kilogram of spiced minced meat kebabs, expertly grilled on skewe…" at bounding box center [788, 329] width 248 height 57
drag, startPoint x: 796, startPoint y: 330, endPoint x: 828, endPoint y: 331, distance: 32.5
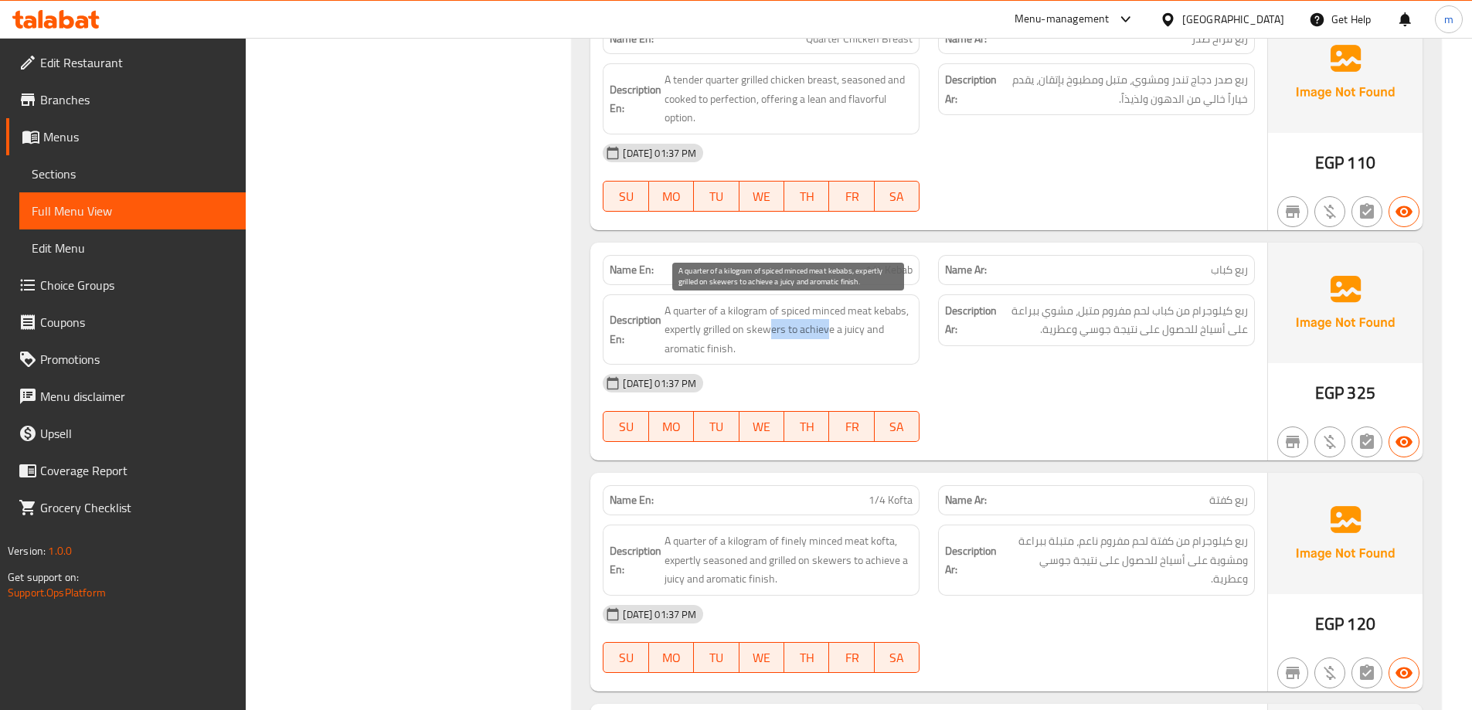
click at [828, 331] on span "A quarter of a kilogram of spiced minced meat kebabs, expertly grilled on skewe…" at bounding box center [788, 329] width 248 height 57
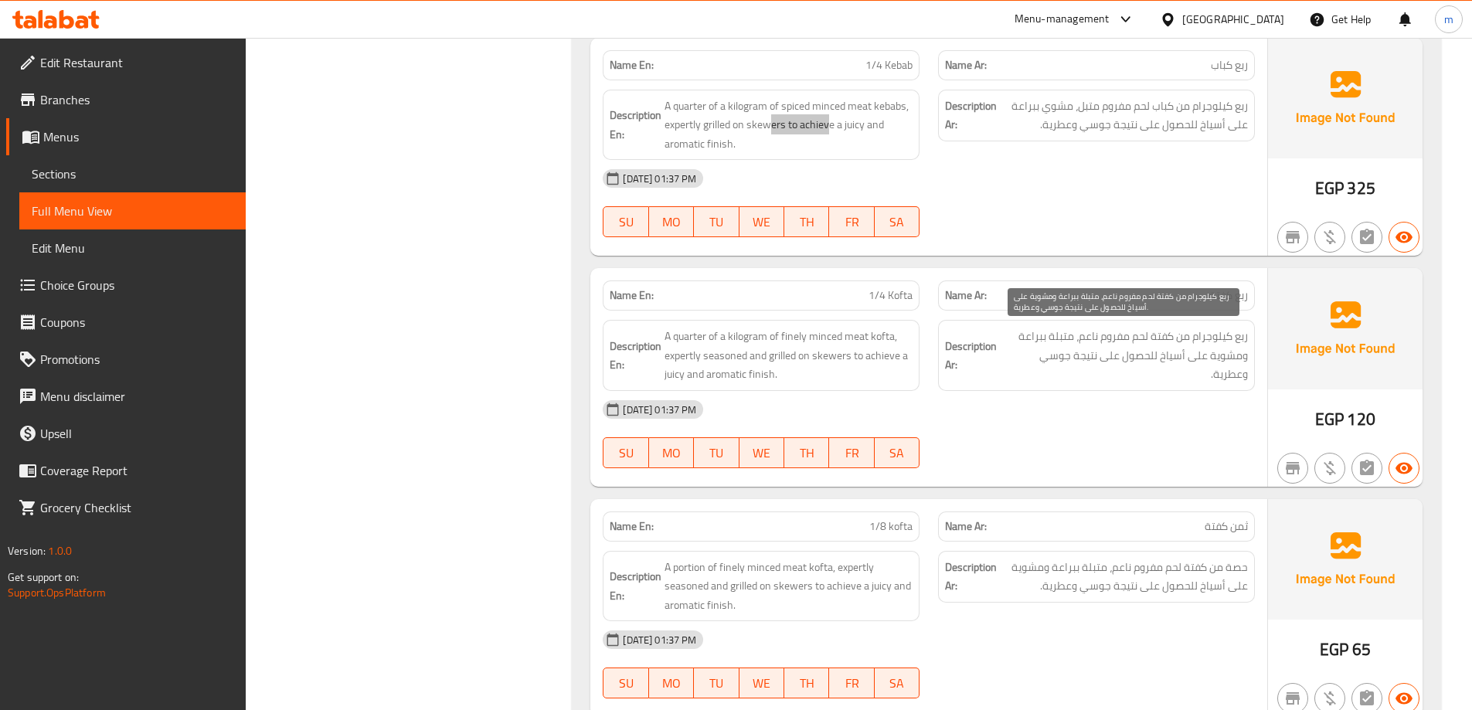
scroll to position [2009, 0]
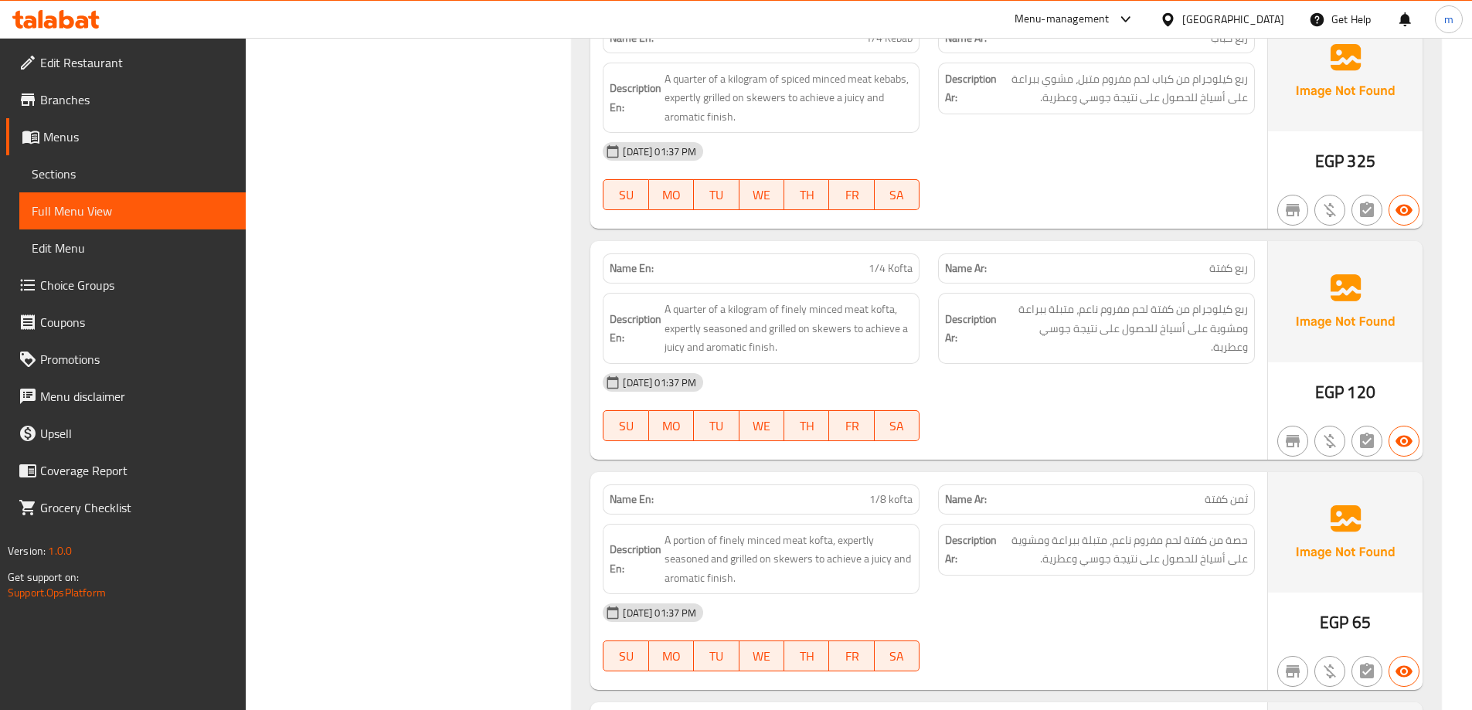
click at [1107, 376] on div "08-09-2025 01:37 PM" at bounding box center [928, 382] width 671 height 37
drag, startPoint x: 690, startPoint y: 308, endPoint x: 782, endPoint y: 308, distance: 91.9
click at [782, 308] on span "A quarter of a kilogram of finely minced meat kofta, expertly seasoned and gril…" at bounding box center [788, 328] width 248 height 57
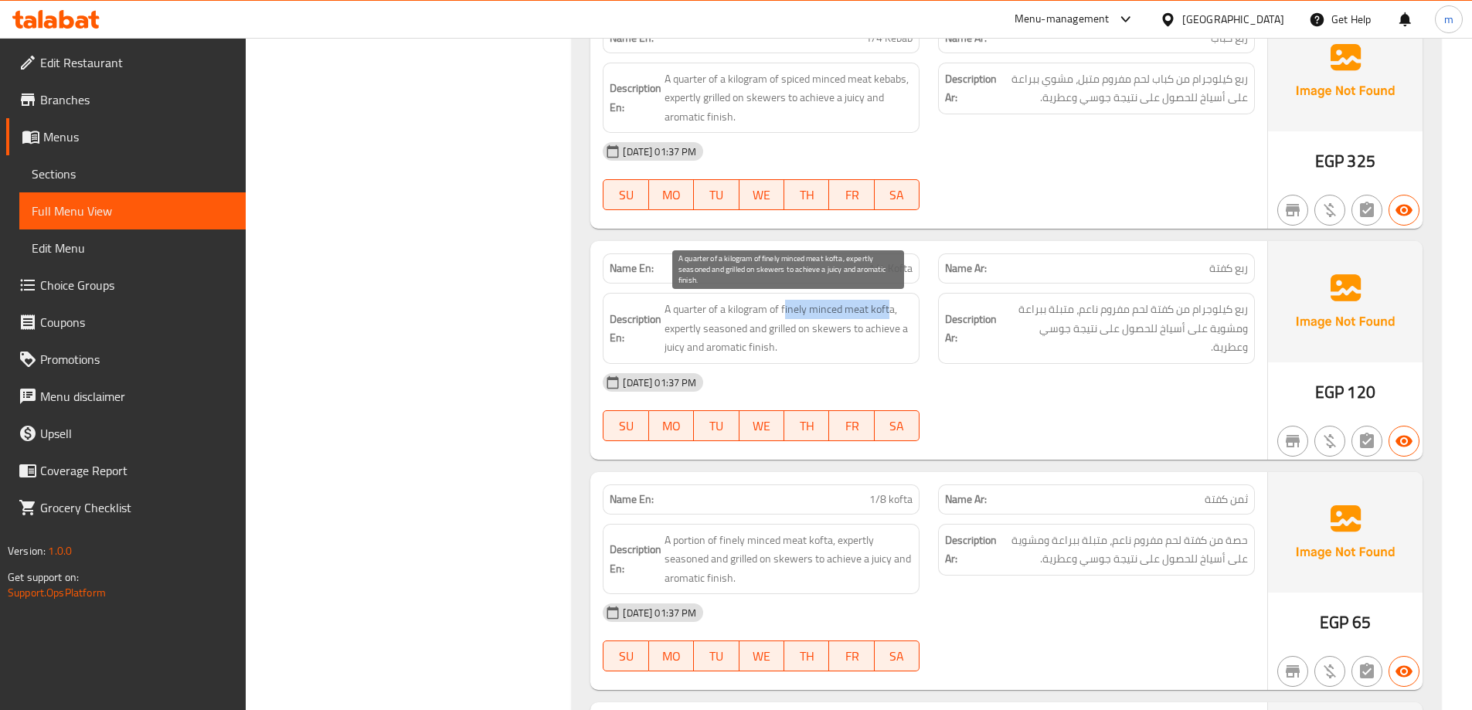
drag, startPoint x: 890, startPoint y: 304, endPoint x: 787, endPoint y: 314, distance: 103.9
click at [787, 314] on span "A quarter of a kilogram of finely minced meat kofta, expertly seasoned and gril…" at bounding box center [788, 328] width 248 height 57
drag, startPoint x: 664, startPoint y: 329, endPoint x: 901, endPoint y: 331, distance: 236.4
click at [901, 331] on span "A quarter of a kilogram of finely minced meat kofta, expertly seasoned and gril…" at bounding box center [788, 328] width 248 height 57
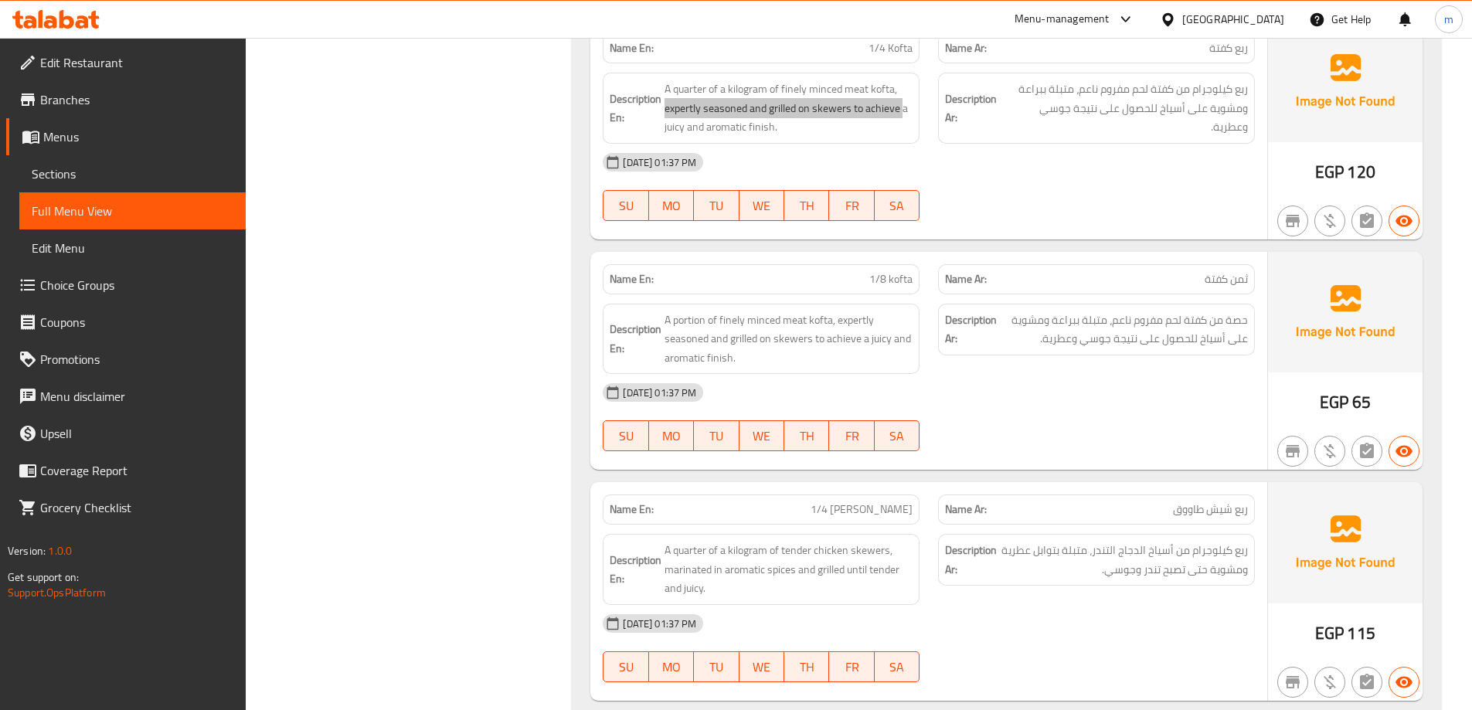
scroll to position [2241, 0]
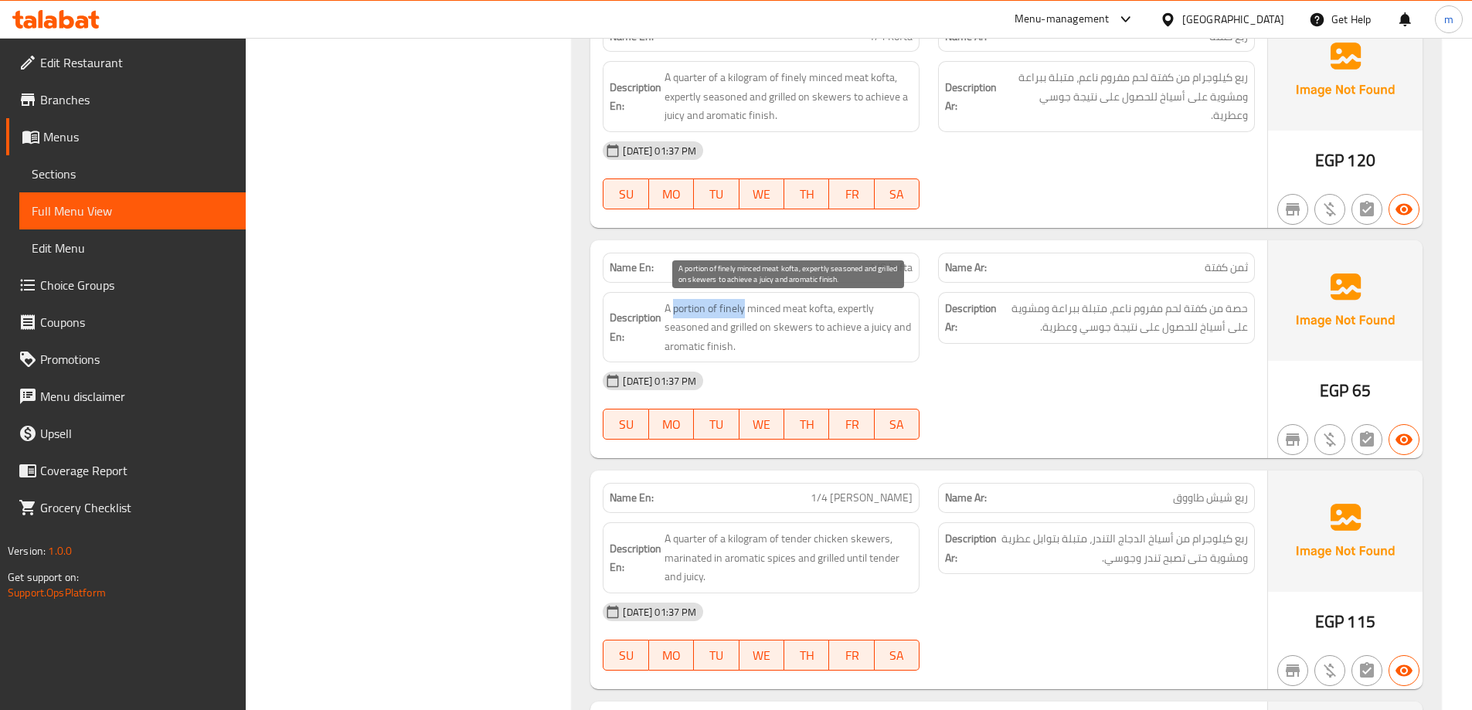
drag, startPoint x: 673, startPoint y: 309, endPoint x: 742, endPoint y: 308, distance: 69.5
click at [742, 308] on span "A portion of finely minced meat kofta, expertly seasoned and grilled on skewers…" at bounding box center [788, 327] width 248 height 57
drag, startPoint x: 826, startPoint y: 304, endPoint x: 713, endPoint y: 303, distance: 112.8
click at [713, 303] on span "A portion of finely minced meat kofta, expertly seasoned and grilled on skewers…" at bounding box center [788, 327] width 248 height 57
drag, startPoint x: 858, startPoint y: 296, endPoint x: 872, endPoint y: 320, distance: 27.7
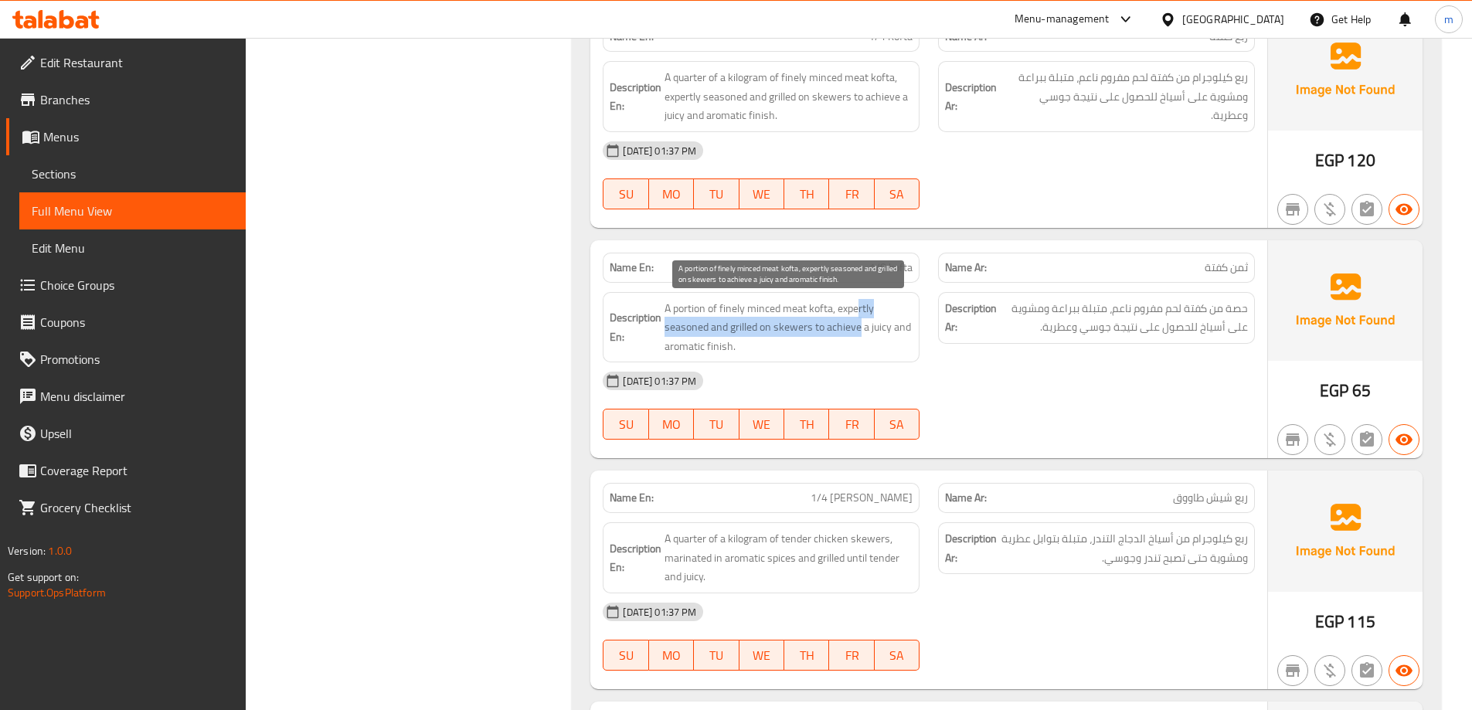
click at [858, 329] on div "Description En: A portion of finely minced meat kofta, expertly seasoned and gr…" at bounding box center [761, 327] width 317 height 71
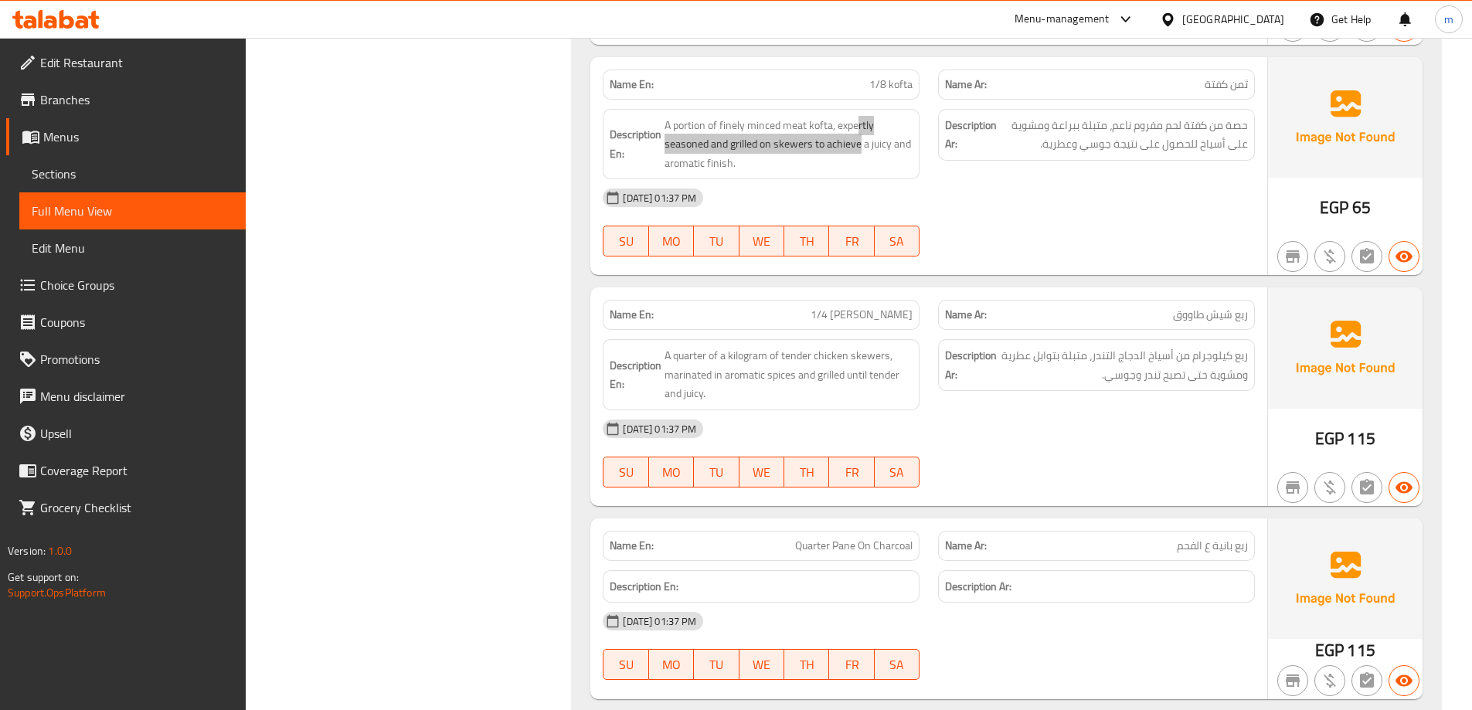
scroll to position [2472, 0]
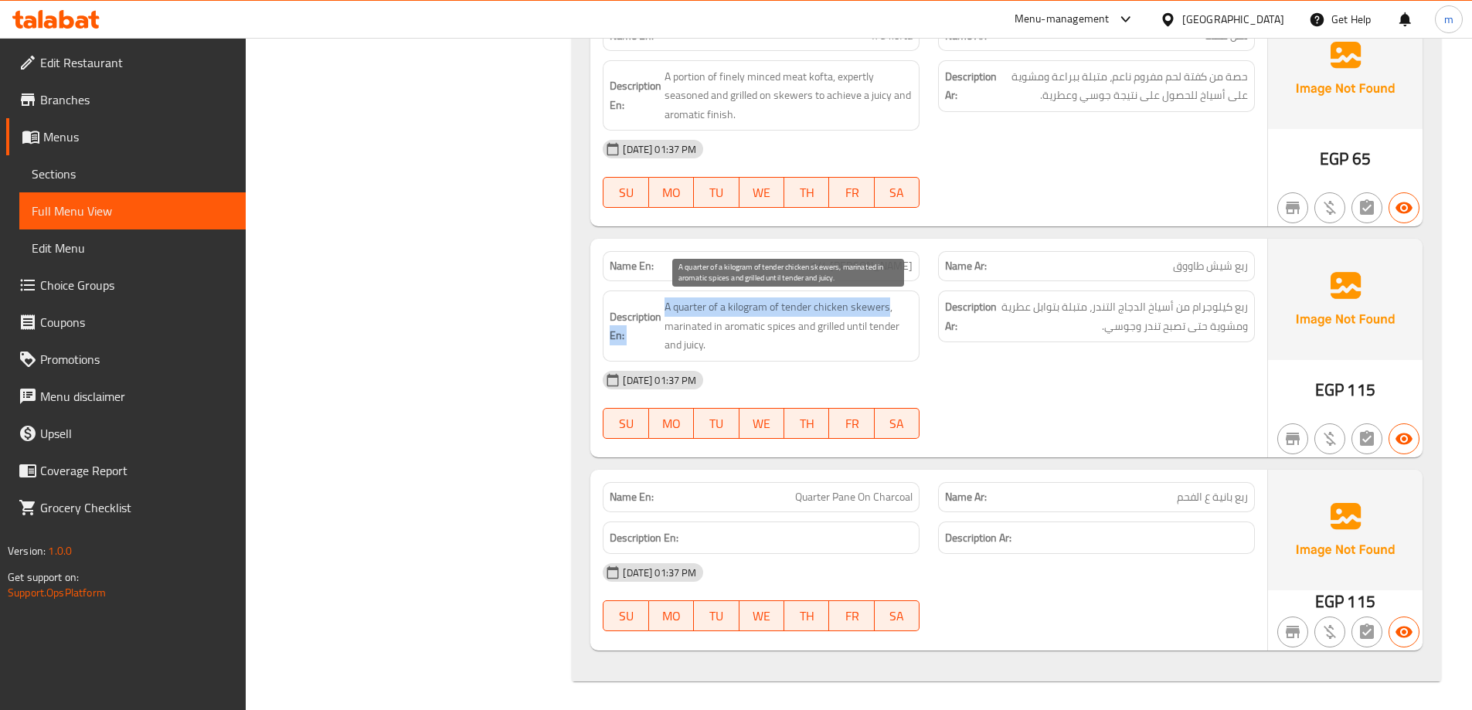
drag, startPoint x: 659, startPoint y: 306, endPoint x: 887, endPoint y: 311, distance: 228.0
click at [887, 311] on h6 "Description En: A quarter of a kilogram of tender chicken skewers, marinated in…" at bounding box center [761, 325] width 303 height 57
drag, startPoint x: 672, startPoint y: 328, endPoint x: 908, endPoint y: 348, distance: 236.5
click at [908, 348] on span "A quarter of a kilogram of tender chicken skewers, marinated in aromatic spices…" at bounding box center [788, 325] width 248 height 57
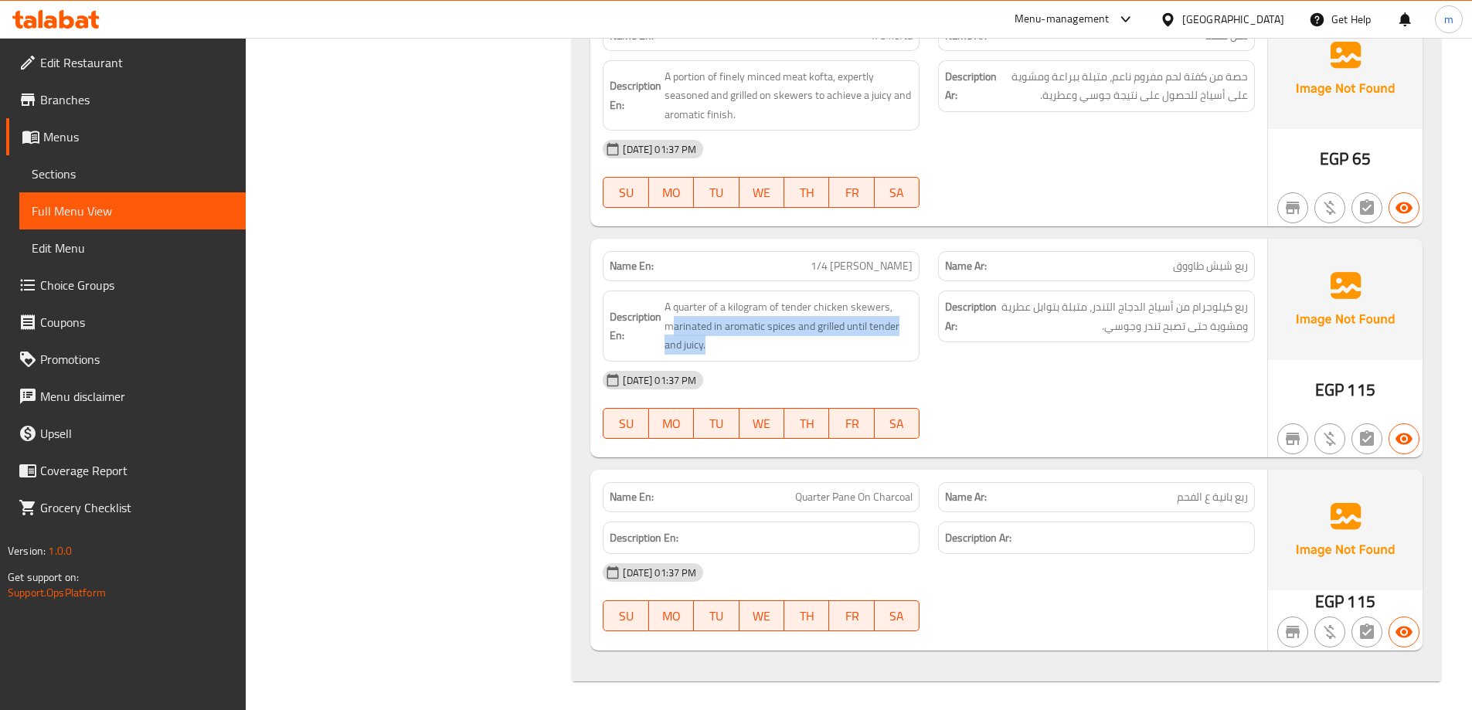
scroll to position [2475, 0]
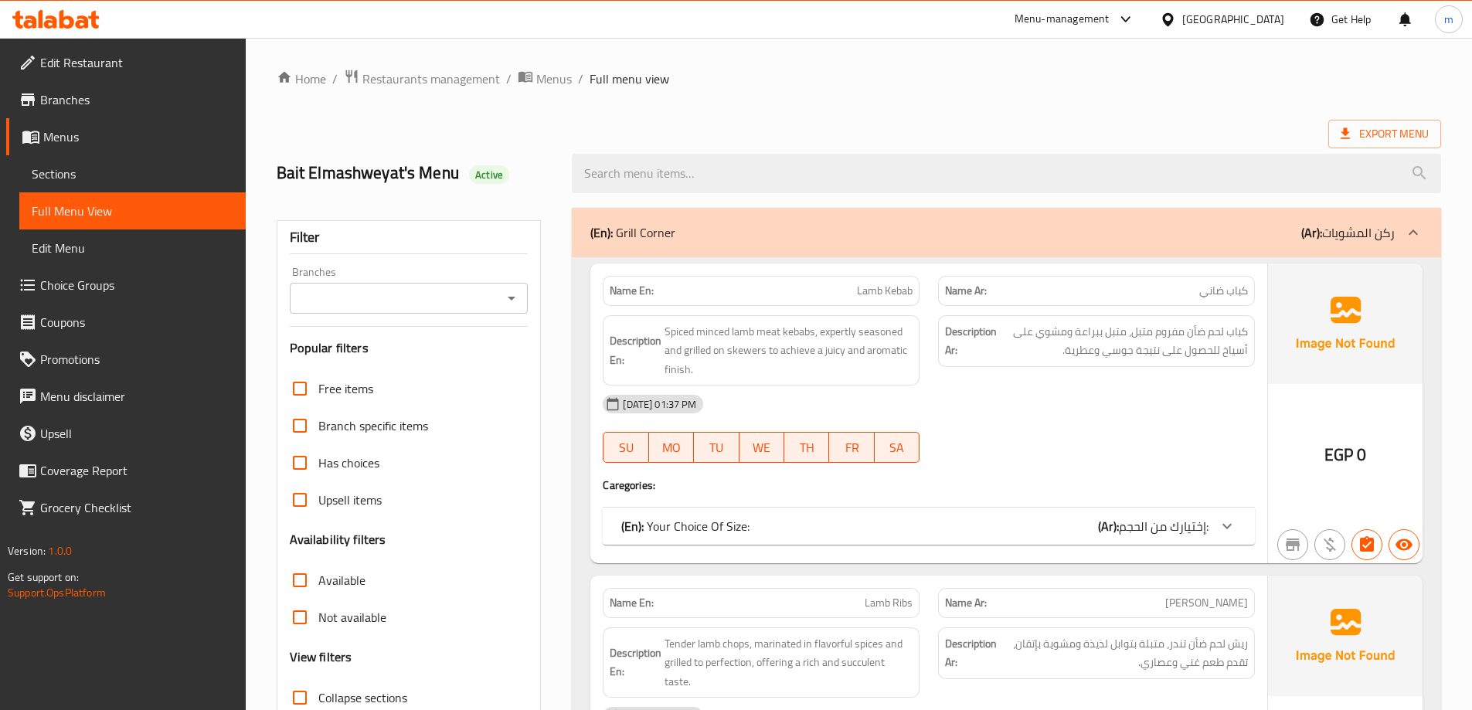
click at [121, 168] on span "Sections" at bounding box center [133, 174] width 202 height 19
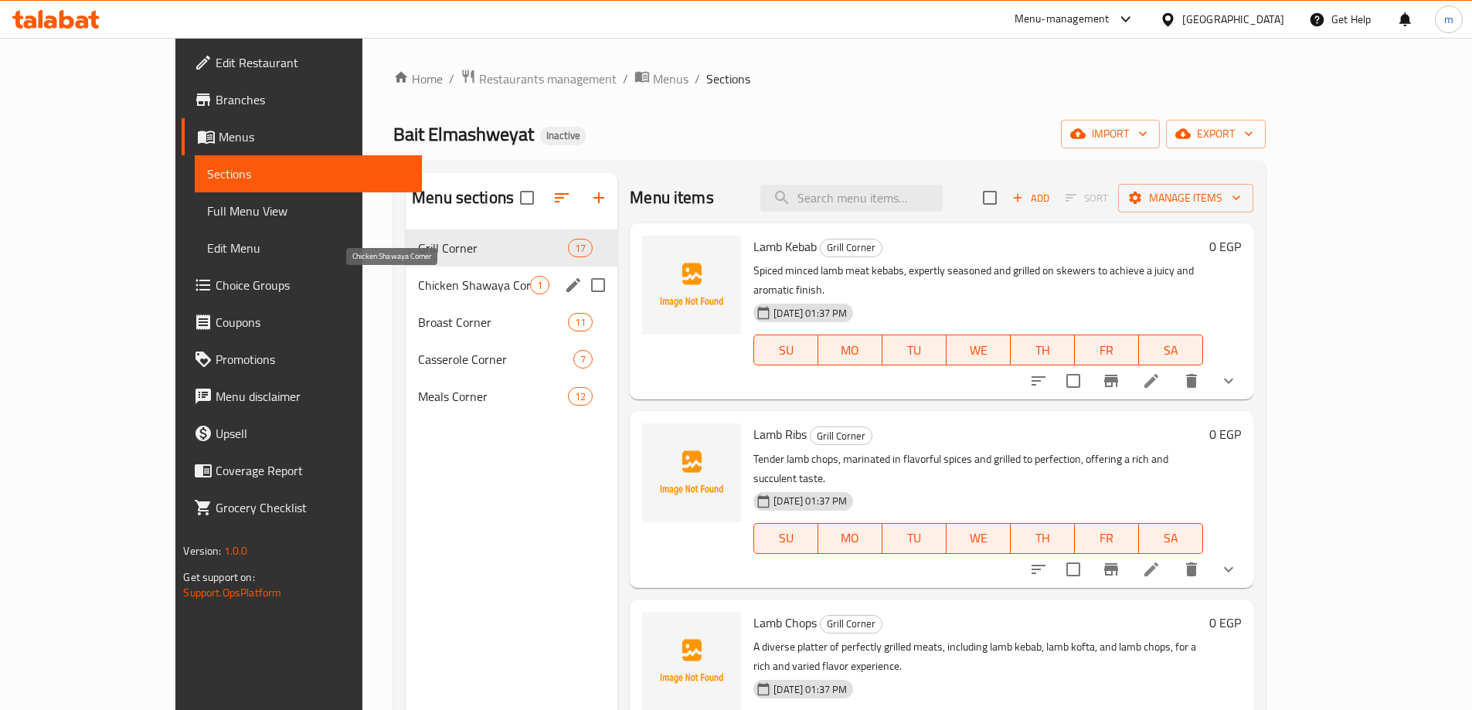
click at [418, 288] on span "Chicken Shawaya Corner" at bounding box center [474, 285] width 112 height 19
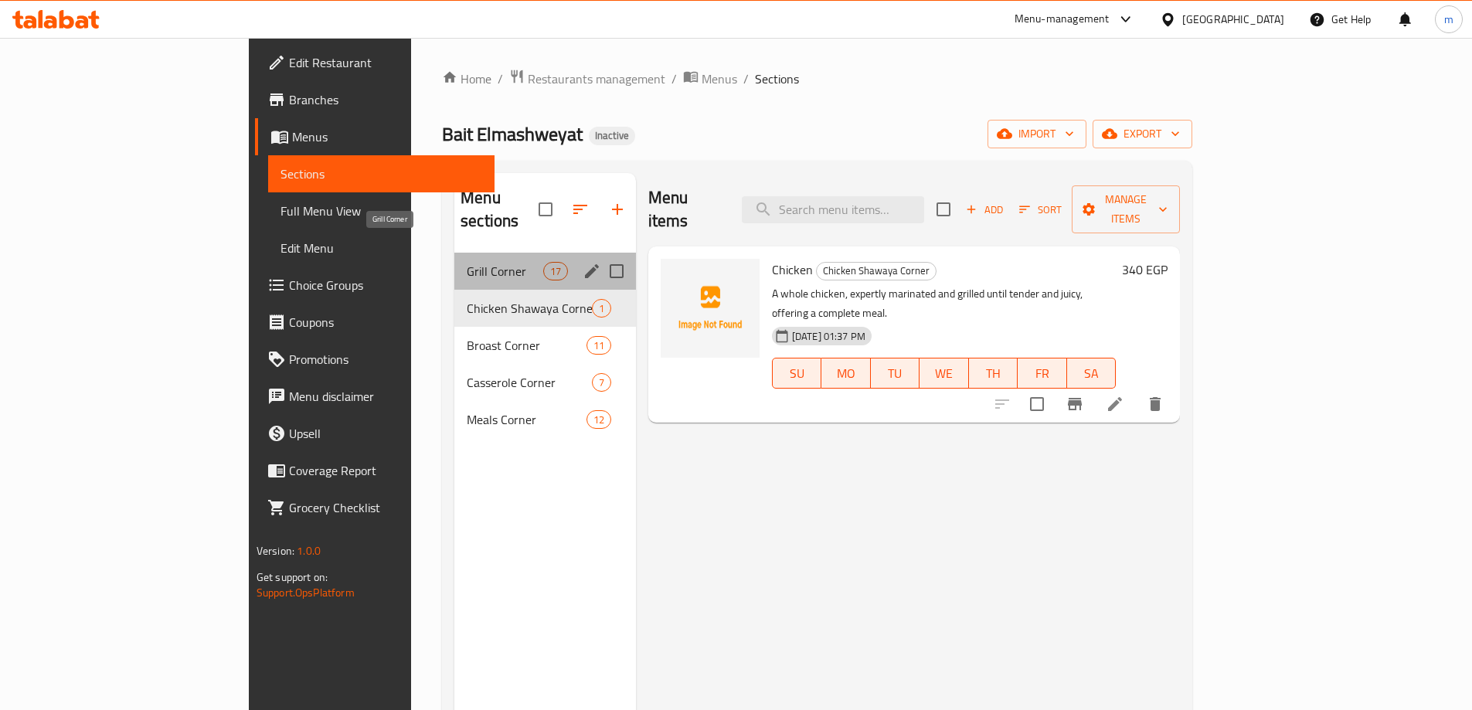
click at [467, 262] on span "Grill Corner" at bounding box center [505, 271] width 76 height 19
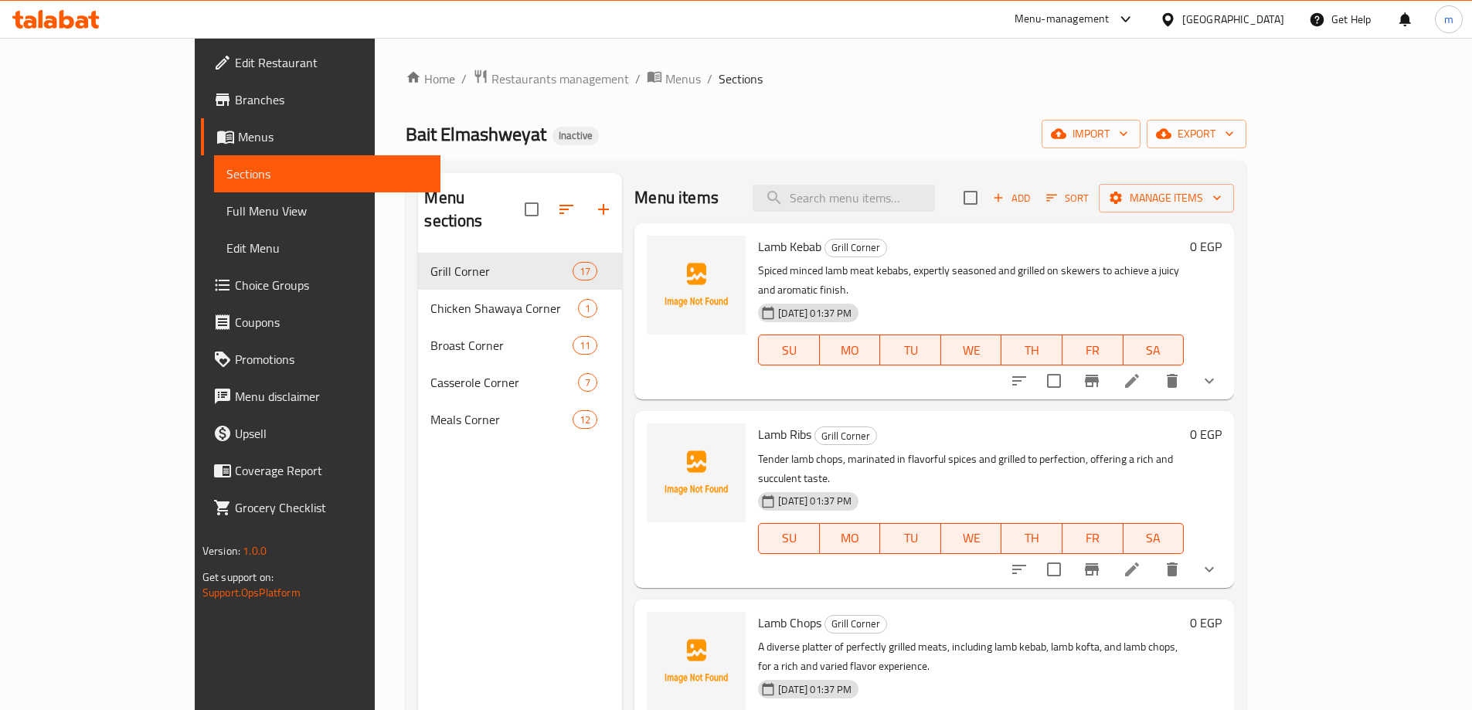
scroll to position [77, 0]
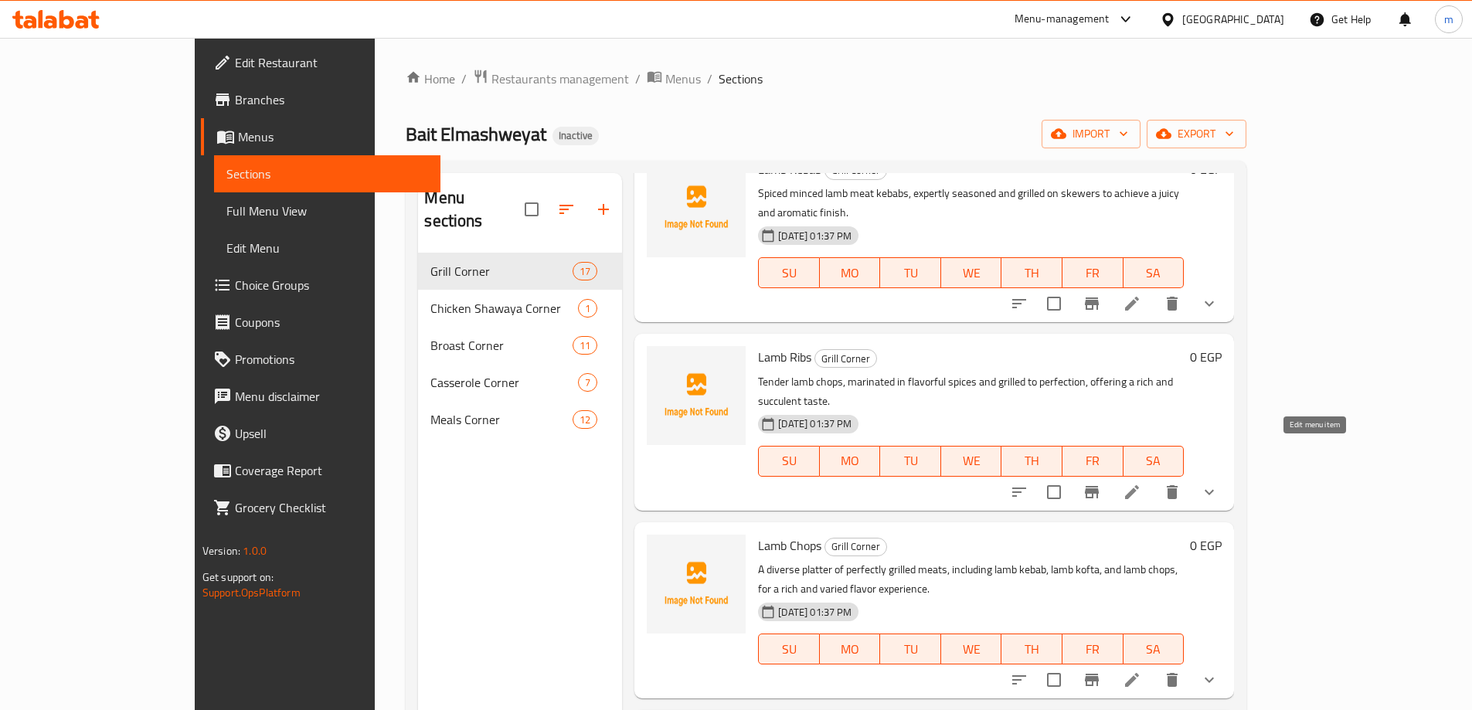
click at [1141, 483] on icon at bounding box center [1132, 492] width 19 height 19
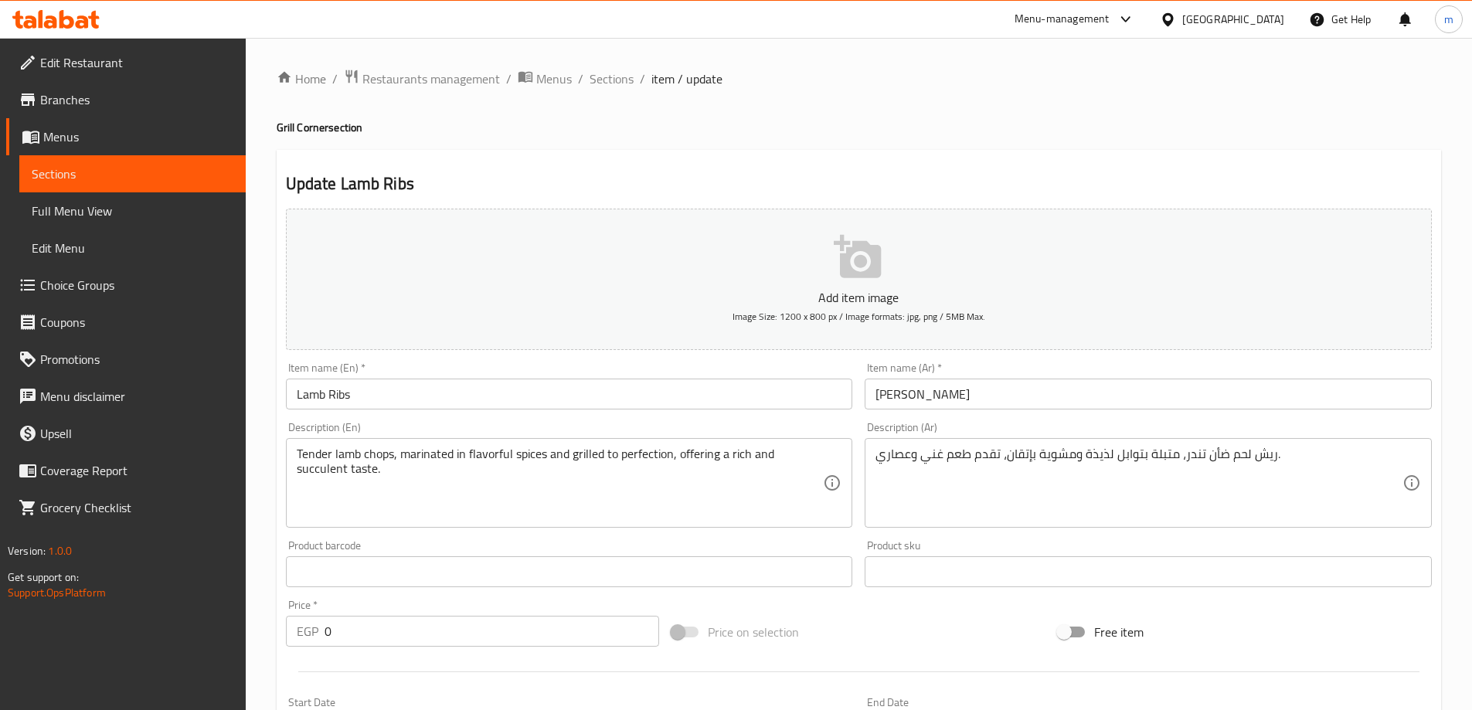
click at [471, 382] on input "Lamb Ribs" at bounding box center [569, 394] width 567 height 31
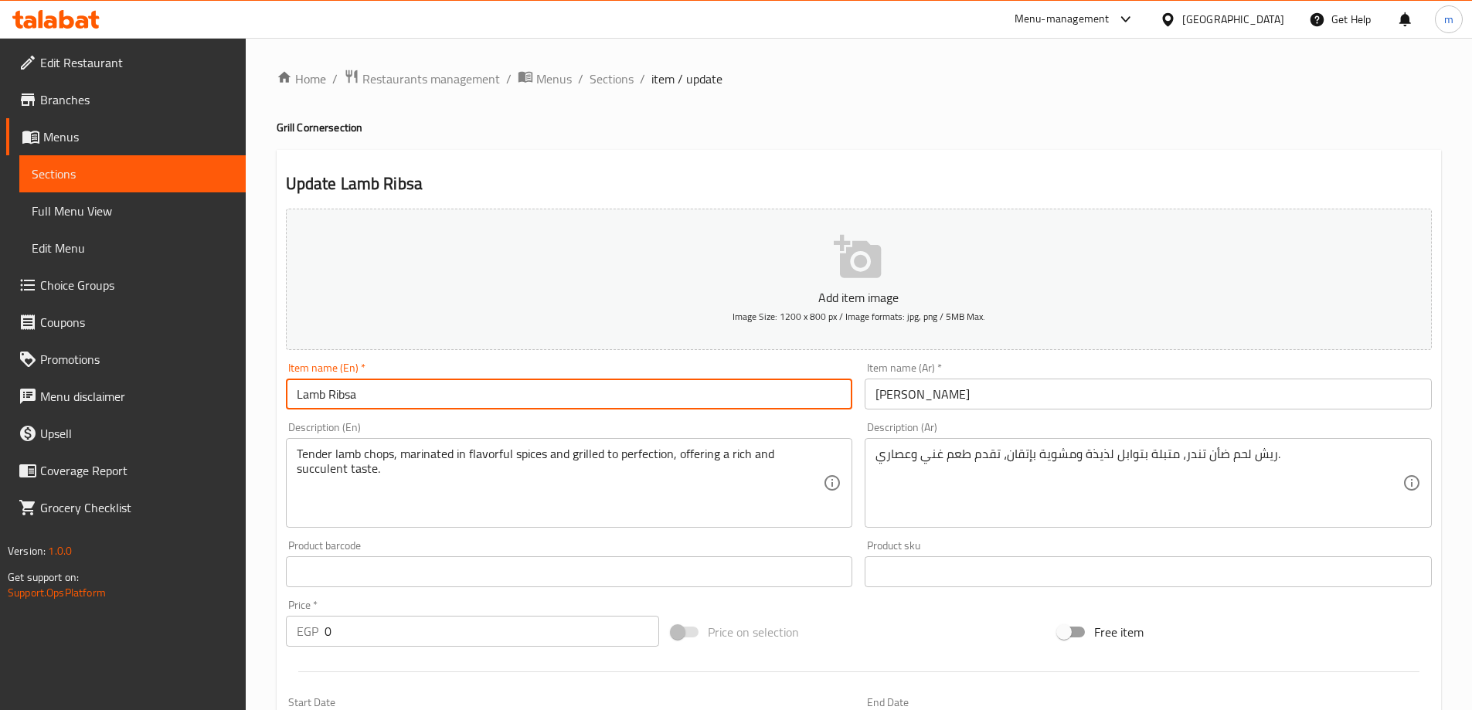
paste input "Lamb Chops"
paste input "text"
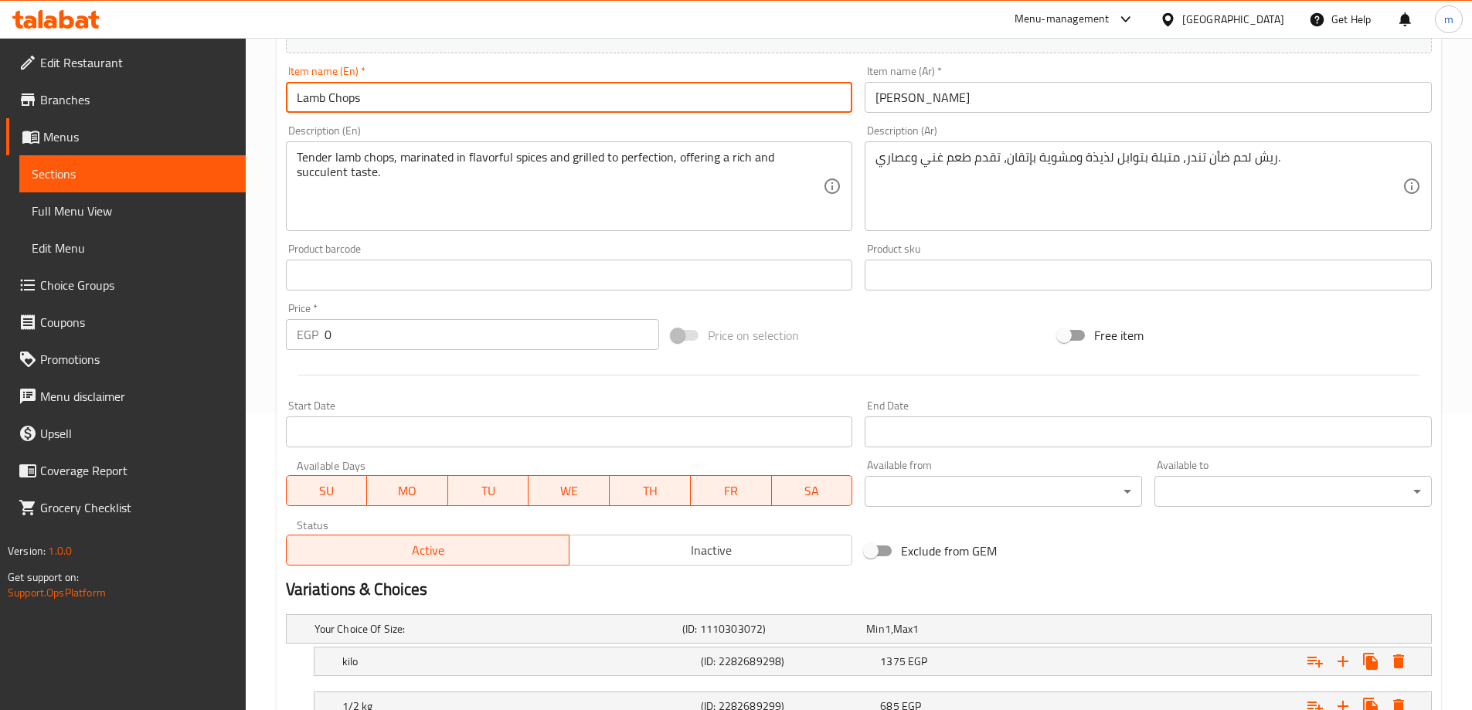
scroll to position [461, 0]
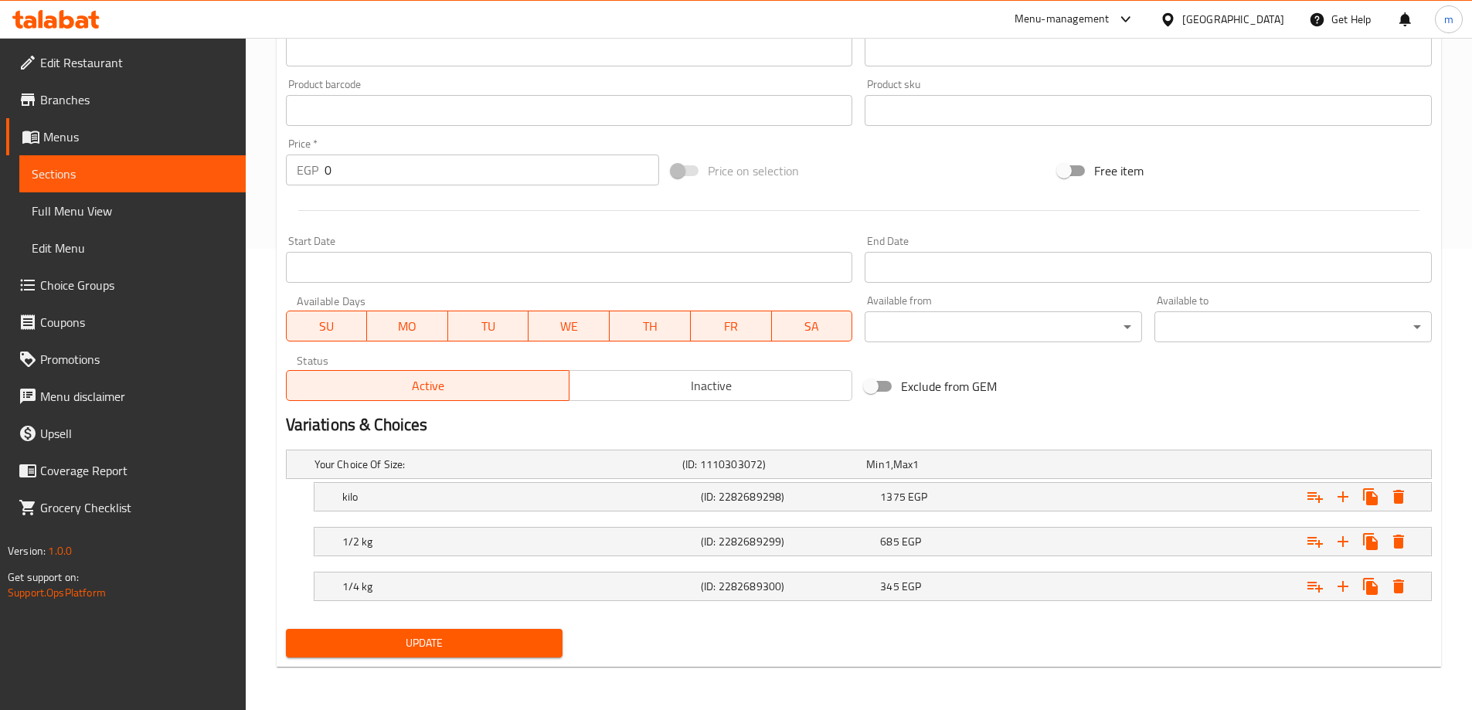
type input "Lamb Chops"
click at [492, 632] on button "Update" at bounding box center [424, 643] width 277 height 29
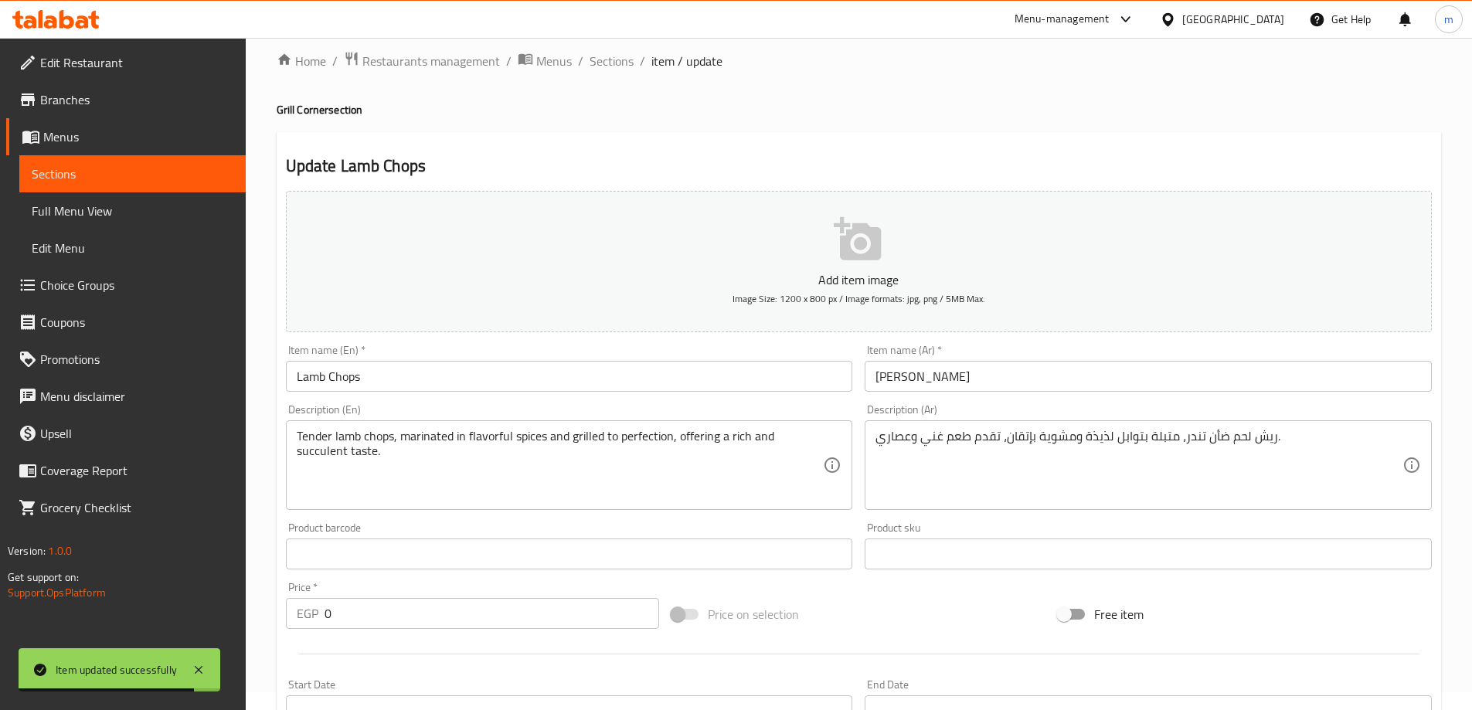
scroll to position [0, 0]
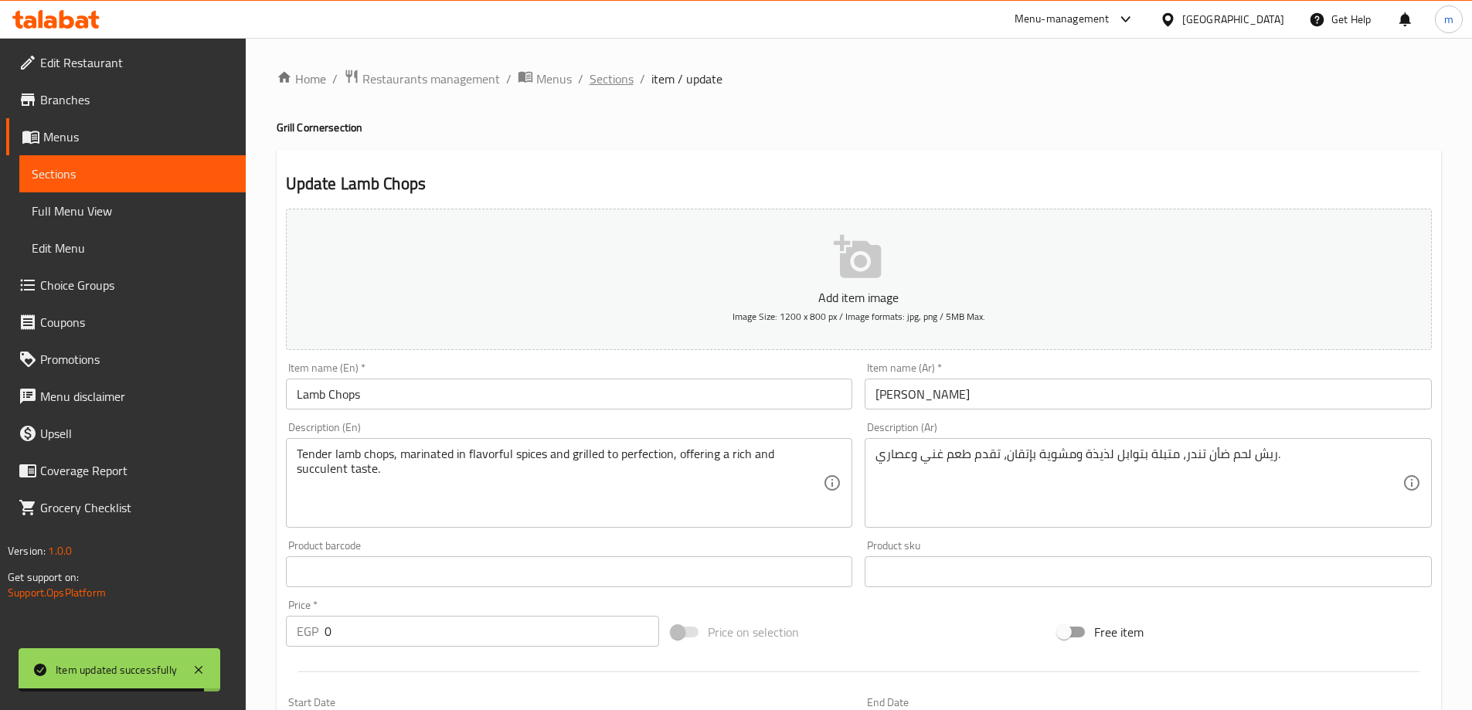
click at [607, 86] on span "Sections" at bounding box center [612, 79] width 44 height 19
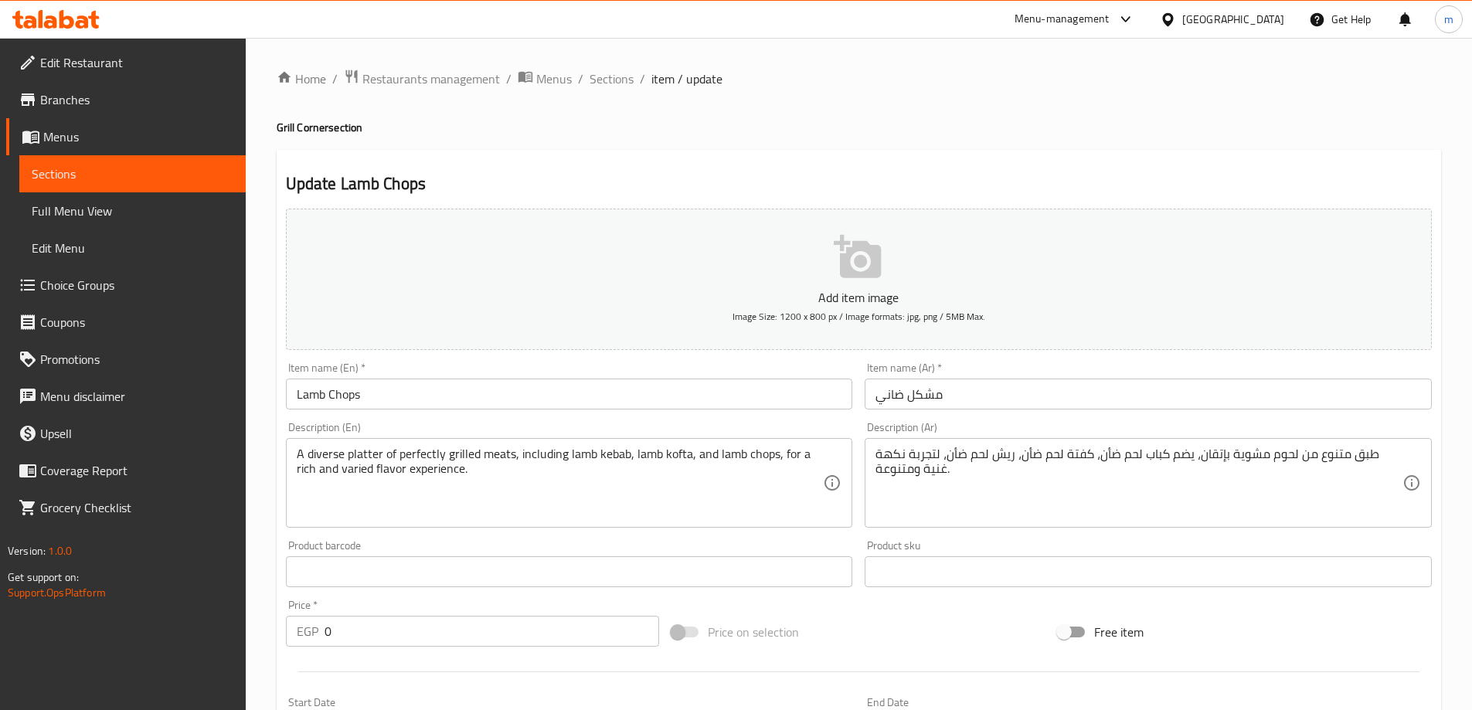
click at [477, 396] on input "Lamb Chops" at bounding box center [569, 394] width 567 height 31
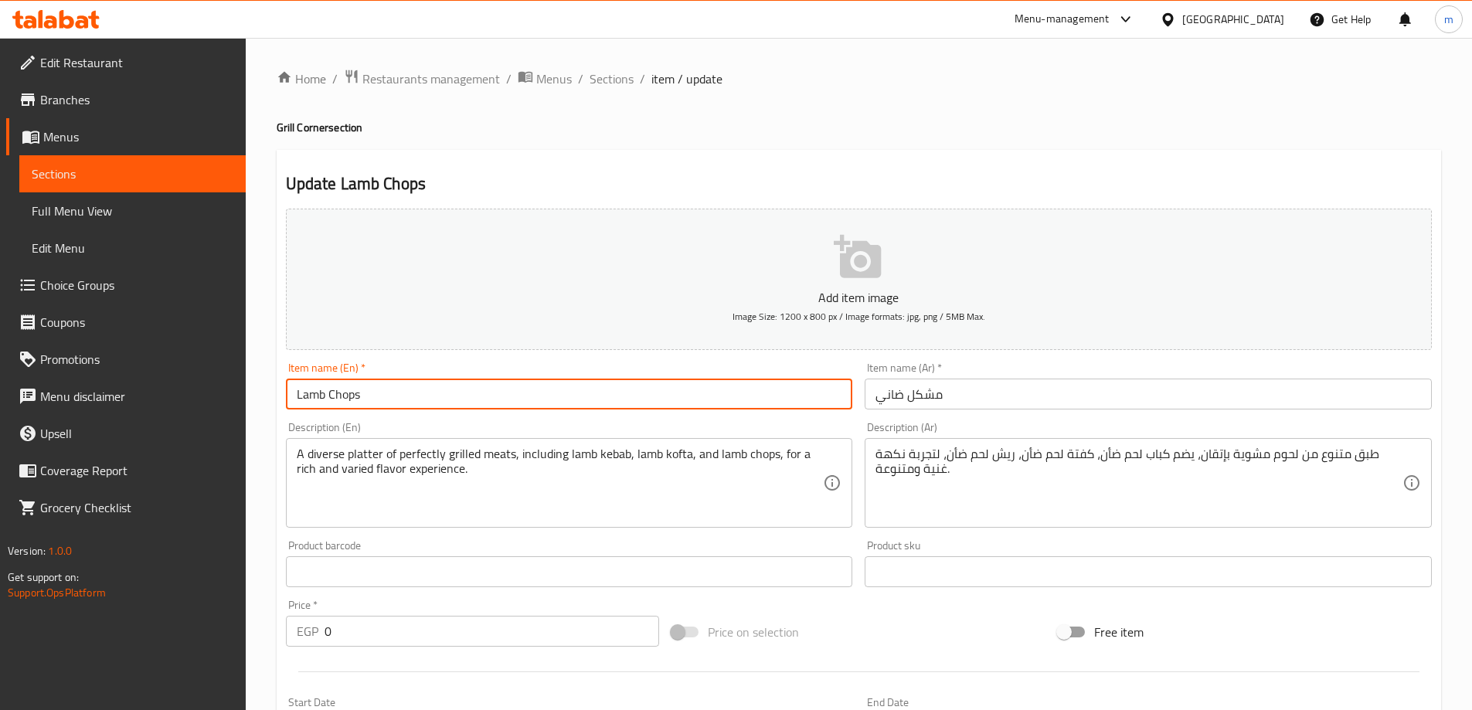
click at [477, 396] on input "Lamb Chops" at bounding box center [569, 394] width 567 height 31
type input "Lamb Mix"
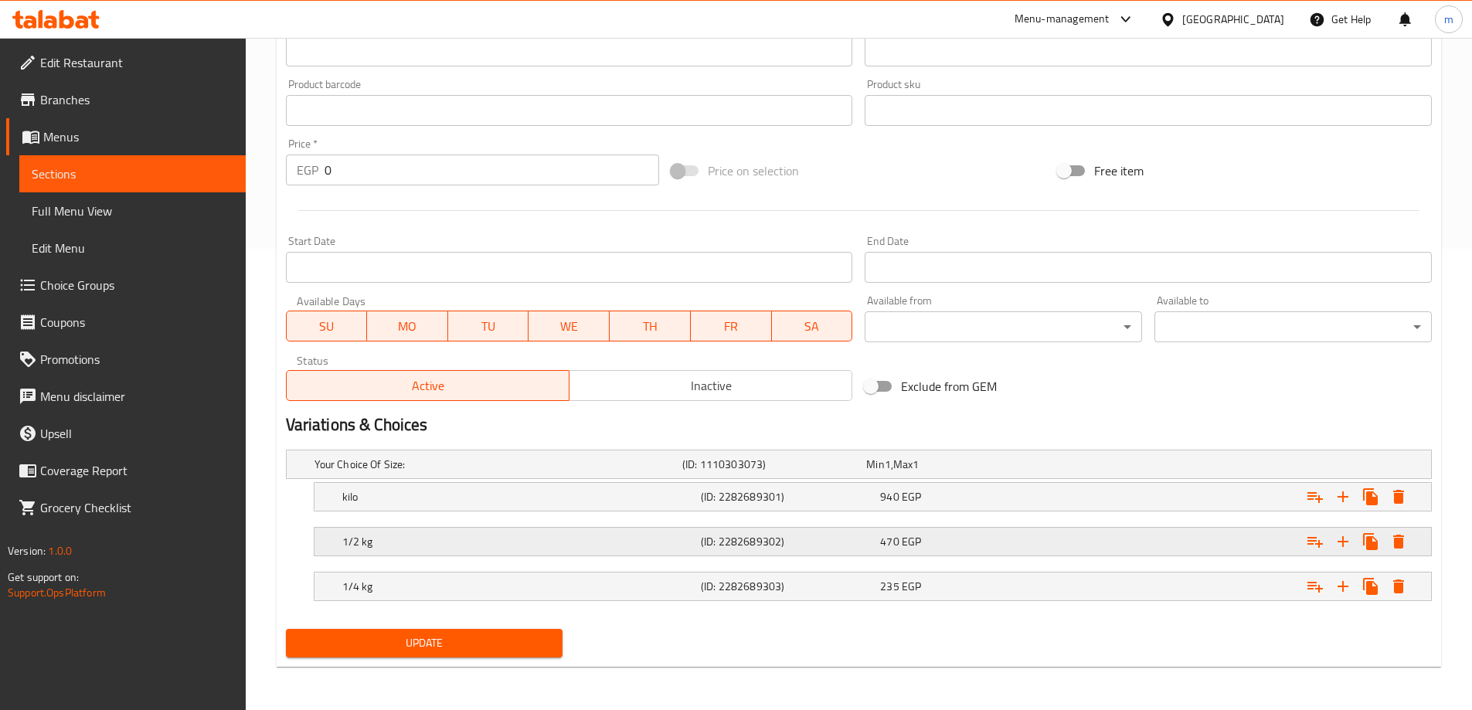
drag, startPoint x: 509, startPoint y: 641, endPoint x: 514, endPoint y: 536, distance: 104.4
click at [510, 627] on div "Update" at bounding box center [425, 643] width 290 height 41
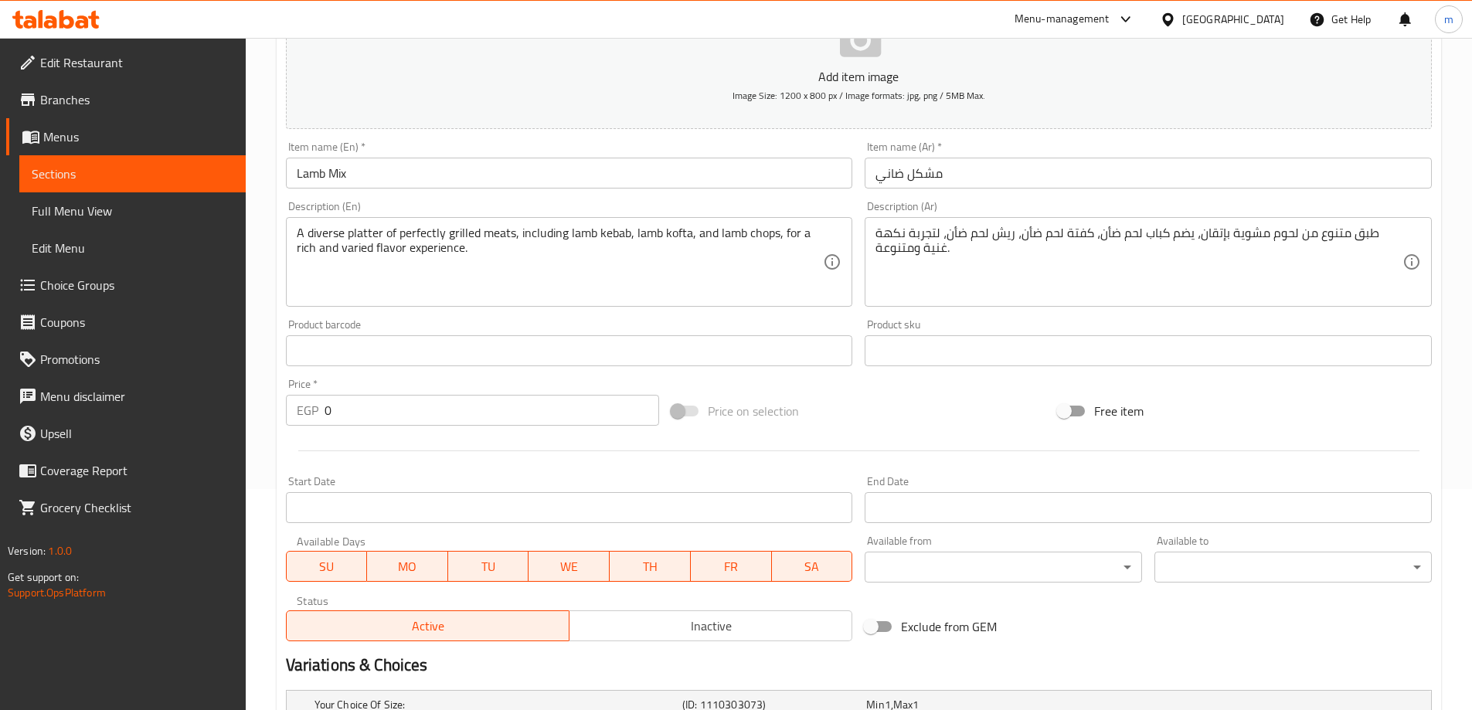
scroll to position [461, 0]
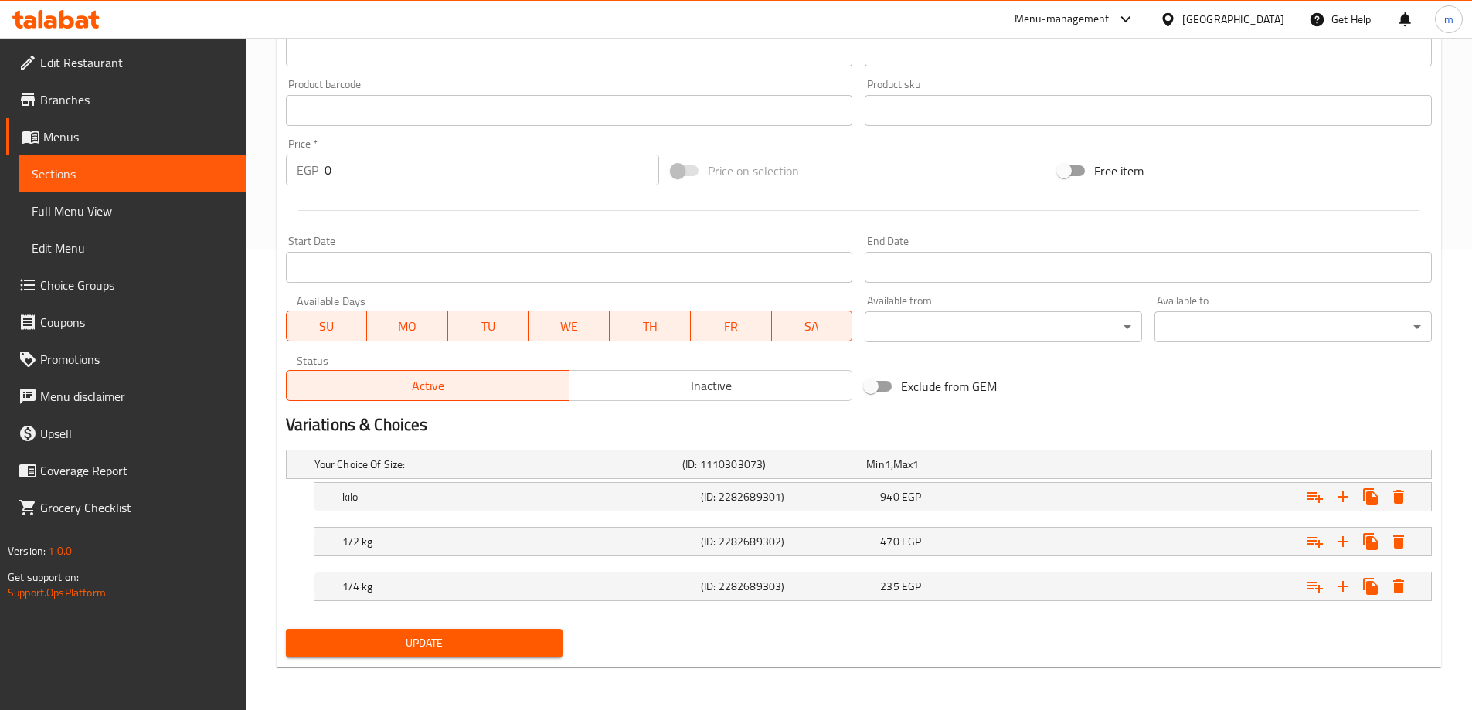
click at [486, 641] on span "Update" at bounding box center [424, 643] width 253 height 19
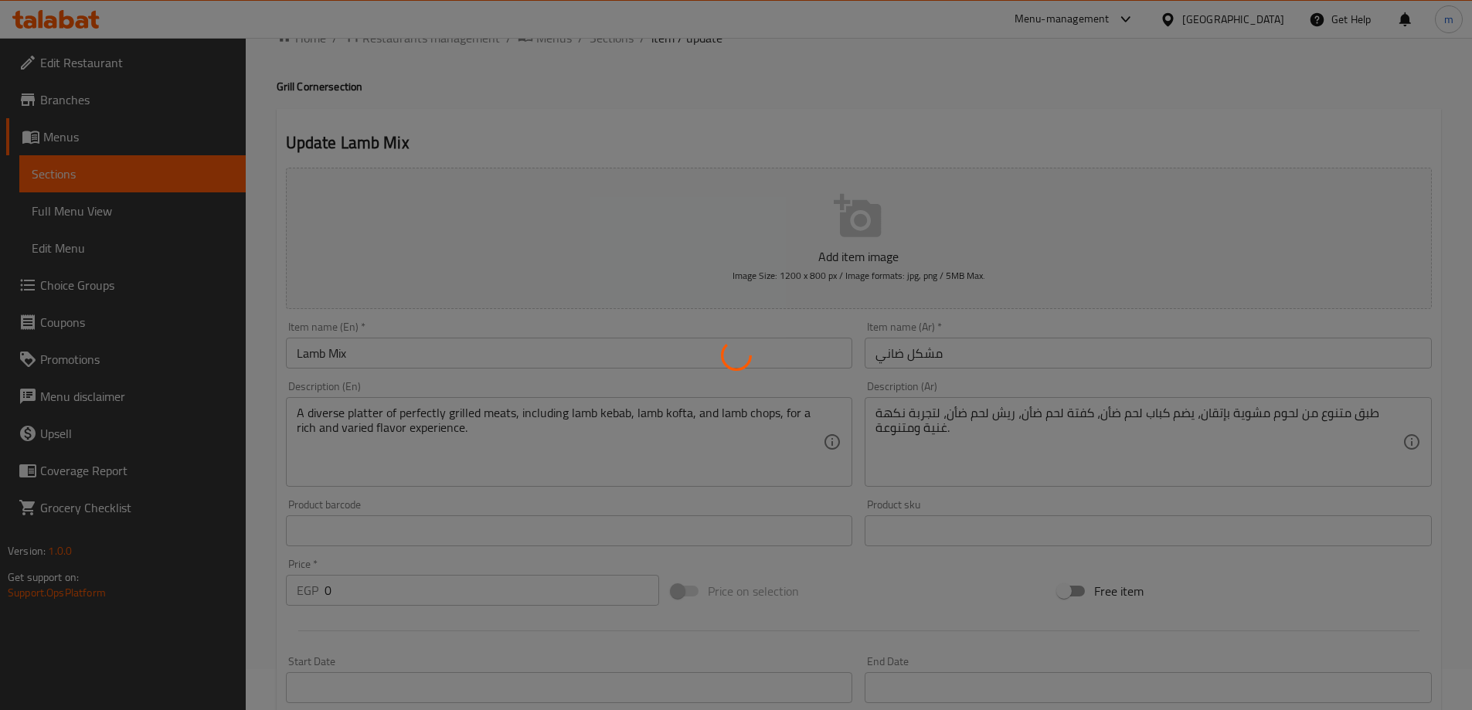
scroll to position [0, 0]
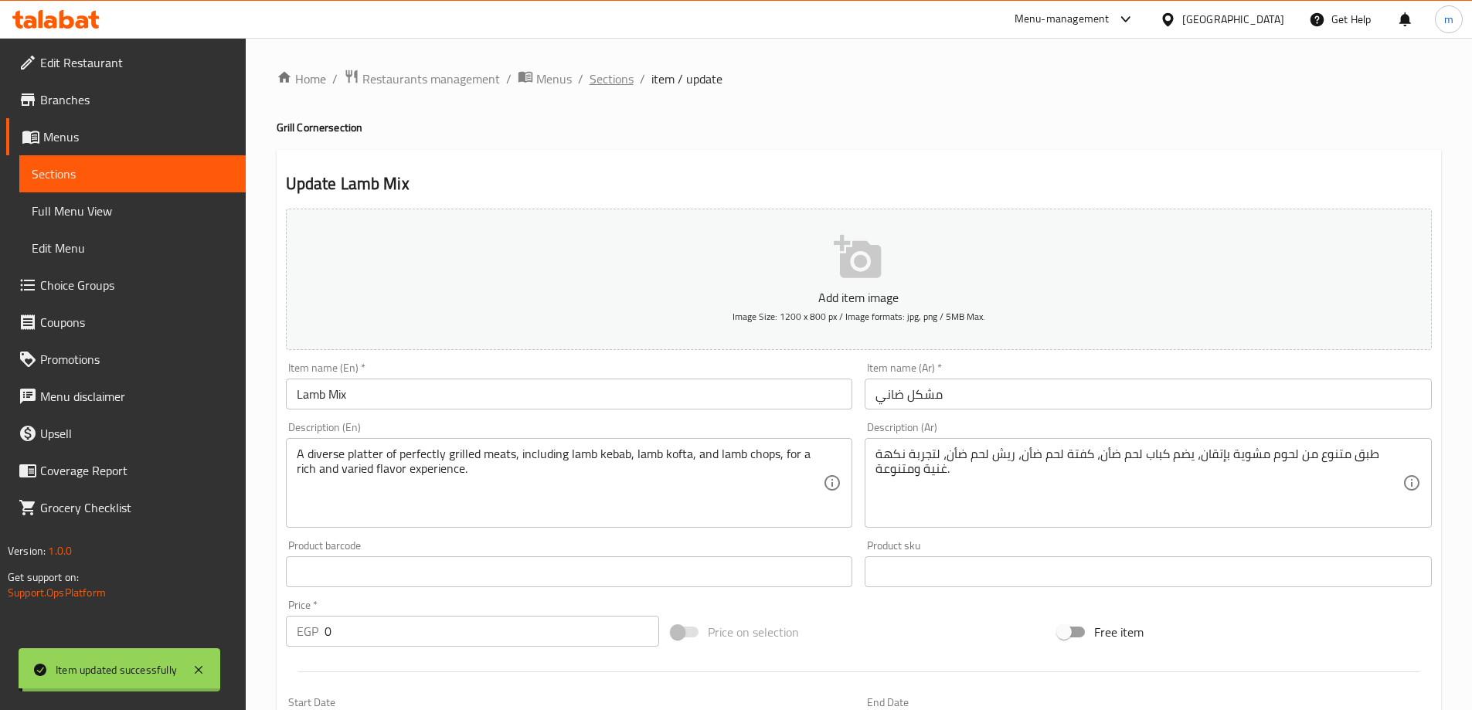
click at [609, 78] on span "Sections" at bounding box center [612, 79] width 44 height 19
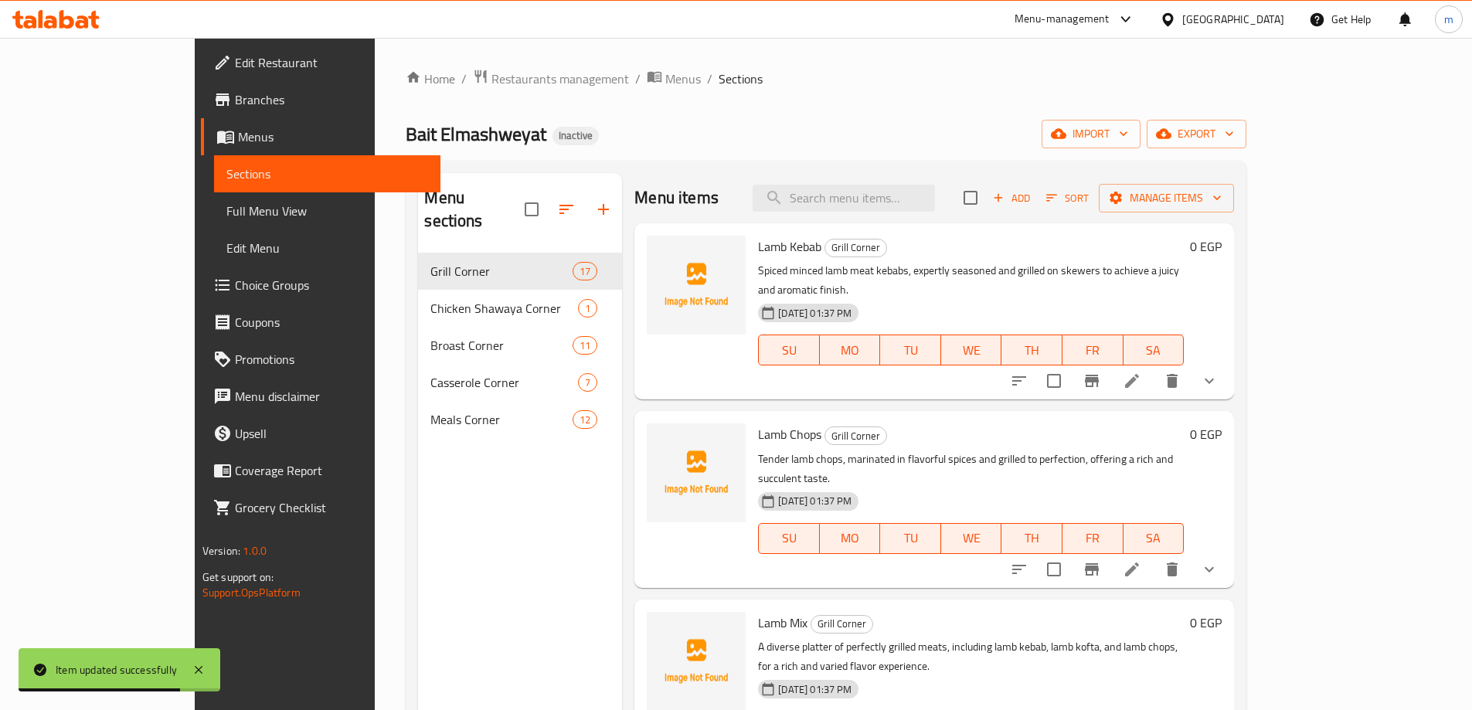
scroll to position [708, 0]
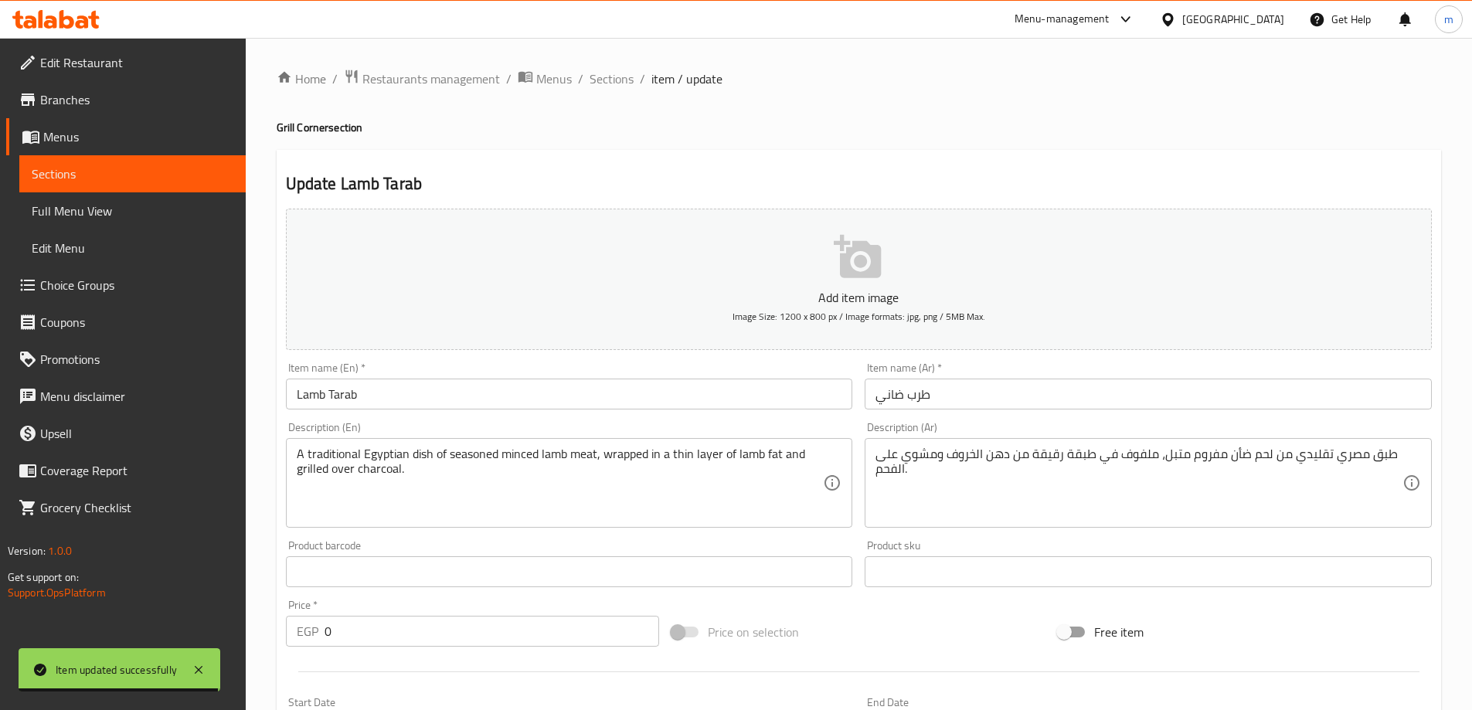
click at [1224, 508] on div "طبق مصري تقليدي من لحم ضأن مفروم متبل، ملفوف في طبقة رقيقة من دهن الخروف ومشوي …" at bounding box center [1148, 483] width 567 height 90
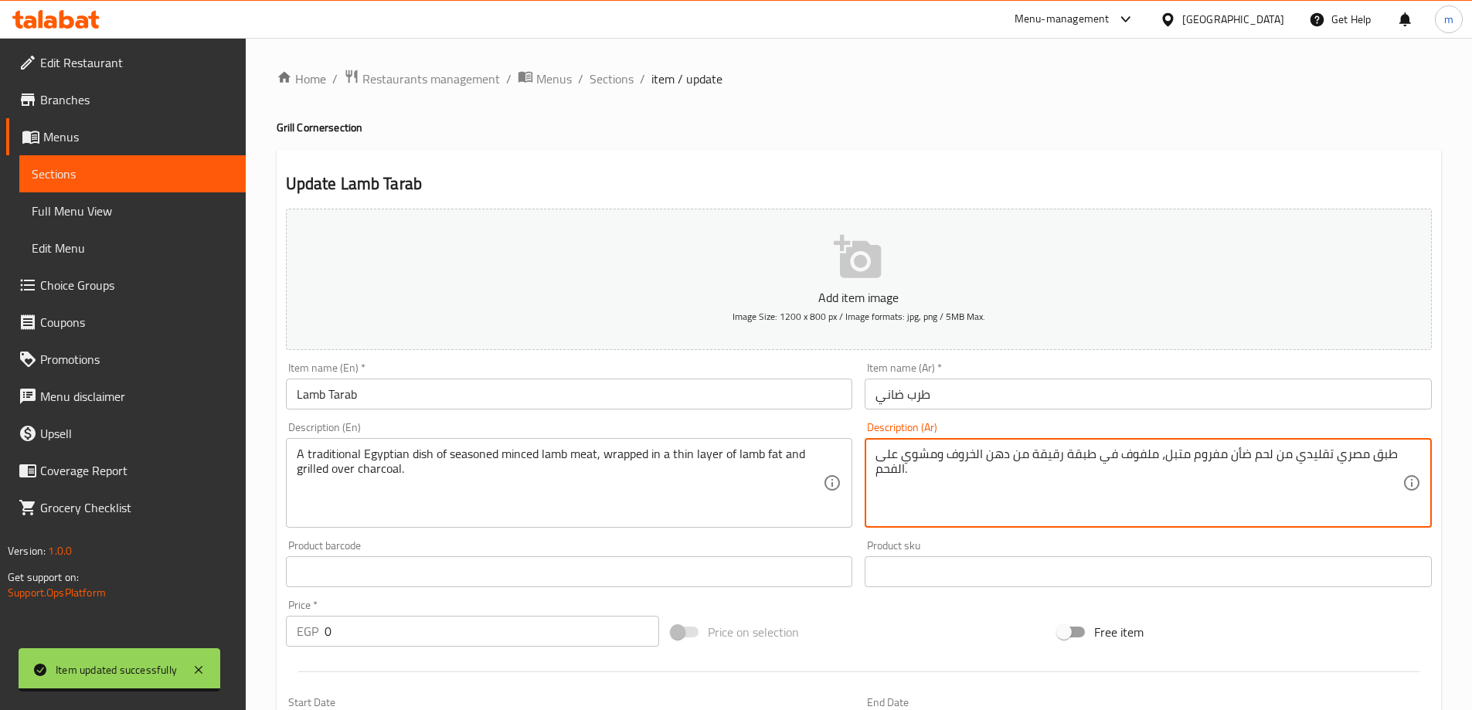
click at [1224, 475] on textarea "طبق مصري تقليدي من لحم ضأن مفروم متبل، ملفوف في طبقة رقيقة من دهن الخروف ومشوي …" at bounding box center [1138, 483] width 527 height 73
click at [1249, 393] on input "طرب ضاني" at bounding box center [1148, 394] width 567 height 31
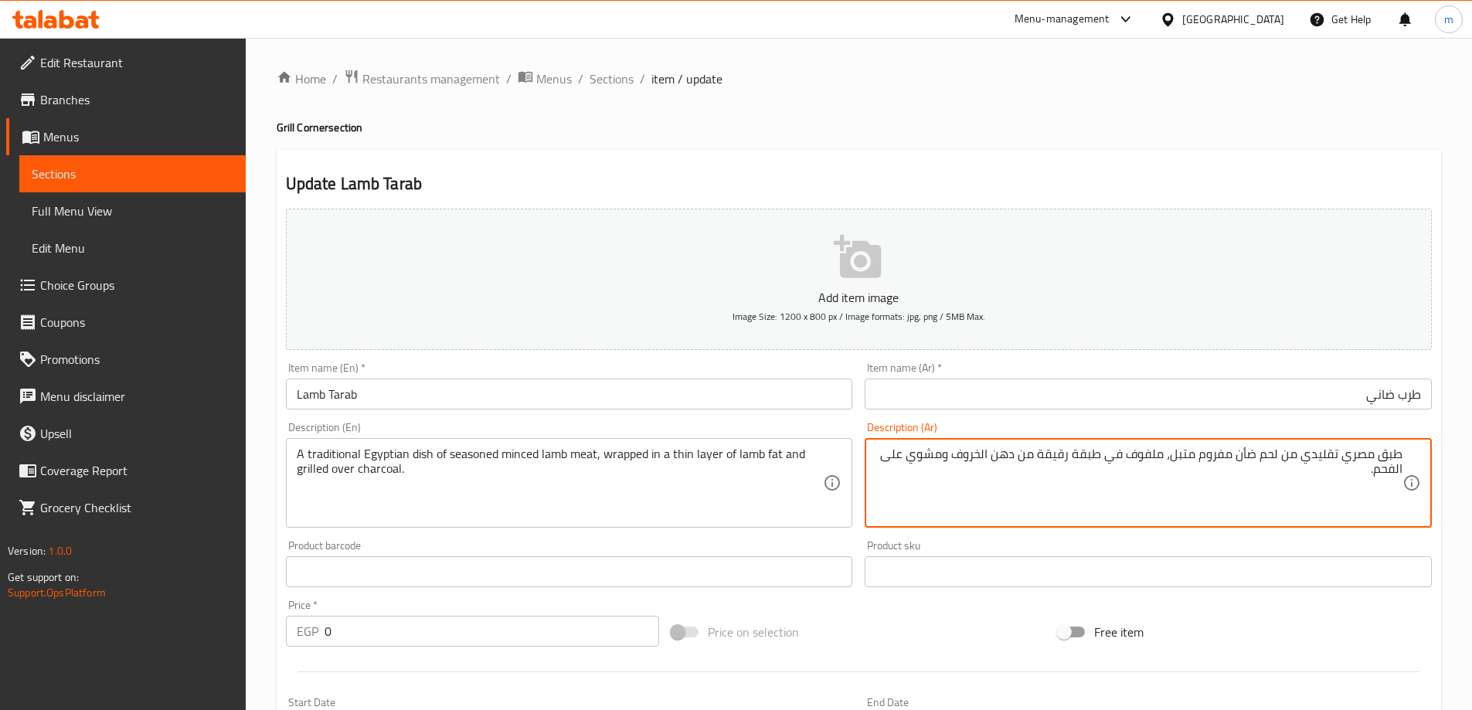
click at [994, 448] on textarea "طبق مصري تقليدي من لحم ضأن مفروم متبل، ملفوف في طبقة رقيقة من دهن الخروف ومشوي …" at bounding box center [1138, 483] width 527 height 73
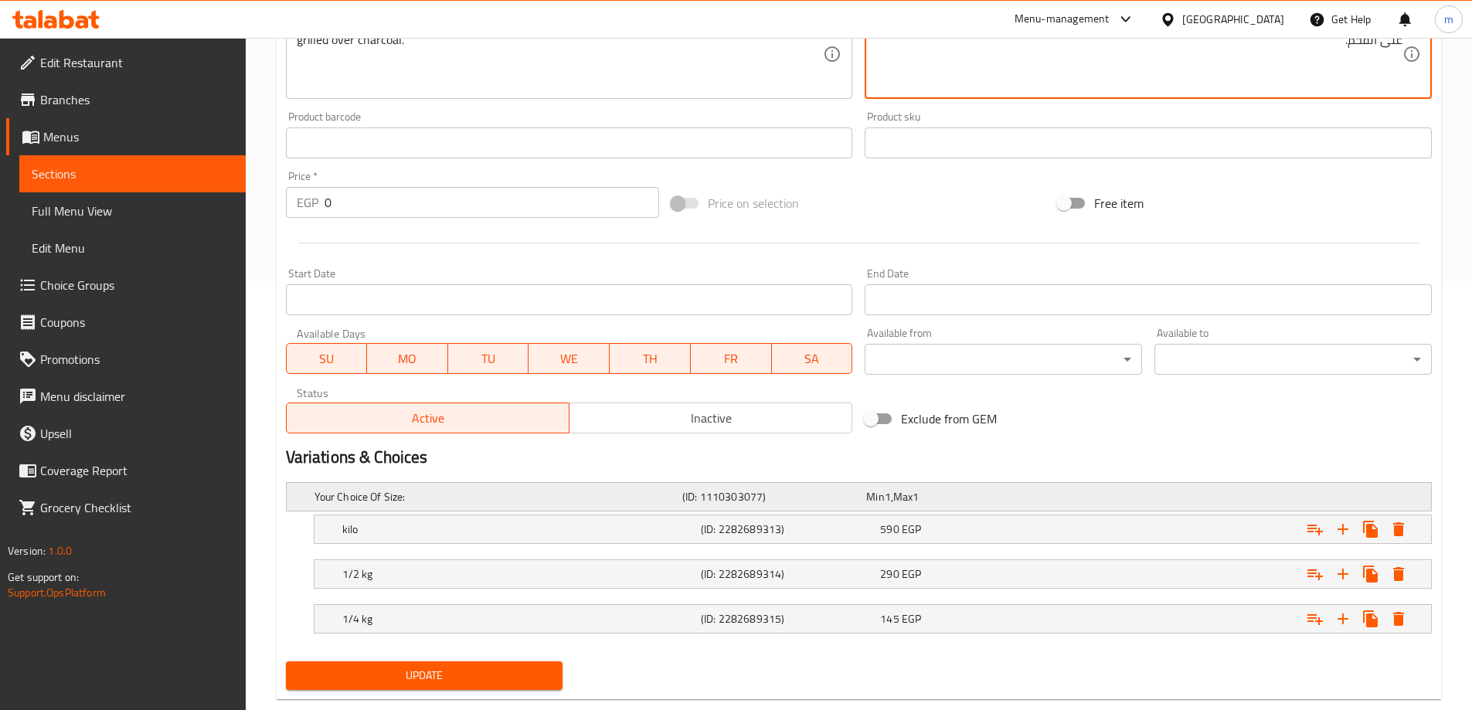
scroll to position [461, 0]
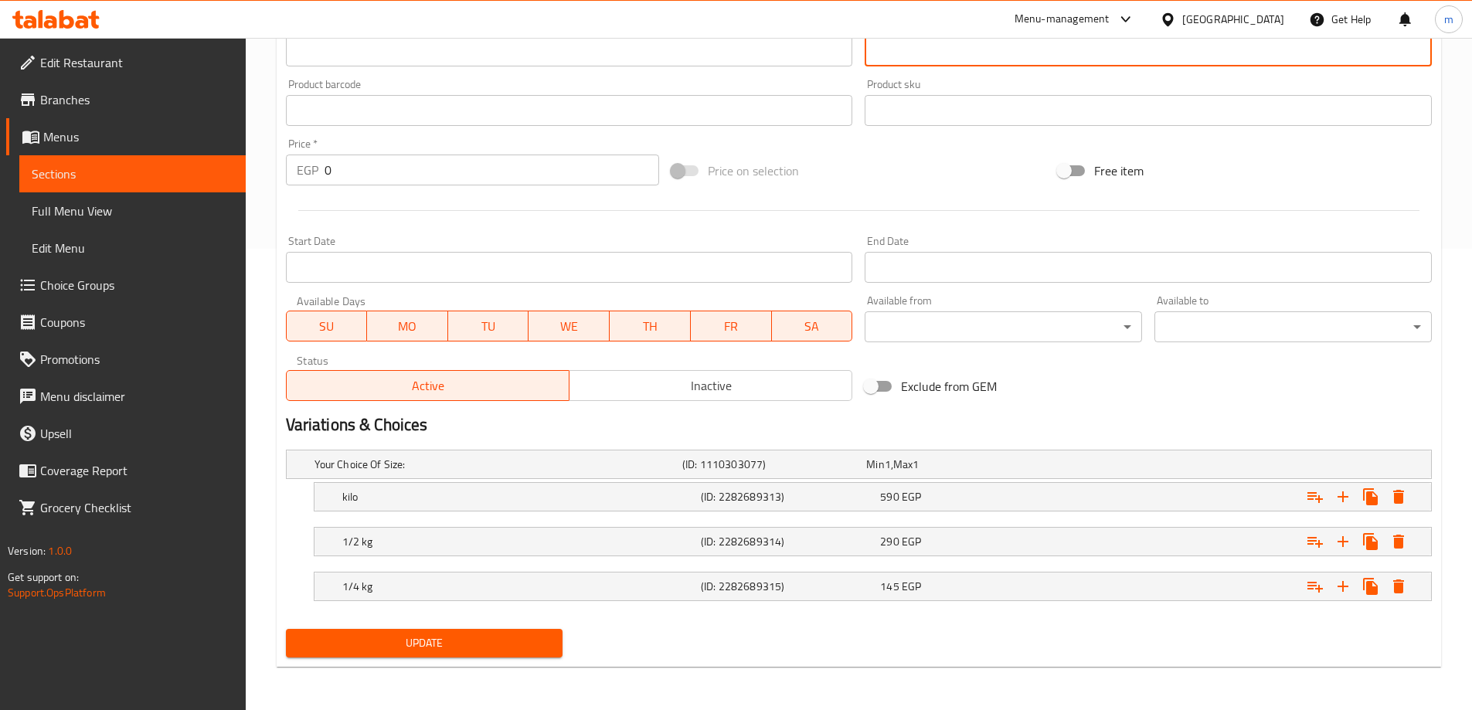
type textarea "طبق مصري تقليدي من لحم ضأن مفروم متبل، ملفوف في طبقة رقيقة من دهن لحم ضأن ومشوي…"
drag, startPoint x: 451, startPoint y: 615, endPoint x: 460, endPoint y: 624, distance: 12.6
click at [456, 620] on div "Your Choice Of Size: (ID: 1110303077) Min 1 , Max 1 Name (En) Your Choice Of Si…" at bounding box center [859, 532] width 1158 height 179
click at [461, 626] on div "Update" at bounding box center [425, 643] width 290 height 41
drag, startPoint x: 471, startPoint y: 630, endPoint x: 471, endPoint y: 596, distance: 34.8
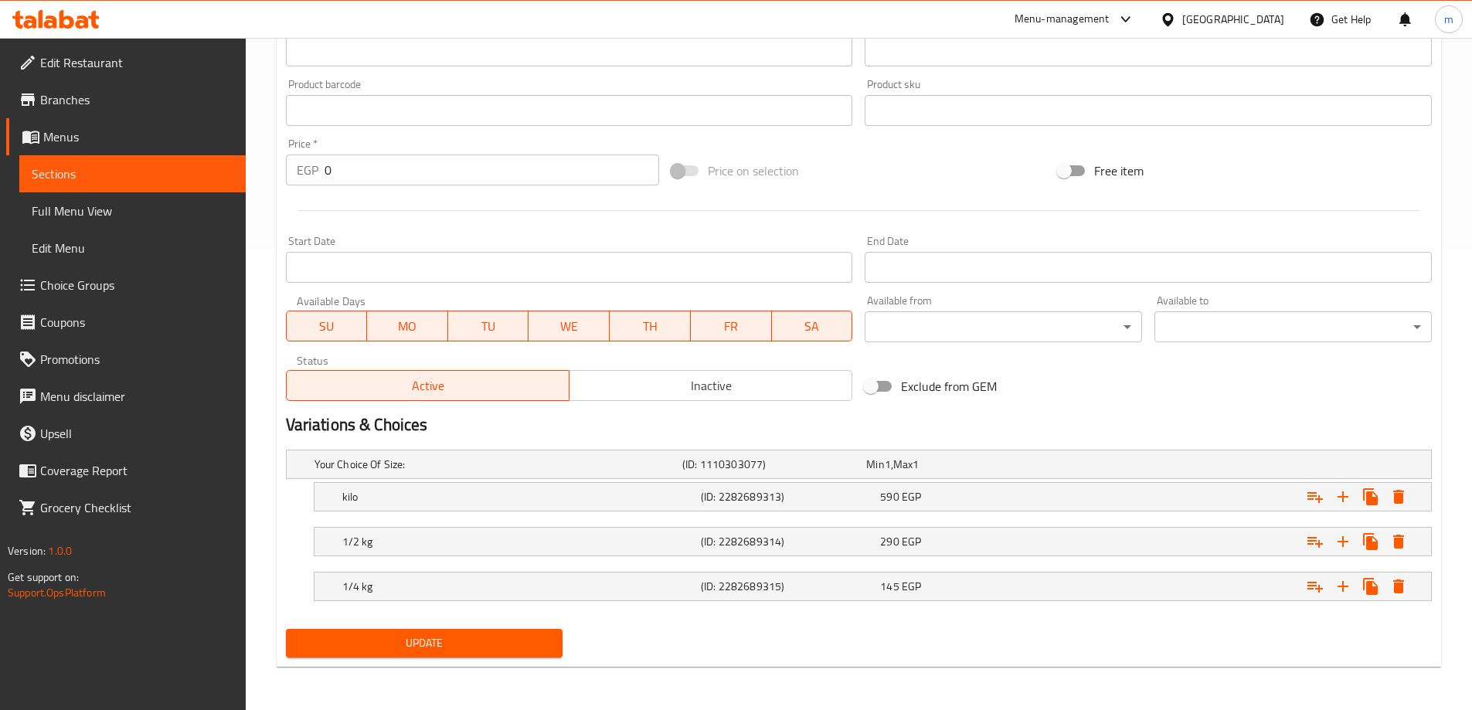
click at [471, 631] on button "Update" at bounding box center [424, 643] width 277 height 29
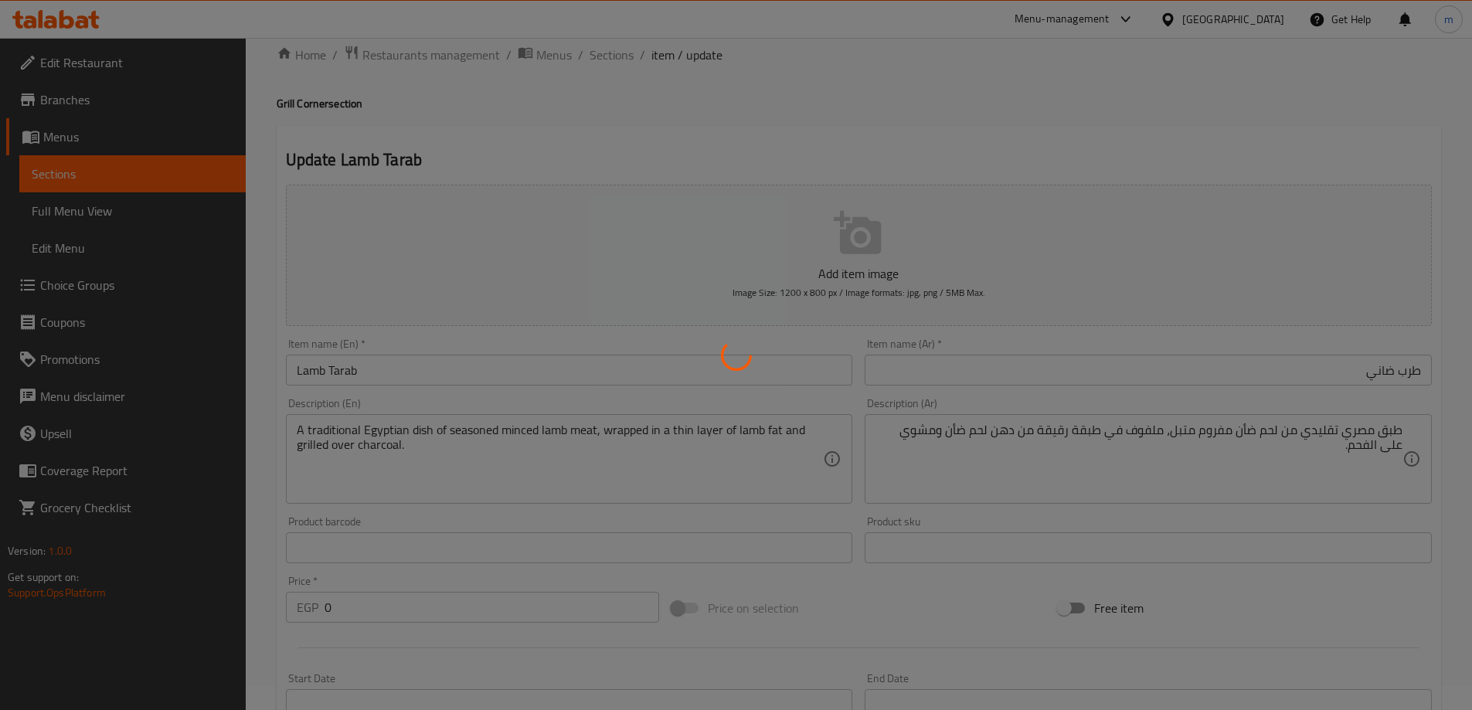
scroll to position [0, 0]
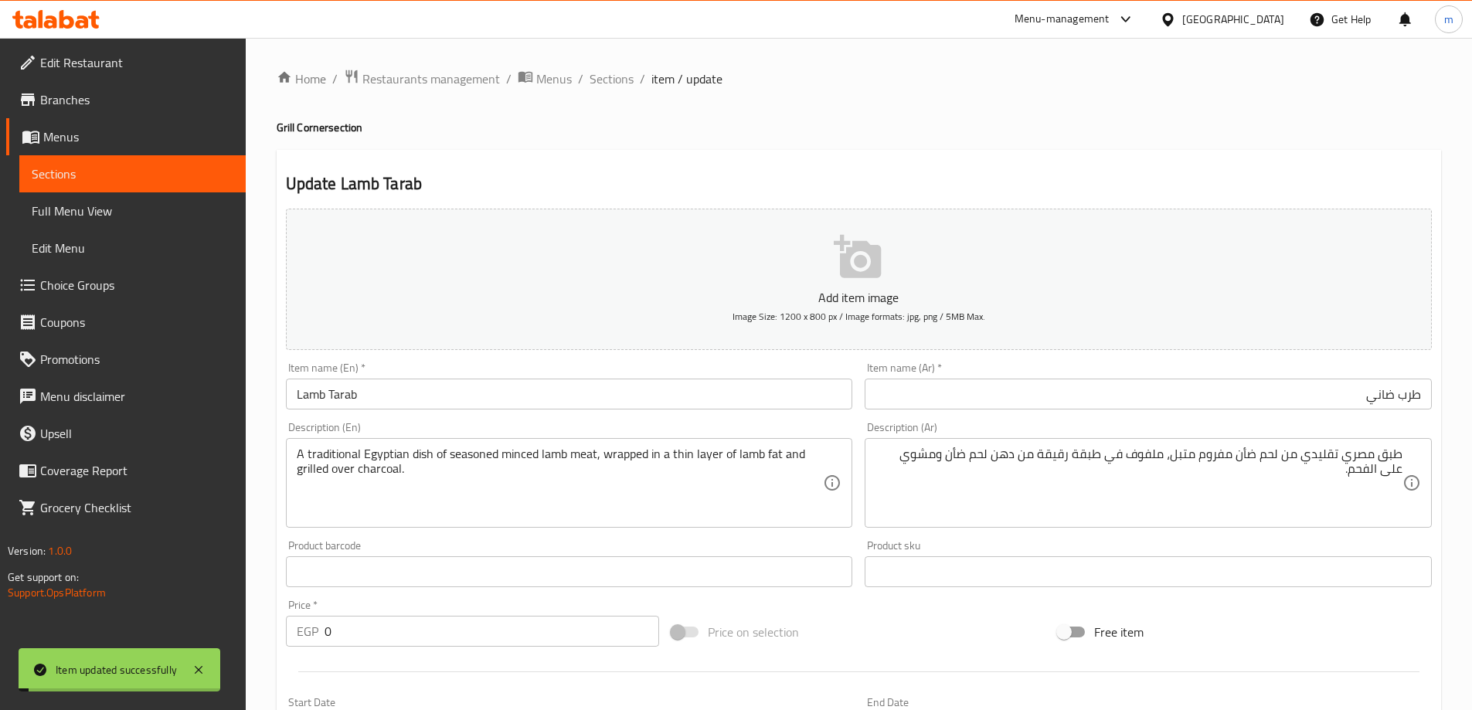
click at [613, 80] on span "Sections" at bounding box center [612, 79] width 44 height 19
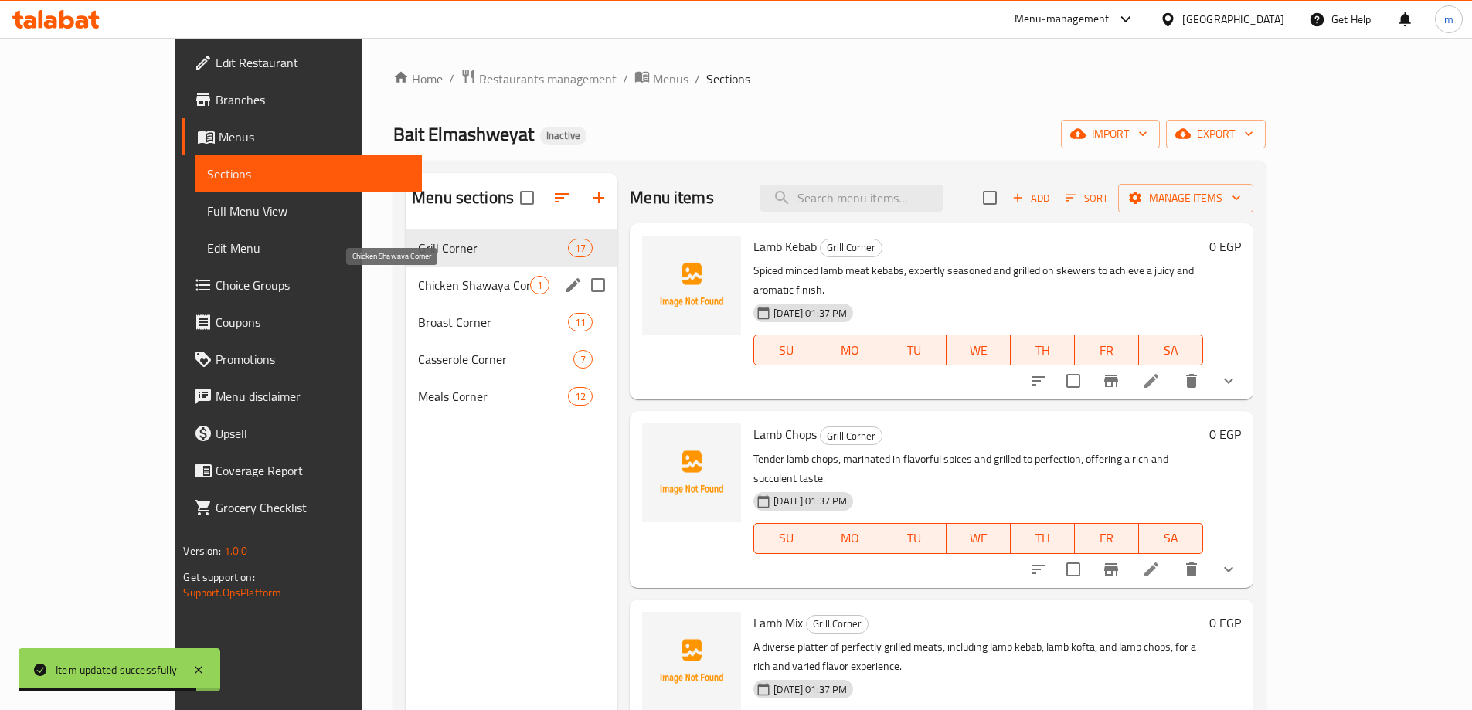
scroll to position [1215, 0]
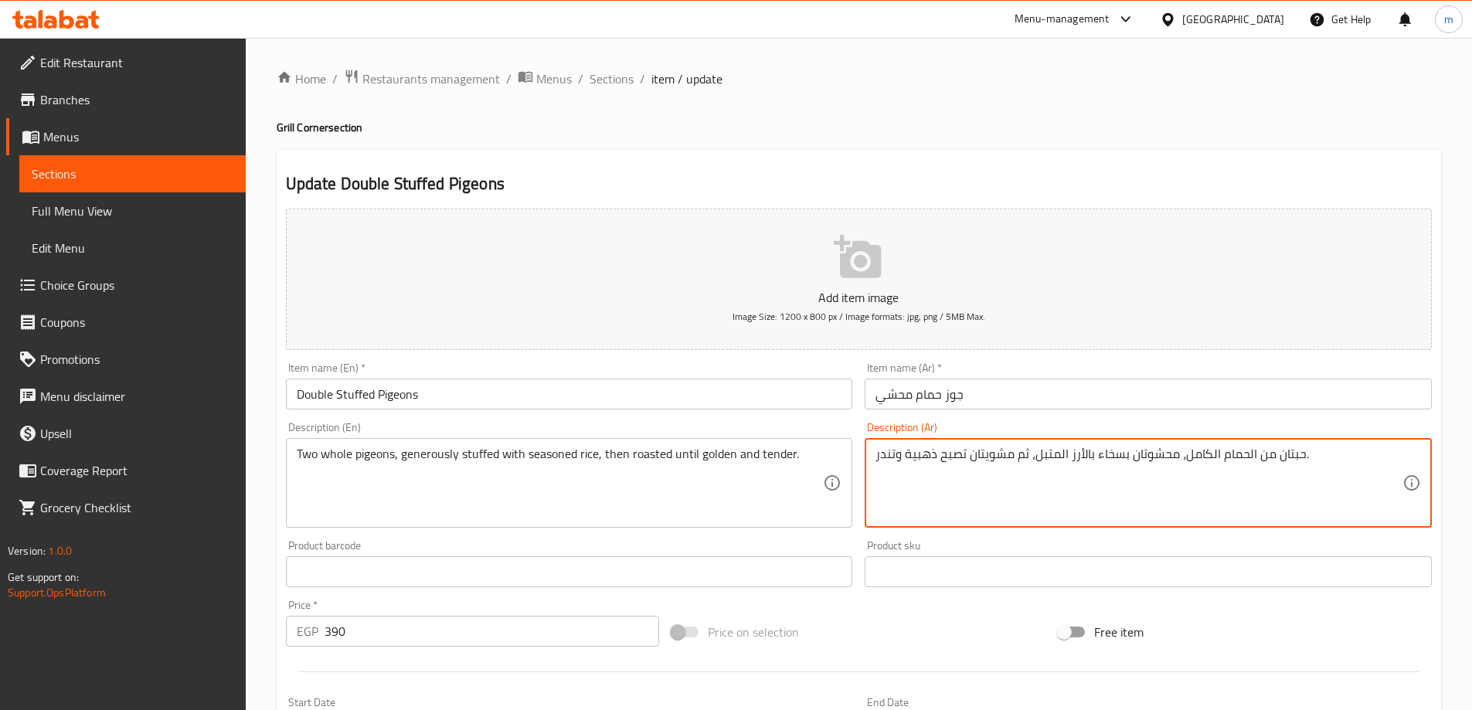
click at [971, 455] on textarea "حبتان من الحمام الكامل، محشوتان بسخاء بالأرز المتبل، ثم مشويتان تصبح ذهبية وتند…" at bounding box center [1138, 483] width 527 height 73
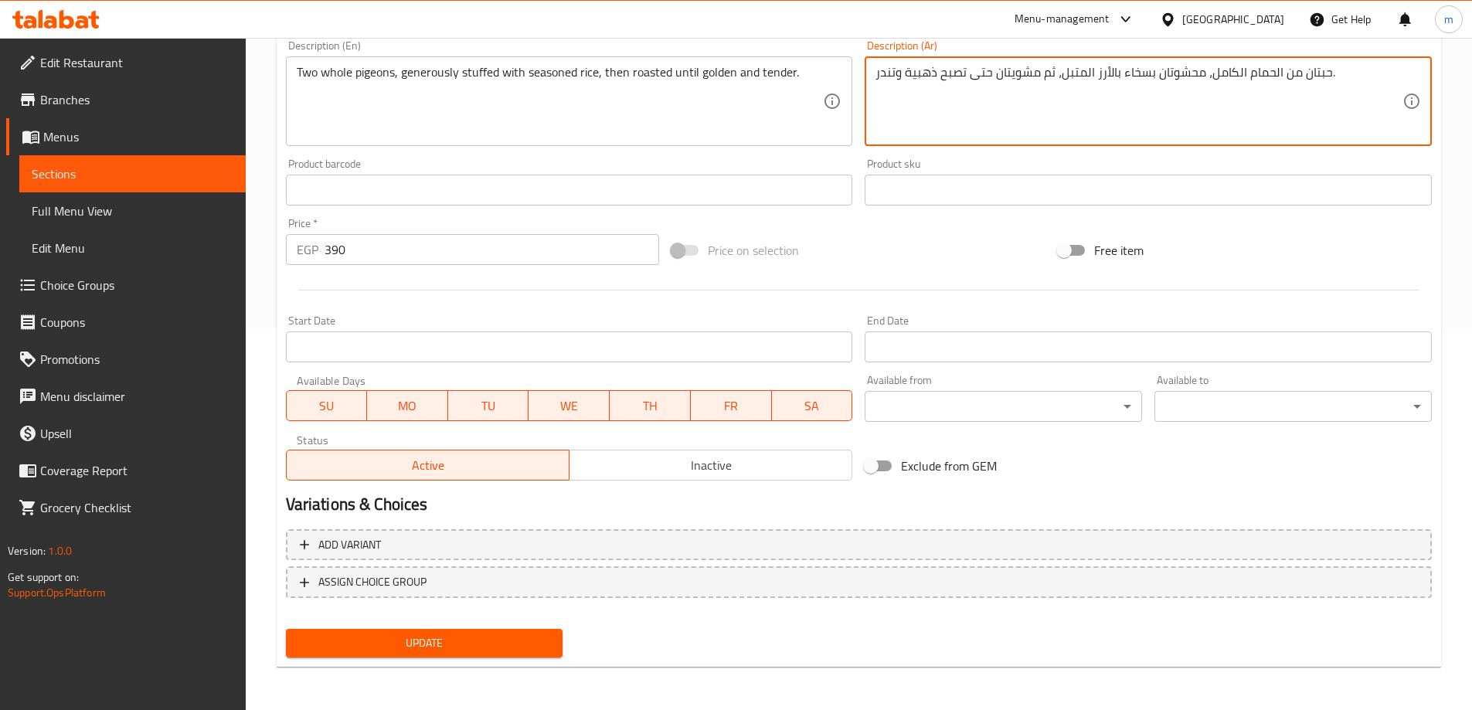
type textarea "حبتان من الحمام الكامل، محشوتان بسخاء بالأرز المتبل، ثم مشويتان حتى تصبح ذهبية …"
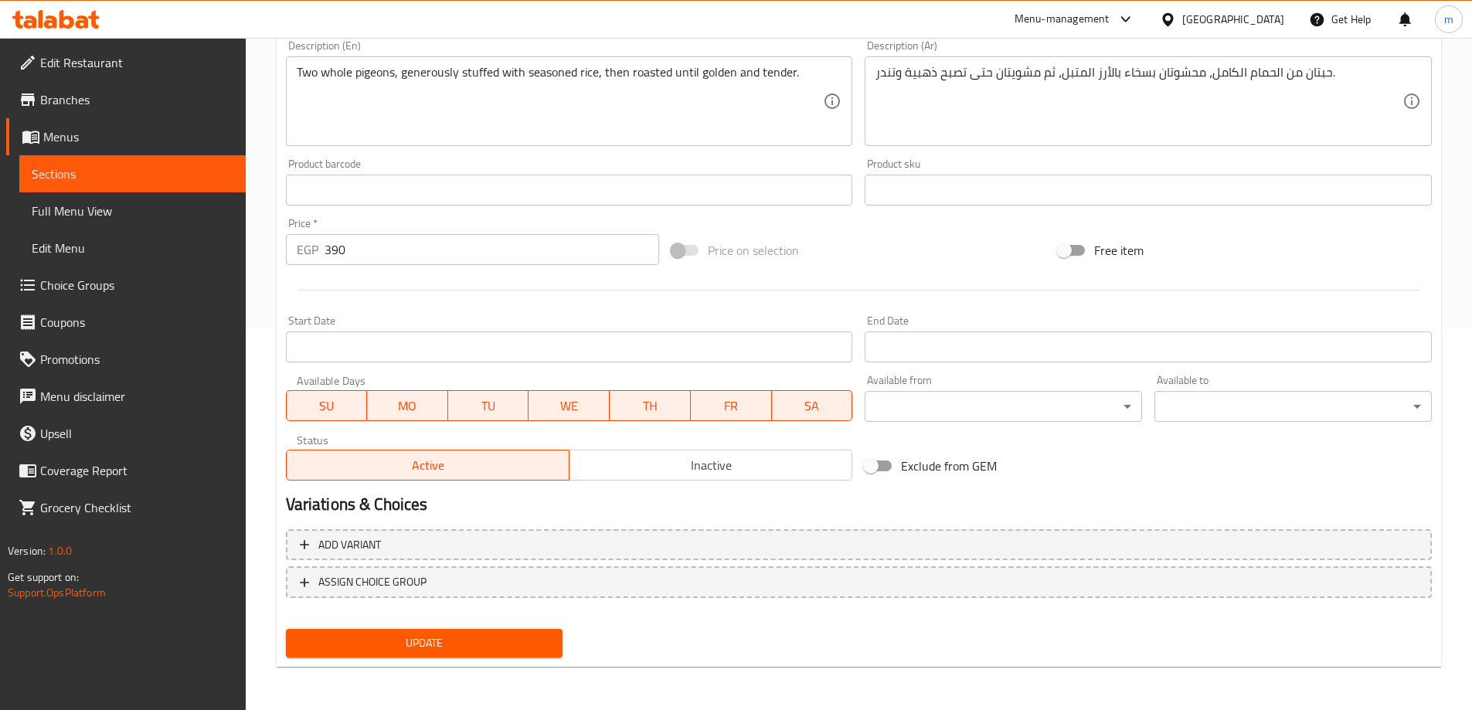
drag, startPoint x: 502, startPoint y: 680, endPoint x: 494, endPoint y: 641, distance: 40.2
click at [494, 643] on div "Home / Restaurants management / Menus / Sections / item / update Grill Corner s…" at bounding box center [859, 183] width 1226 height 1054
drag, startPoint x: 494, startPoint y: 641, endPoint x: 494, endPoint y: 579, distance: 61.8
click at [494, 630] on button "Update" at bounding box center [424, 643] width 277 height 29
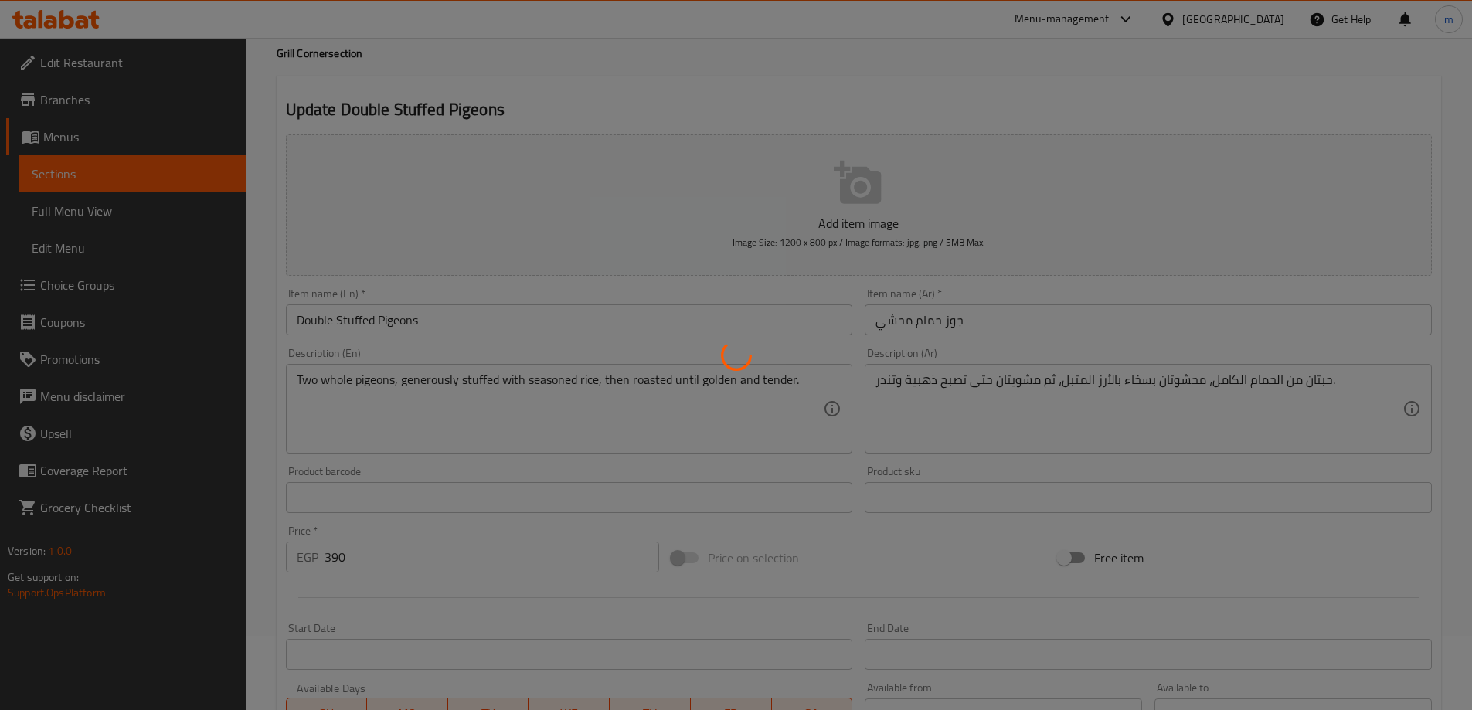
scroll to position [0, 0]
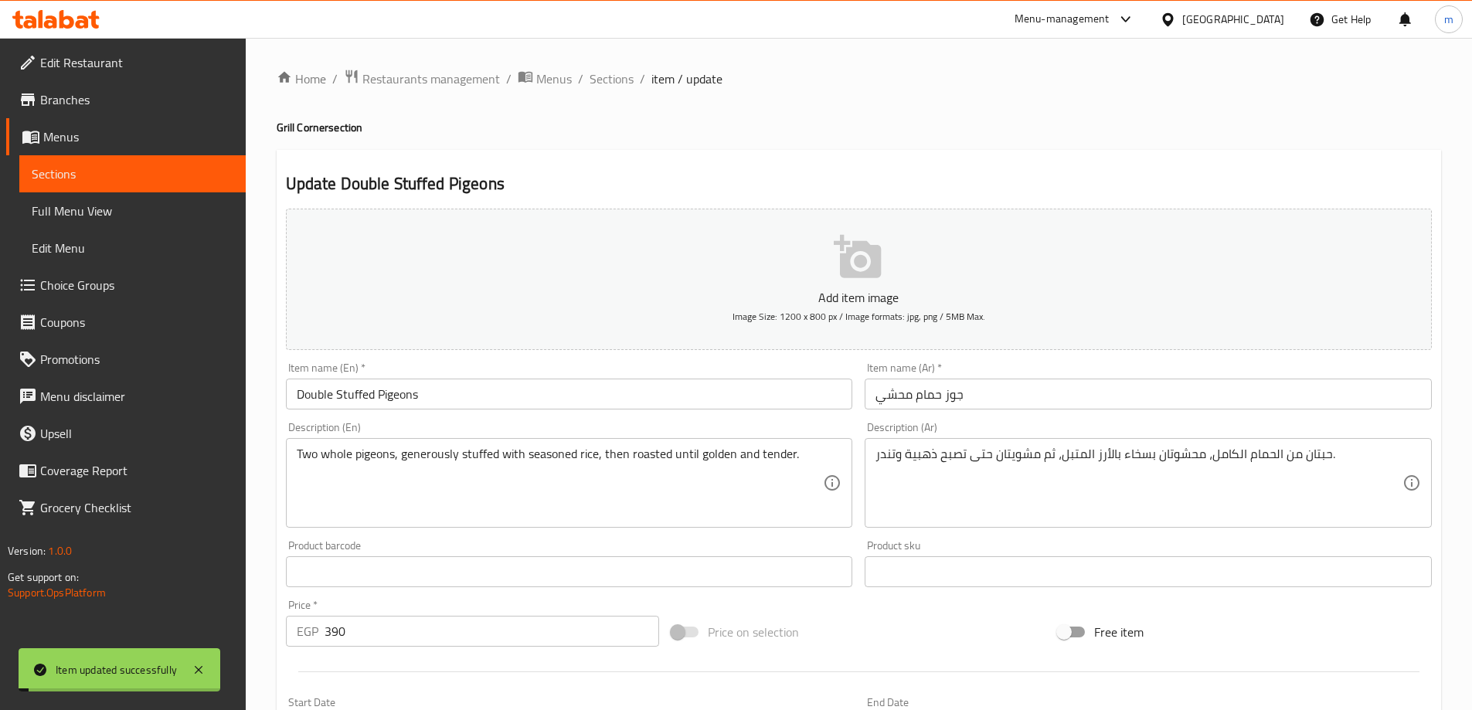
click at [594, 90] on div "Home / Restaurants management / Menus / Sections / item / update Grill Corner s…" at bounding box center [859, 565] width 1164 height 992
click at [596, 88] on span "Sections" at bounding box center [612, 79] width 44 height 19
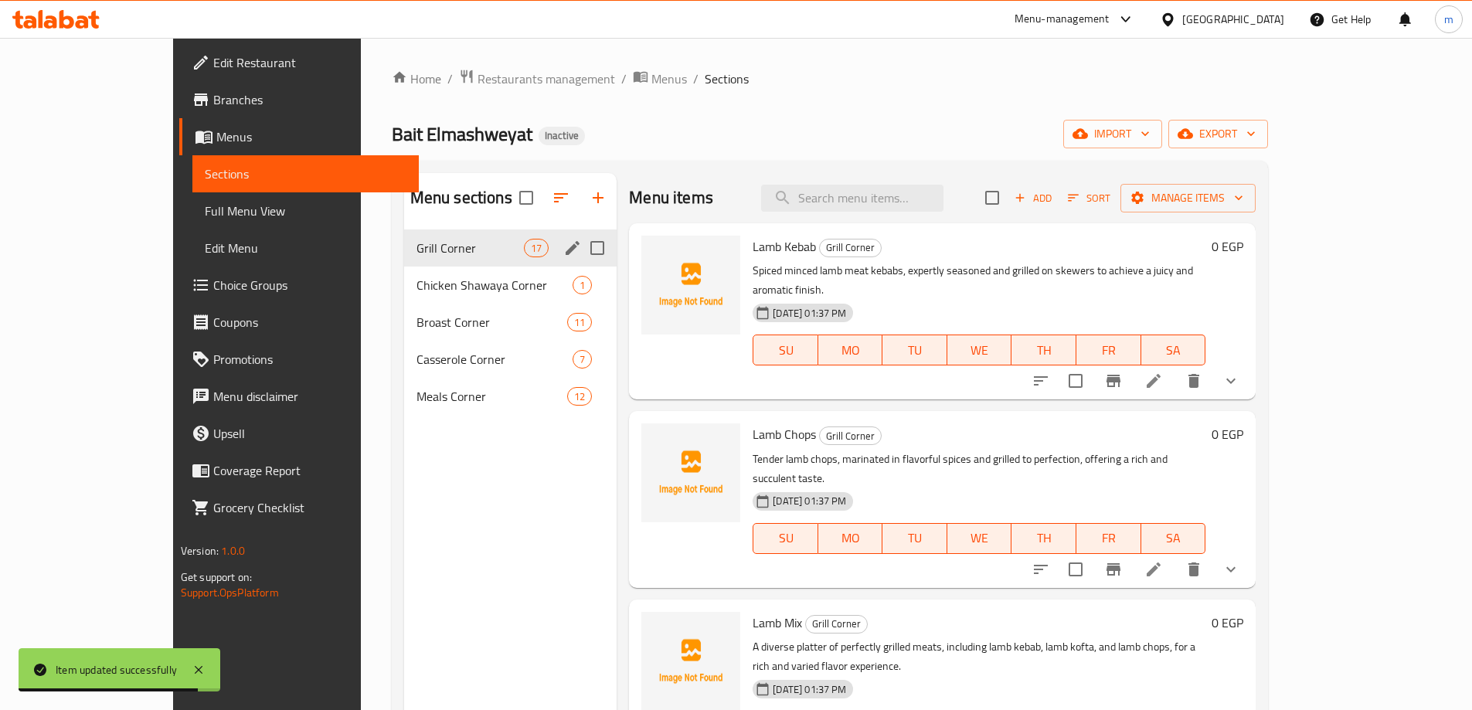
click at [404, 258] on div "Grill Corner 17" at bounding box center [510, 247] width 213 height 37
click at [416, 314] on span "Broast Corner" at bounding box center [469, 322] width 107 height 19
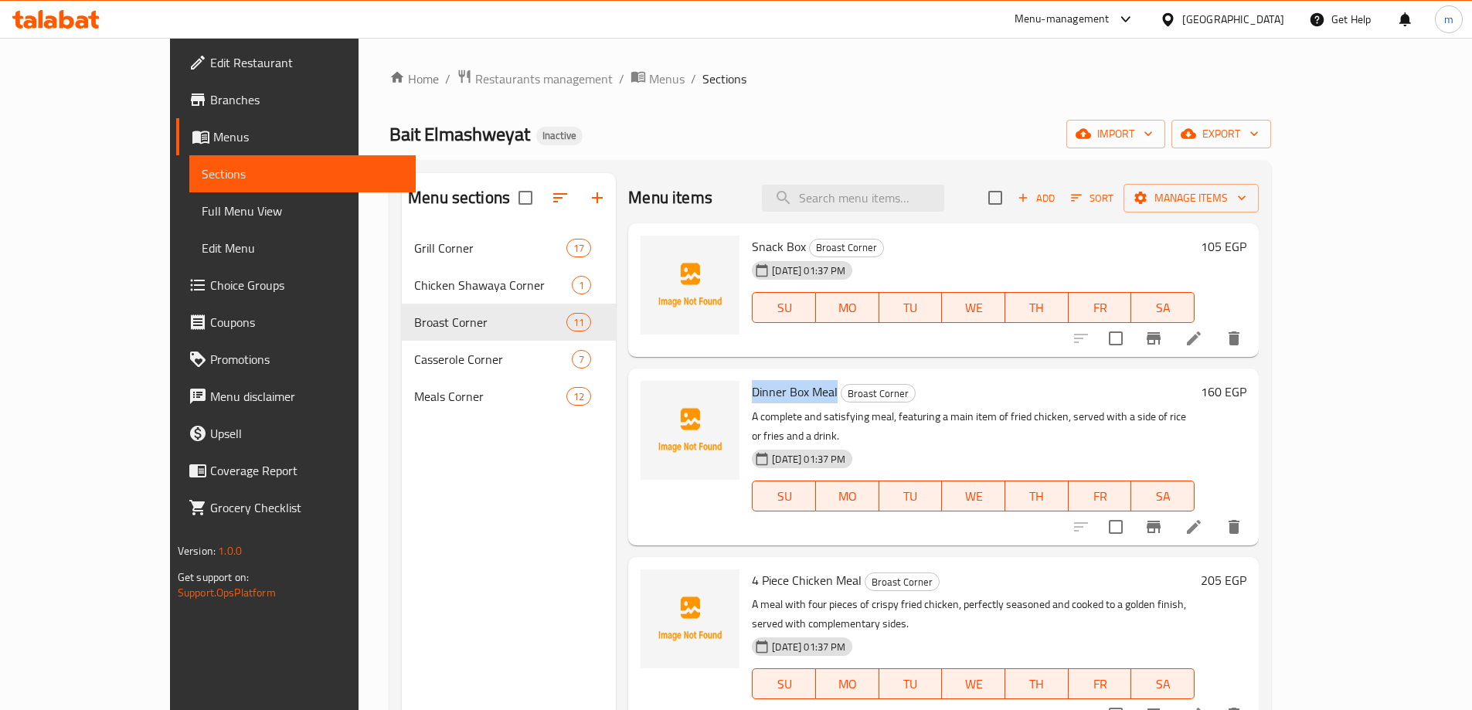
click at [1215, 513] on li at bounding box center [1193, 527] width 43 height 28
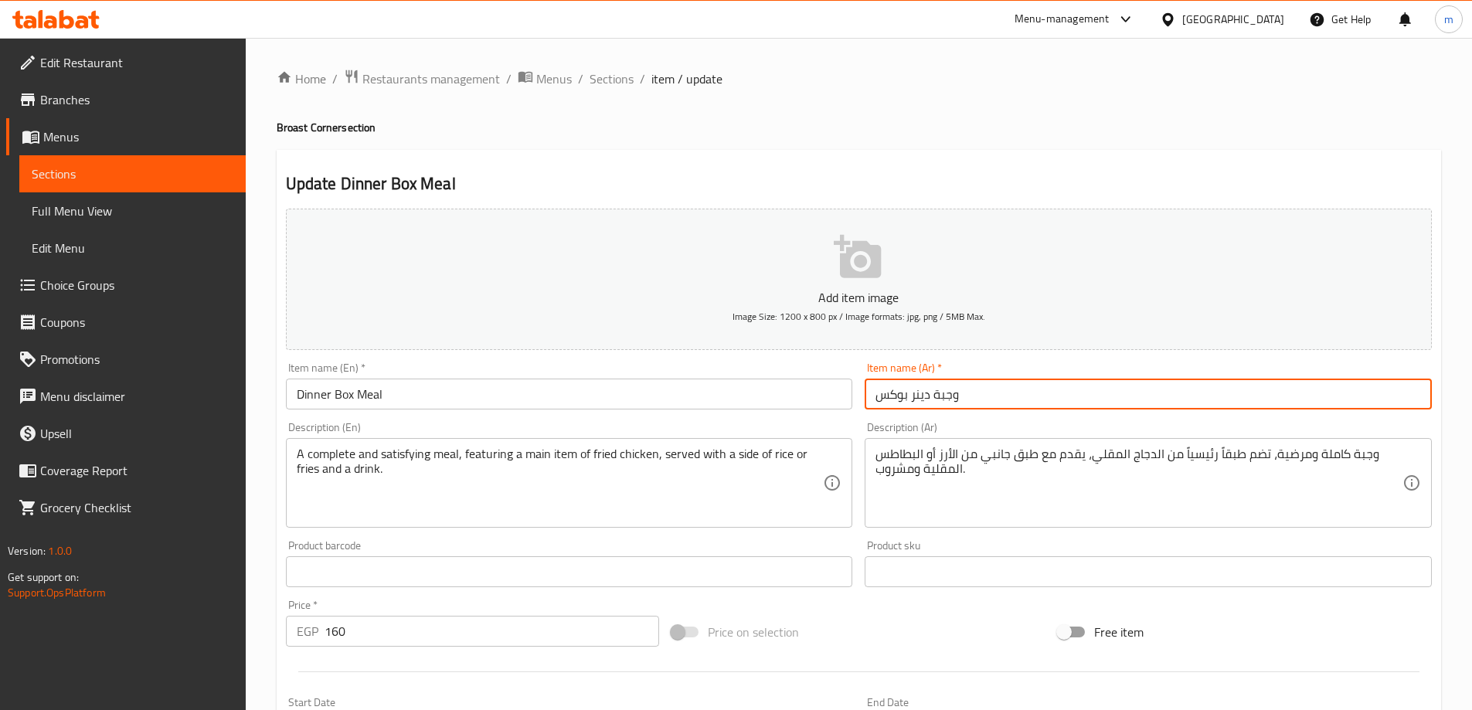
click at [983, 406] on input "وجبة دينر بوكس" at bounding box center [1148, 394] width 567 height 31
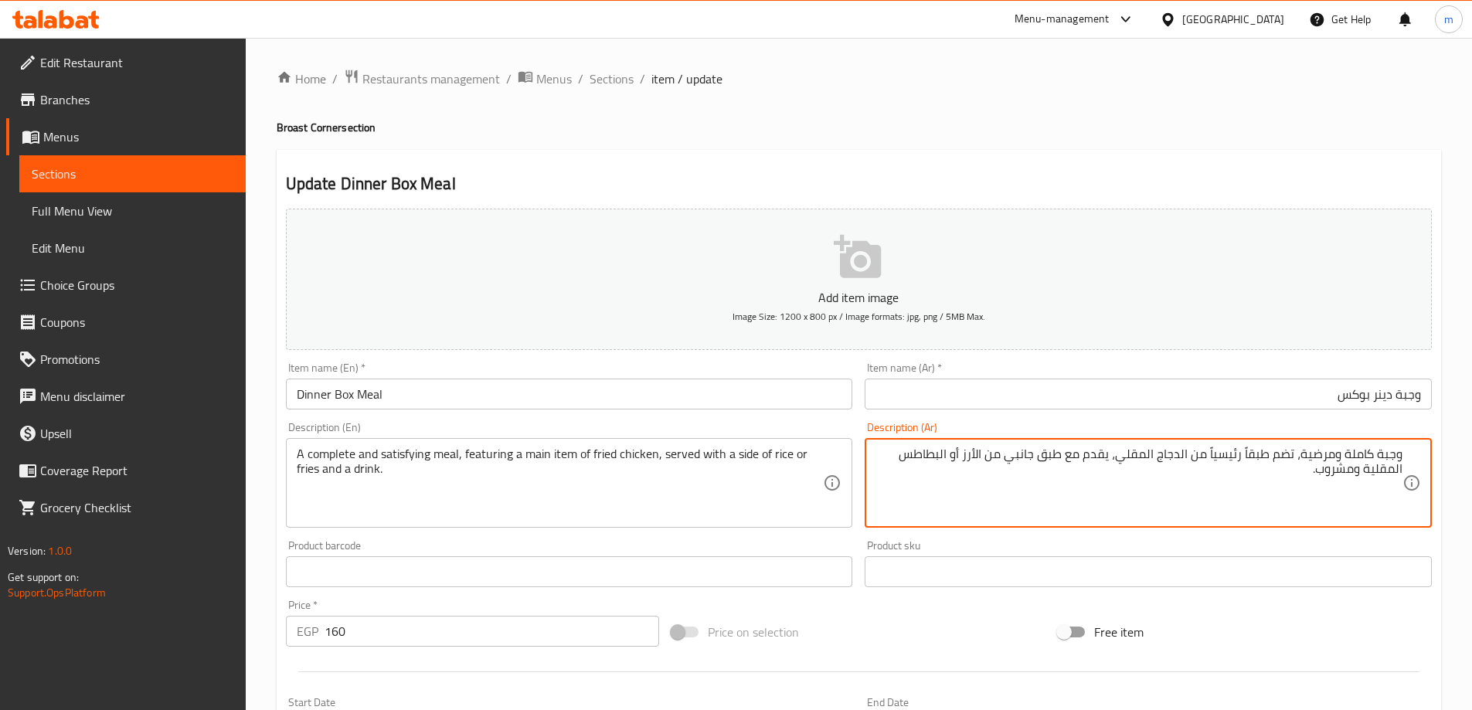
drag, startPoint x: 1245, startPoint y: 456, endPoint x: 1270, endPoint y: 460, distance: 25.8
click at [1270, 460] on textarea "وجبة كاملة ومرضية، تضم طبقاً رئيسياً من الدجاج المقلي، يقدم مع طبق جانبي من الأ…" at bounding box center [1138, 483] width 527 height 73
type textarea "وجبة كاملة ومرضية، تضم صنف رئيسي من الدجاج المقلي، يقدم مع طبق جانبي من الأرز أ…"
click at [567, 439] on div "A complete and satisfying meal, featuring a main item of fried chicken, served …" at bounding box center [569, 483] width 567 height 90
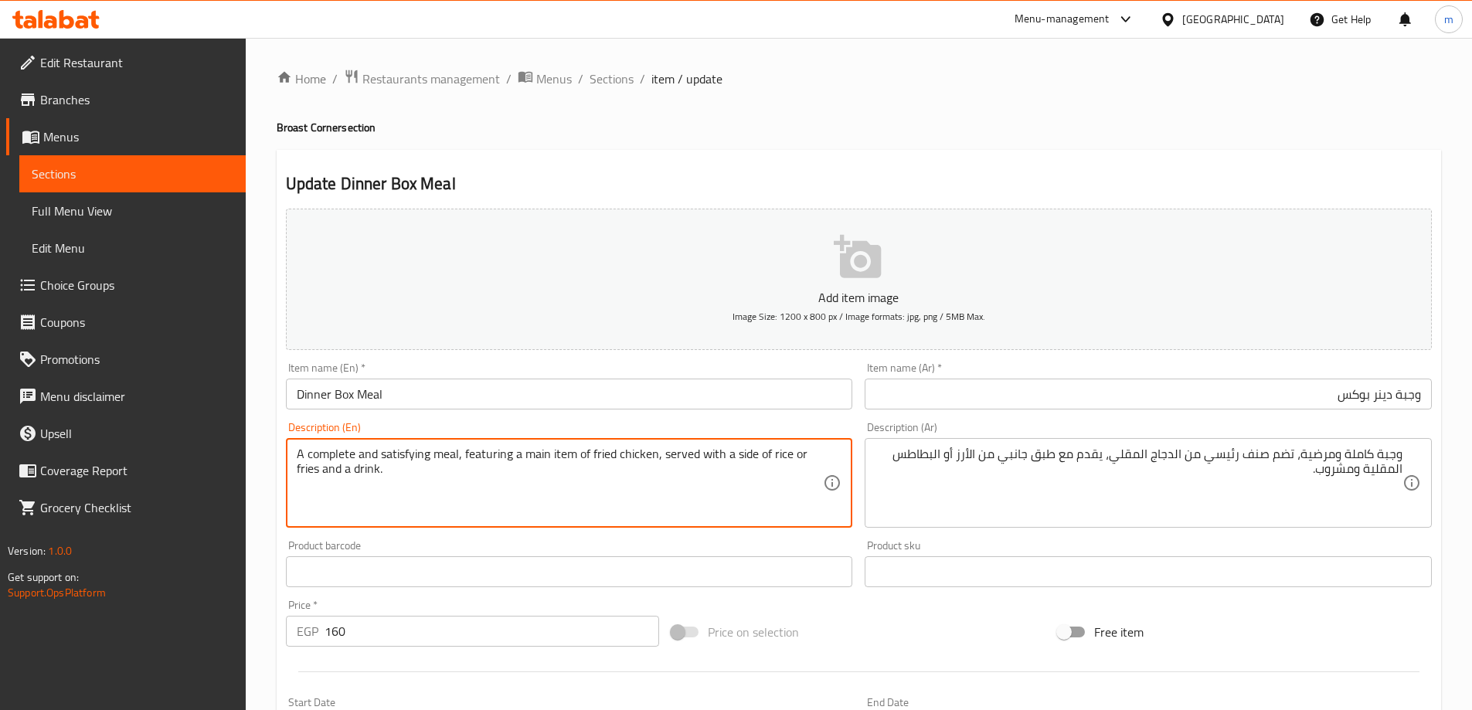
click at [566, 457] on textarea "A complete and satisfying meal, featuring a main item of fried chicken, served …" at bounding box center [560, 483] width 527 height 73
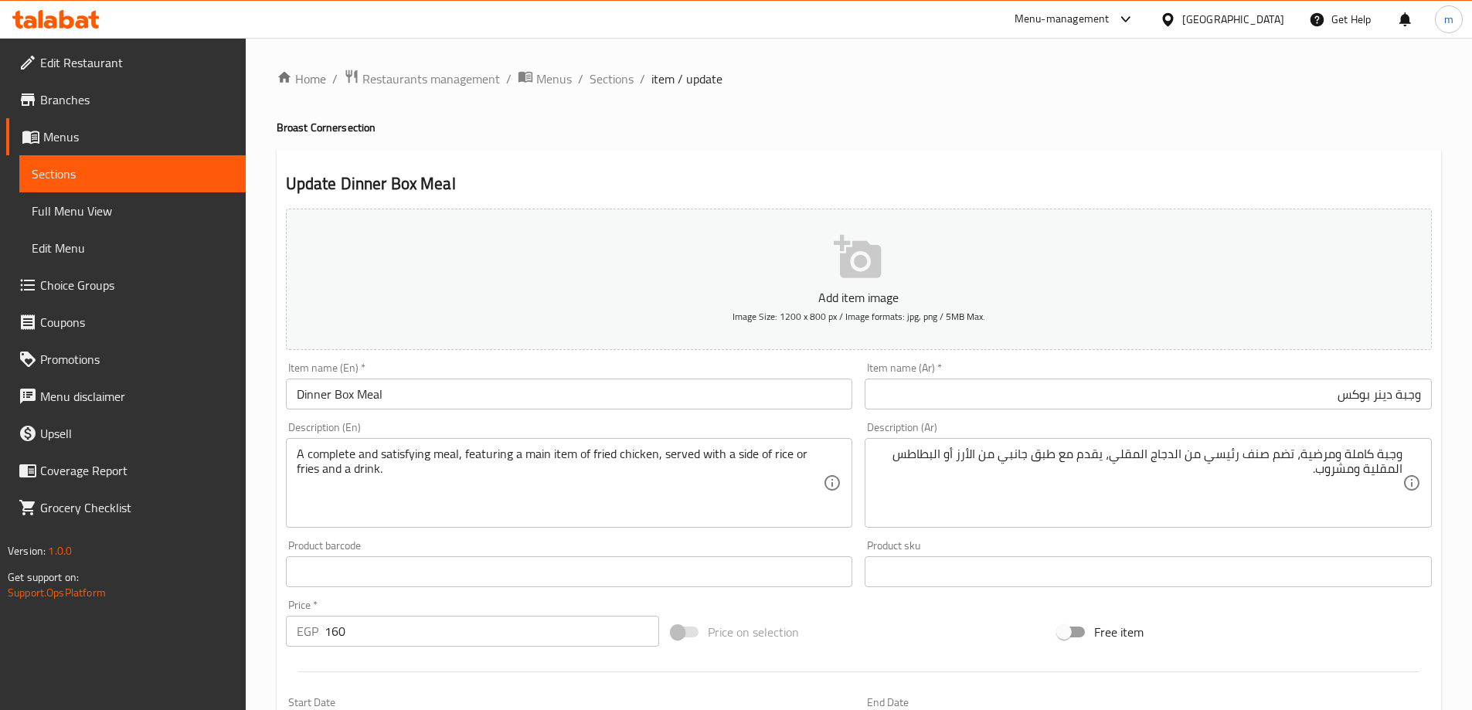
click at [776, 89] on div "Home / Restaurants management / Menus / Sections / item / update Broast Corner …" at bounding box center [859, 565] width 1164 height 992
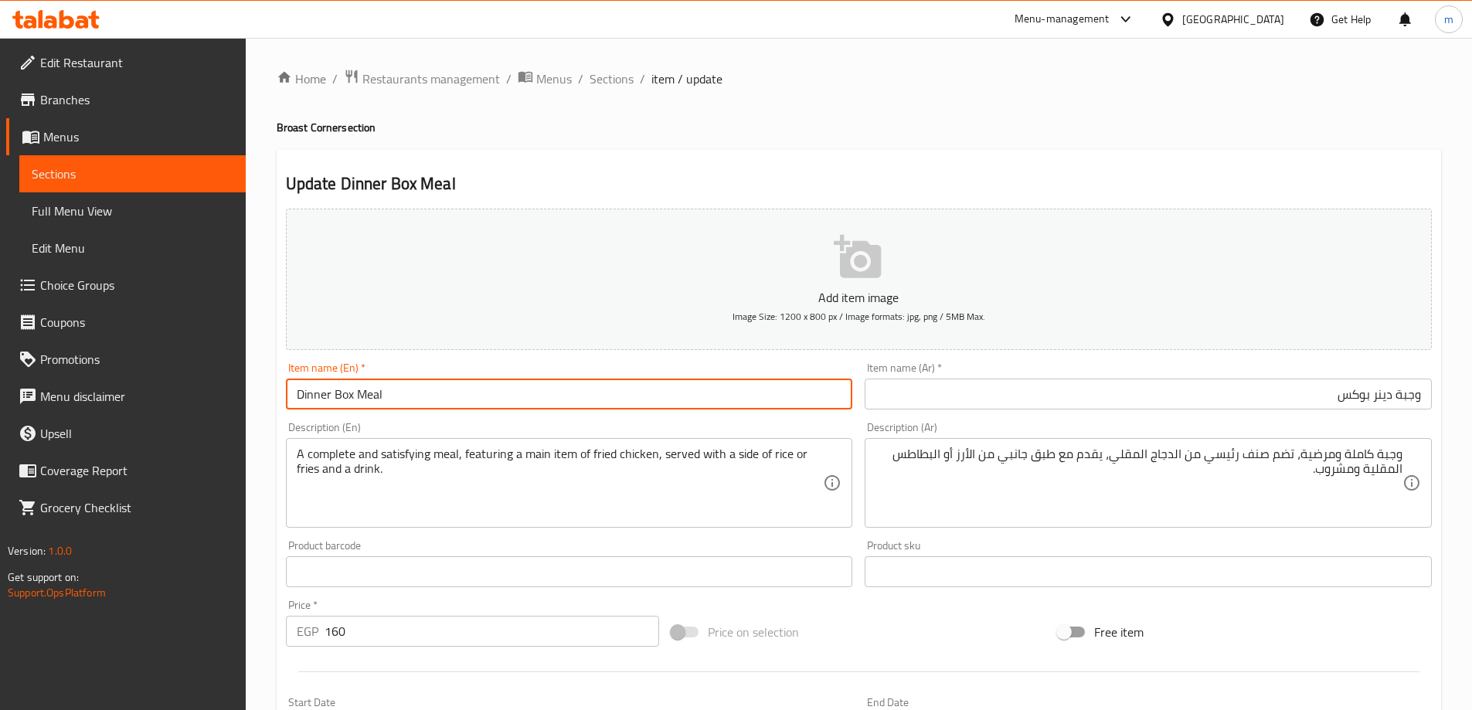
click at [607, 389] on input "Dinner Box Meal" at bounding box center [569, 394] width 567 height 31
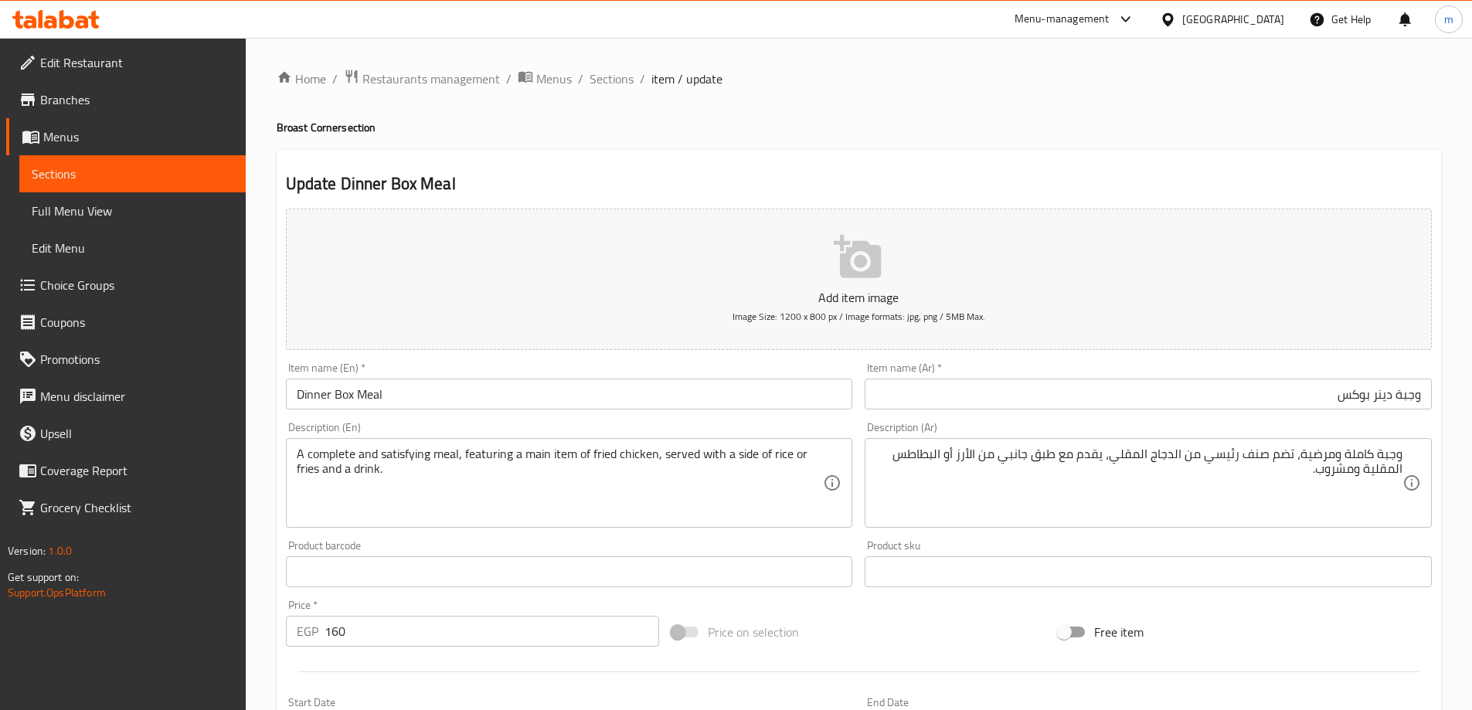
click at [560, 390] on input "Dinner Box Meal" at bounding box center [569, 394] width 567 height 31
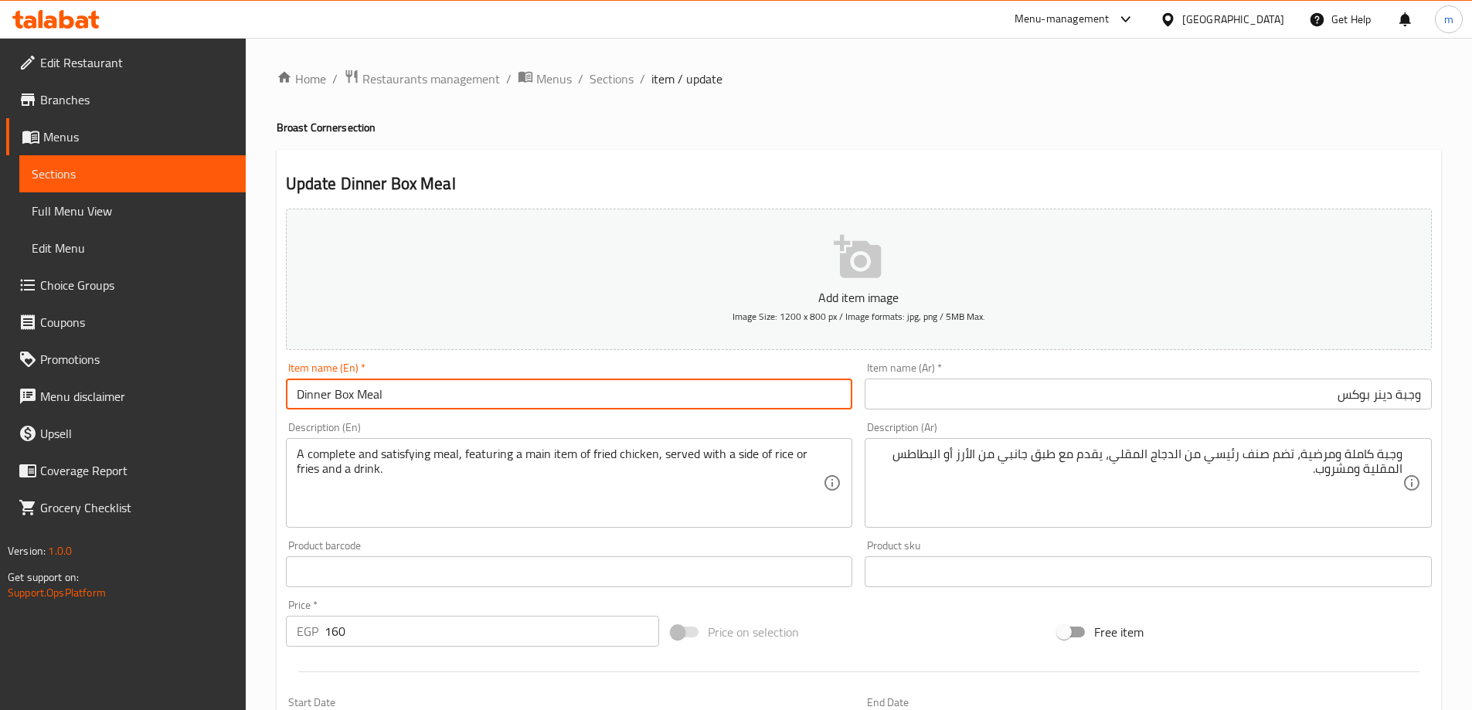
click at [560, 390] on input "Dinner Box Meal" at bounding box center [569, 394] width 567 height 31
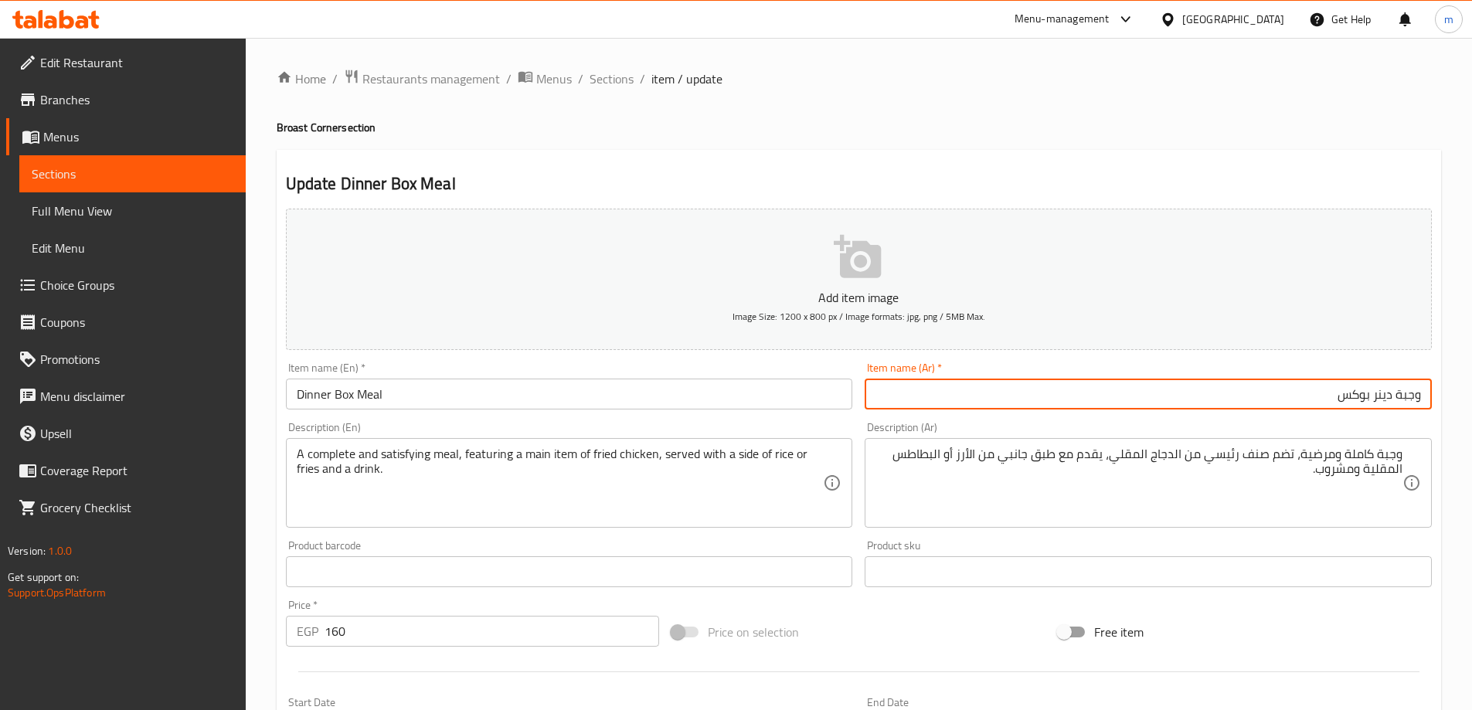
click at [1054, 400] on input "وجبة دينر بوكس" at bounding box center [1148, 394] width 567 height 31
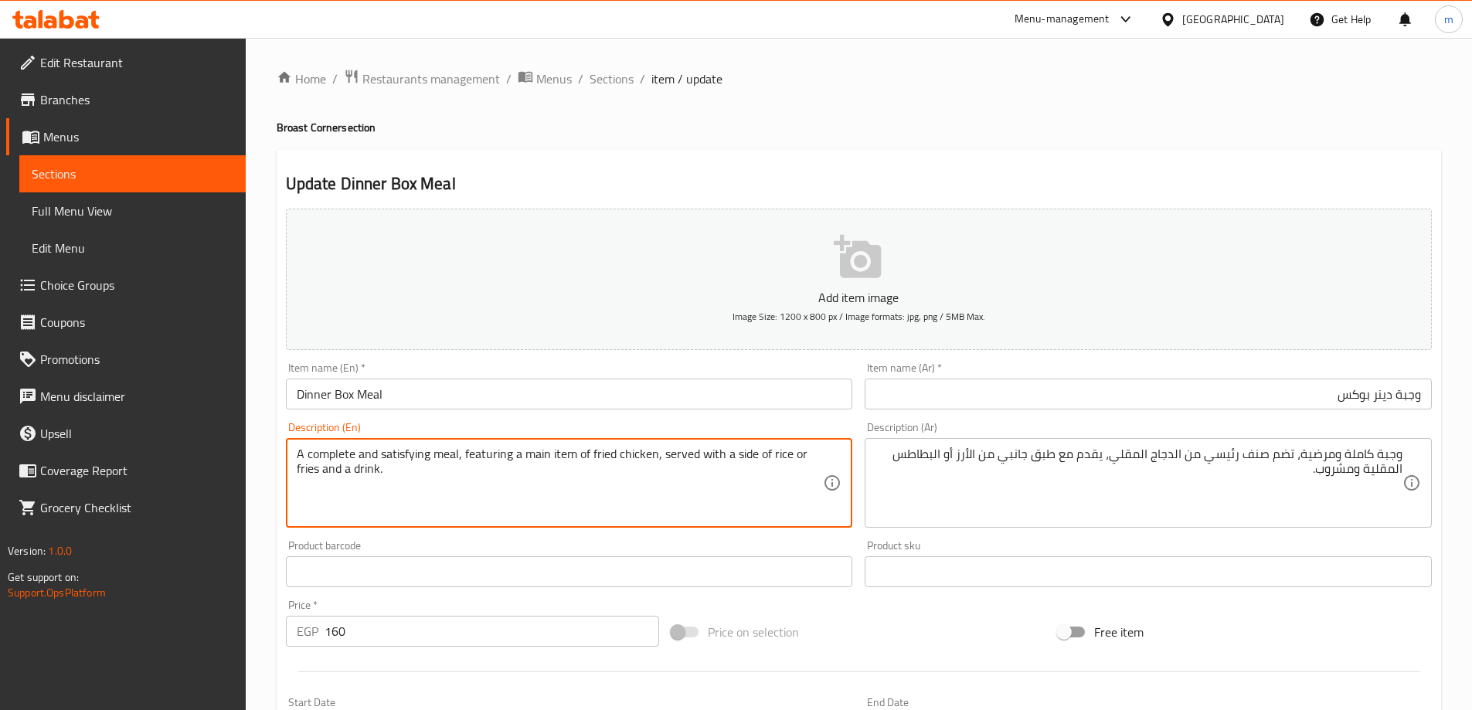
click at [596, 467] on textarea "A complete and satisfying meal, featuring a main item of fried chicken, served …" at bounding box center [560, 483] width 527 height 73
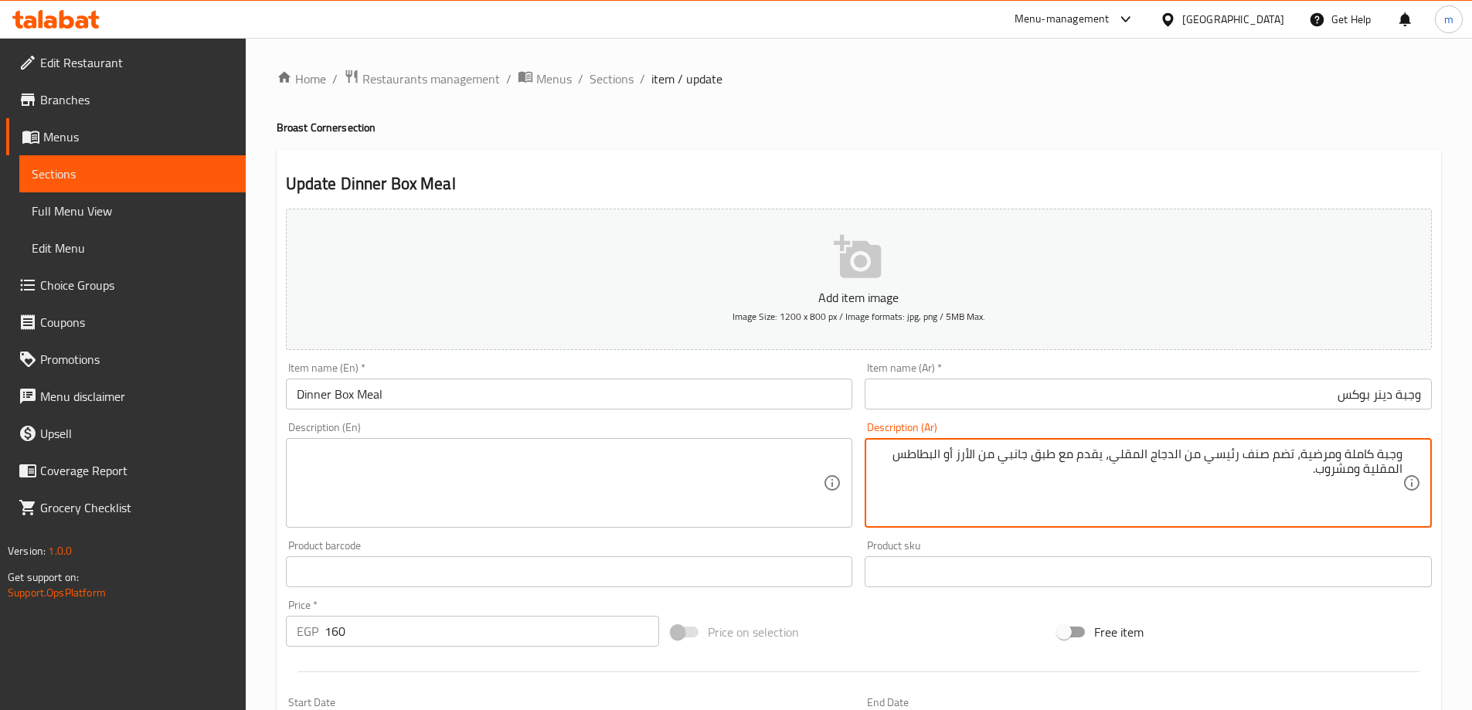
click at [960, 471] on textarea "وجبة كاملة ومرضية، تضم صنف رئيسي من الدجاج المقلي، يقدم مع طبق جانبي من الأرز أ…" at bounding box center [1138, 483] width 527 height 73
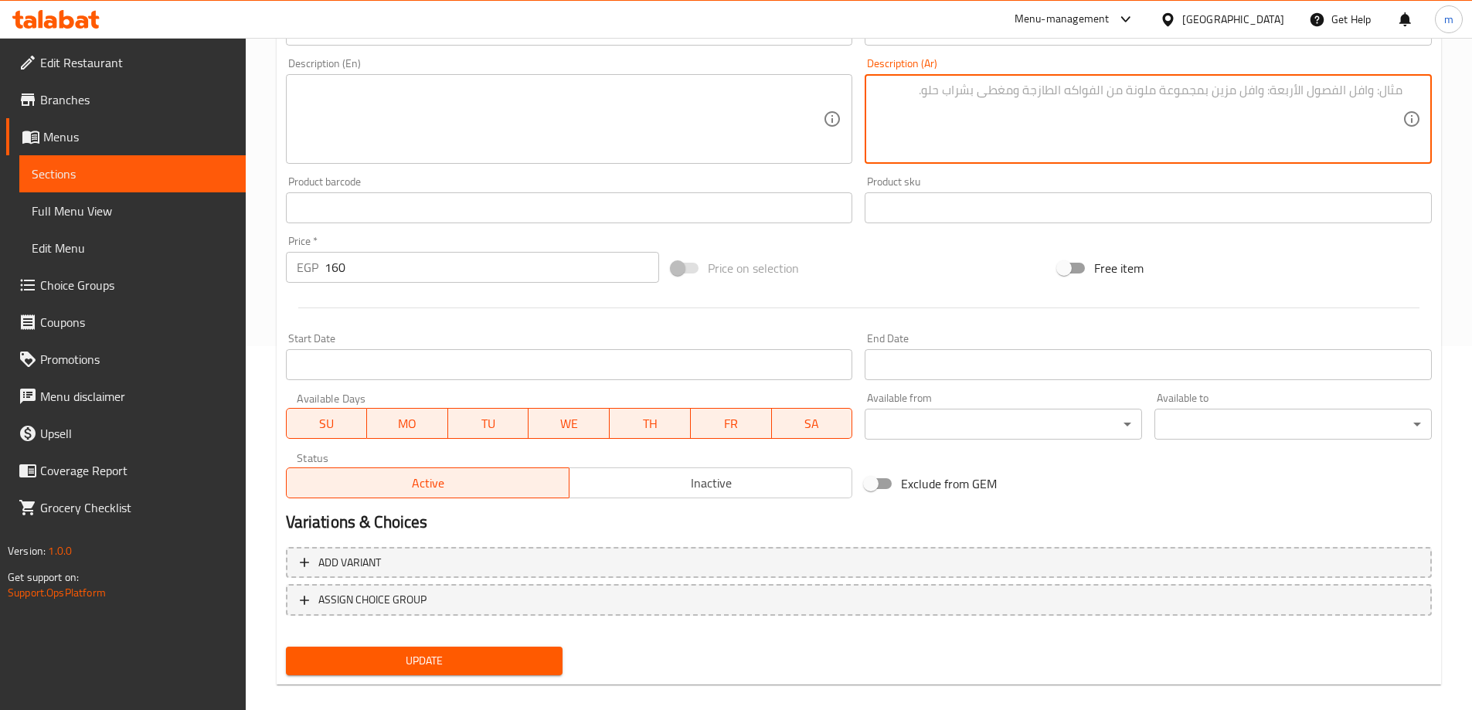
scroll to position [382, 0]
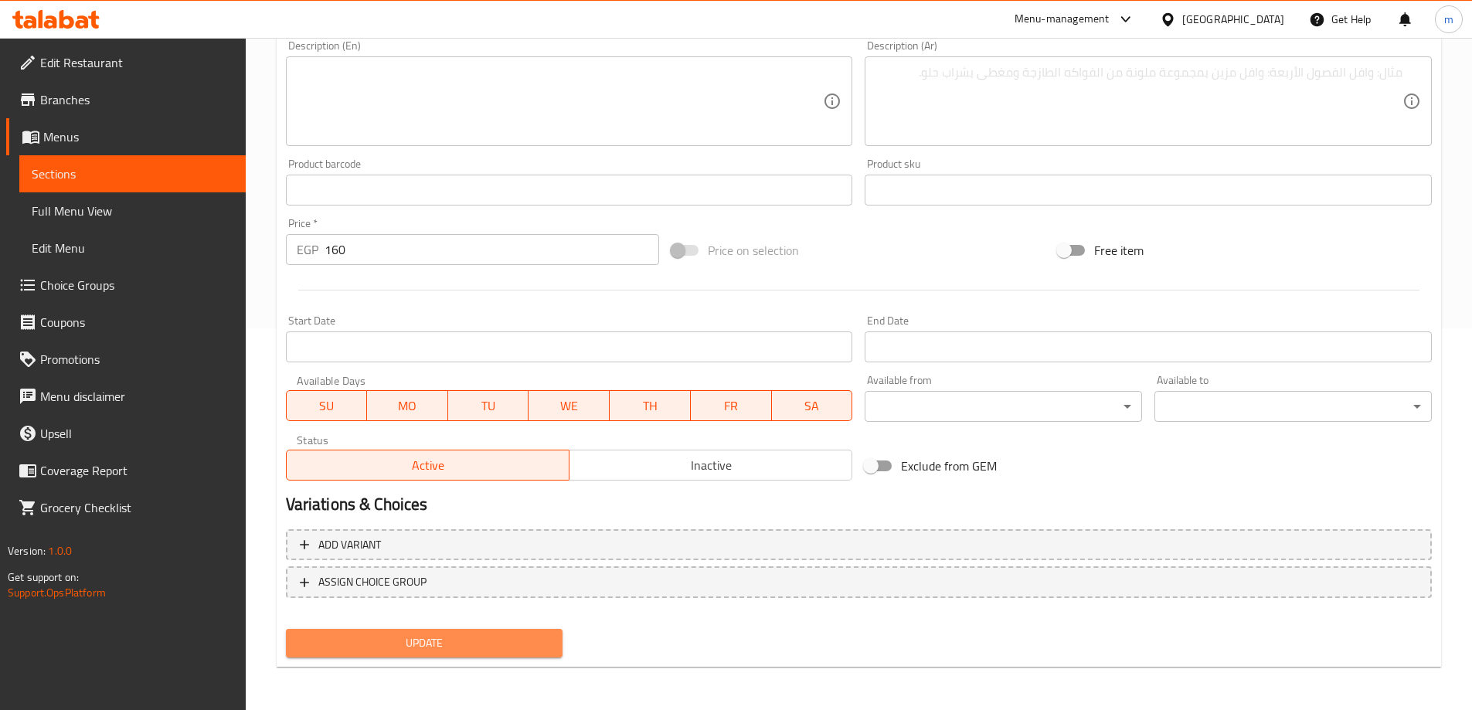
click at [382, 649] on span "Update" at bounding box center [424, 643] width 253 height 19
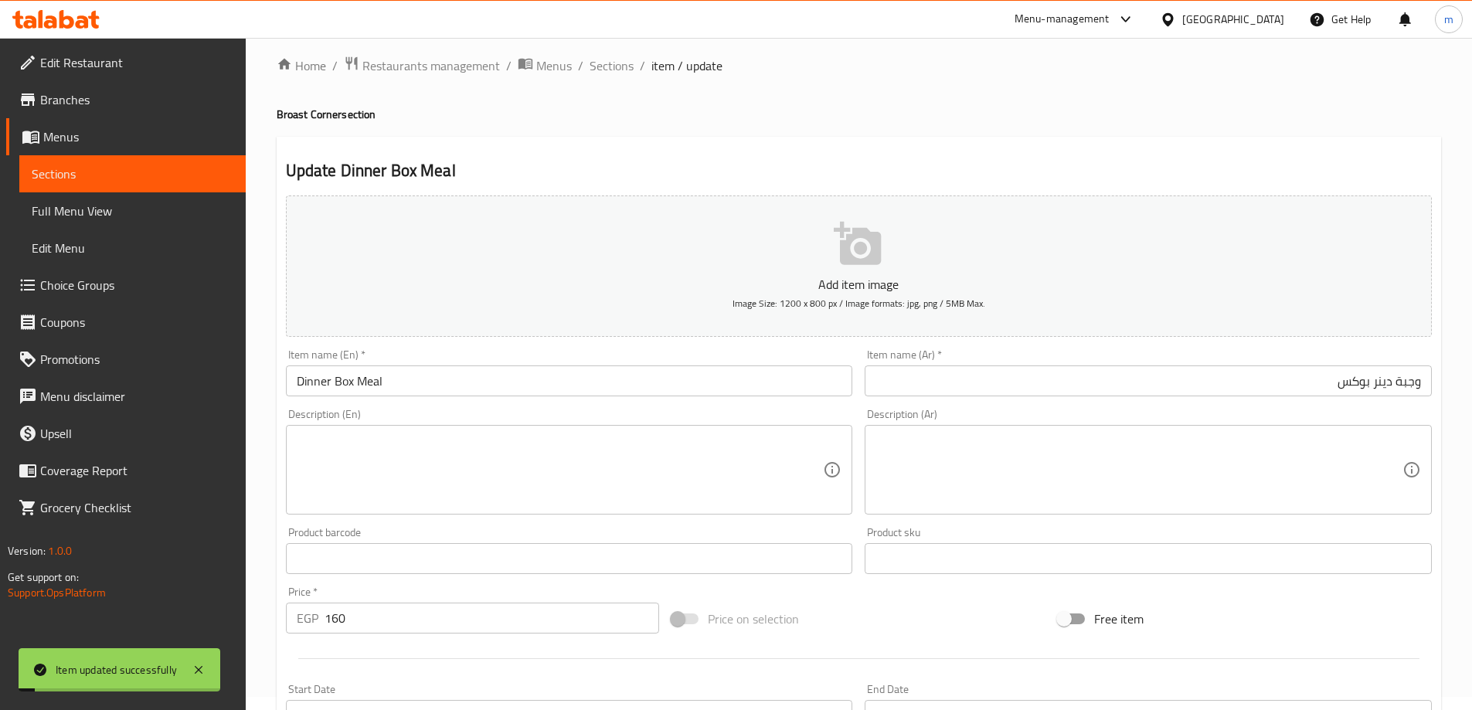
scroll to position [0, 0]
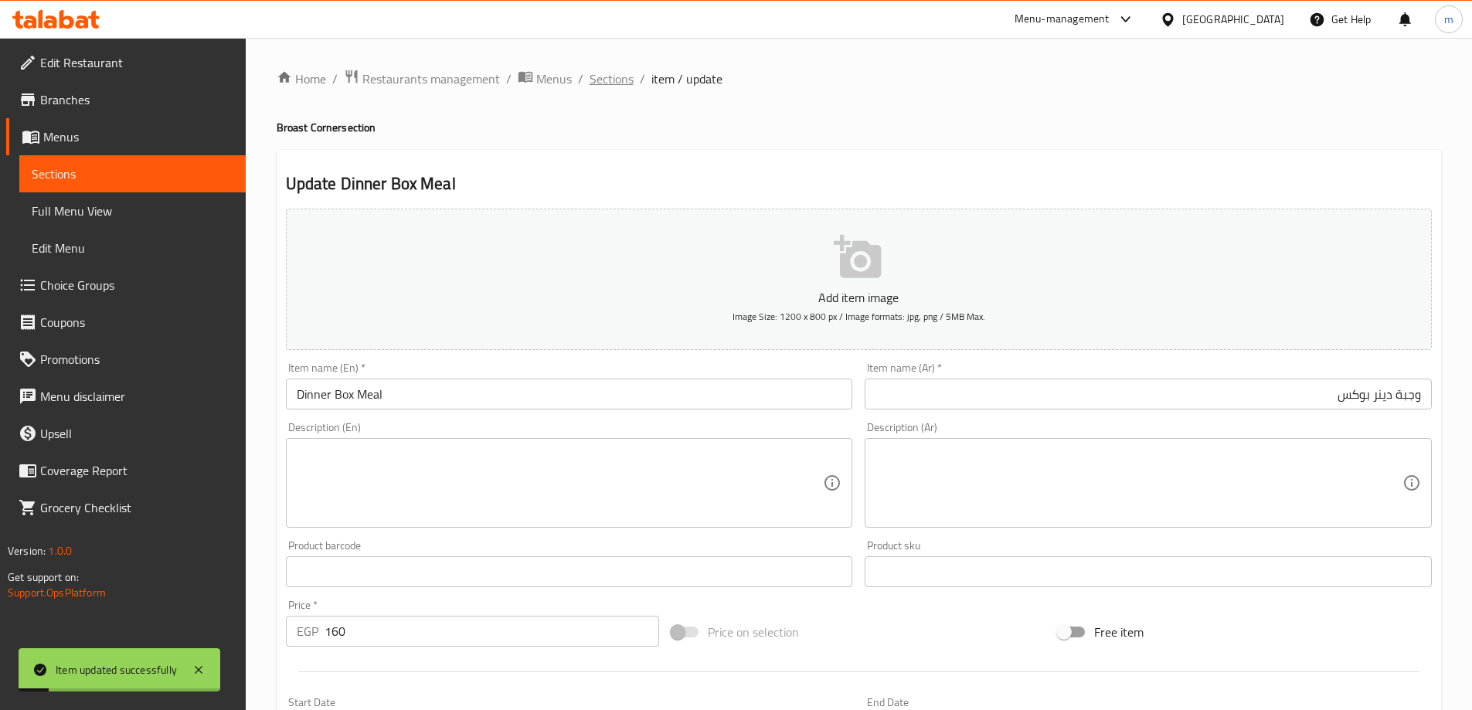
click at [618, 70] on span "Sections" at bounding box center [612, 79] width 44 height 19
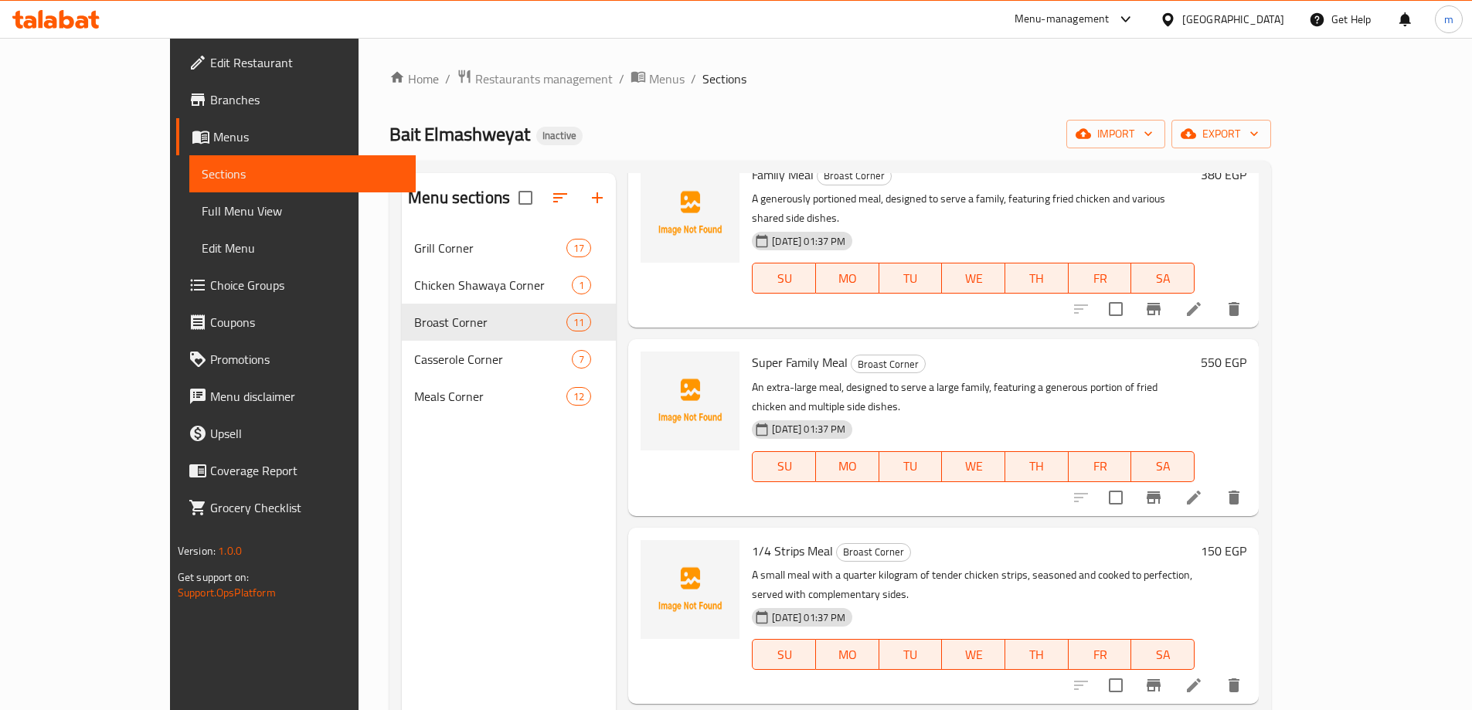
scroll to position [77, 0]
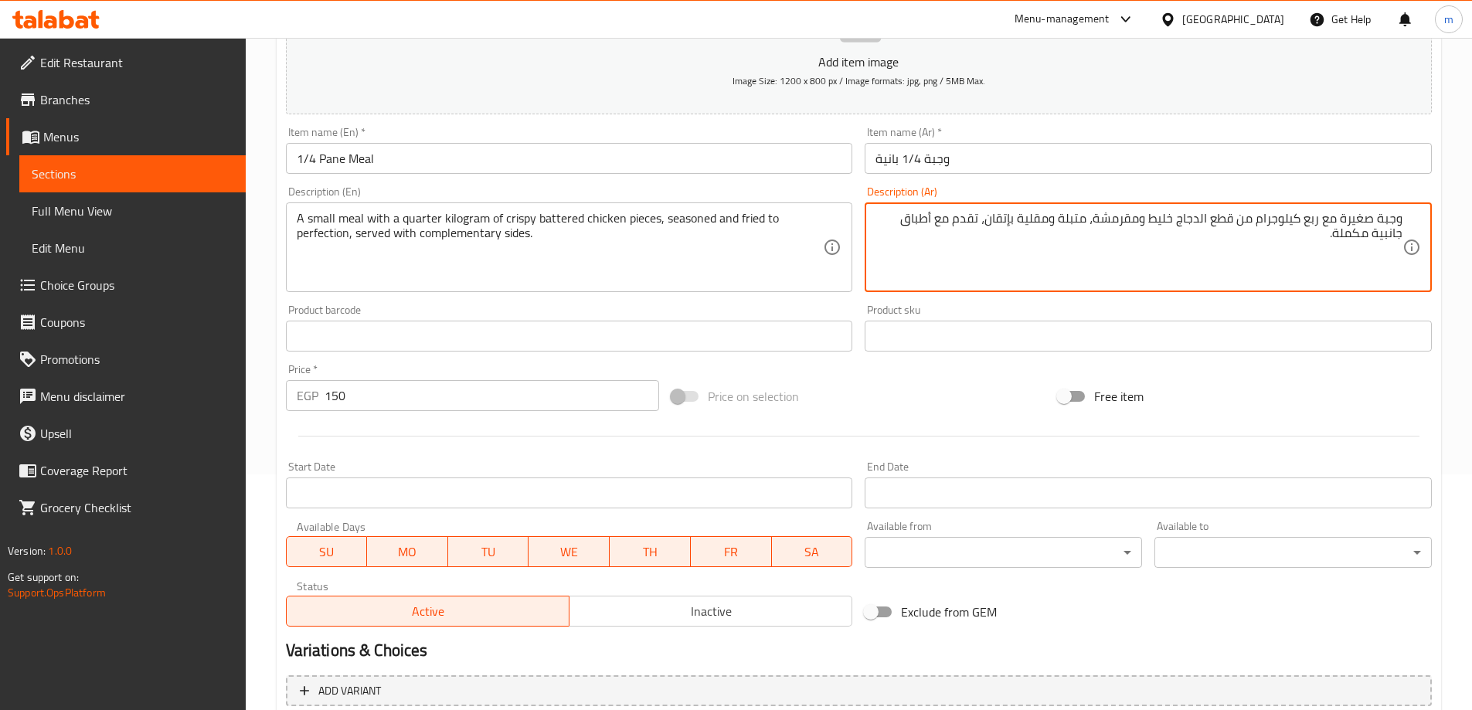
scroll to position [382, 0]
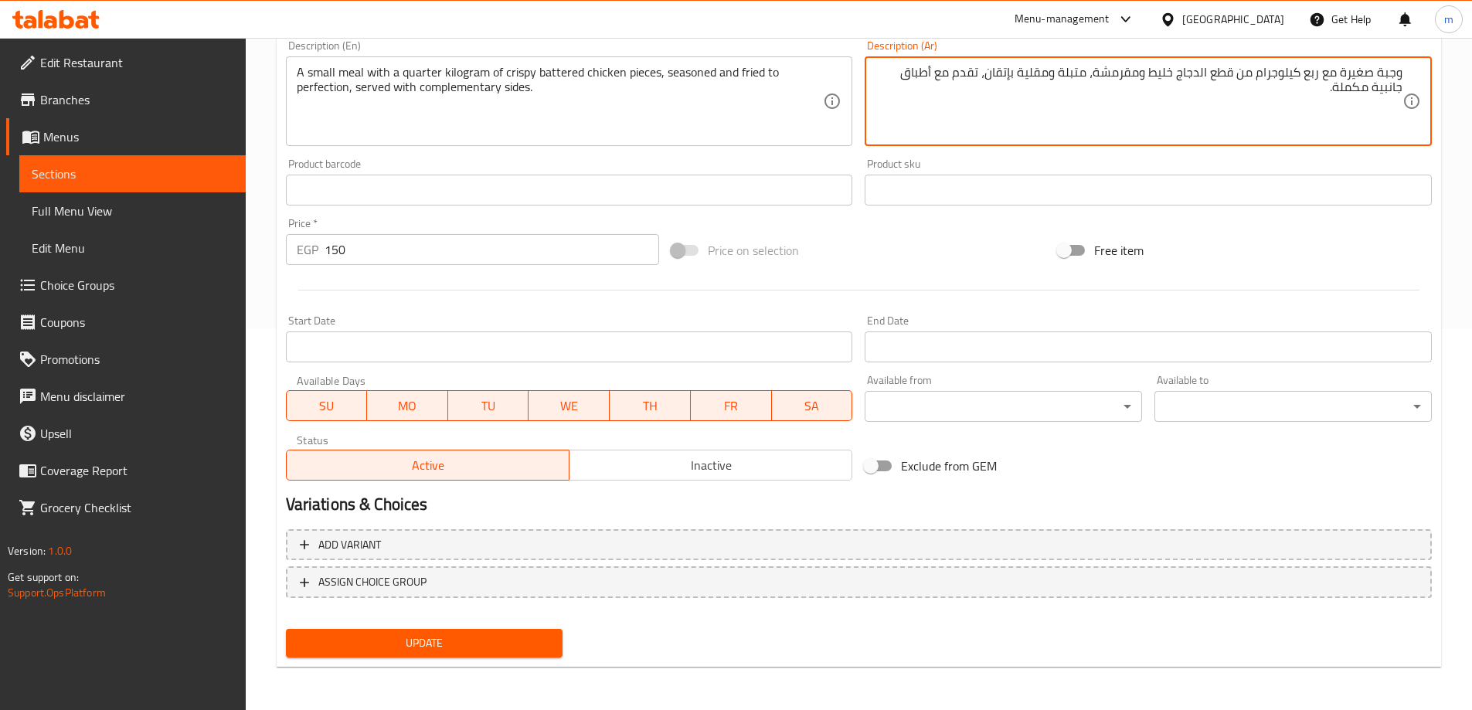
click at [539, 647] on span "Update" at bounding box center [424, 643] width 253 height 19
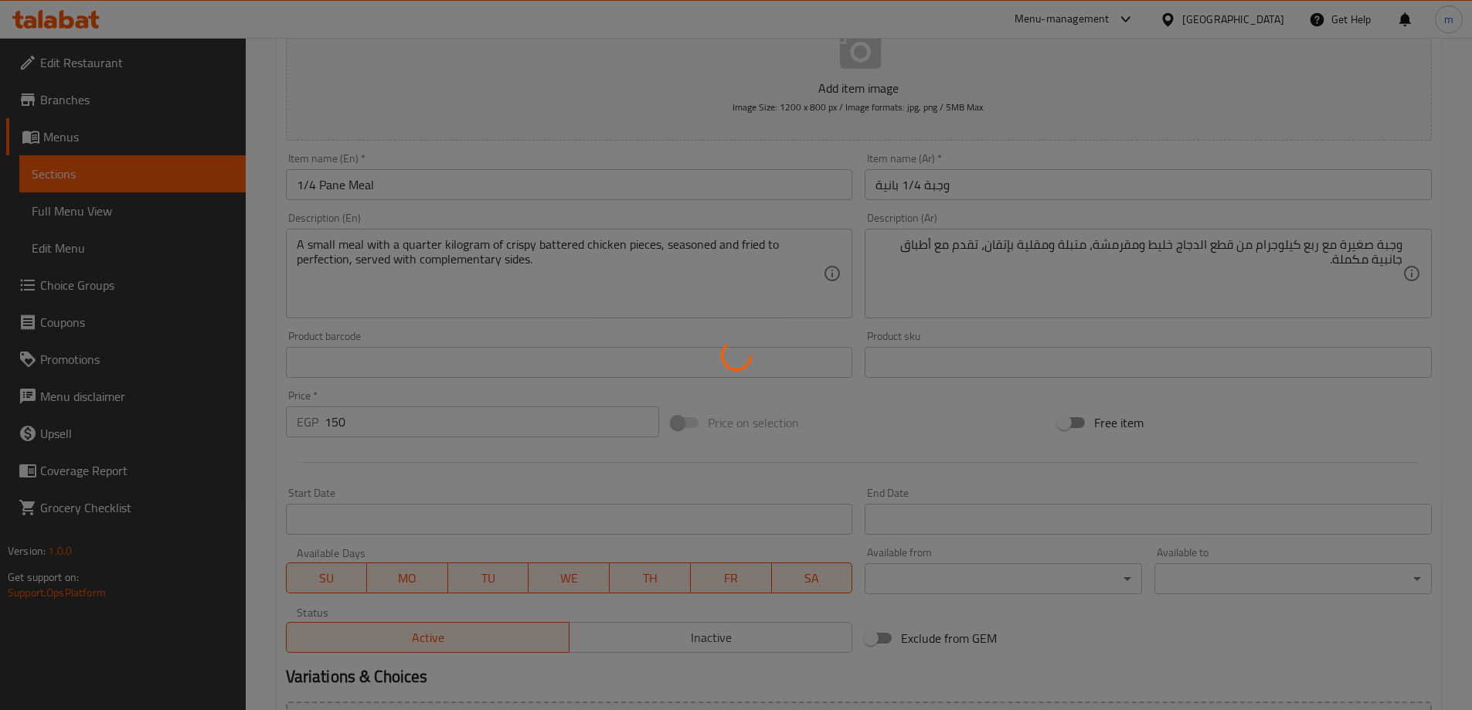
scroll to position [0, 0]
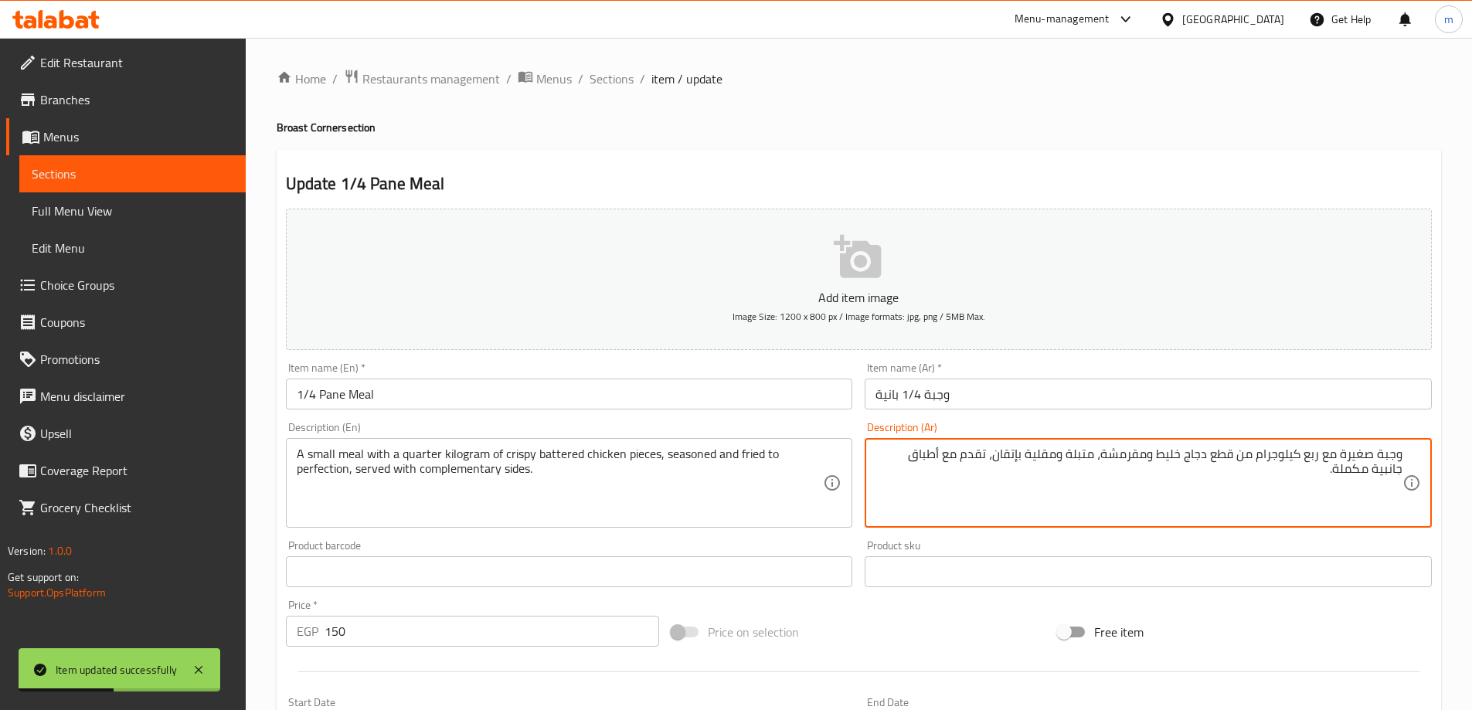
type textarea "وجبة صغيرة مع ربع كيلوجرام من قطع دجاج خليط ومقرمشة، متبلة ومقلية بإتقان، تقدم …"
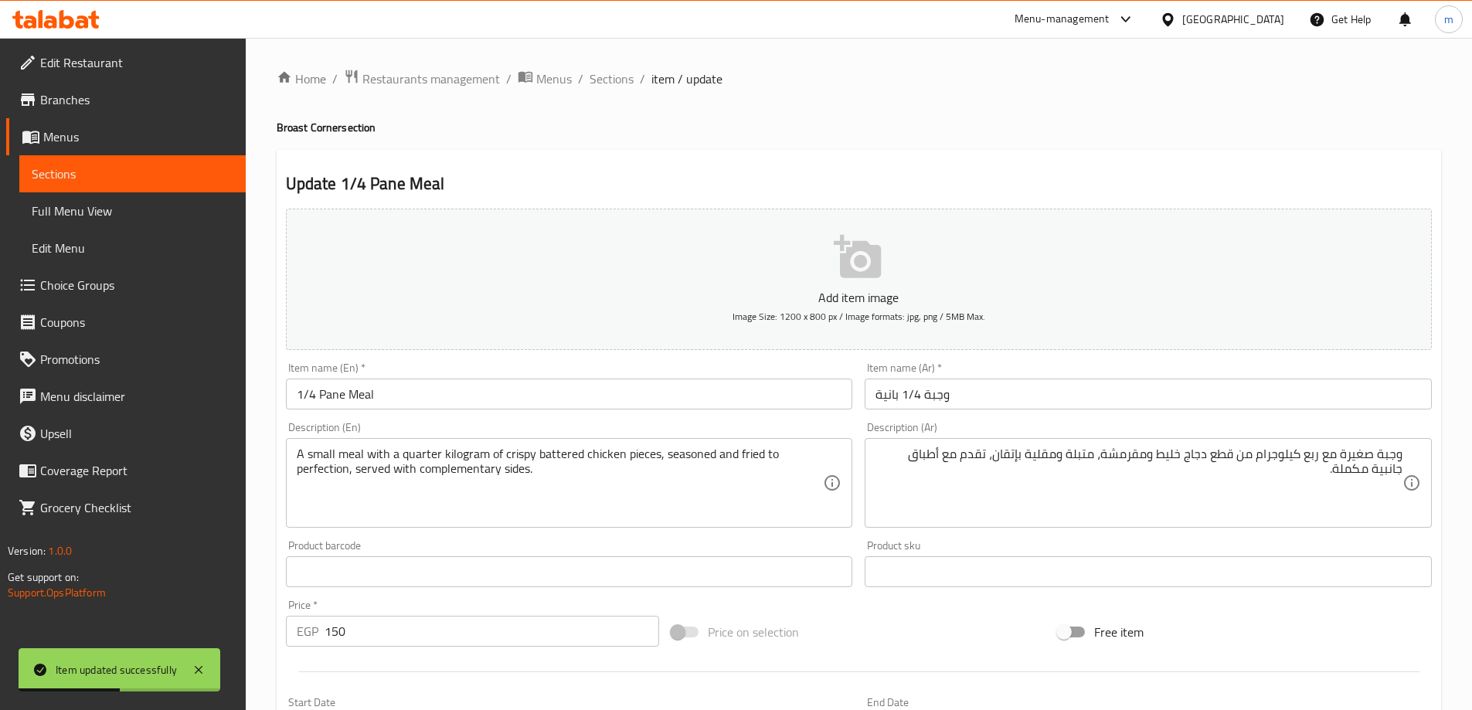
click at [1171, 425] on div "Description (Ar) وجبة صغيرة مع ربع كيلوجرام من قطع دجاج خليط ومقرمشة، متبلة ومق…" at bounding box center [1148, 475] width 567 height 106
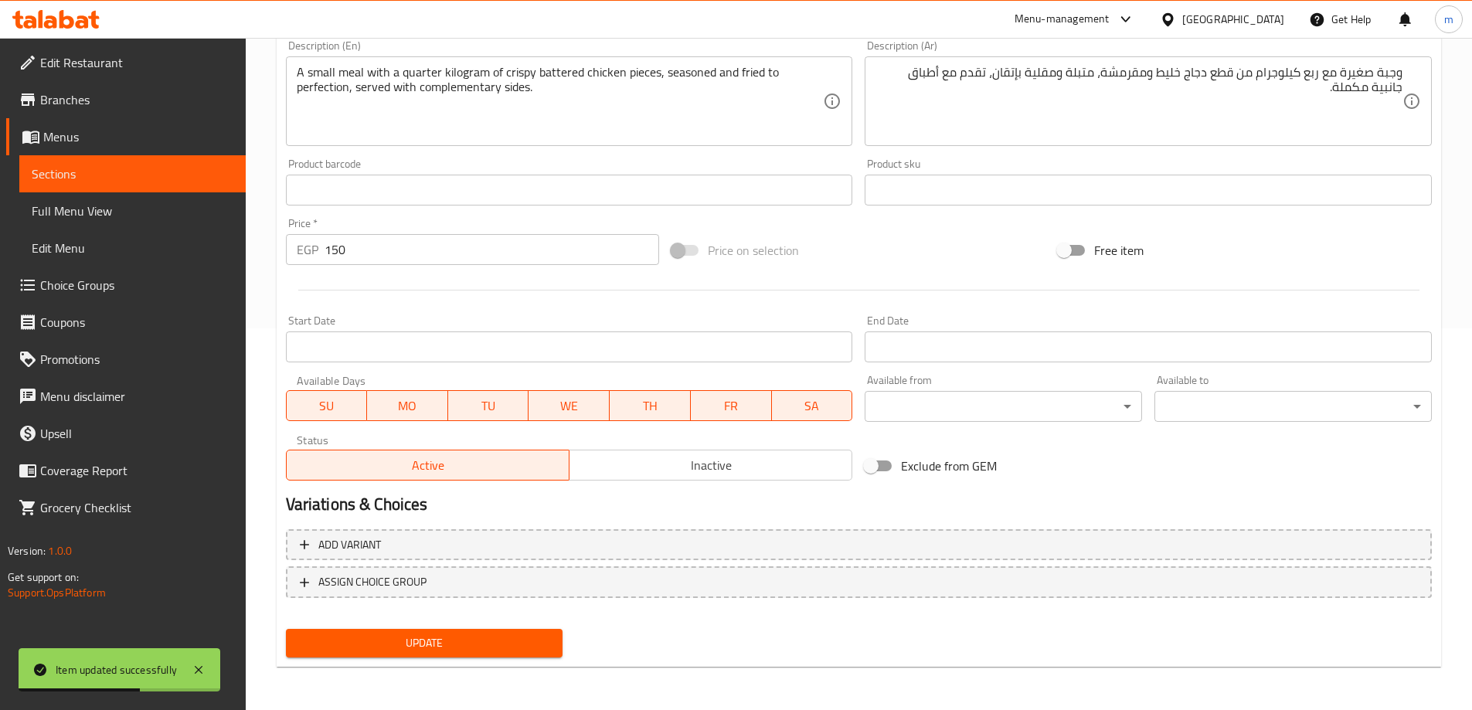
click at [539, 641] on span "Update" at bounding box center [424, 643] width 253 height 19
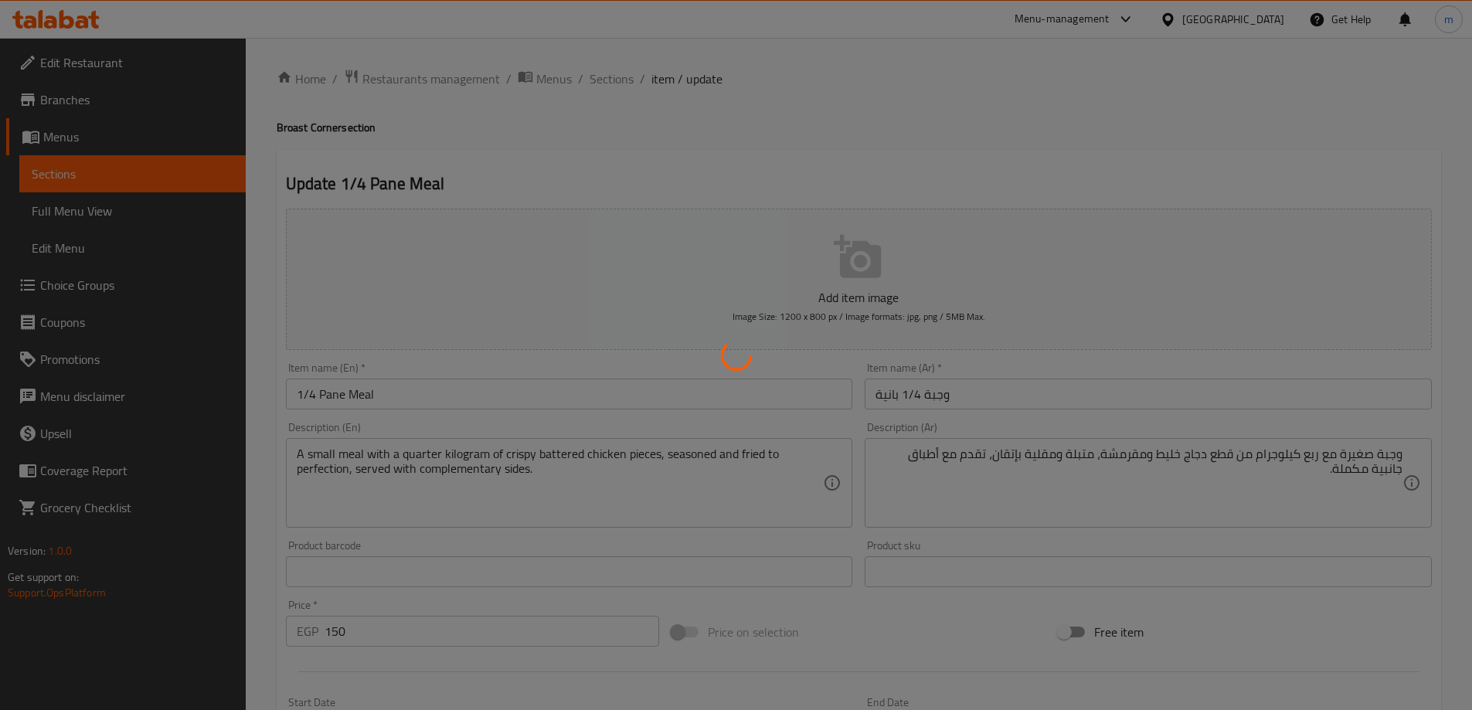
click at [628, 81] on div at bounding box center [736, 355] width 1472 height 710
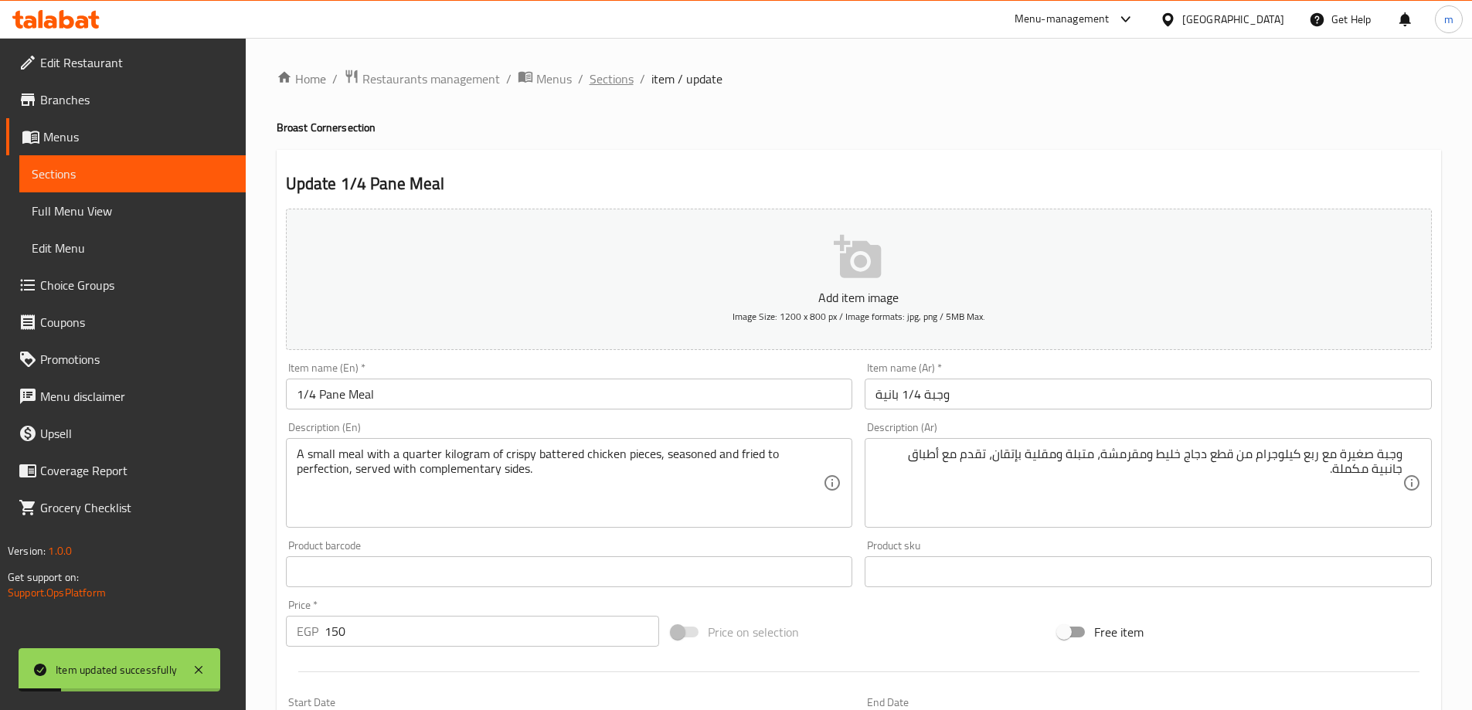
click at [613, 85] on span "Sections" at bounding box center [612, 79] width 44 height 19
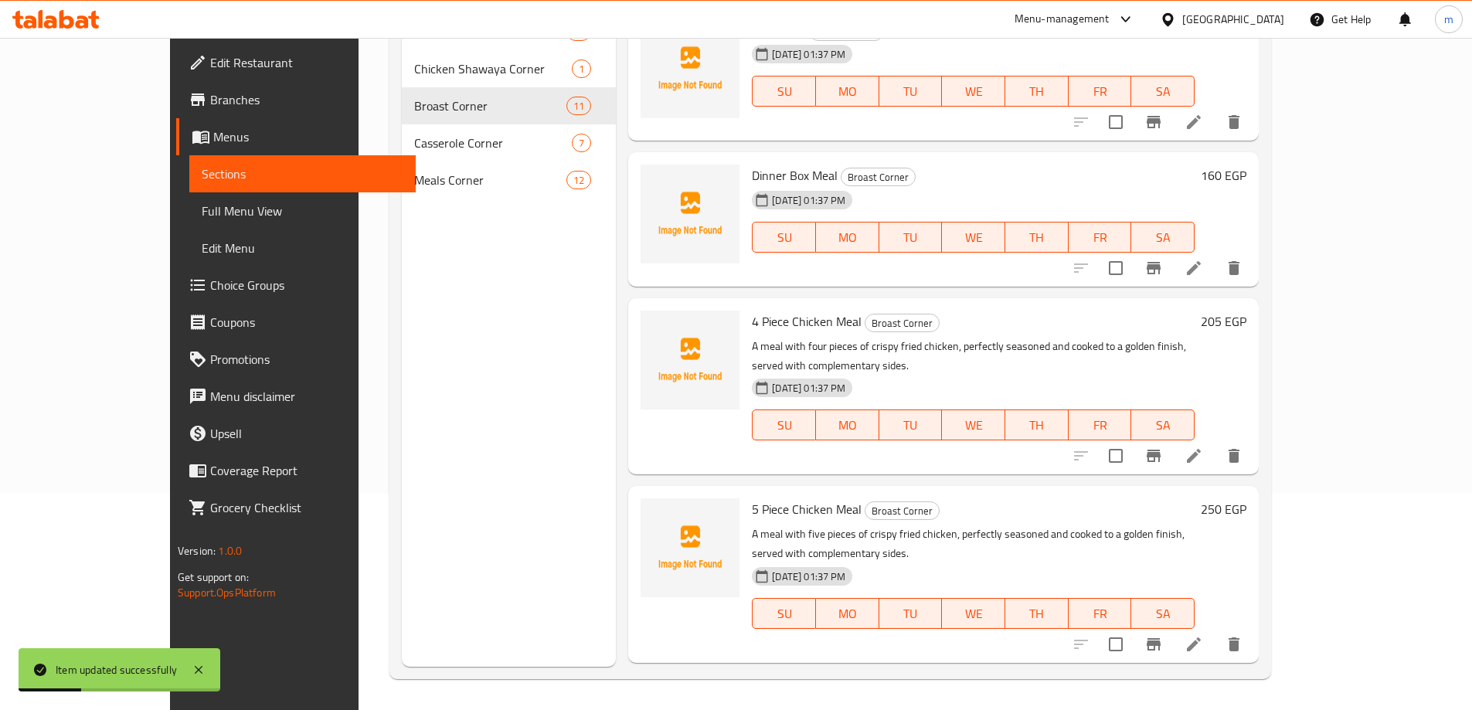
scroll to position [1116, 0]
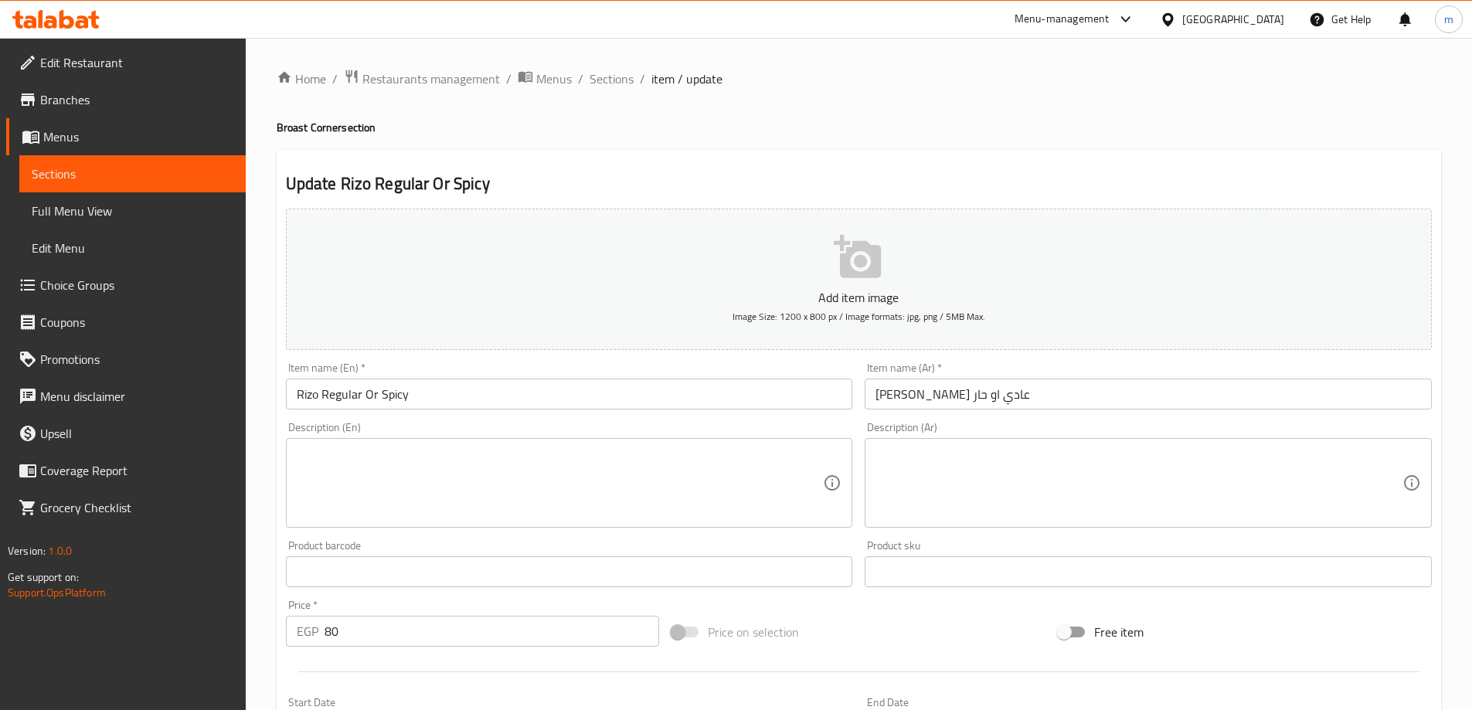
click at [924, 396] on input "ريزو عادي او حار" at bounding box center [1148, 394] width 567 height 31
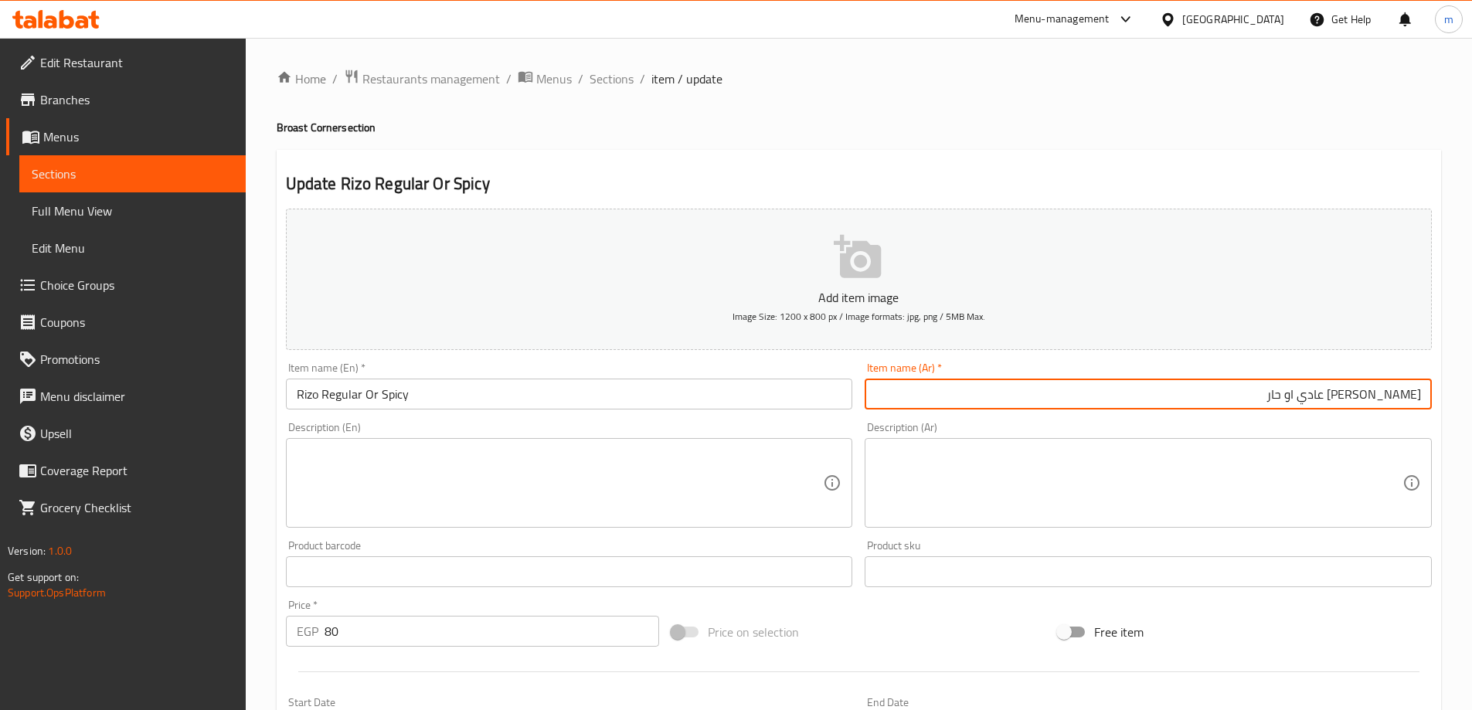
scroll to position [382, 0]
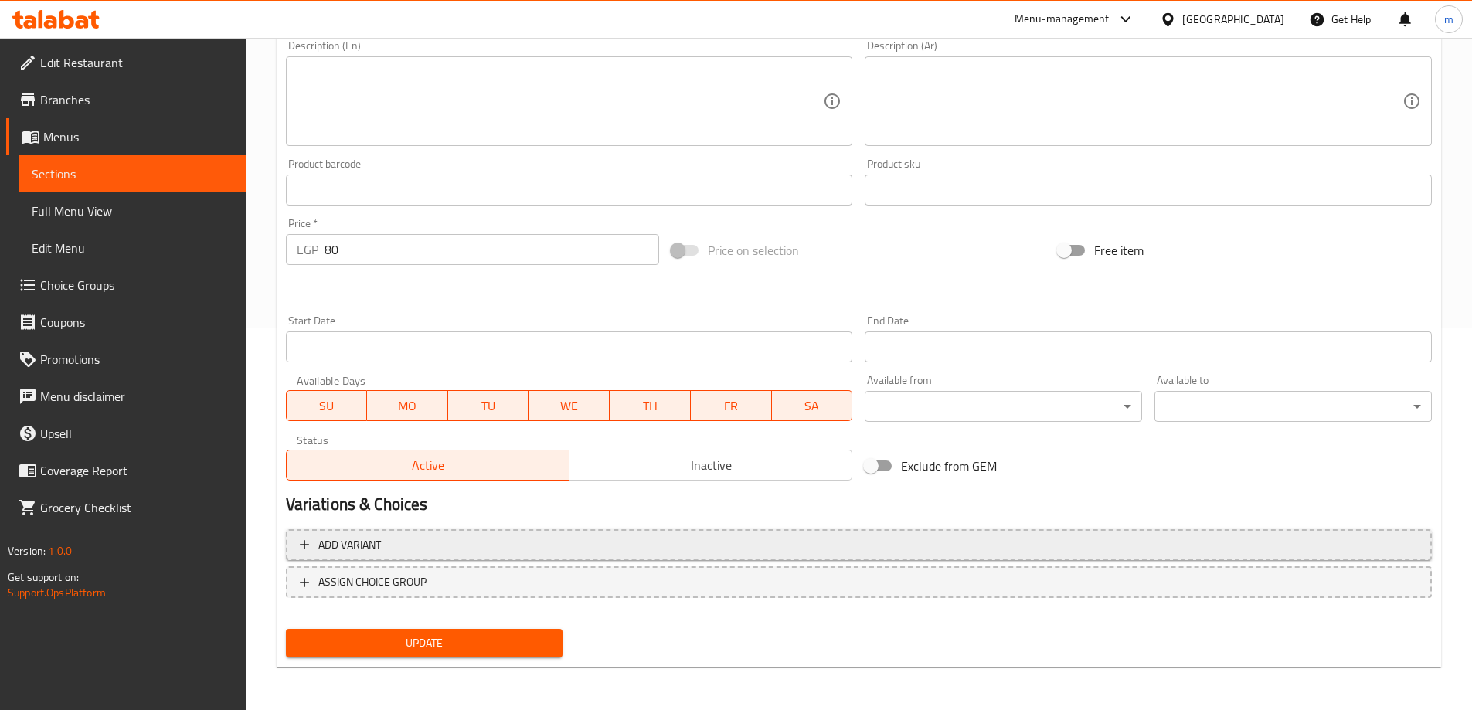
click at [670, 548] on span "Add variant" at bounding box center [859, 544] width 1118 height 19
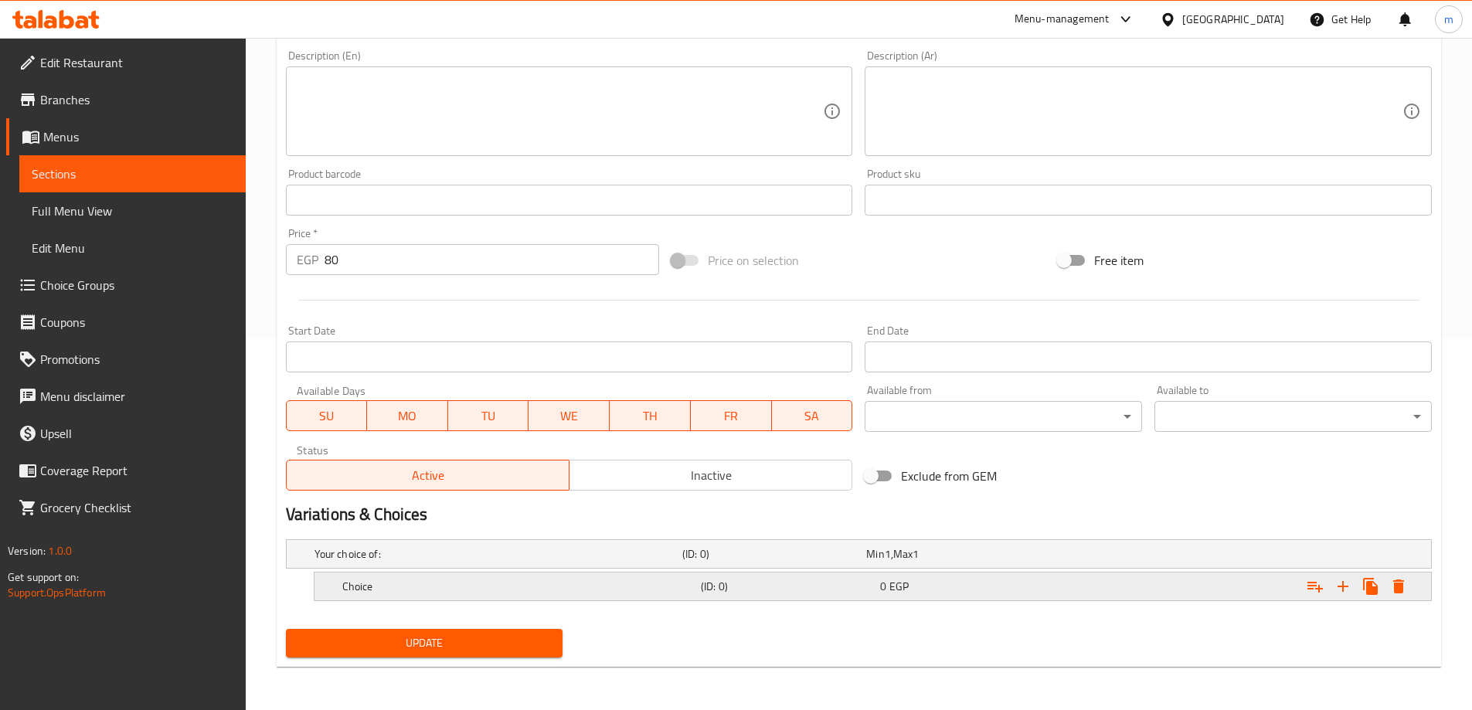
scroll to position [372, 0]
drag, startPoint x: 1340, startPoint y: 578, endPoint x: 1331, endPoint y: 580, distance: 8.8
click at [1339, 579] on icon "Expand" at bounding box center [1343, 586] width 19 height 19
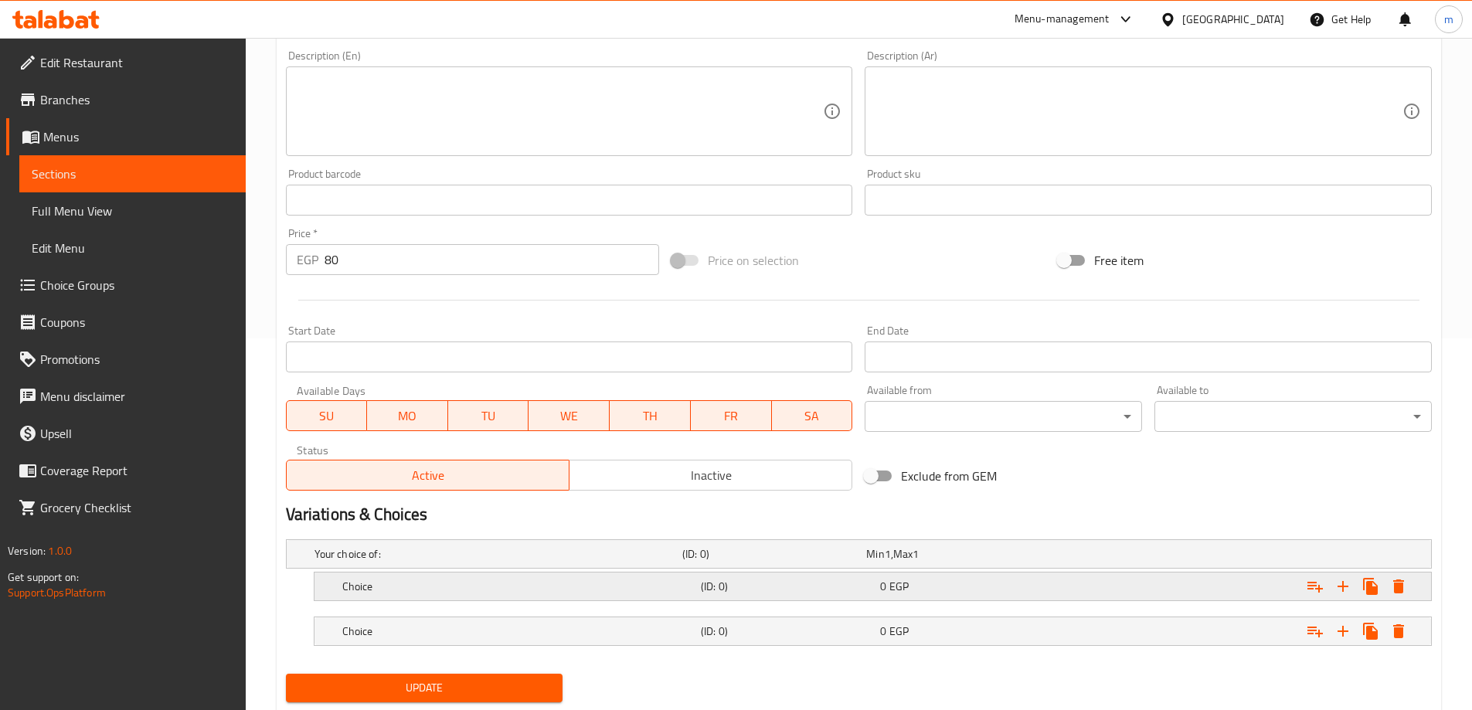
drag, startPoint x: 1031, startPoint y: 628, endPoint x: 981, endPoint y: 596, distance: 59.4
click at [1017, 624] on div "0 EGP" at bounding box center [966, 631] width 173 height 15
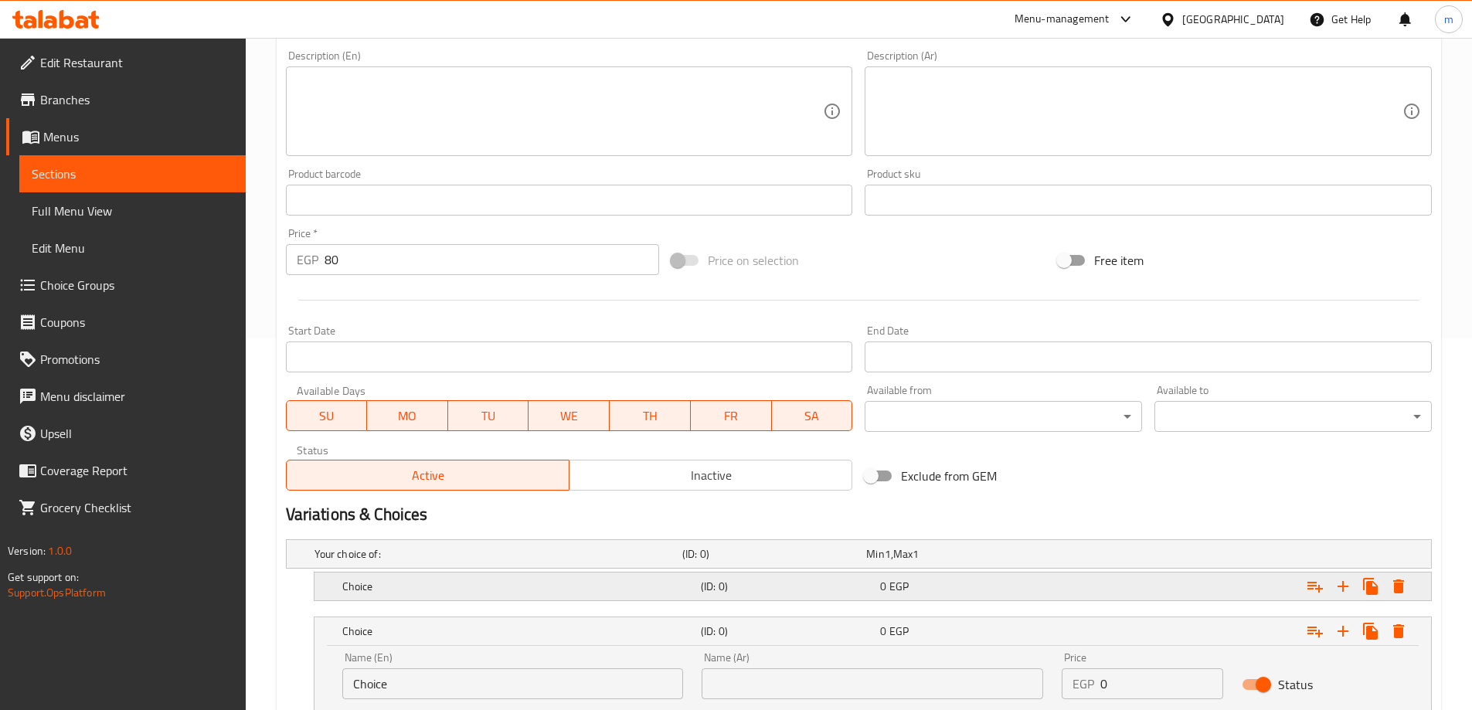
click at [981, 592] on div "0 EGP" at bounding box center [966, 586] width 173 height 15
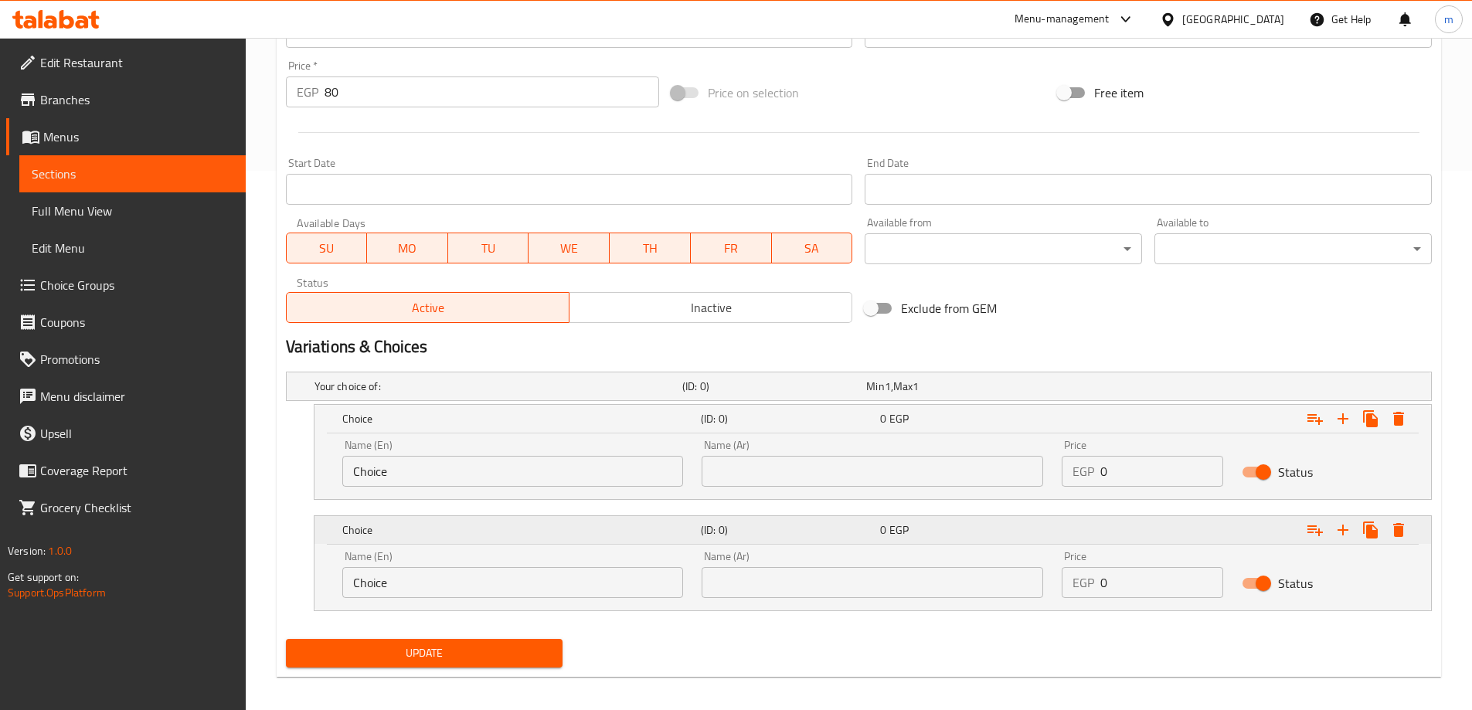
scroll to position [549, 0]
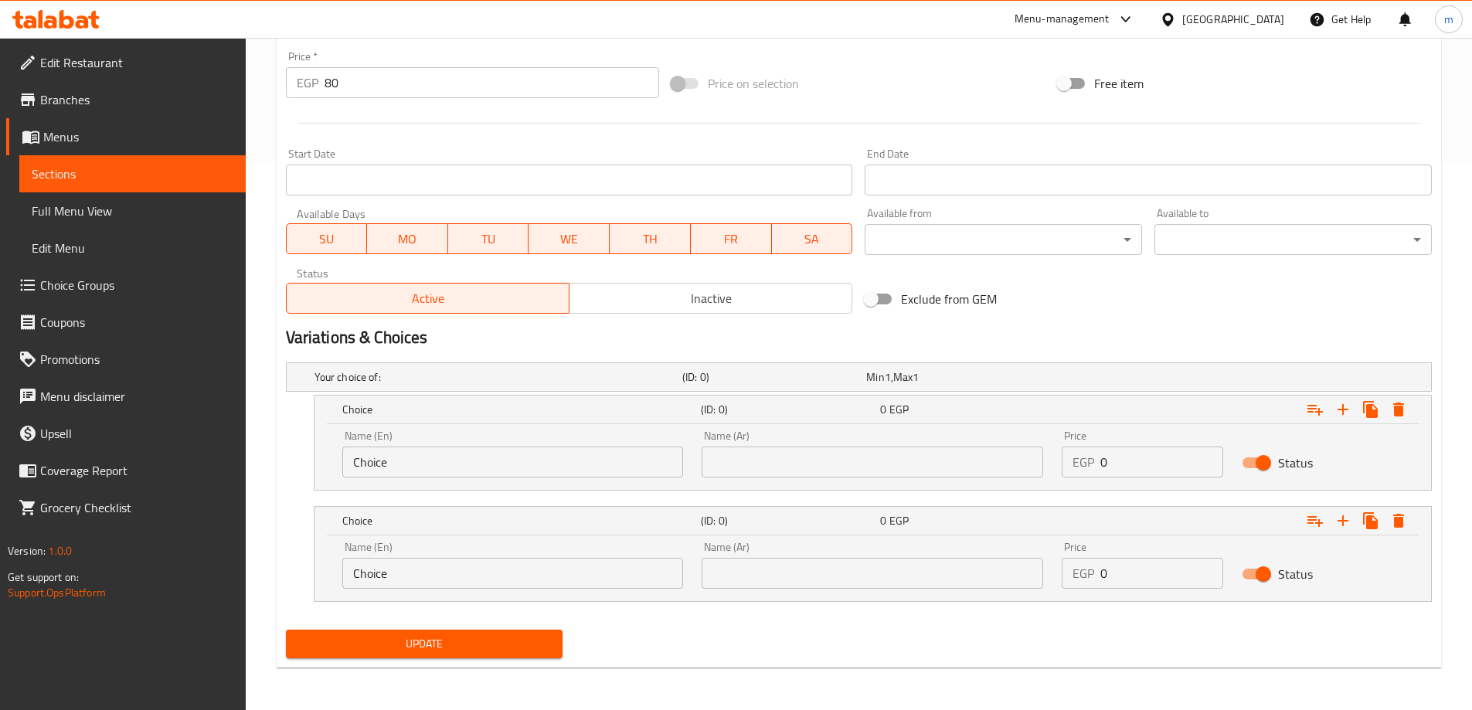
click at [549, 448] on input "Choice" at bounding box center [513, 462] width 342 height 31
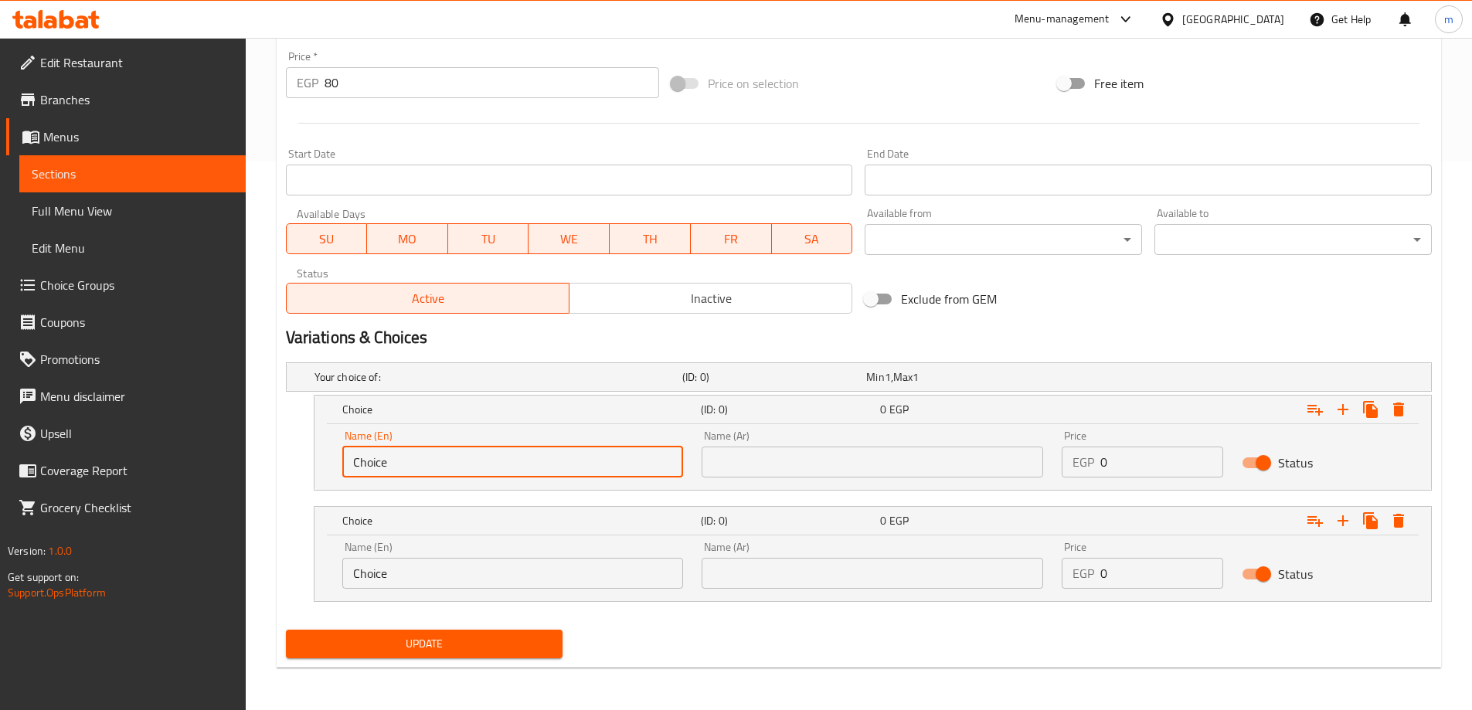
click at [549, 448] on input "Choice" at bounding box center [513, 462] width 342 height 31
type input "Regular"
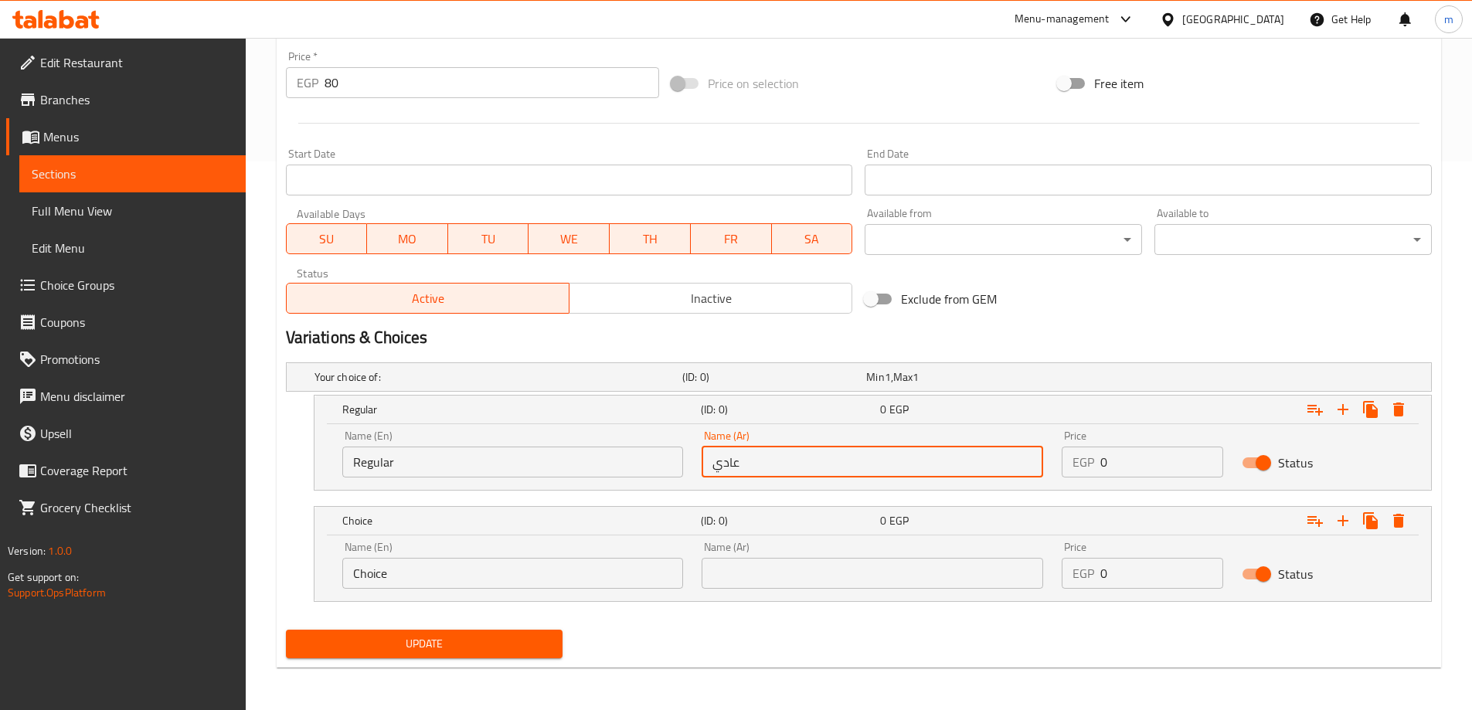
type input "عادي"
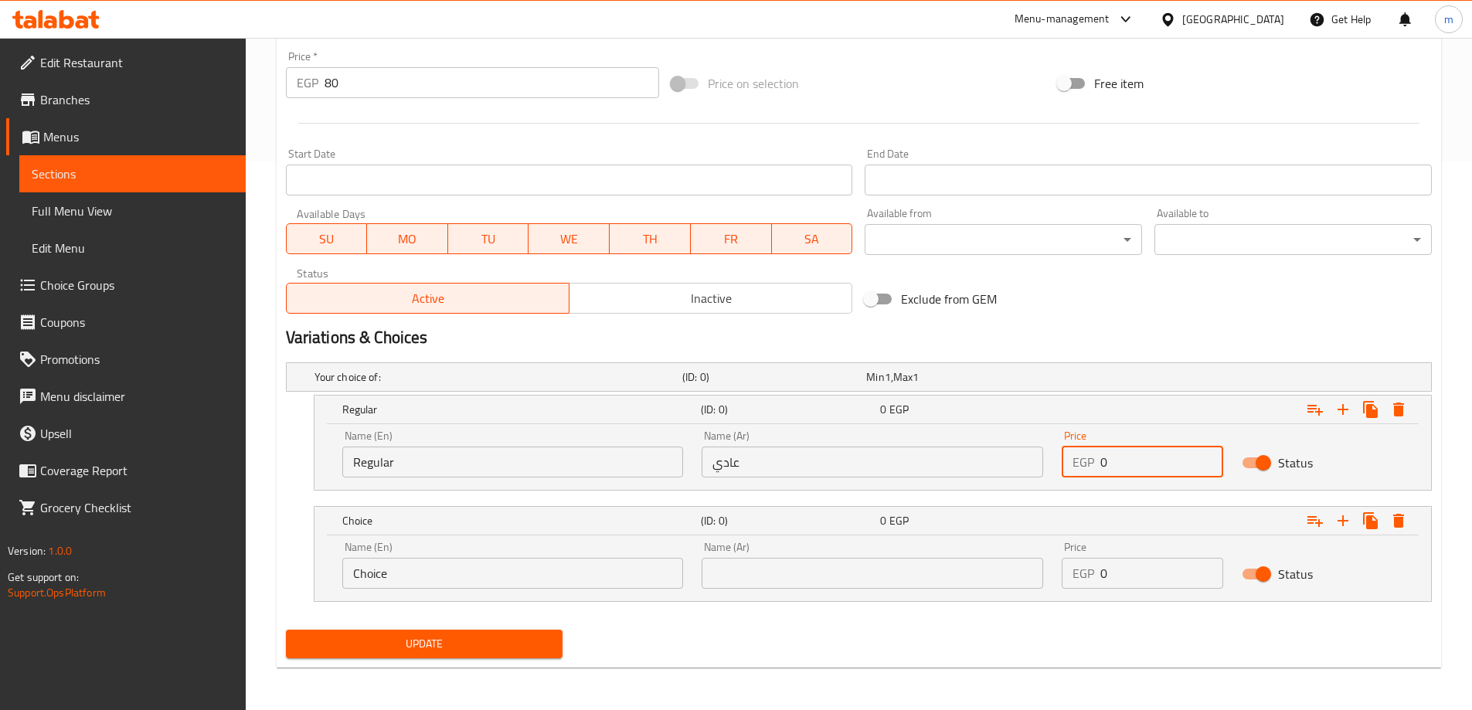
drag, startPoint x: 519, startPoint y: 596, endPoint x: 518, endPoint y: 581, distance: 14.8
click at [518, 587] on div "Name (En) Choice Name (En)" at bounding box center [513, 565] width 360 height 66
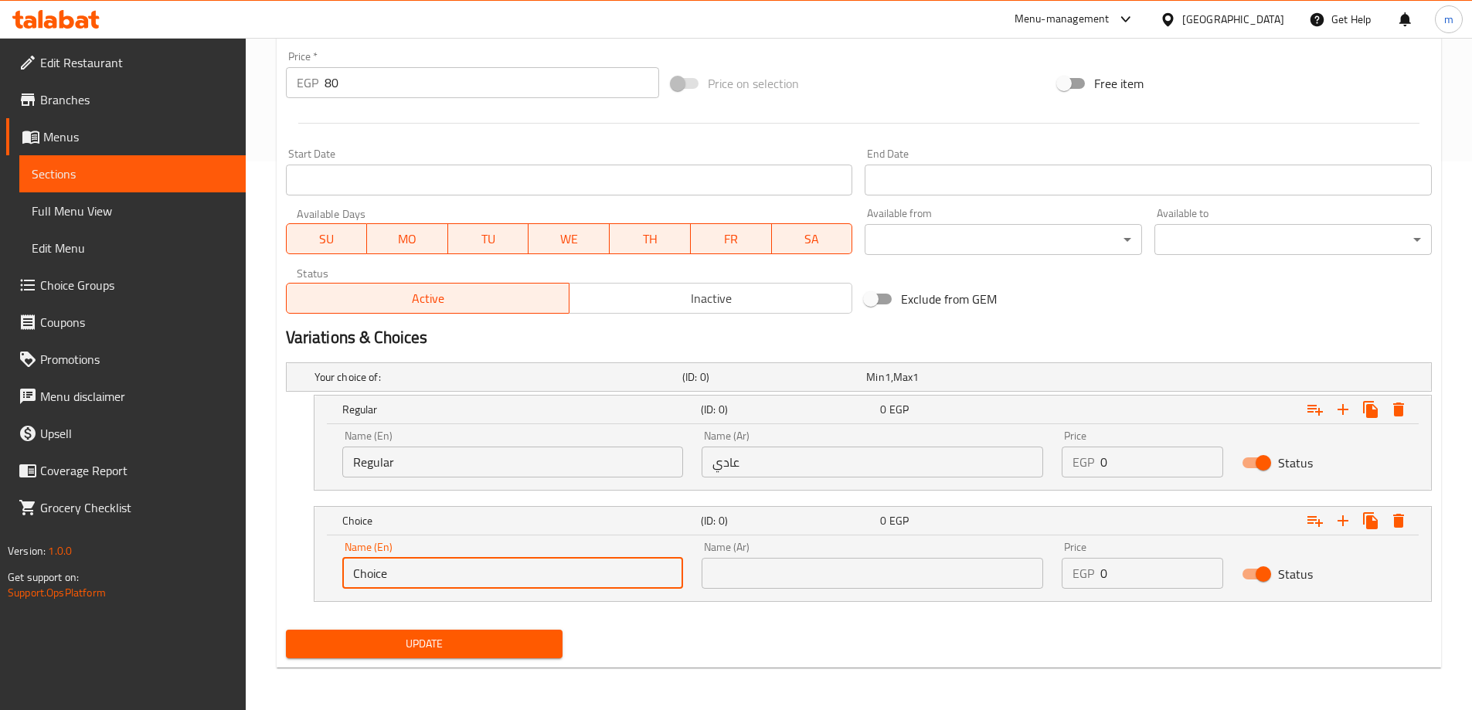
click at [518, 581] on input "Choice" at bounding box center [513, 573] width 342 height 31
type input "Spicy"
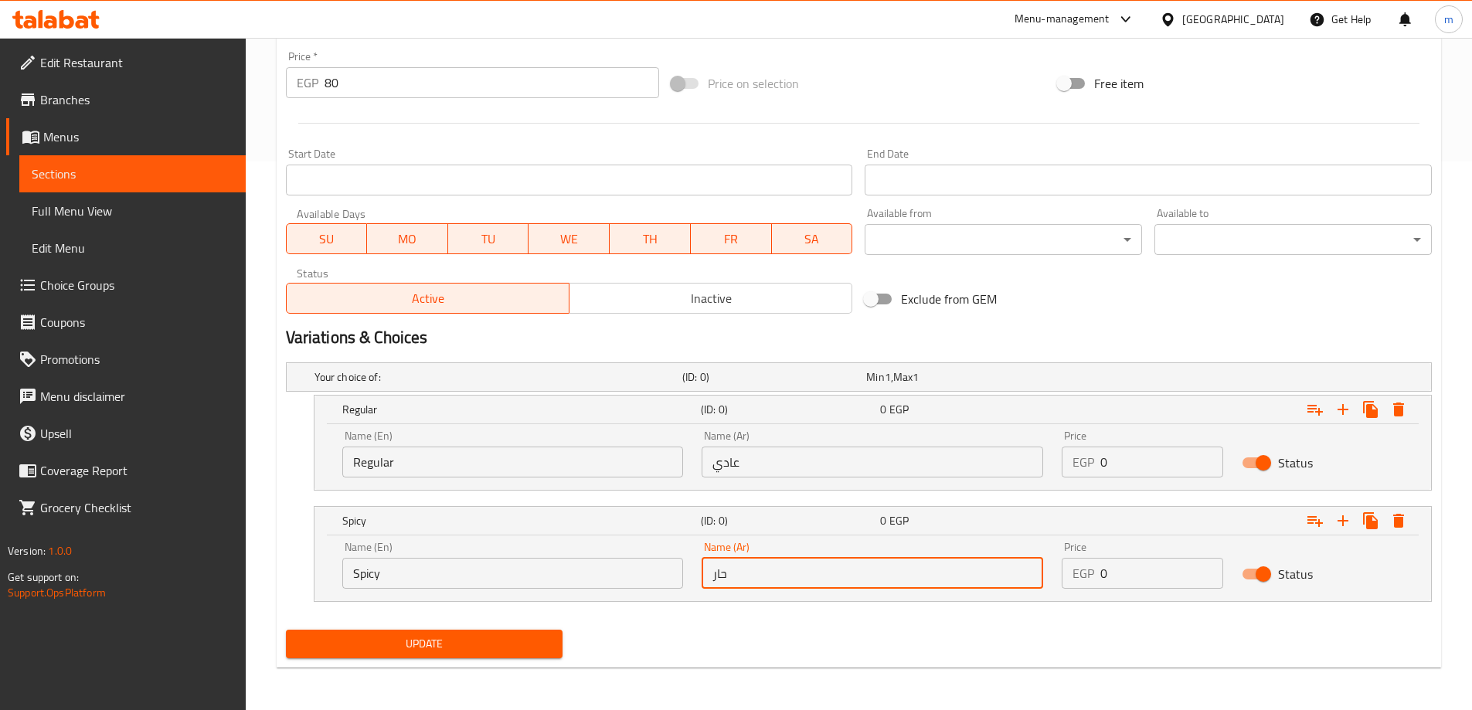
type input "حار"
click at [532, 43] on div "Product barcode Product barcode" at bounding box center [569, 14] width 579 height 59
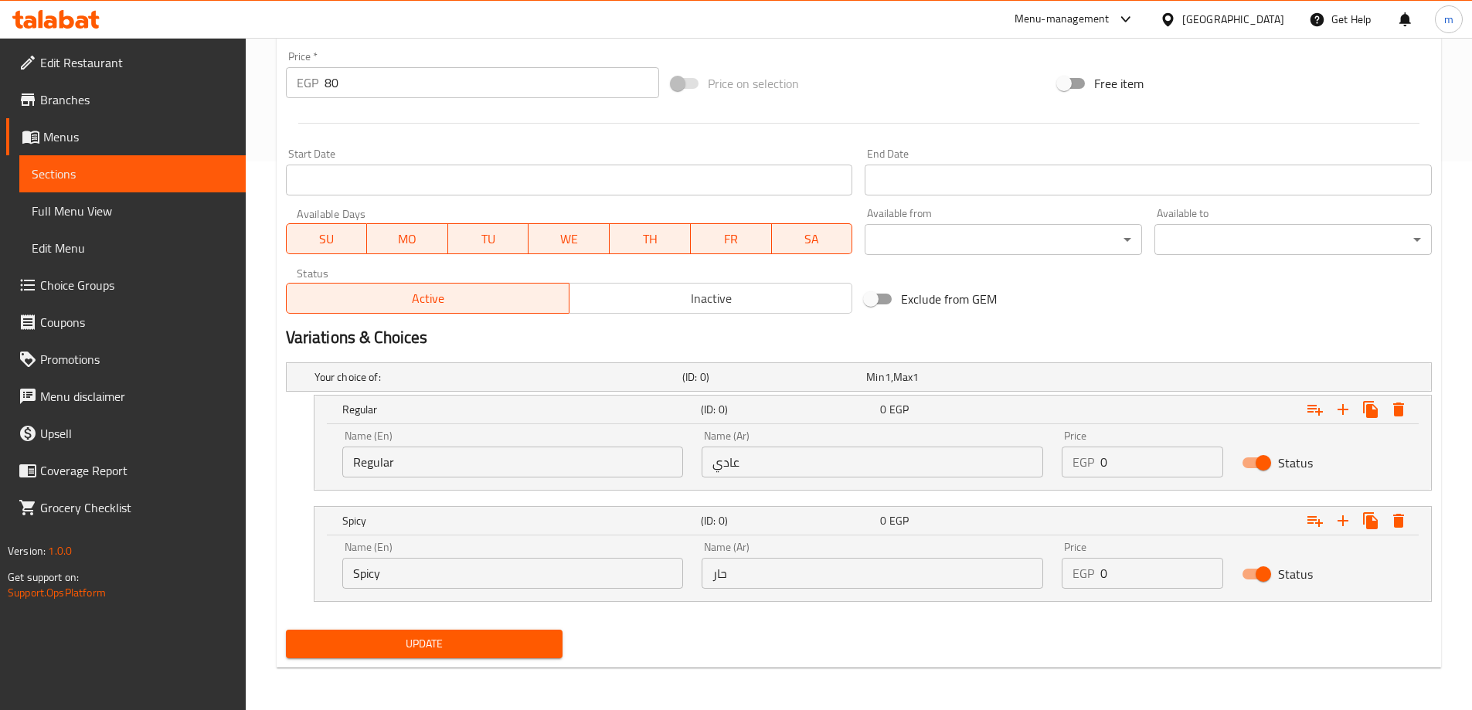
click at [501, 62] on div "Price   * EGP 80 Price *" at bounding box center [473, 74] width 374 height 47
click at [495, 80] on input "80" at bounding box center [492, 82] width 335 height 31
type input "0"
click at [1174, 462] on input "0" at bounding box center [1161, 462] width 123 height 31
paste input "8"
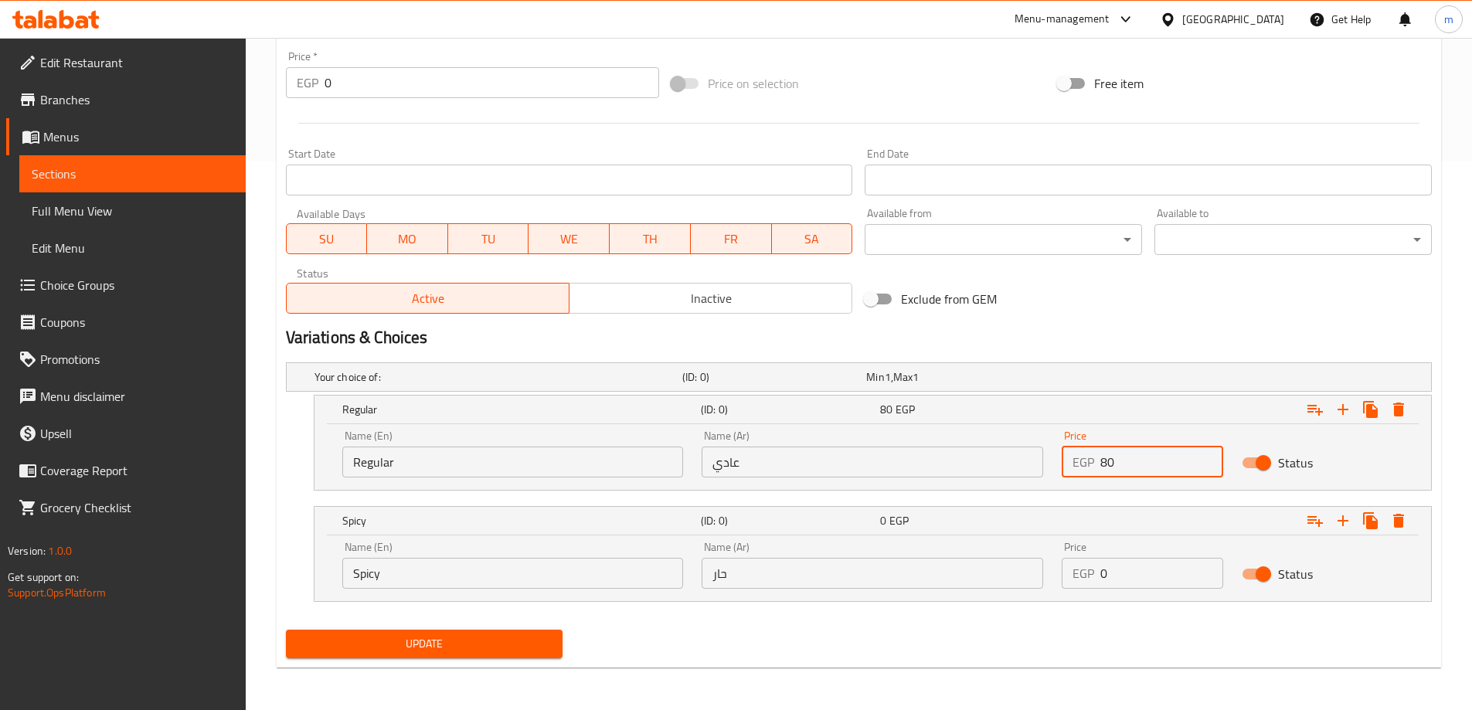
type input "80"
click at [1164, 598] on div "Name (En) Spicy Name (En) Name (Ar) حار Name (Ar) Price EGP 0 Price Status" at bounding box center [872, 568] width 1116 height 66
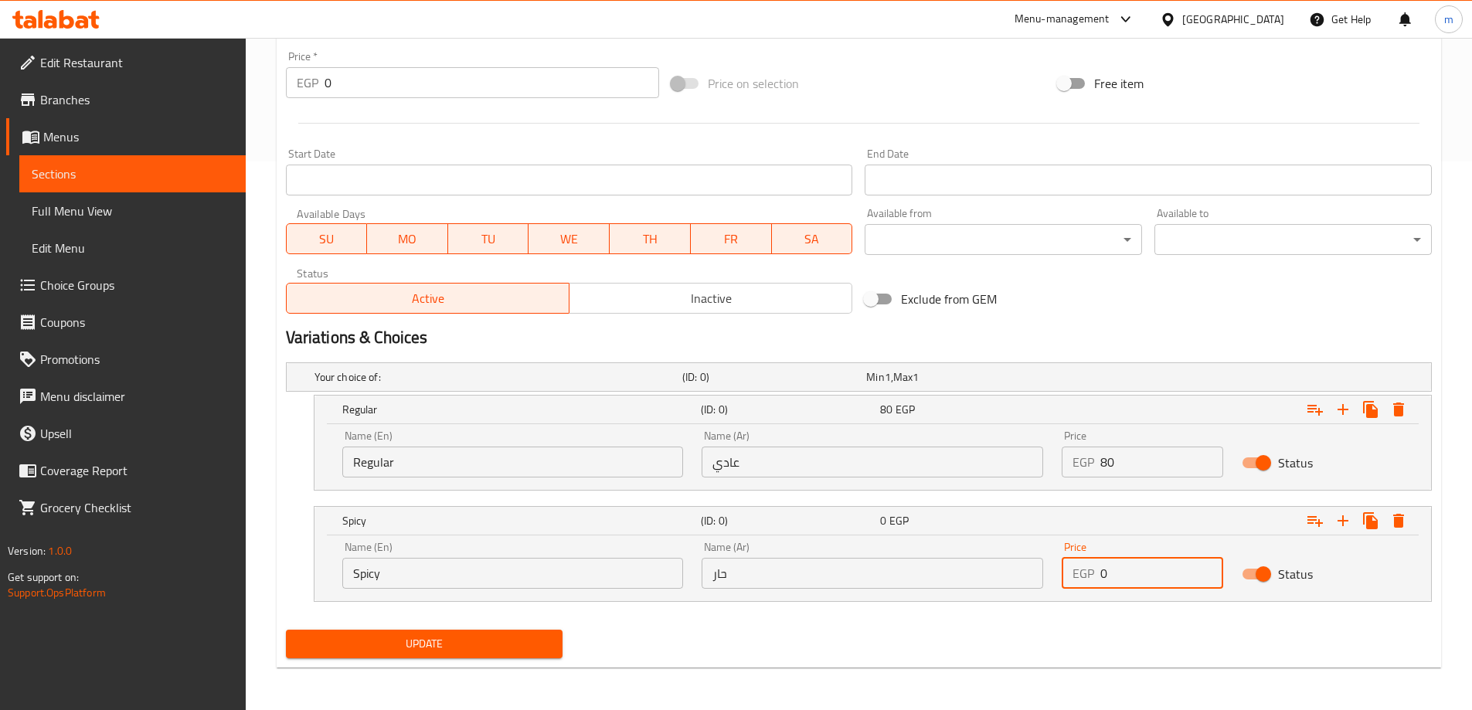
click at [1175, 575] on input "0" at bounding box center [1161, 573] width 123 height 31
paste input "8"
type input "80"
click at [501, 624] on div "Update" at bounding box center [425, 644] width 290 height 41
click at [501, 628] on div "Update" at bounding box center [425, 644] width 290 height 41
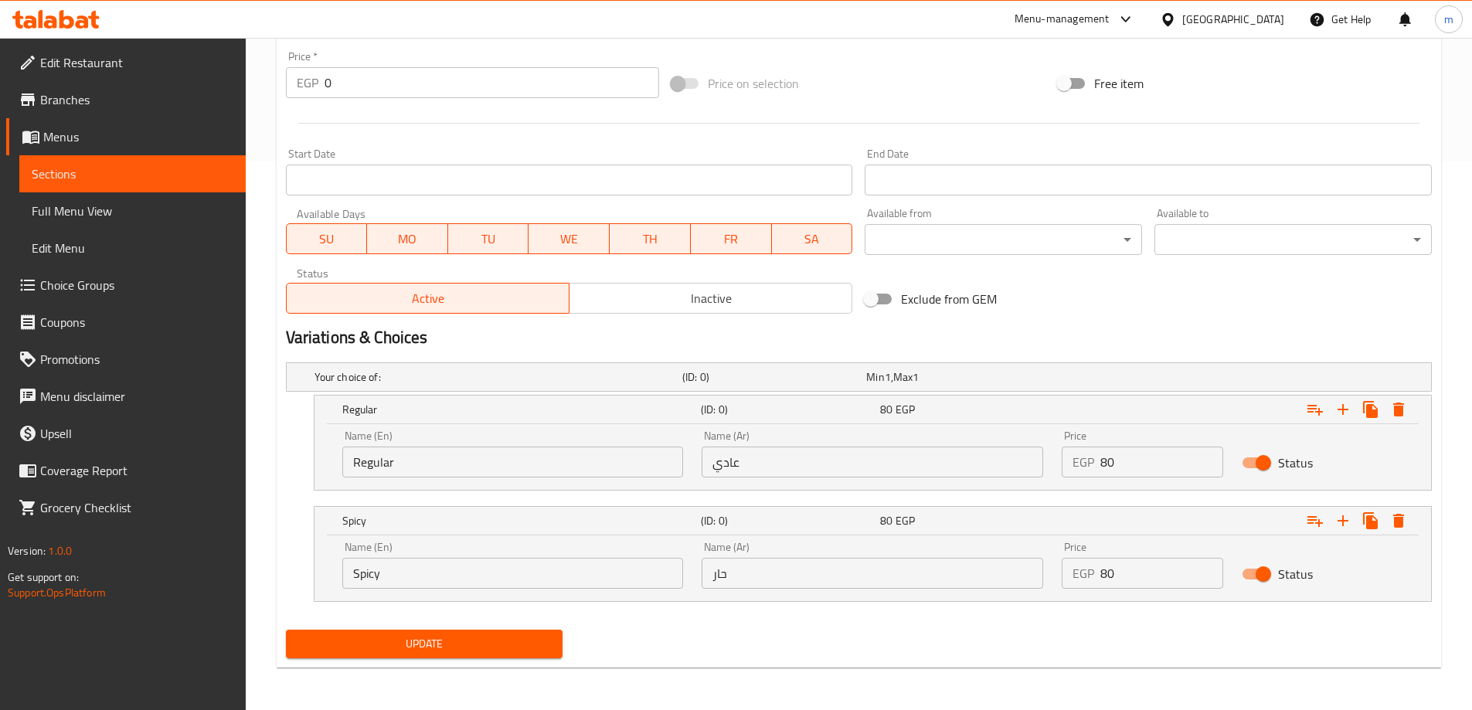
click at [506, 630] on button "Update" at bounding box center [424, 644] width 277 height 29
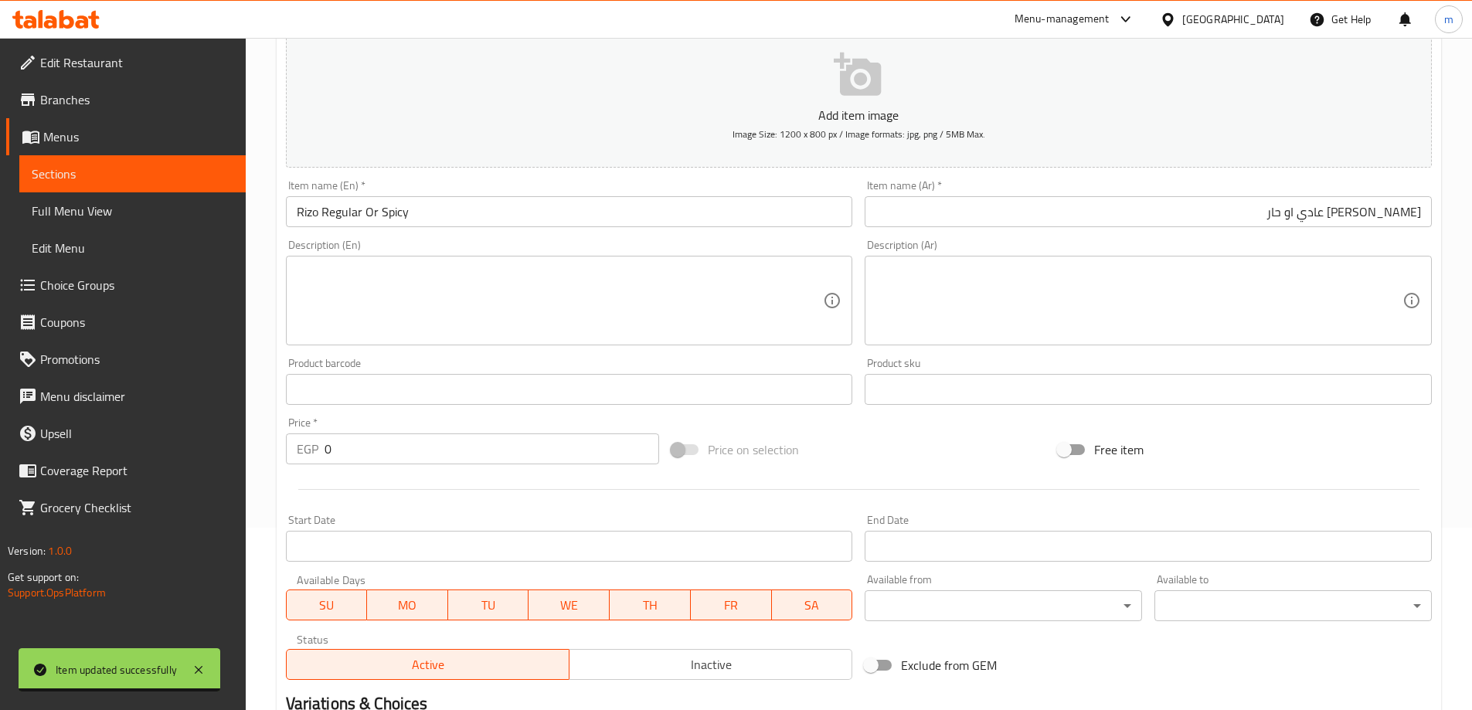
scroll to position [0, 0]
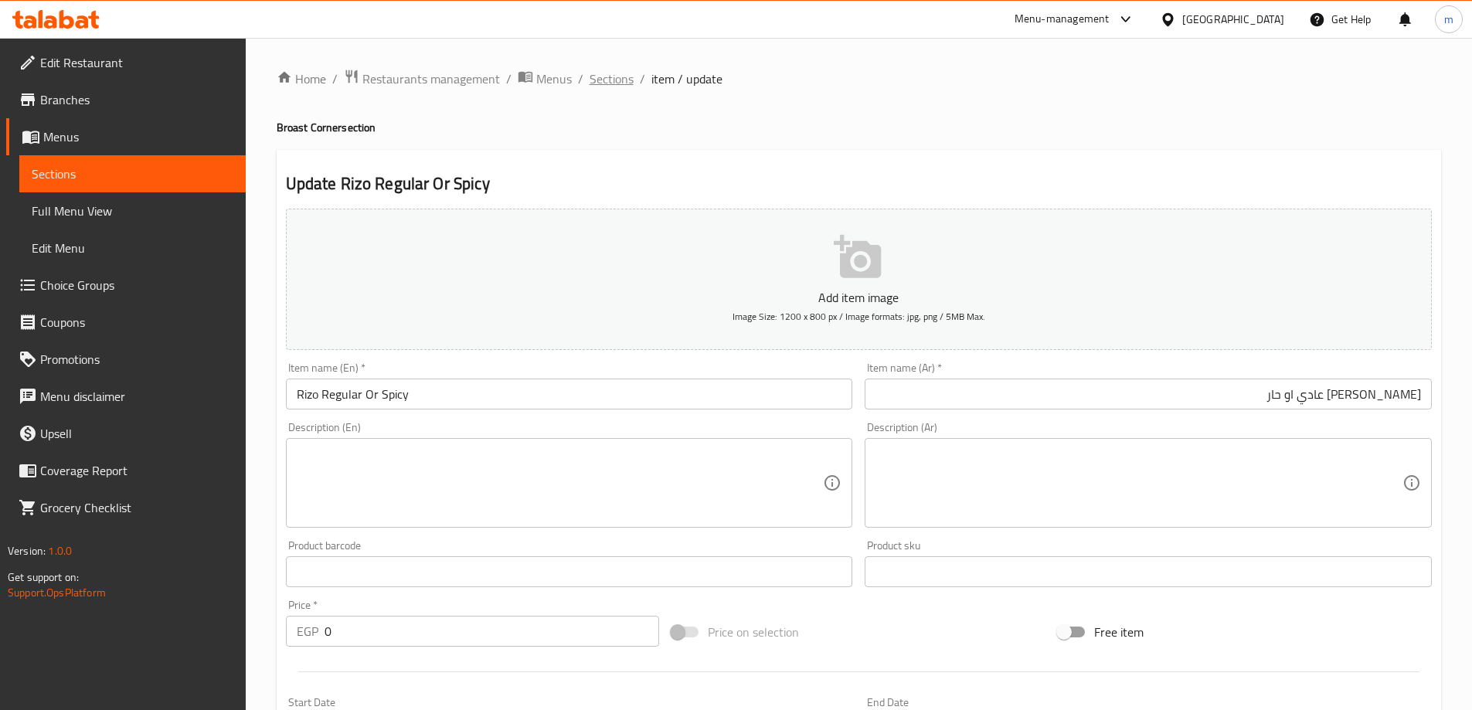
click at [619, 83] on span "Sections" at bounding box center [612, 79] width 44 height 19
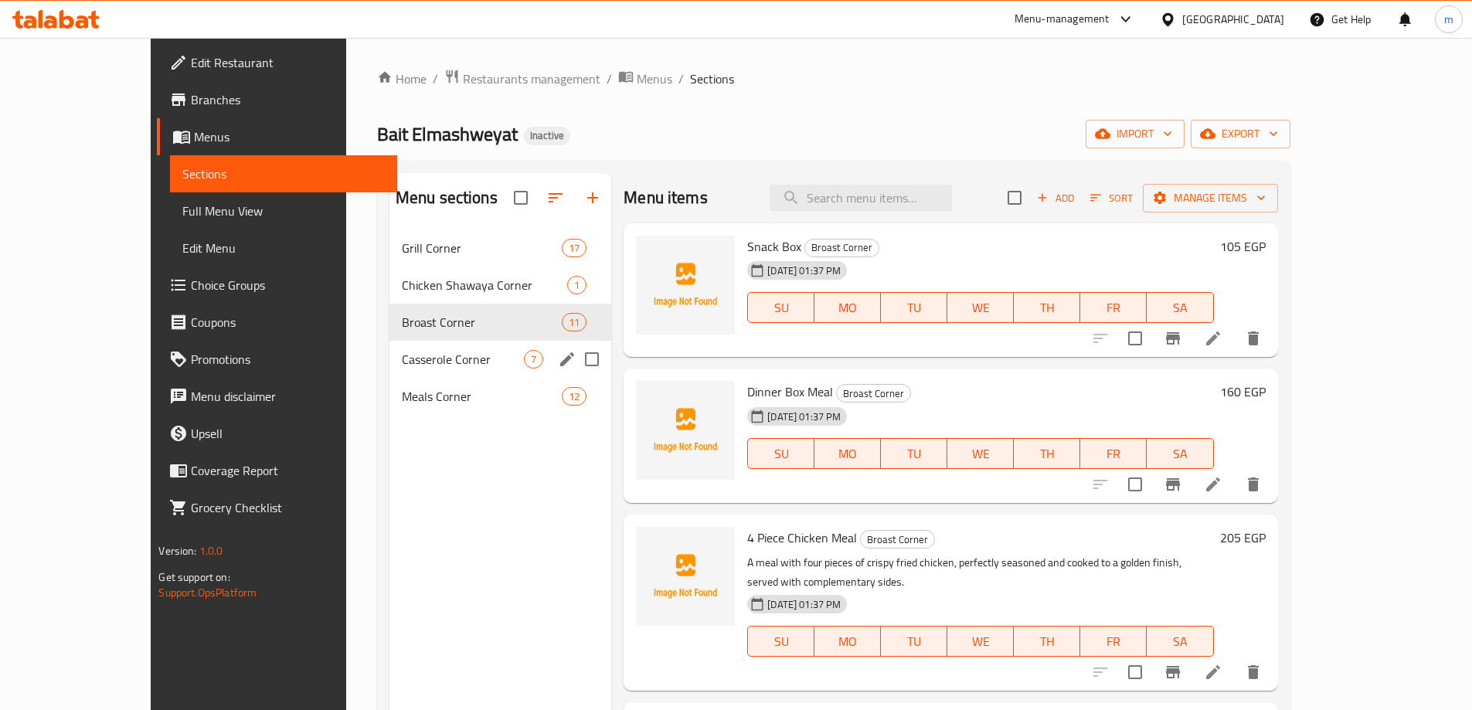
click at [441, 348] on div "Casserole Corner 7" at bounding box center [500, 359] width 222 height 37
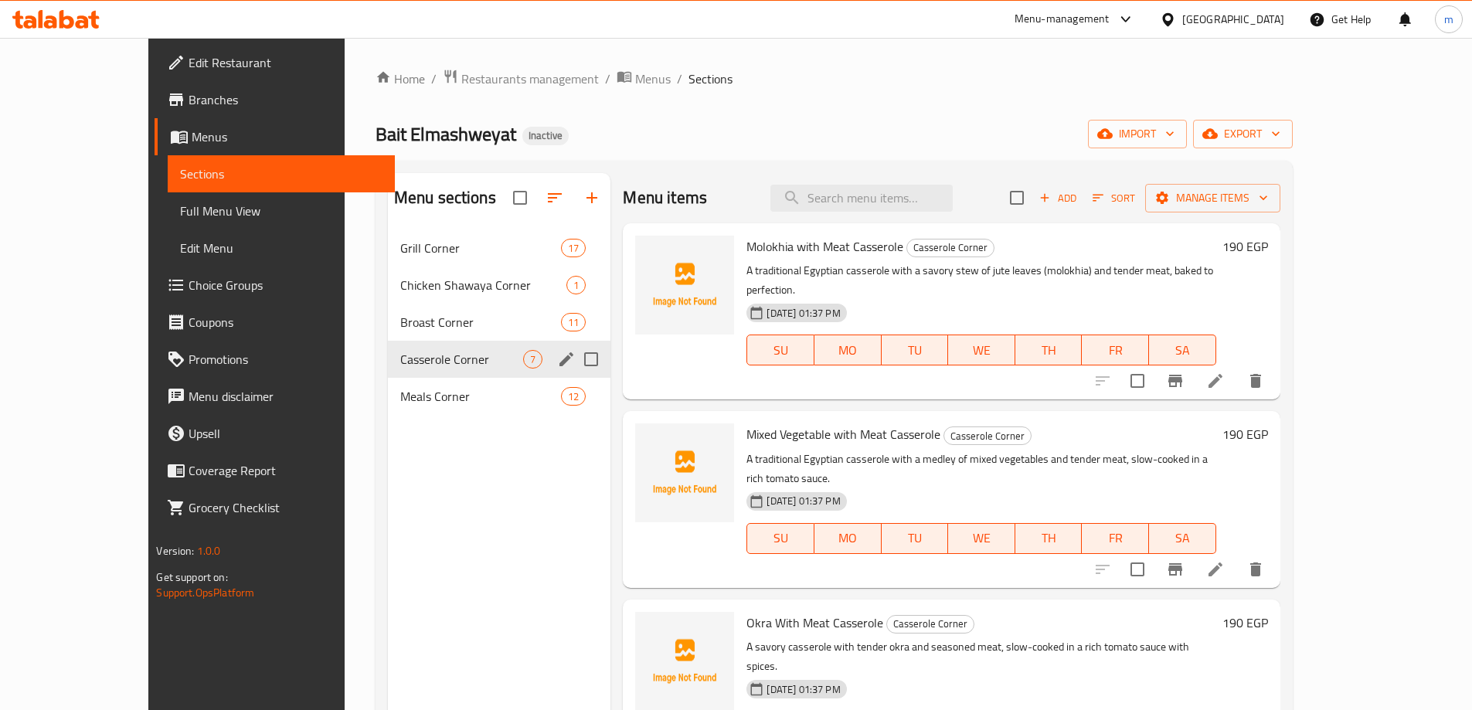
scroll to position [216, 0]
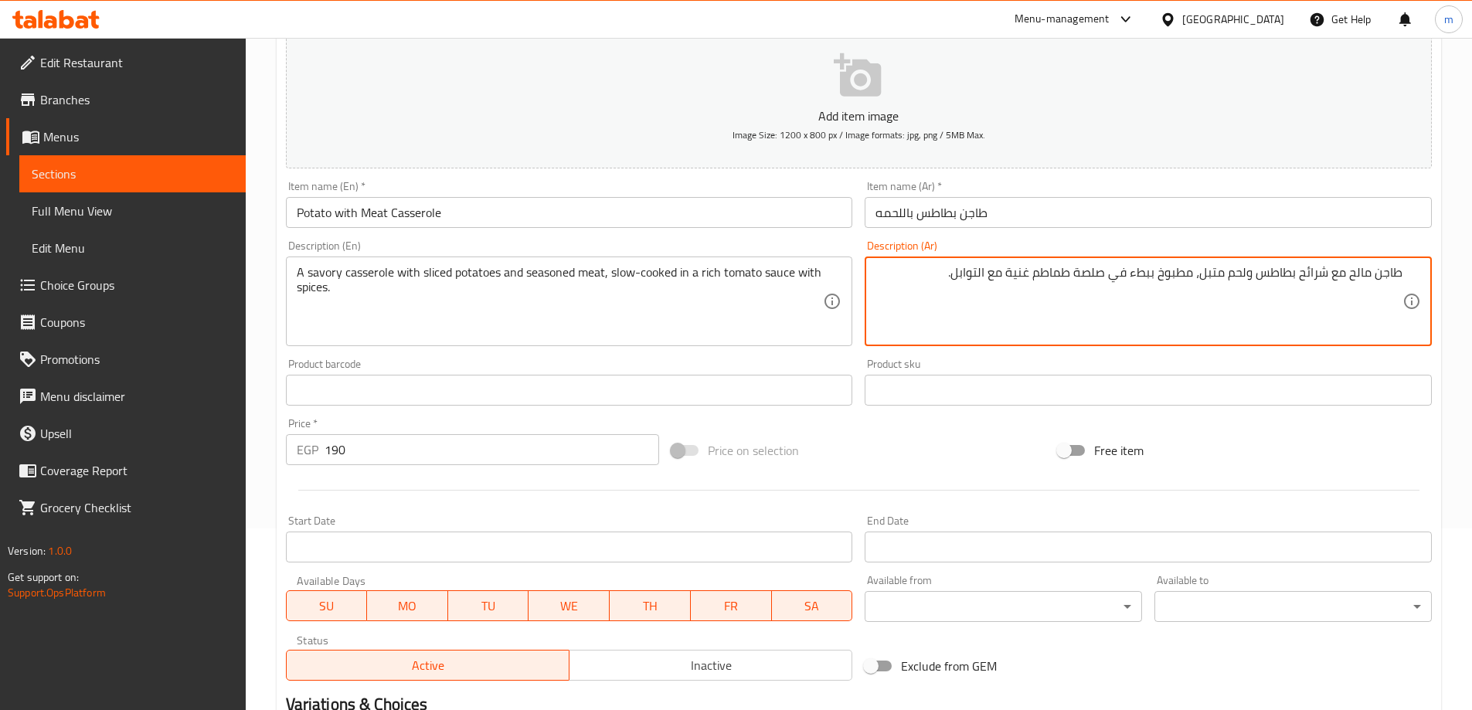
scroll to position [382, 0]
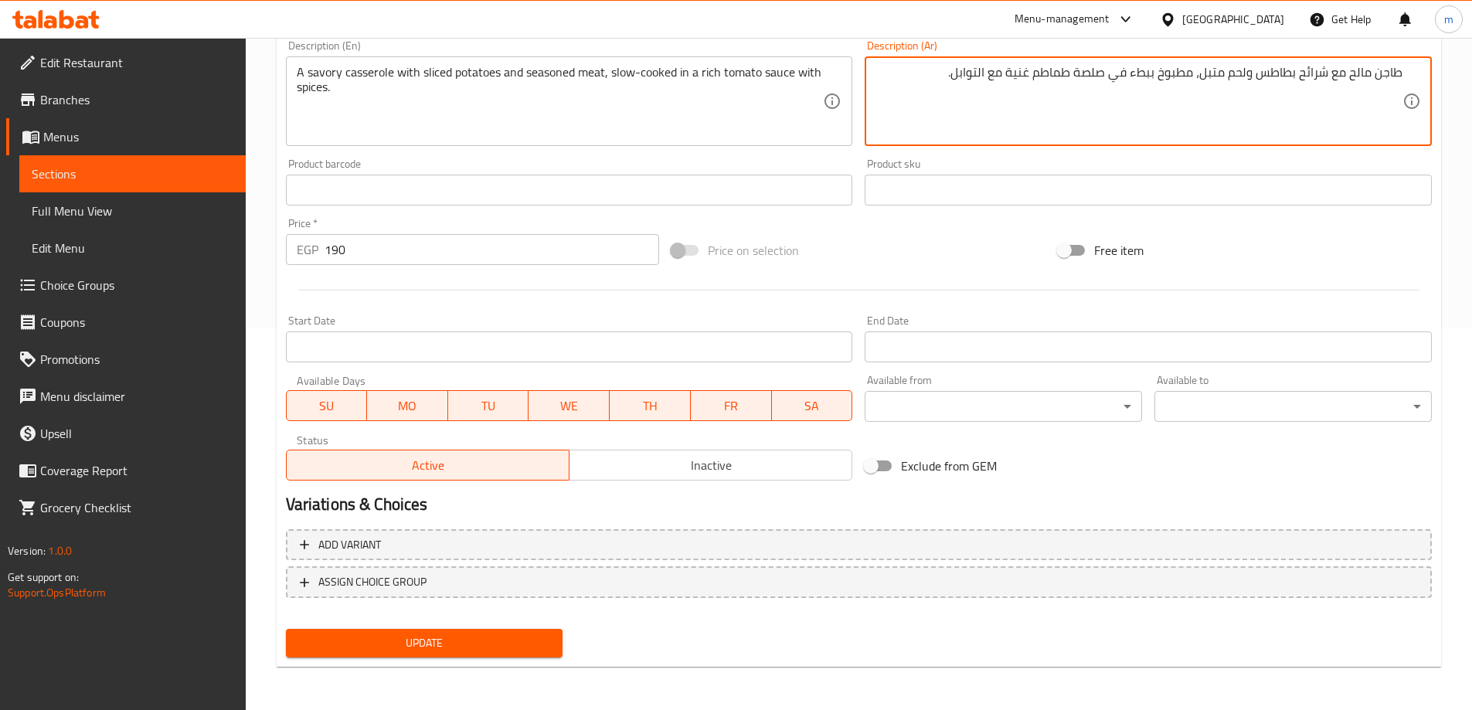
type textarea "طاجن مالح مع شرائح بطاطس ولحم متبل، مطبوخ ببطء في صلصة طماطم غنية مع التوابل."
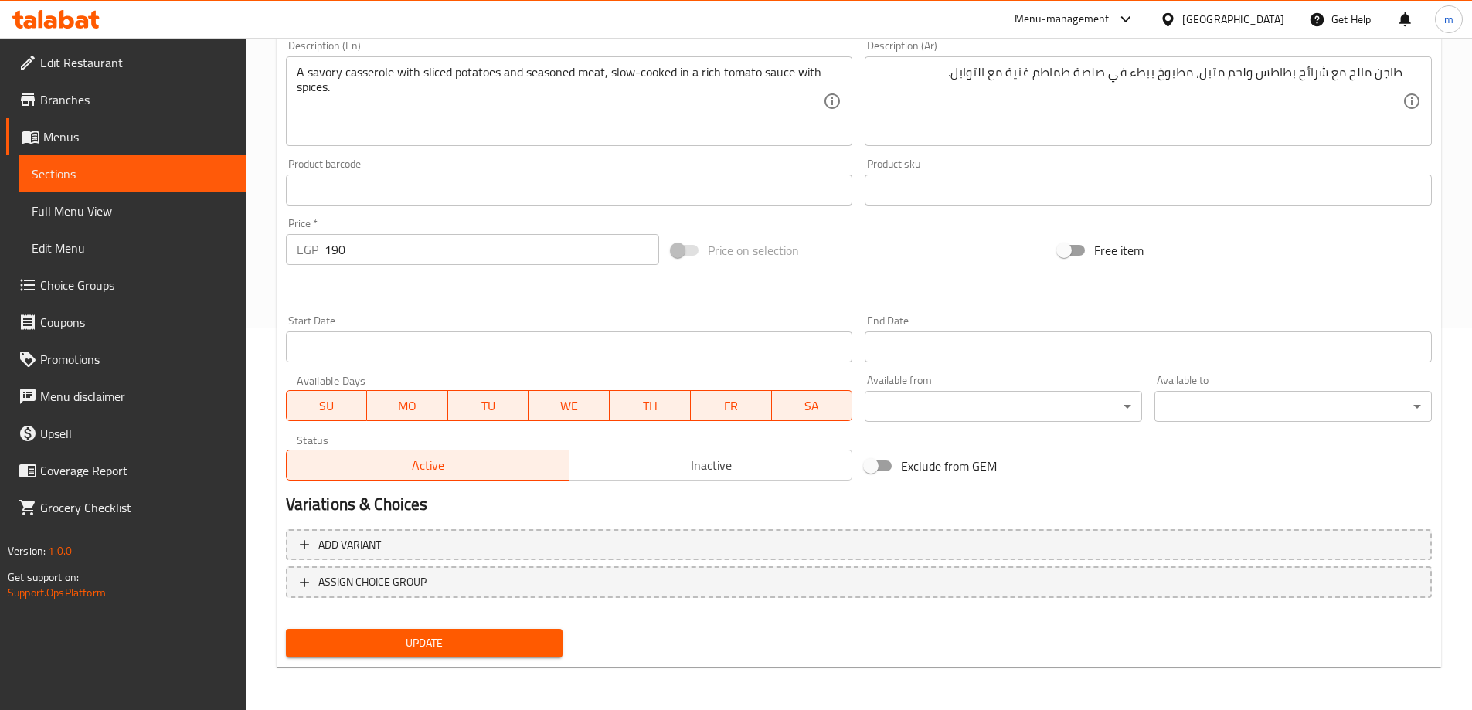
click at [539, 627] on div "Update" at bounding box center [425, 643] width 290 height 41
click at [534, 656] on button "Update" at bounding box center [424, 643] width 277 height 29
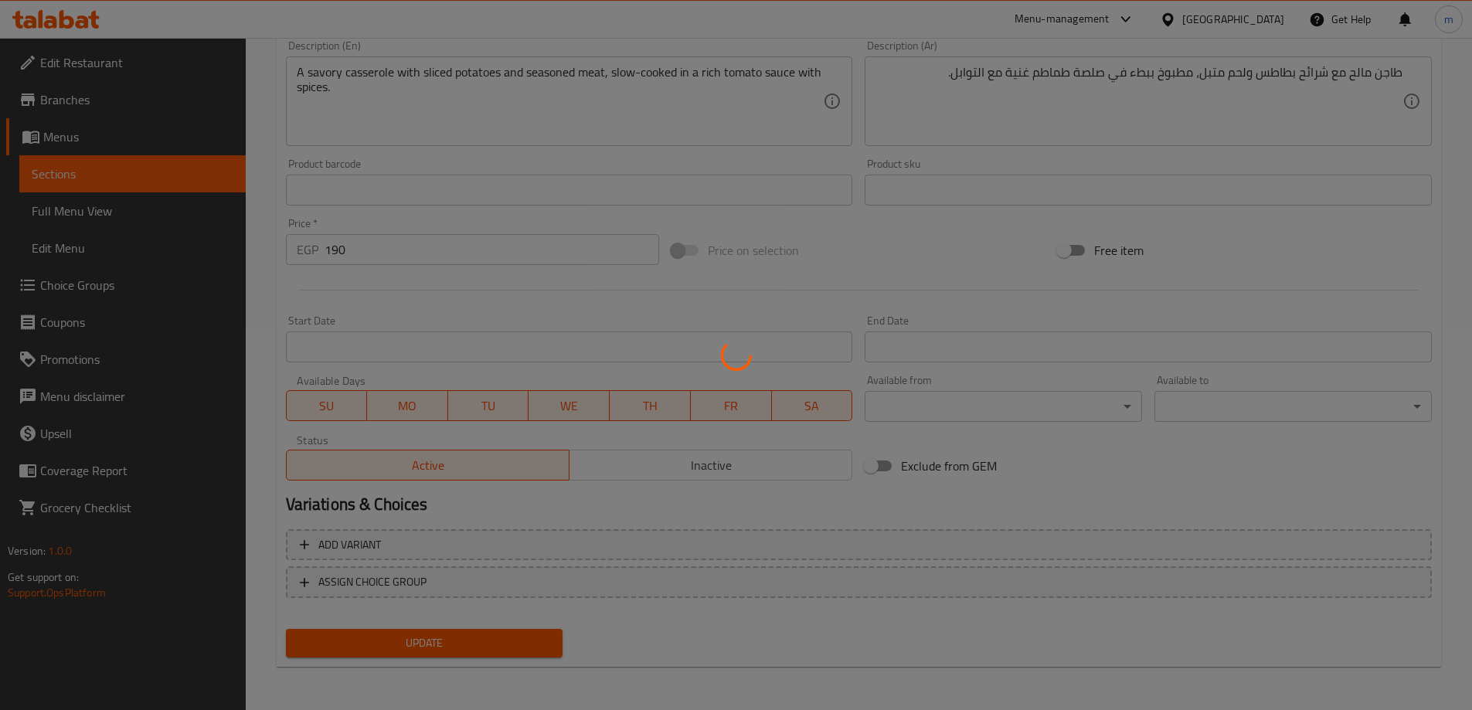
click at [567, 634] on div at bounding box center [736, 355] width 1472 height 710
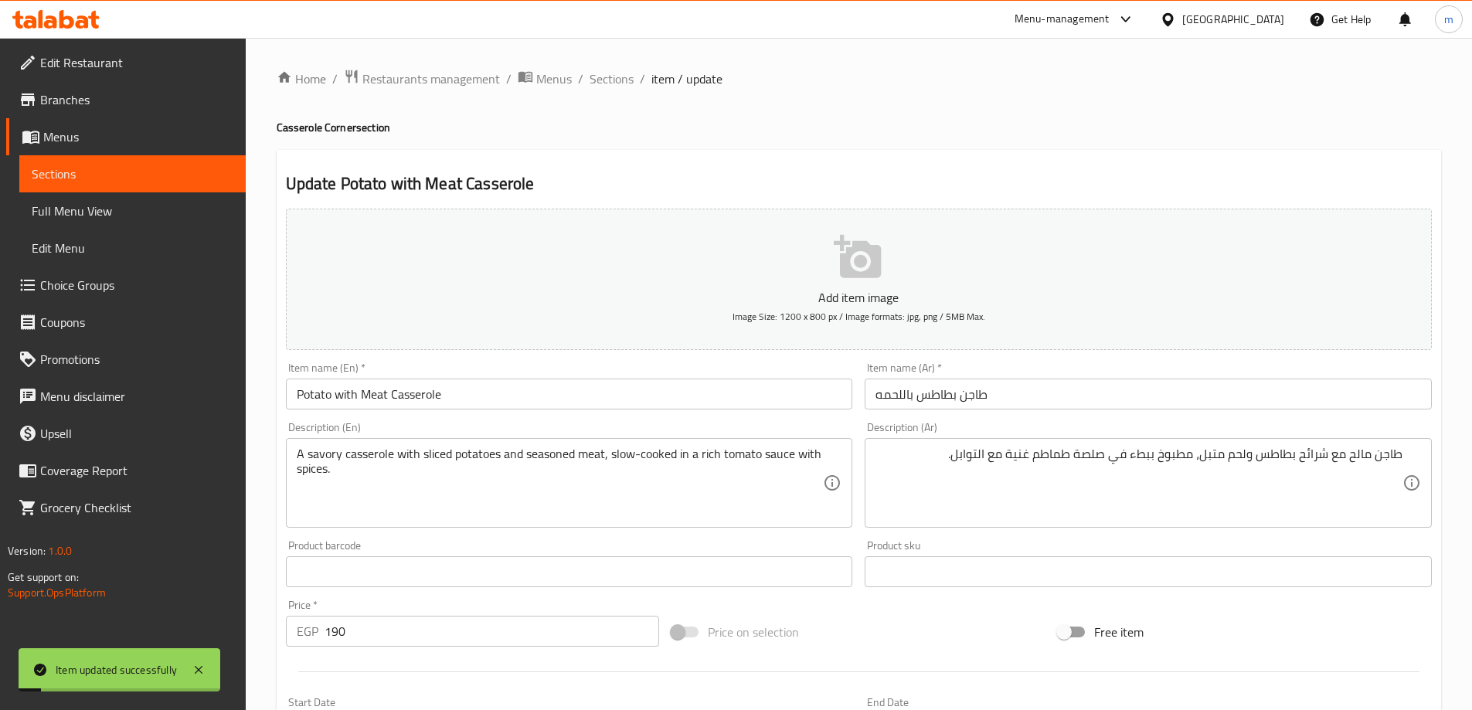
drag, startPoint x: 604, startPoint y: 67, endPoint x: 600, endPoint y: 33, distance: 34.2
click at [604, 70] on span "Sections" at bounding box center [612, 79] width 44 height 19
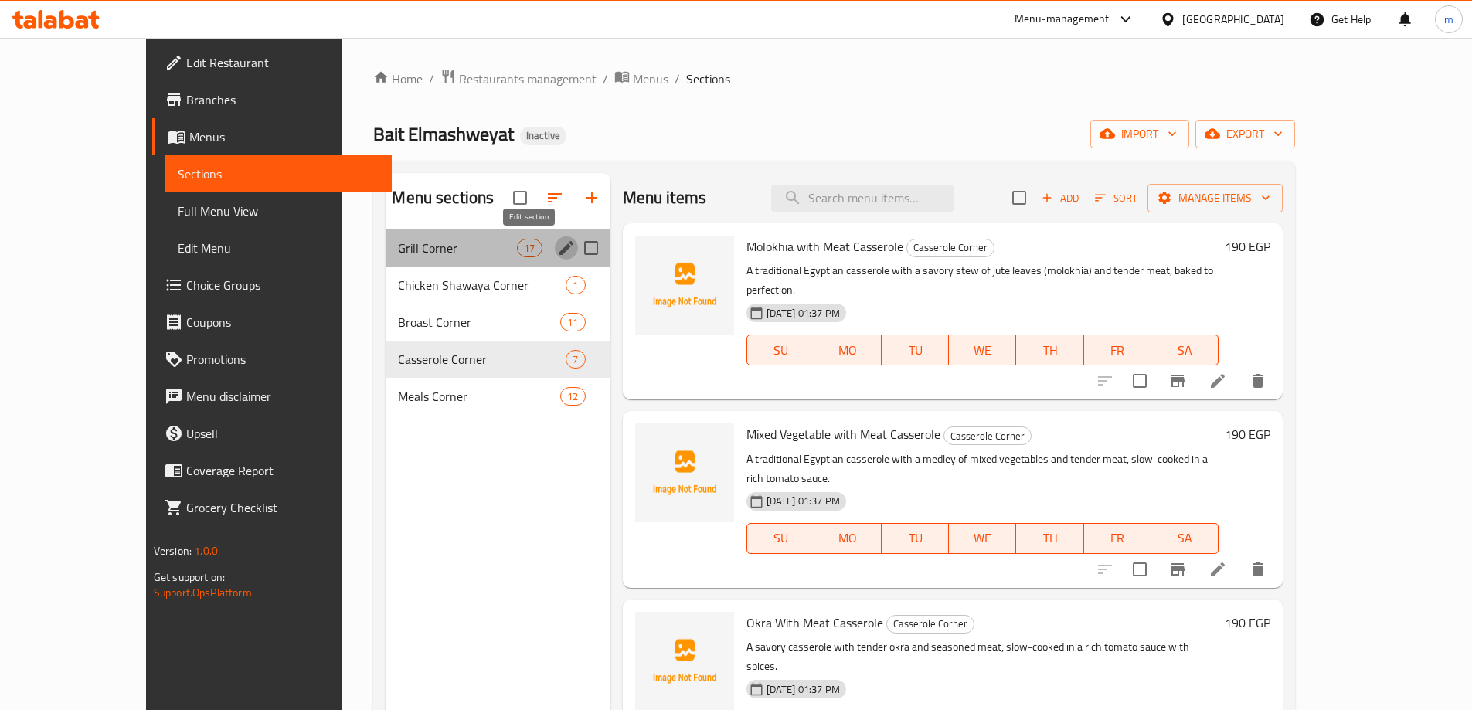
click at [557, 246] on icon "edit" at bounding box center [566, 248] width 19 height 19
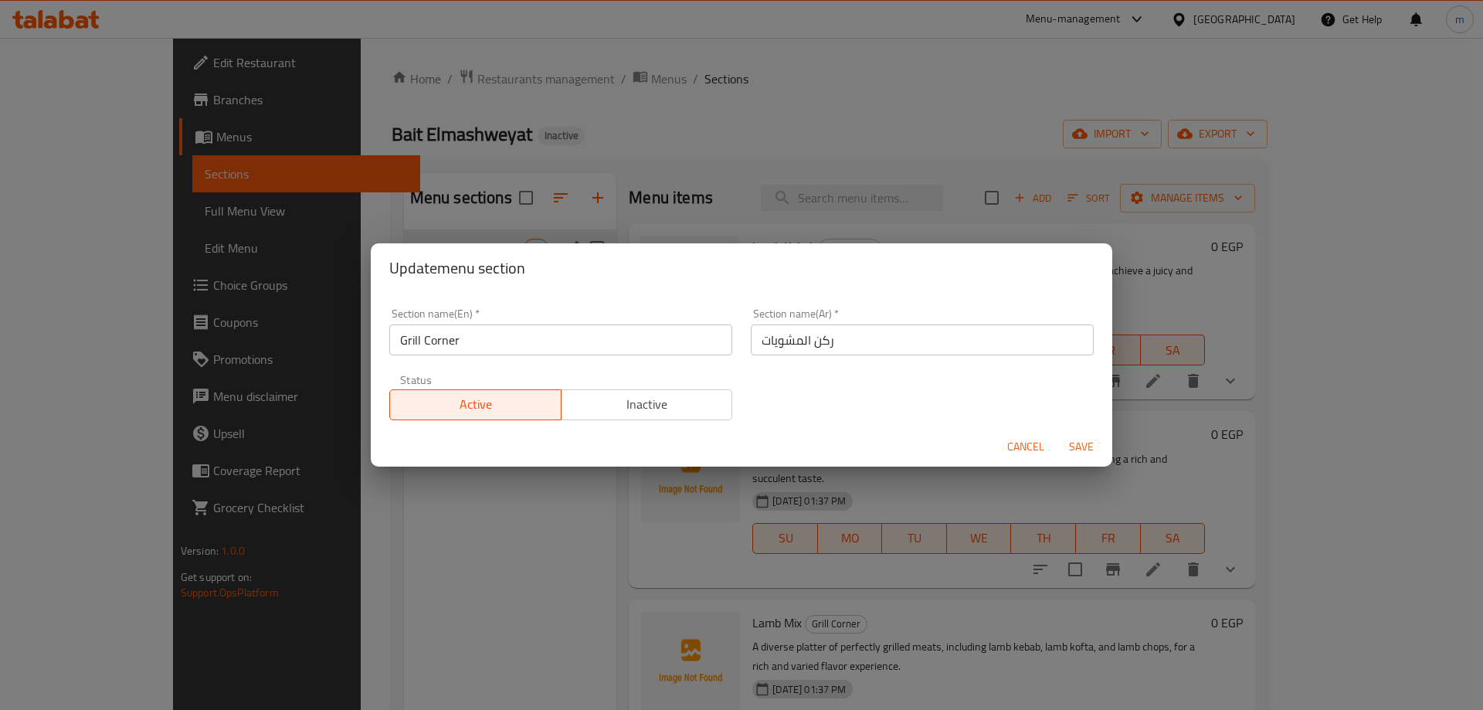
click at [419, 337] on input "Grill Corner" at bounding box center [560, 340] width 343 height 31
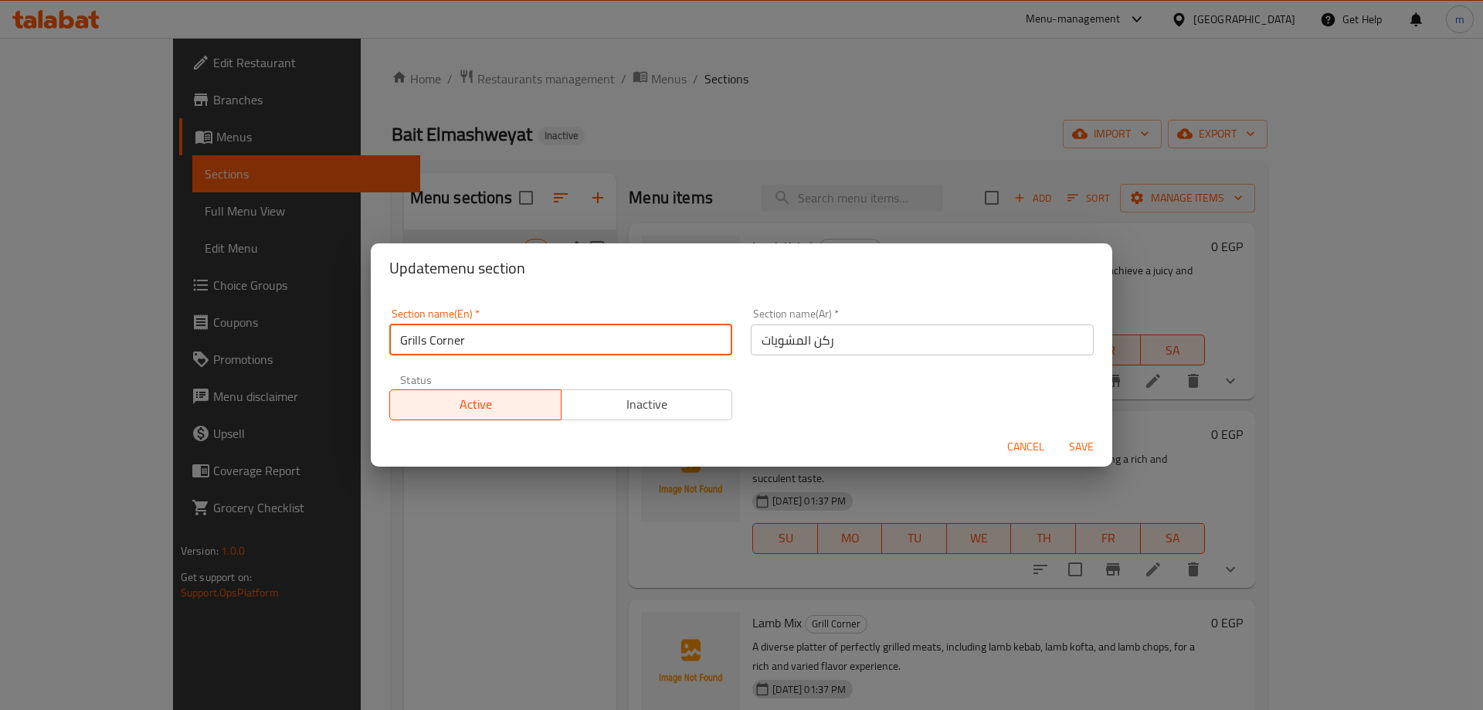
type input "Grills Corner"
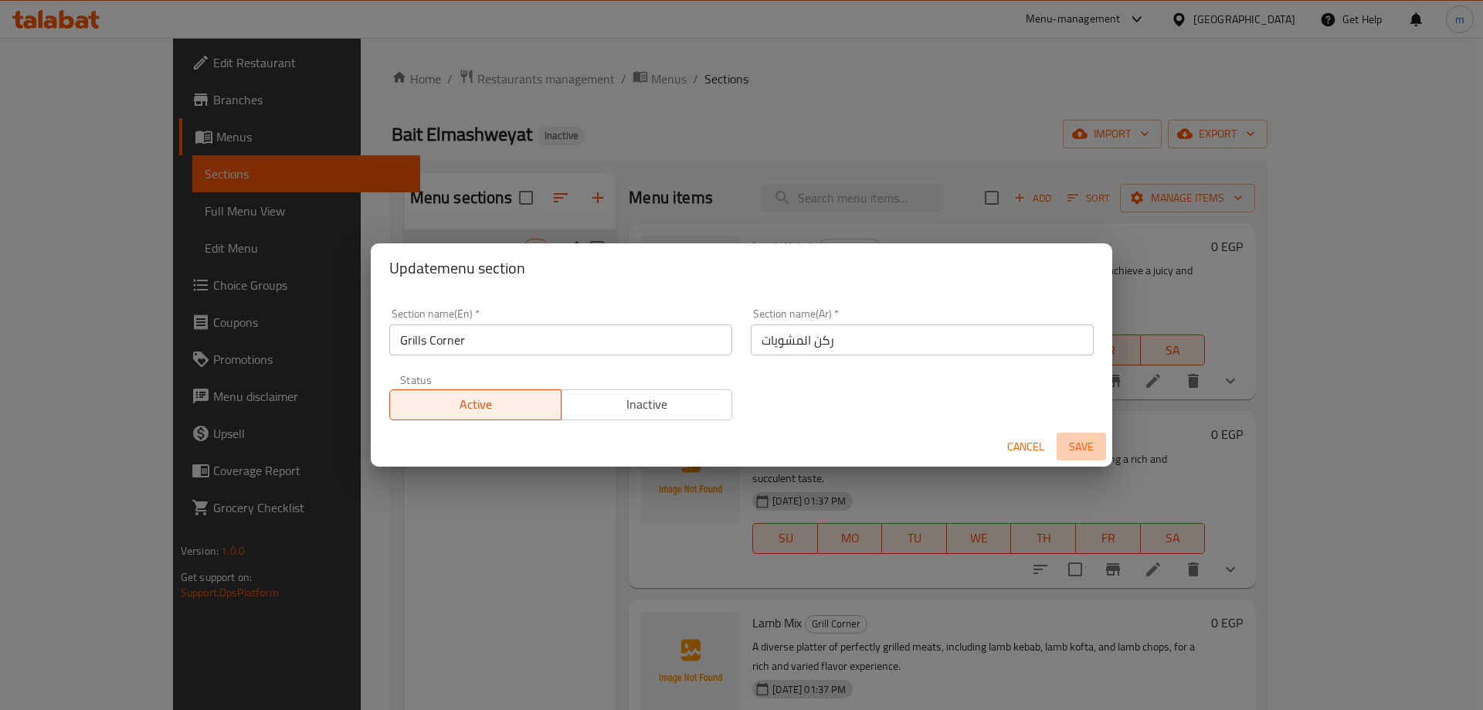
click at [1092, 437] on span "Save" at bounding box center [1081, 446] width 37 height 19
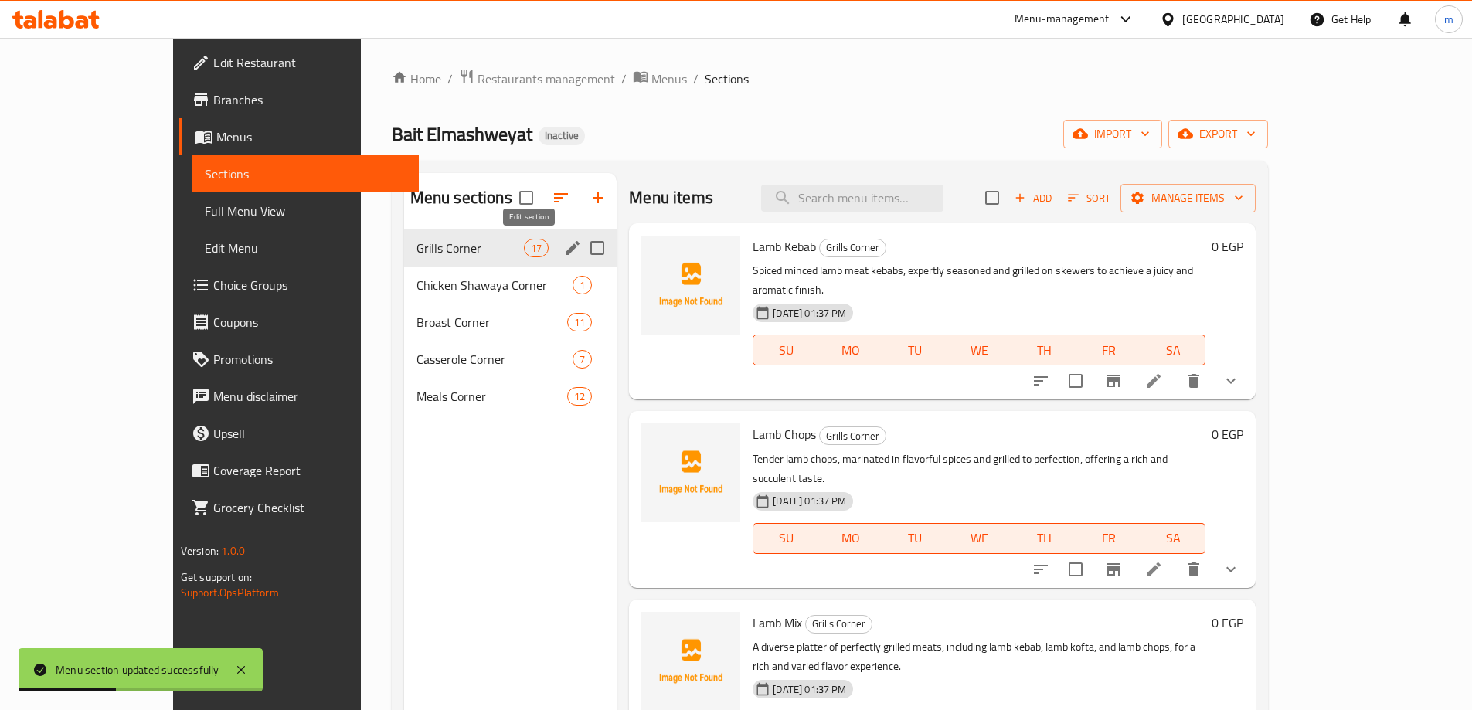
click at [563, 250] on icon "edit" at bounding box center [572, 248] width 19 height 19
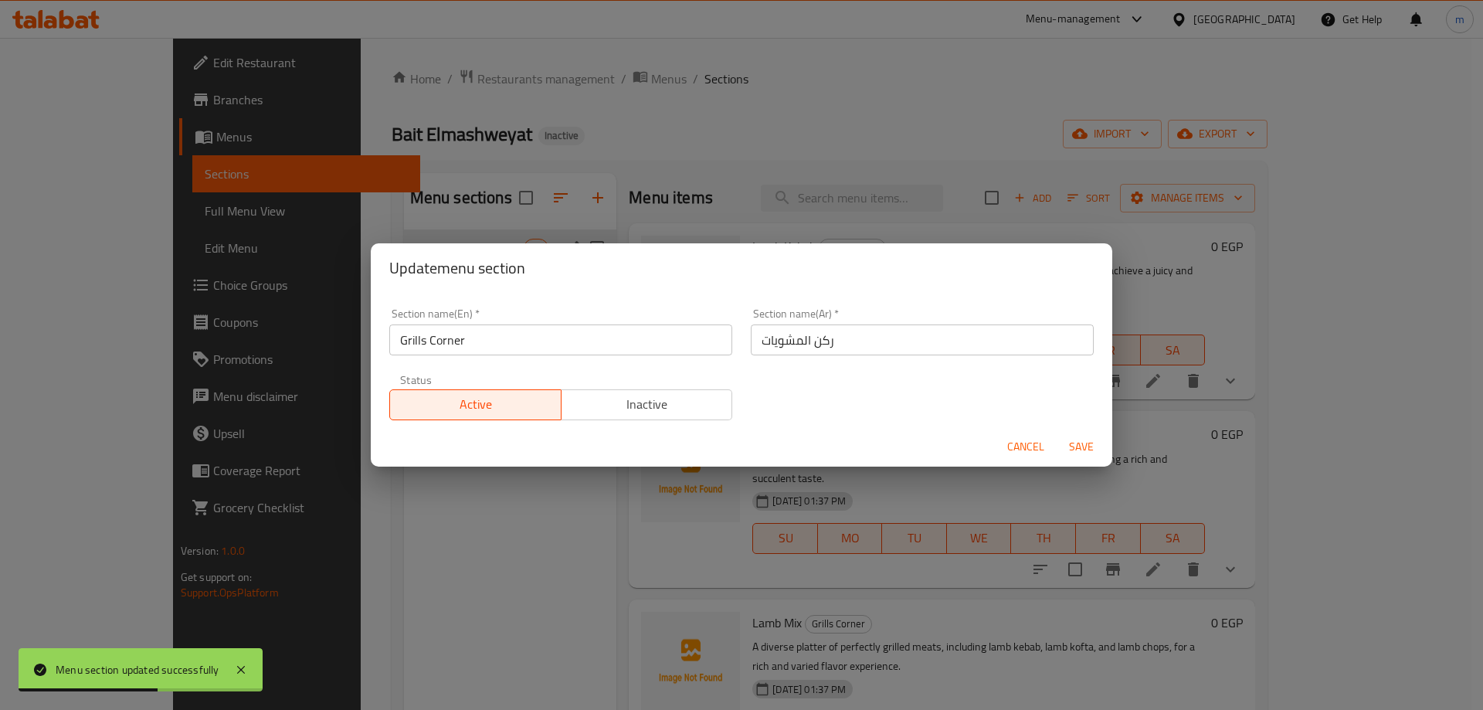
click at [535, 318] on div "Section name(En)   * Grills Corner Section name(En) *" at bounding box center [560, 331] width 343 height 47
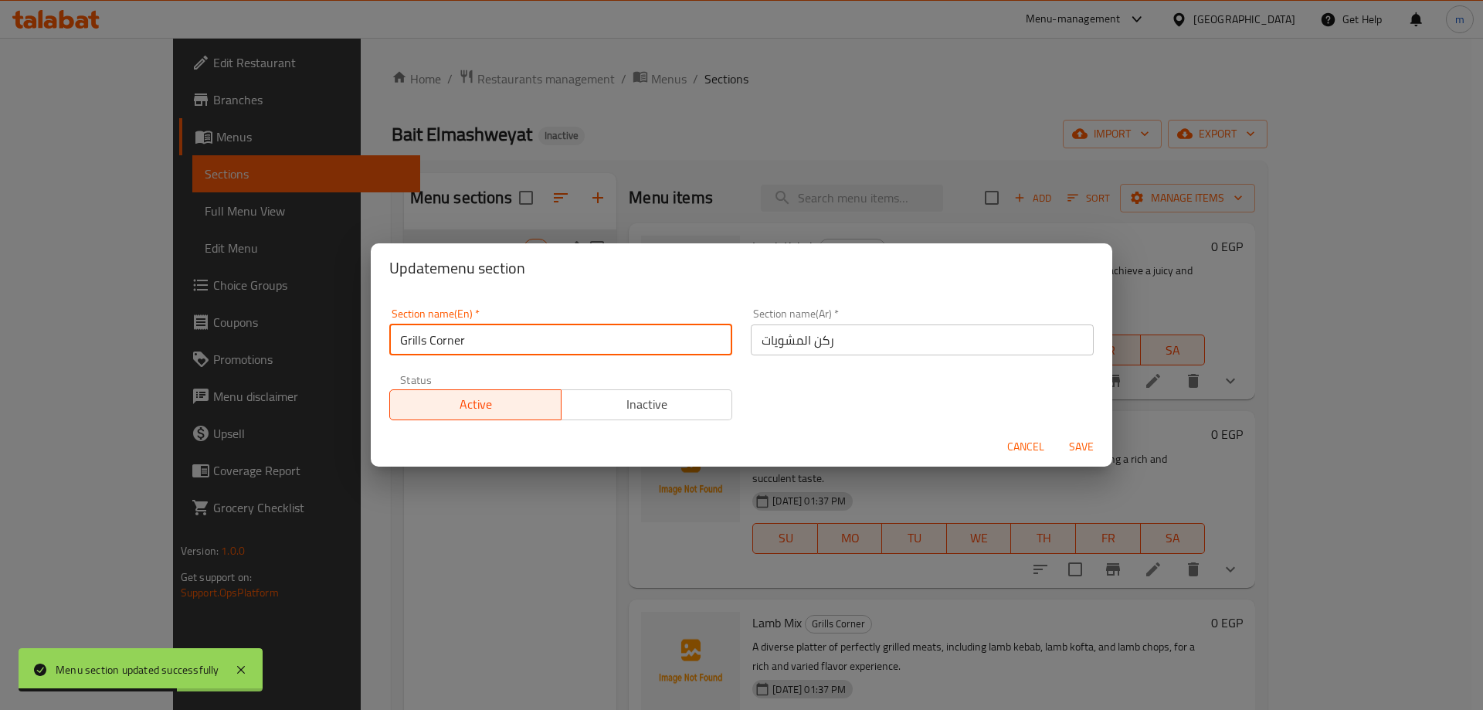
click at [528, 326] on input "Grills Corner" at bounding box center [560, 340] width 343 height 31
paste input "Mix Grill"
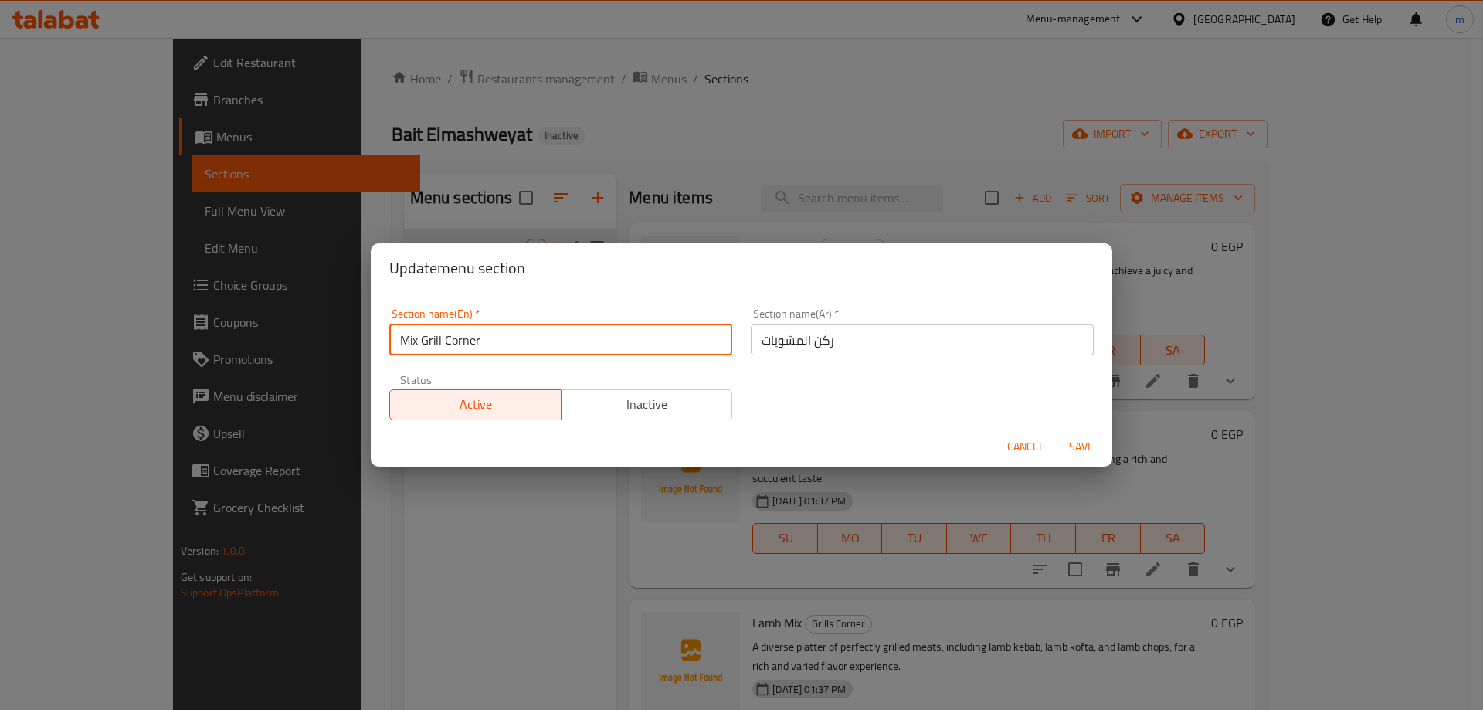
type input "Mix Grill Corner"
click at [1097, 445] on span "Save" at bounding box center [1081, 446] width 37 height 19
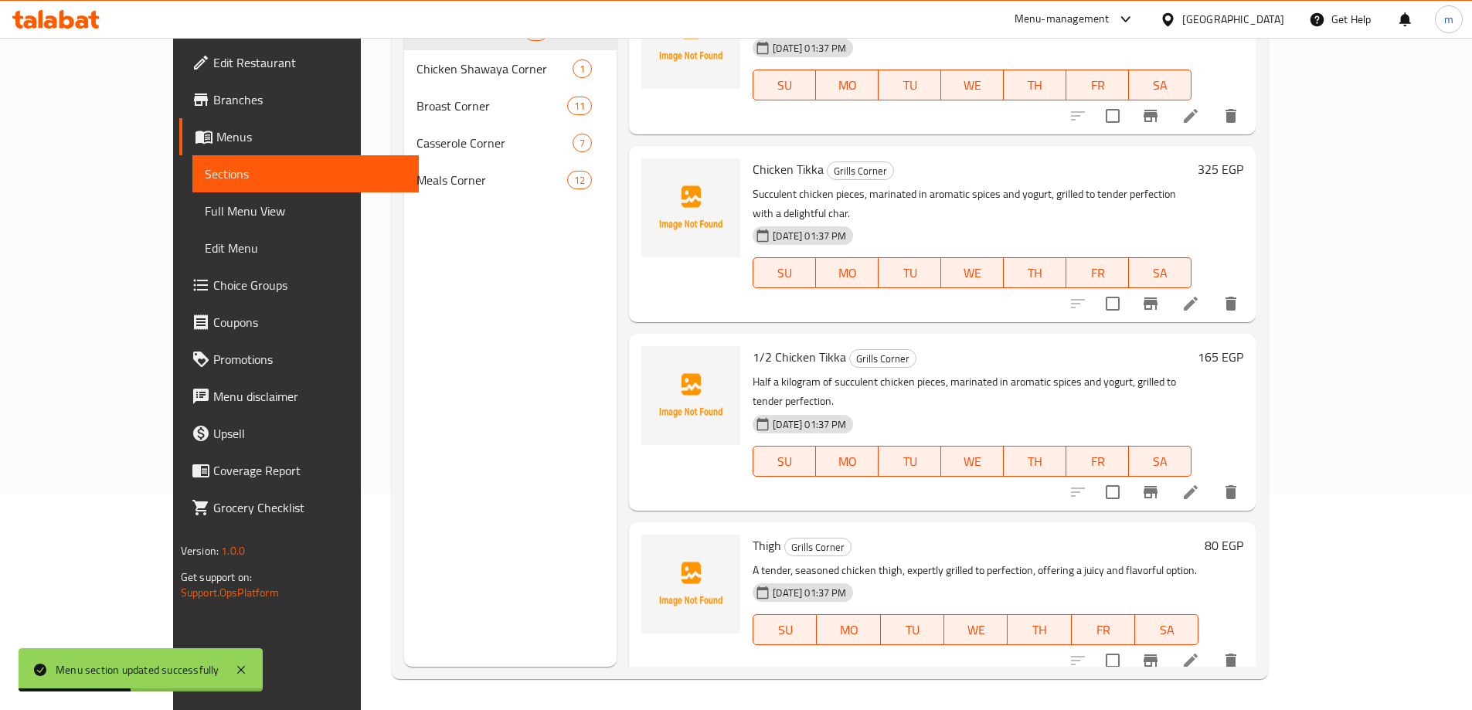
scroll to position [2163, 0]
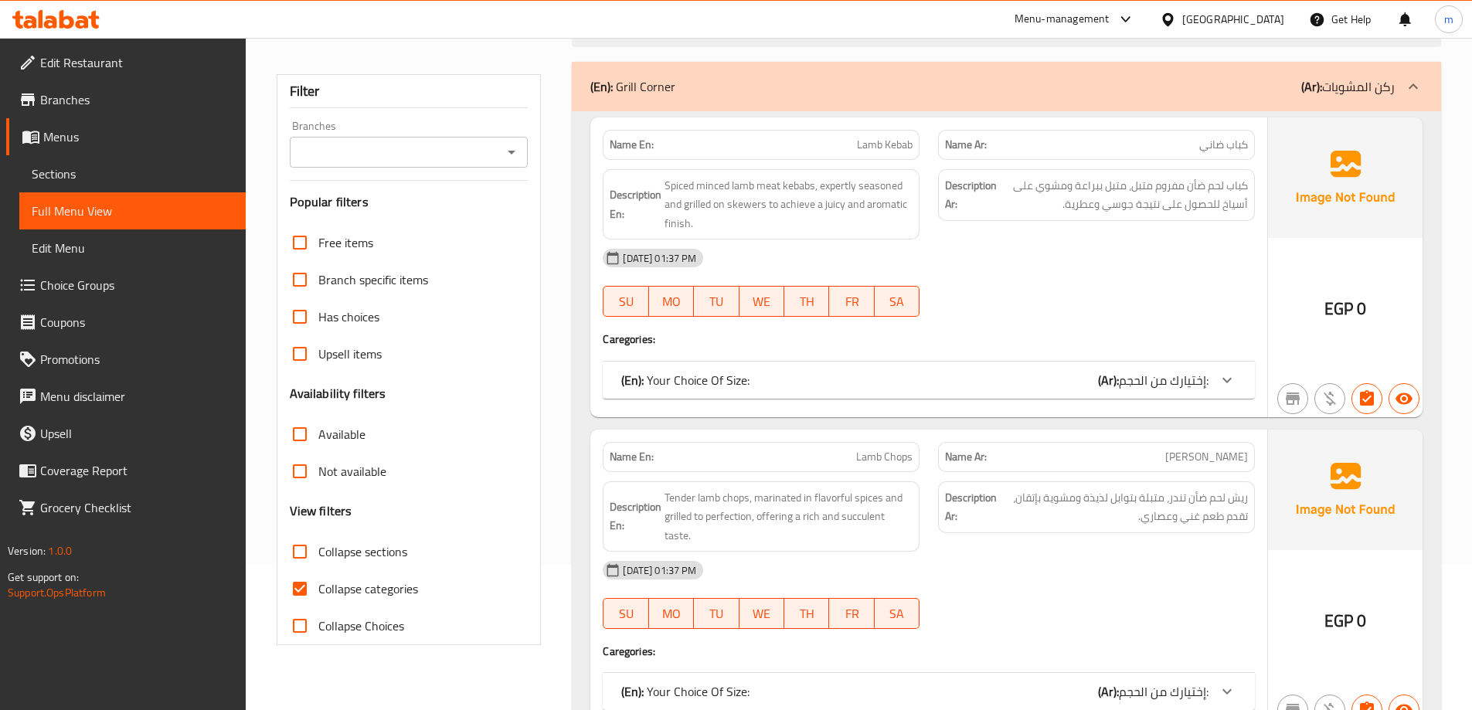
scroll to position [232, 0]
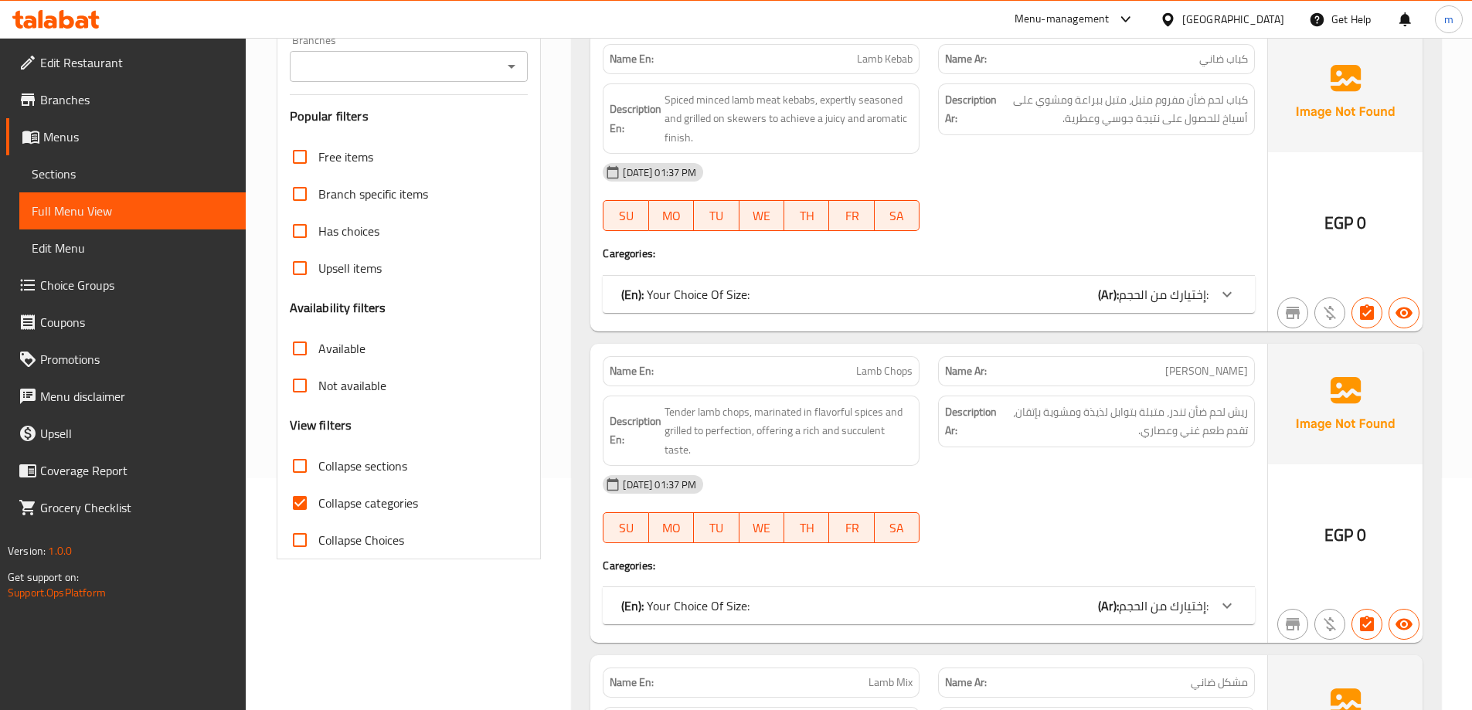
click at [392, 473] on span "Collapse sections" at bounding box center [362, 466] width 89 height 19
click at [318, 473] on input "Collapse sections" at bounding box center [299, 465] width 37 height 37
checkbox input "true"
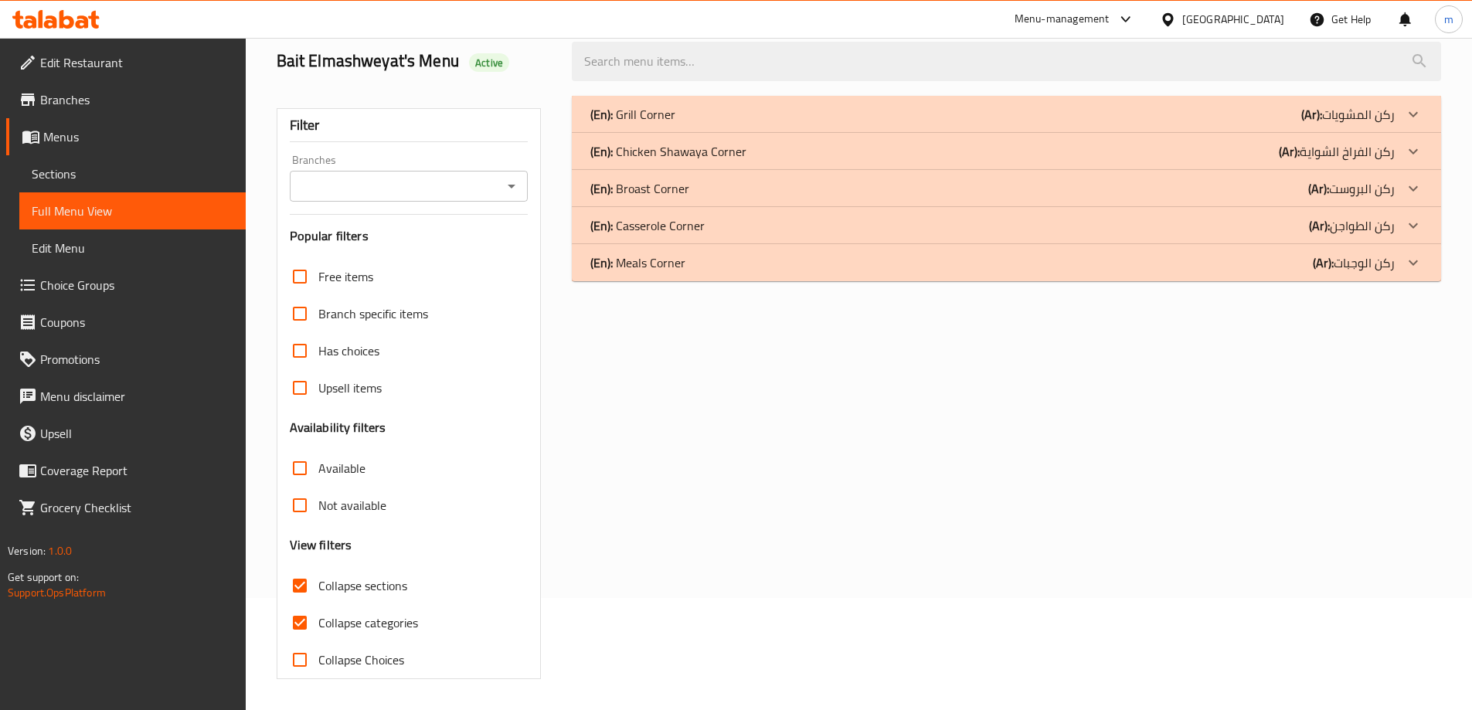
scroll to position [112, 0]
click at [364, 626] on span "Collapse categories" at bounding box center [368, 622] width 100 height 19
click at [318, 626] on input "Collapse categories" at bounding box center [299, 622] width 37 height 37
checkbox input "false"
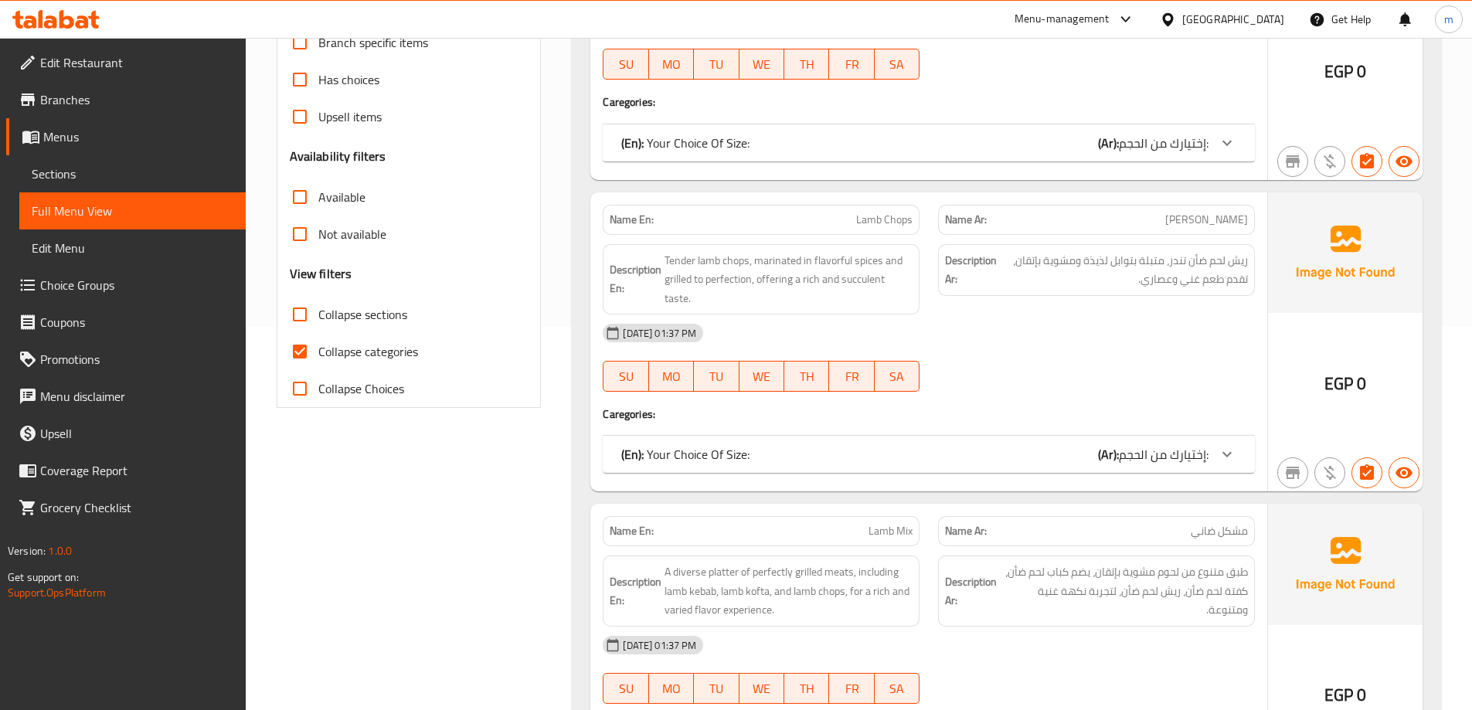
scroll to position [386, 0]
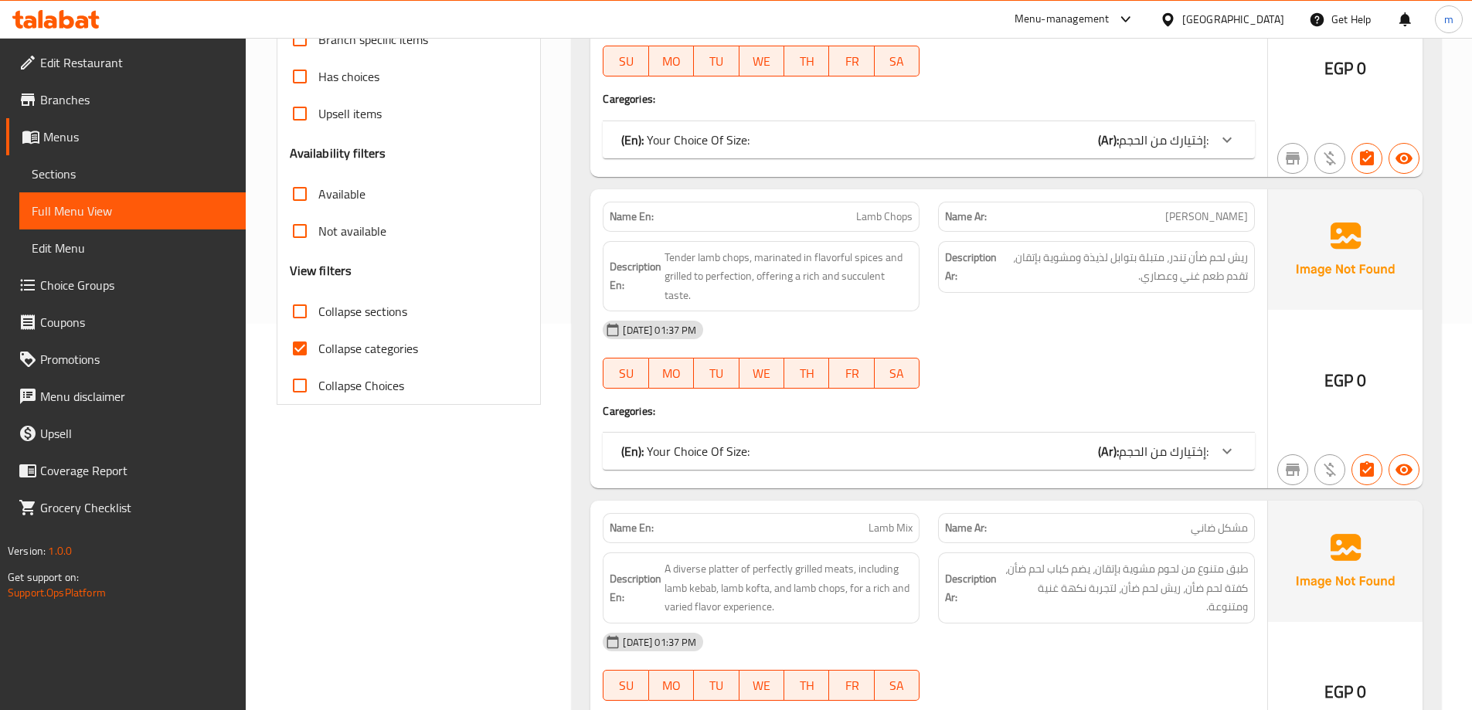
click at [357, 357] on span "Collapse categories" at bounding box center [368, 348] width 100 height 19
click at [318, 357] on input "Collapse categories" at bounding box center [299, 348] width 37 height 37
checkbox input "false"
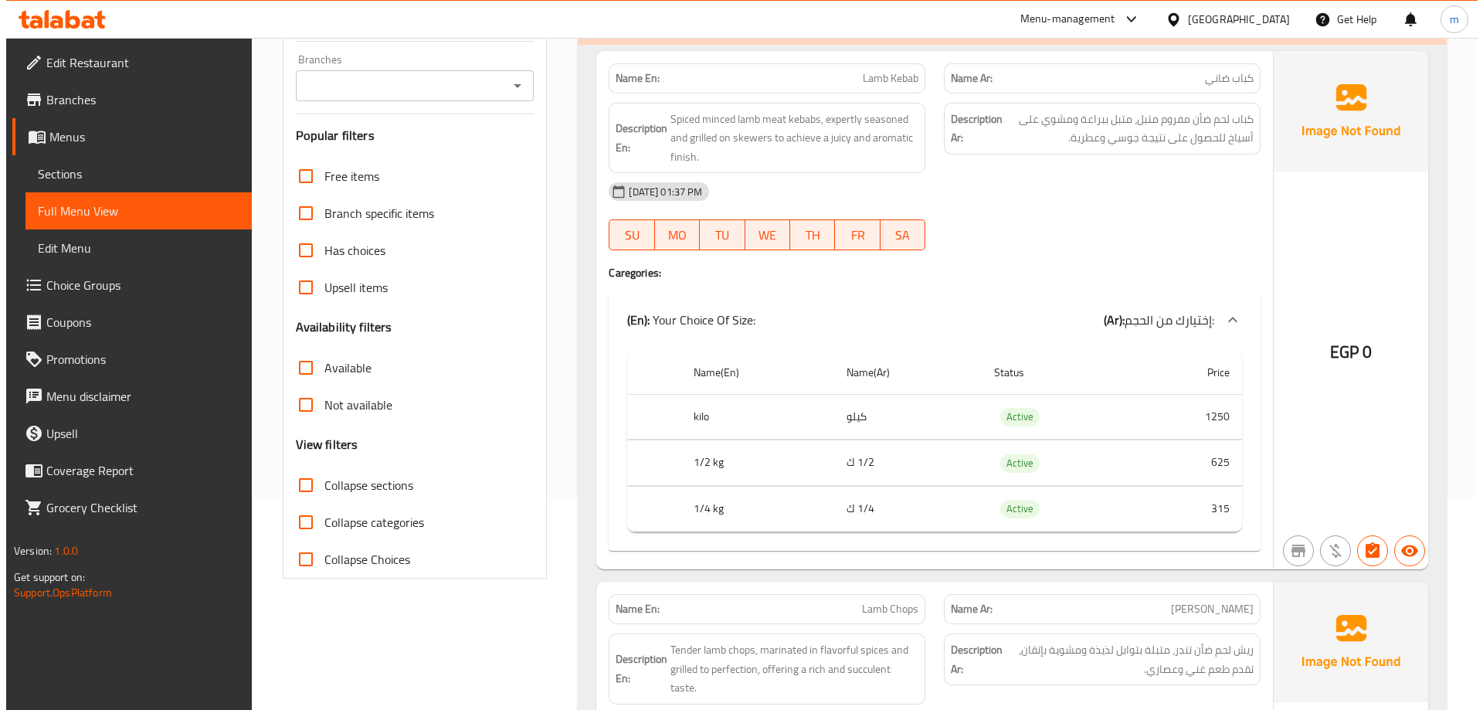
scroll to position [0, 0]
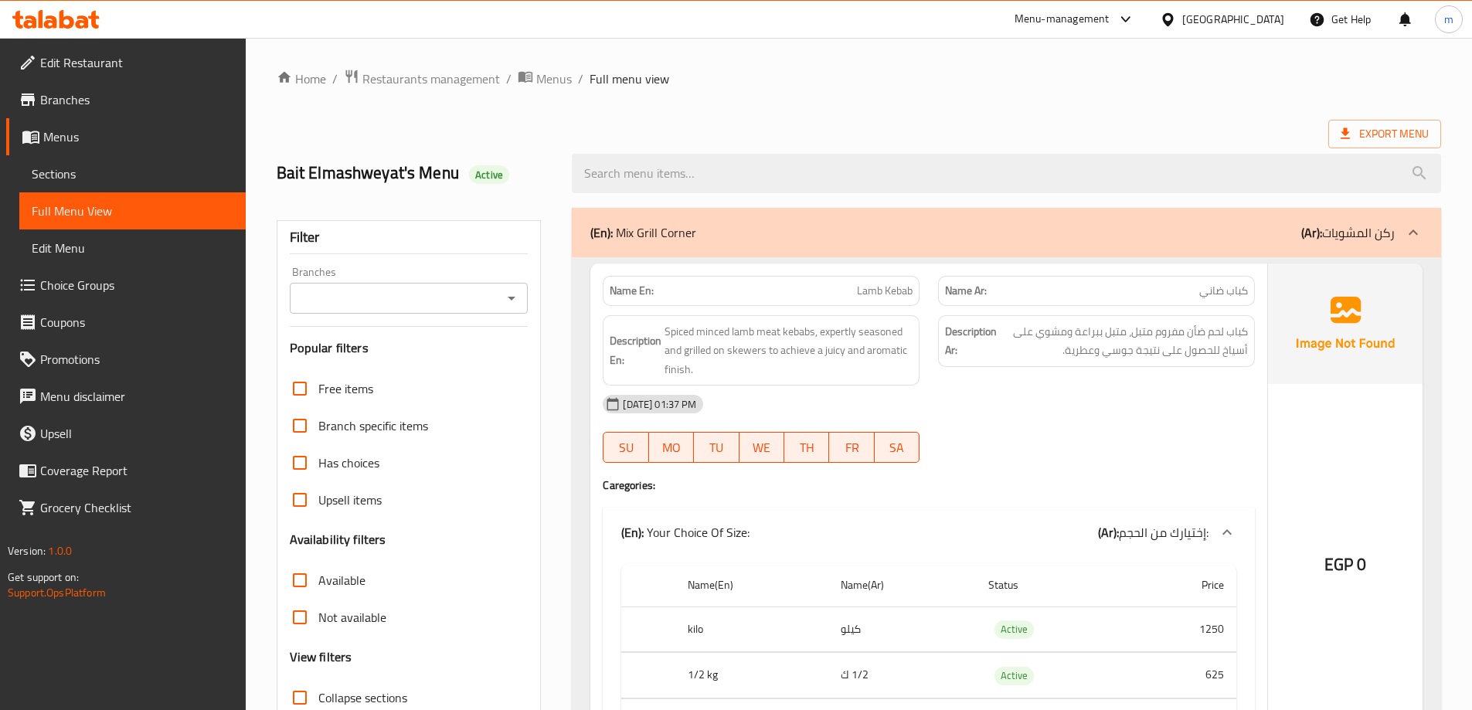
click at [1126, 79] on ol "Home / Restaurants management / Menus / Full menu view" at bounding box center [859, 79] width 1164 height 20
drag, startPoint x: 1020, startPoint y: 447, endPoint x: 1062, endPoint y: 73, distance: 377.1
click span "Export Menu"
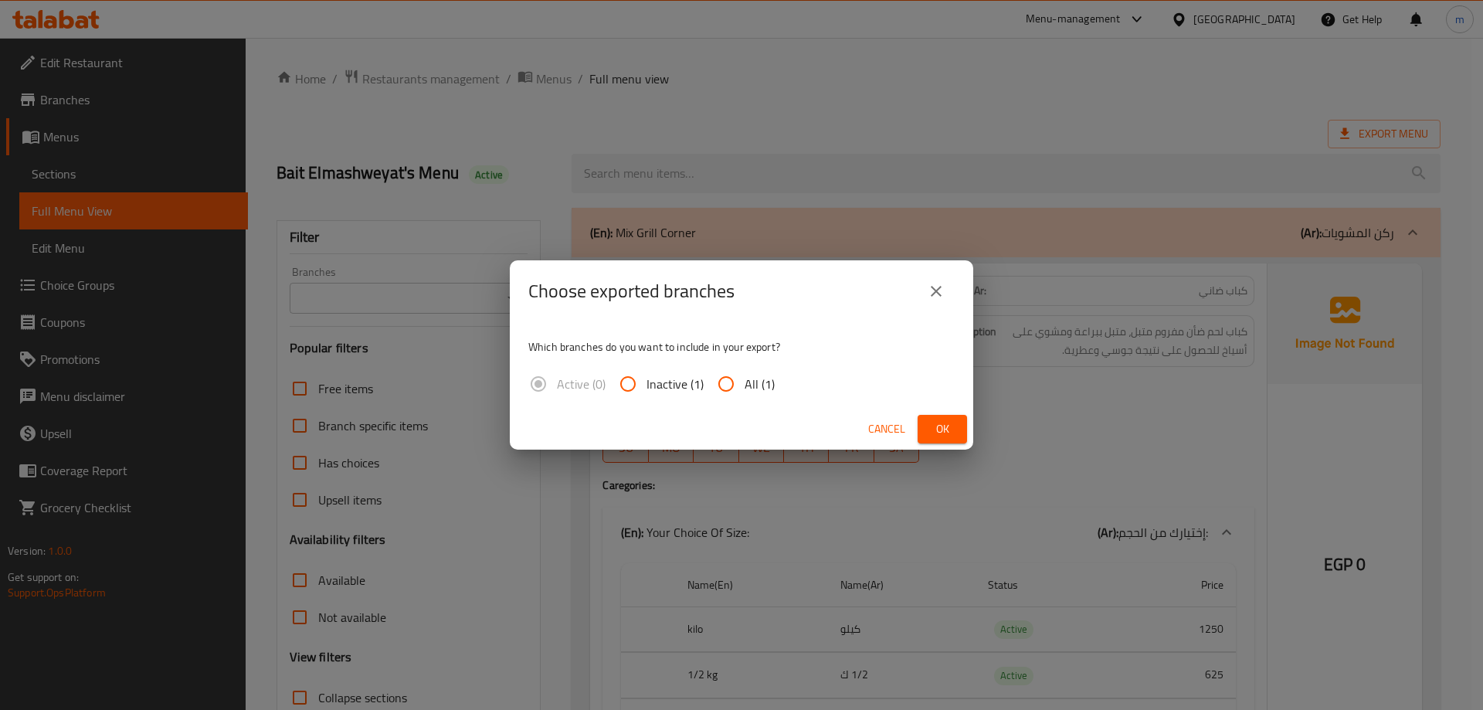
drag, startPoint x: 756, startPoint y: 381, endPoint x: 841, endPoint y: 390, distance: 85.5
click div "Which branches do you want to include in your export? Active (0) Inactive (1) A…"
drag, startPoint x: 875, startPoint y: 339, endPoint x: 946, endPoint y: 409, distance: 98.9
click p "Which branches do you want to include in your export?"
drag, startPoint x: 766, startPoint y: 379, endPoint x: 844, endPoint y: 397, distance: 79.3
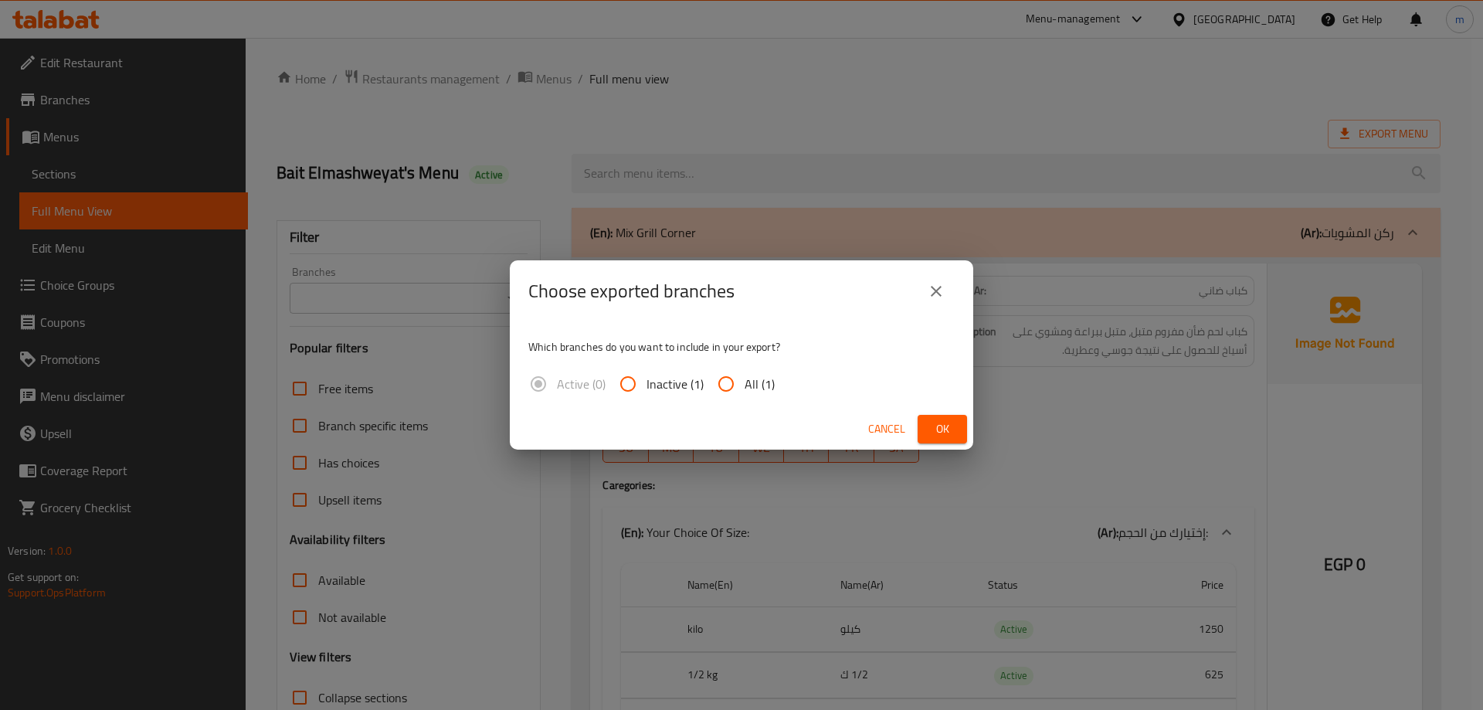
click span "All (1)"
click input "All (1)"
radio input "true"
click button "Ok"
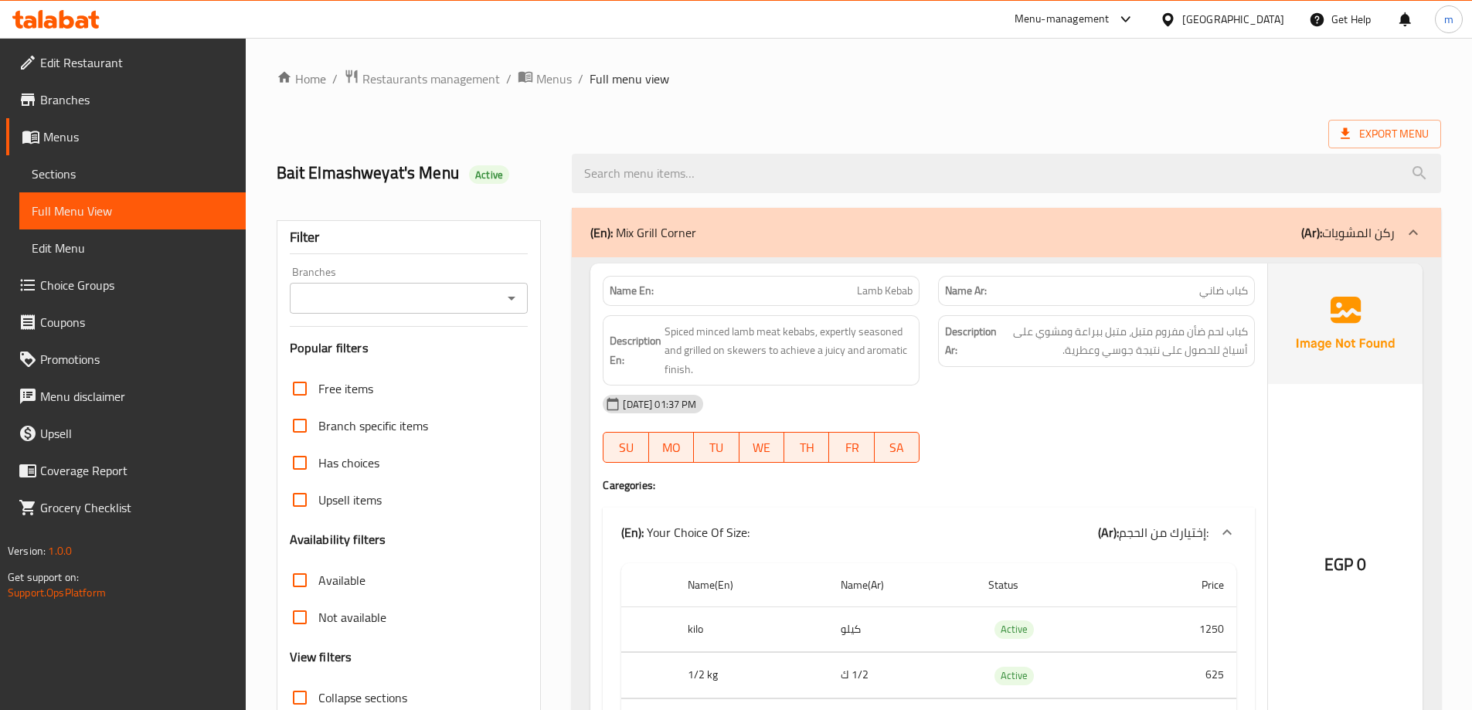
click div "Home / Restaurants management / Menus / Full menu view Export Menu Bait Elmashw…"
click icon
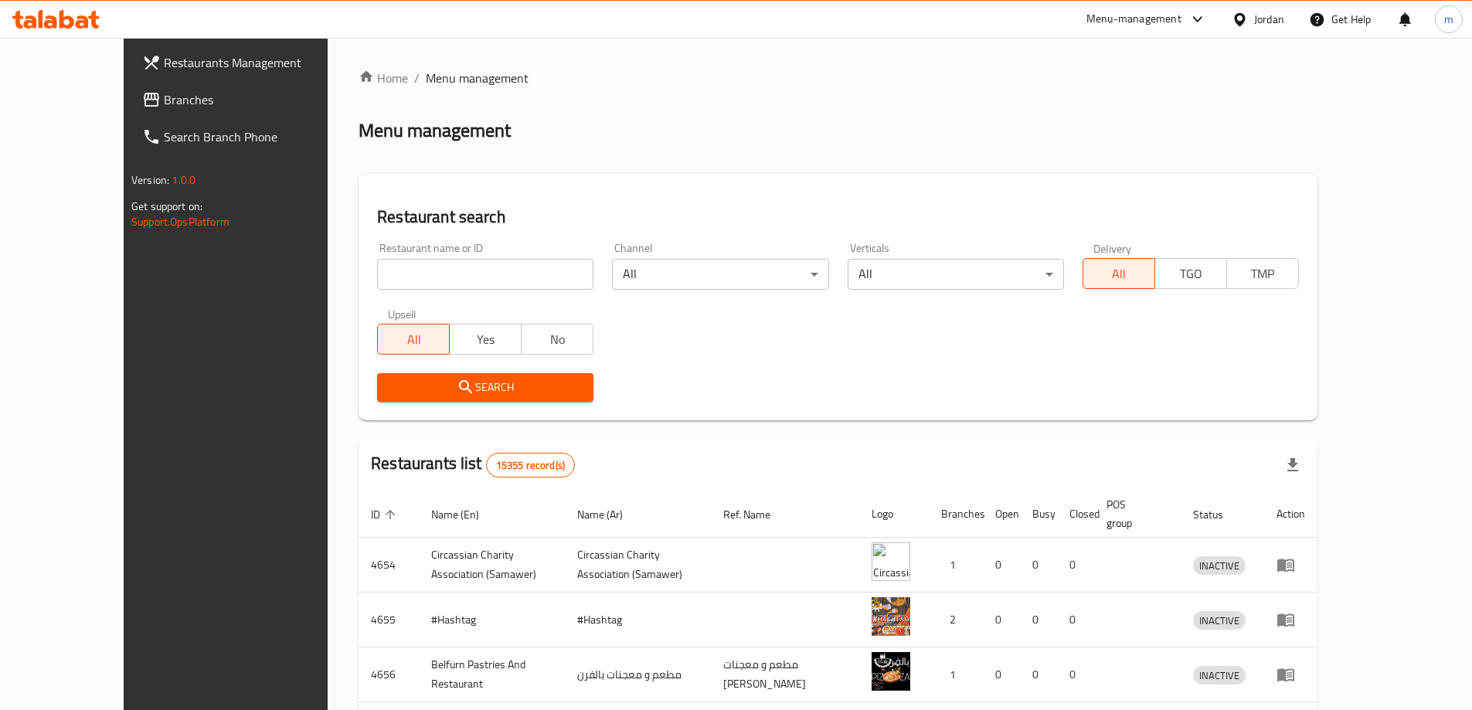
click at [164, 93] on span "Branches" at bounding box center [260, 99] width 193 height 19
